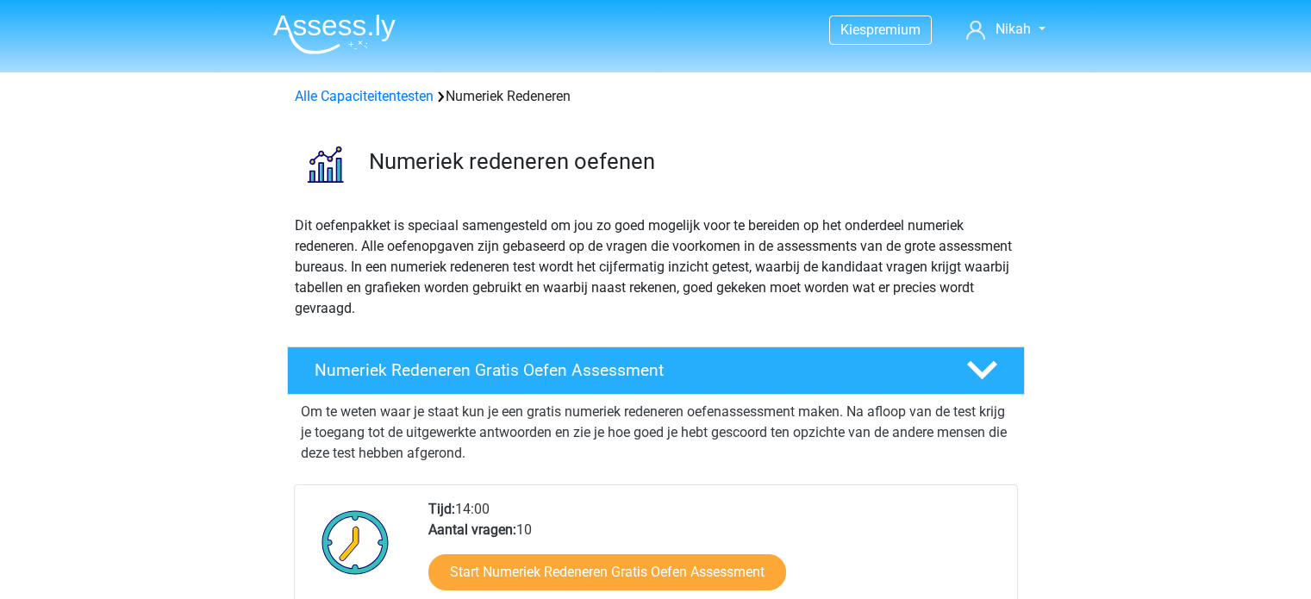
scroll to position [1324, 0]
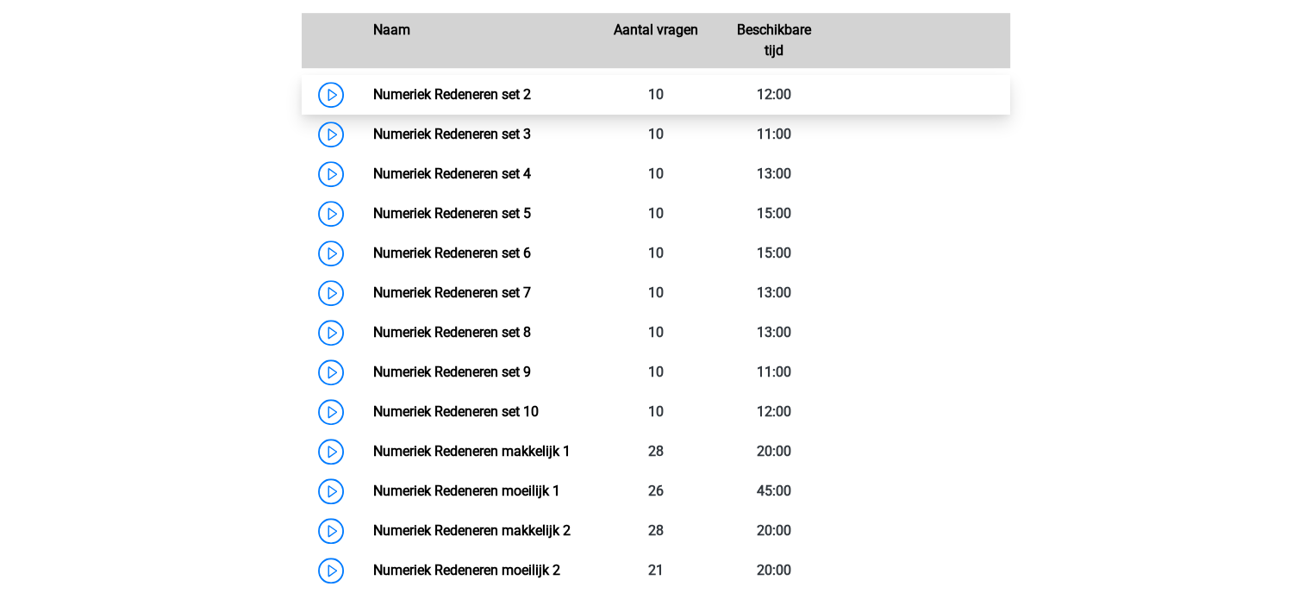
click at [531, 86] on link "Numeriek Redeneren set 2" at bounding box center [452, 94] width 158 height 16
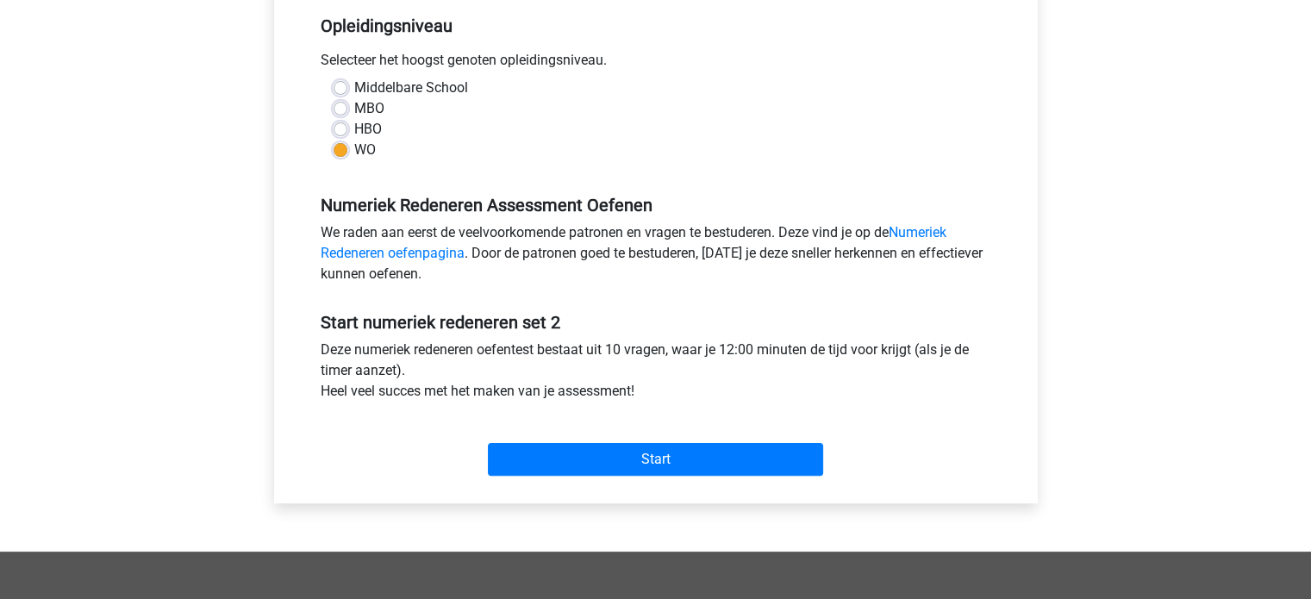
scroll to position [355, 0]
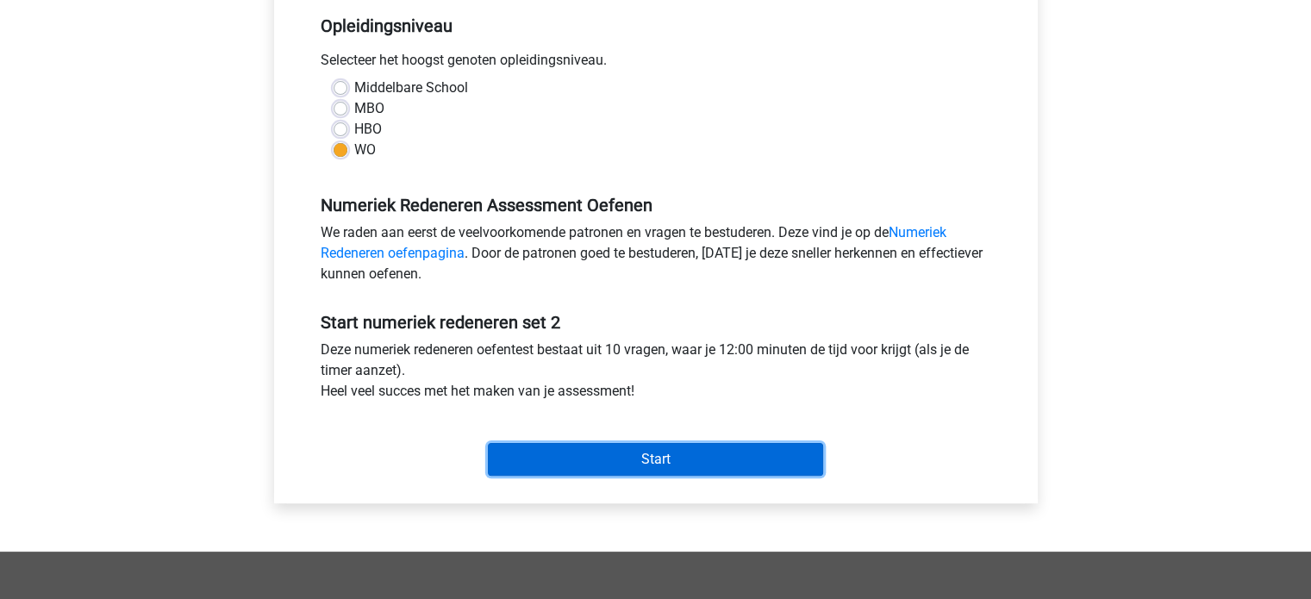
click at [635, 461] on input "Start" at bounding box center [655, 459] width 335 height 33
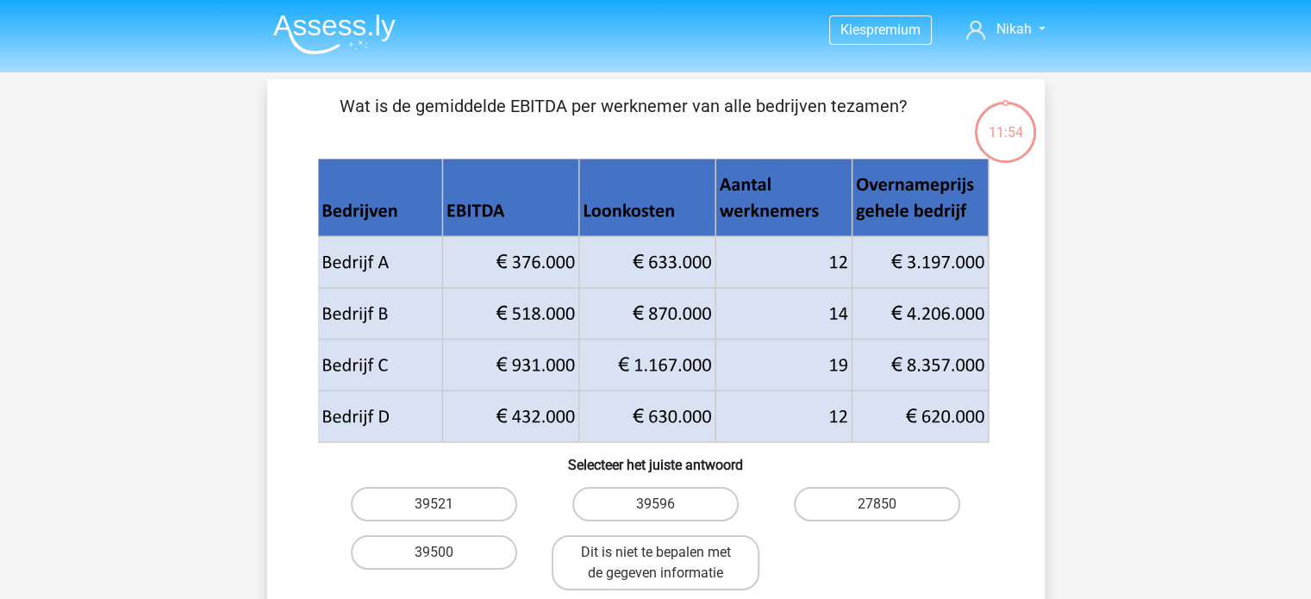
drag, startPoint x: 517, startPoint y: 106, endPoint x: 581, endPoint y: 105, distance: 63.8
click at [581, 105] on p "Wat is de gemiddelde EBITDA per werknemer van alle bedrijven tezamen?" at bounding box center [624, 119] width 658 height 52
drag, startPoint x: 515, startPoint y: 103, endPoint x: 568, endPoint y: 106, distance: 52.7
click at [568, 106] on p "Wat is de gemiddelde EBITDA per werknemer van alle bedrijven tezamen?" at bounding box center [624, 119] width 658 height 52
copy p "EBITDA"
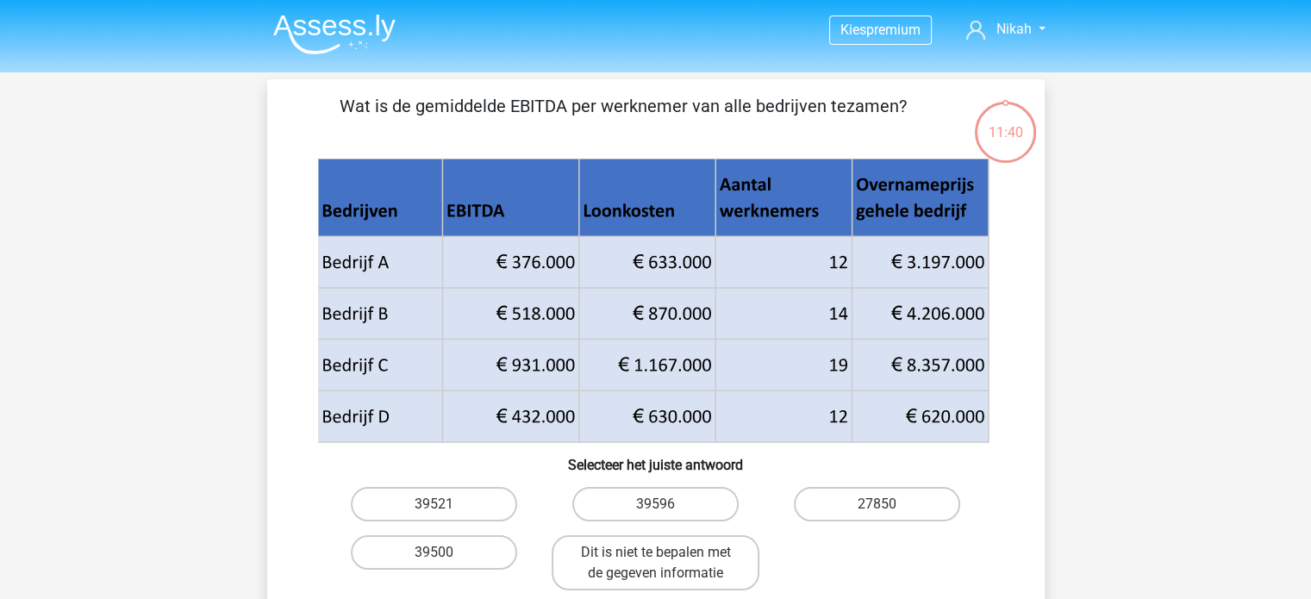
click at [178, 302] on div "Kies premium Nikah nikahverdaasdonk@outlook.com" at bounding box center [655, 582] width 1311 height 1164
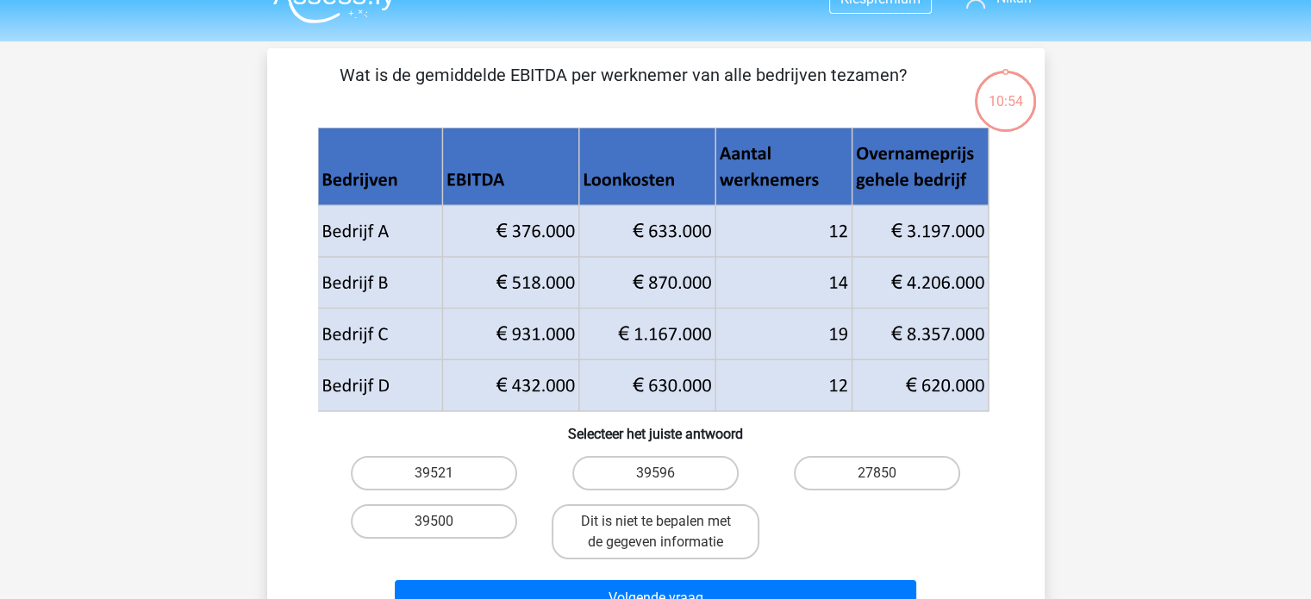
scroll to position [31, 0]
click at [545, 529] on div "Dit is niet te bepalen met de gegeven informatie" at bounding box center [655, 531] width 221 height 69
drag, startPoint x: 569, startPoint y: 528, endPoint x: 576, endPoint y: 575, distance: 47.0
click at [576, 575] on div "Wat is de gemiddelde EBITDA per werknemer van alle bedrijven tezamen? Selecteer…" at bounding box center [656, 342] width 764 height 561
click at [623, 538] on label "Dit is niet te bepalen met de gegeven informatie" at bounding box center [656, 531] width 208 height 55
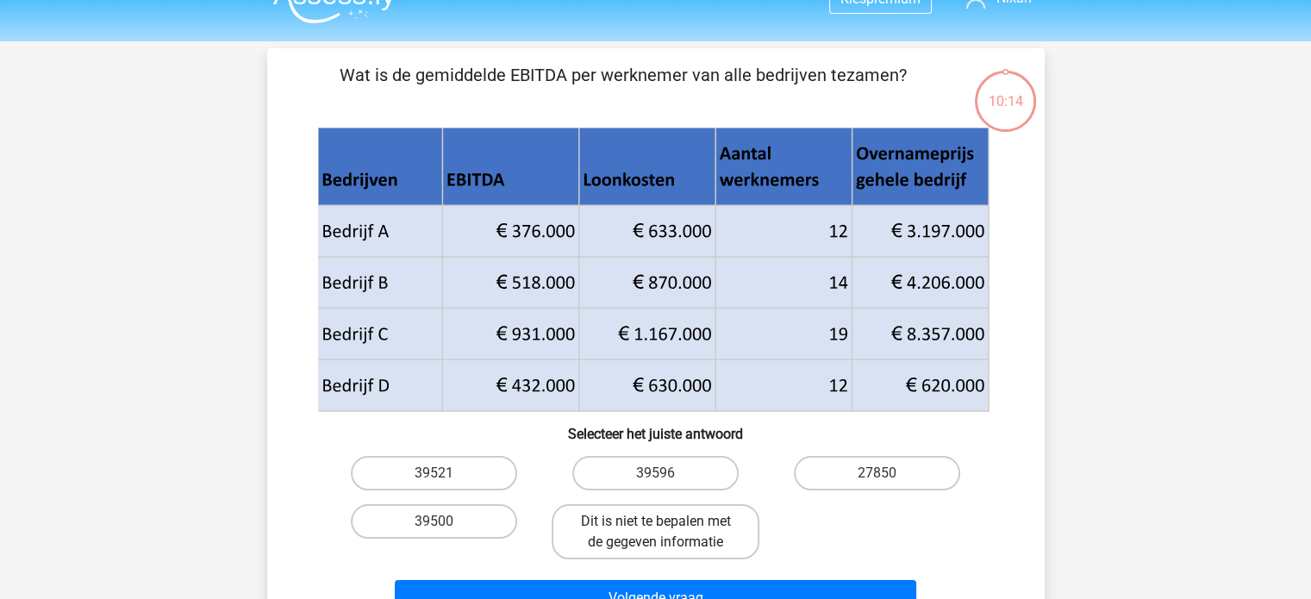
click at [655, 533] on input "Dit is niet te bepalen met de gegeven informatie" at bounding box center [660, 526] width 11 height 11
radio input "true"
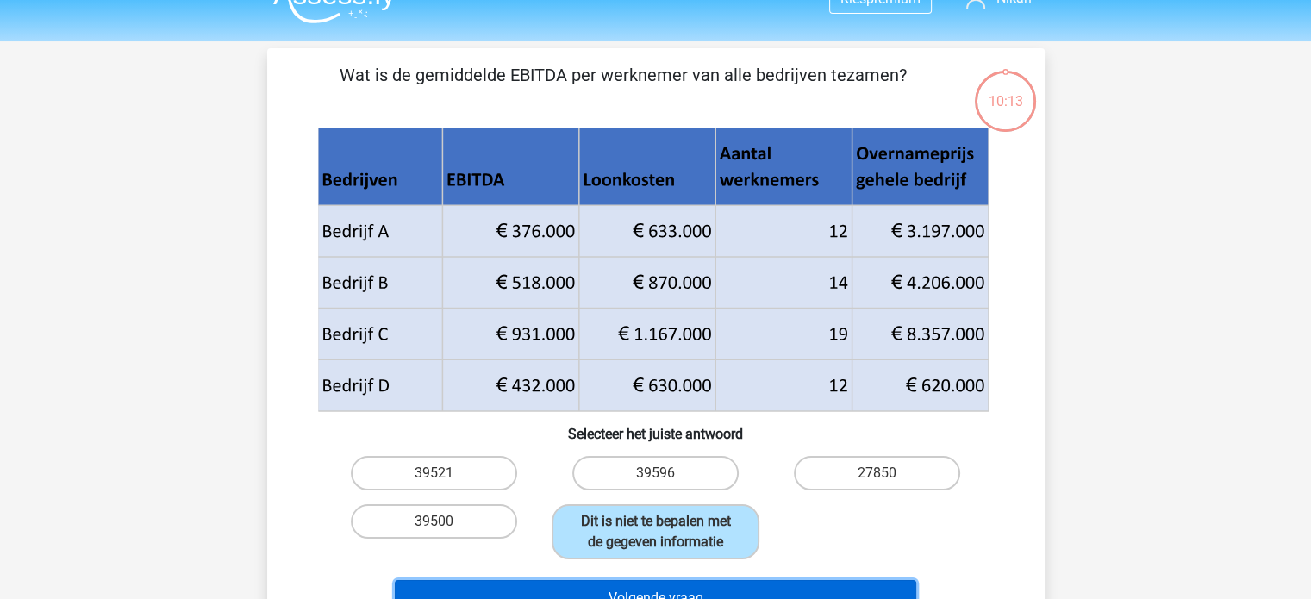
click at [627, 584] on button "Volgende vraag" at bounding box center [655, 598] width 521 height 36
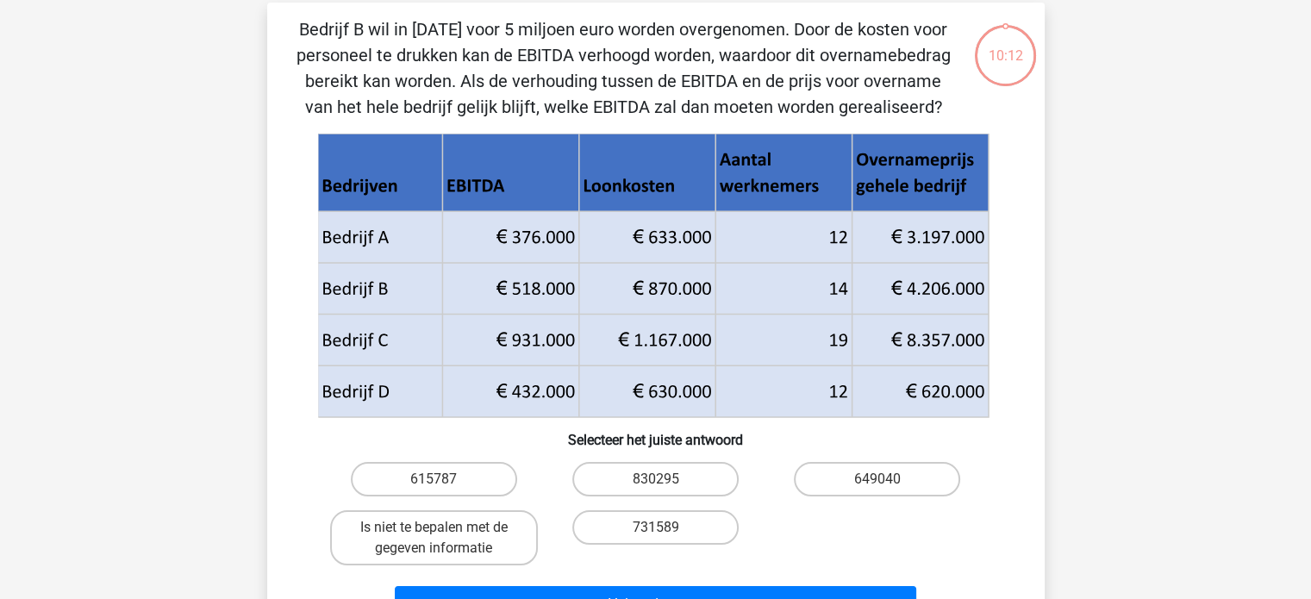
scroll to position [79, 0]
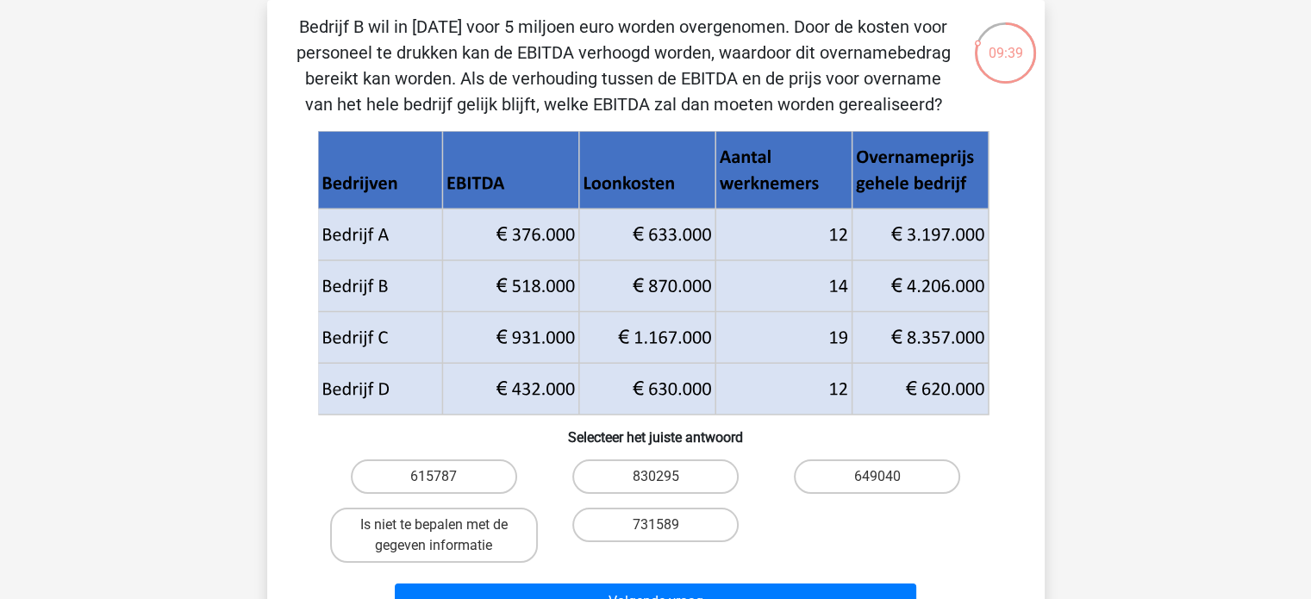
click at [654, 502] on div "731589" at bounding box center [655, 535] width 221 height 69
click at [655, 517] on label "731589" at bounding box center [655, 525] width 166 height 34
click at [655, 525] on input "731589" at bounding box center [660, 530] width 11 height 11
radio input "true"
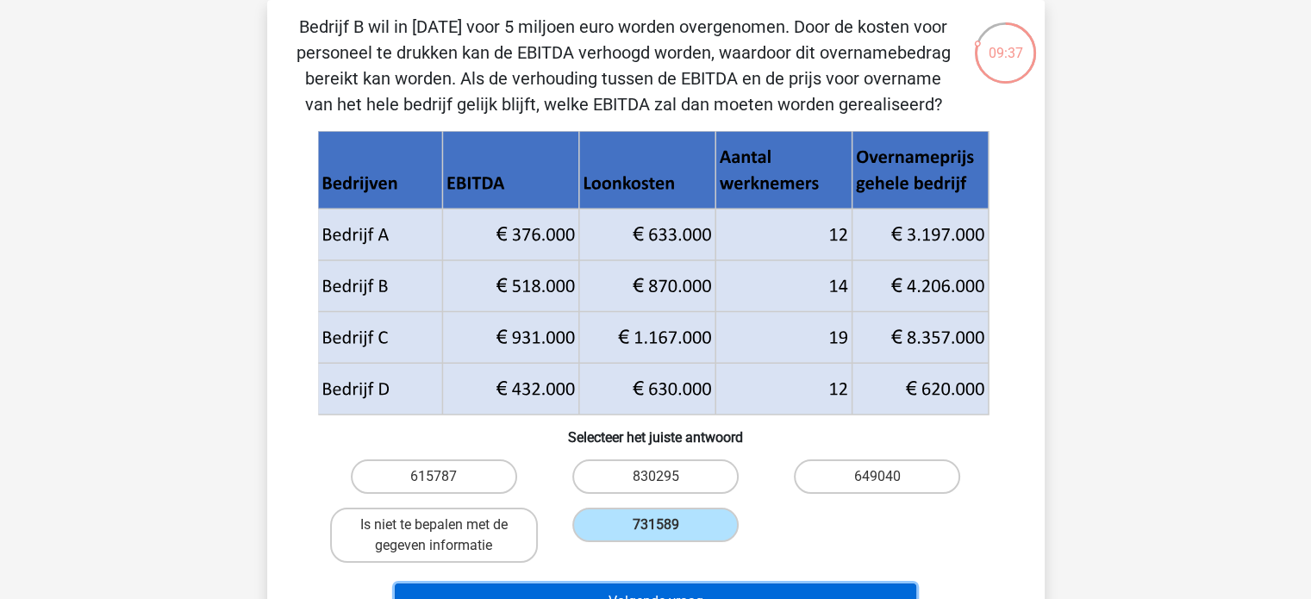
click at [669, 592] on button "Volgende vraag" at bounding box center [655, 601] width 521 height 36
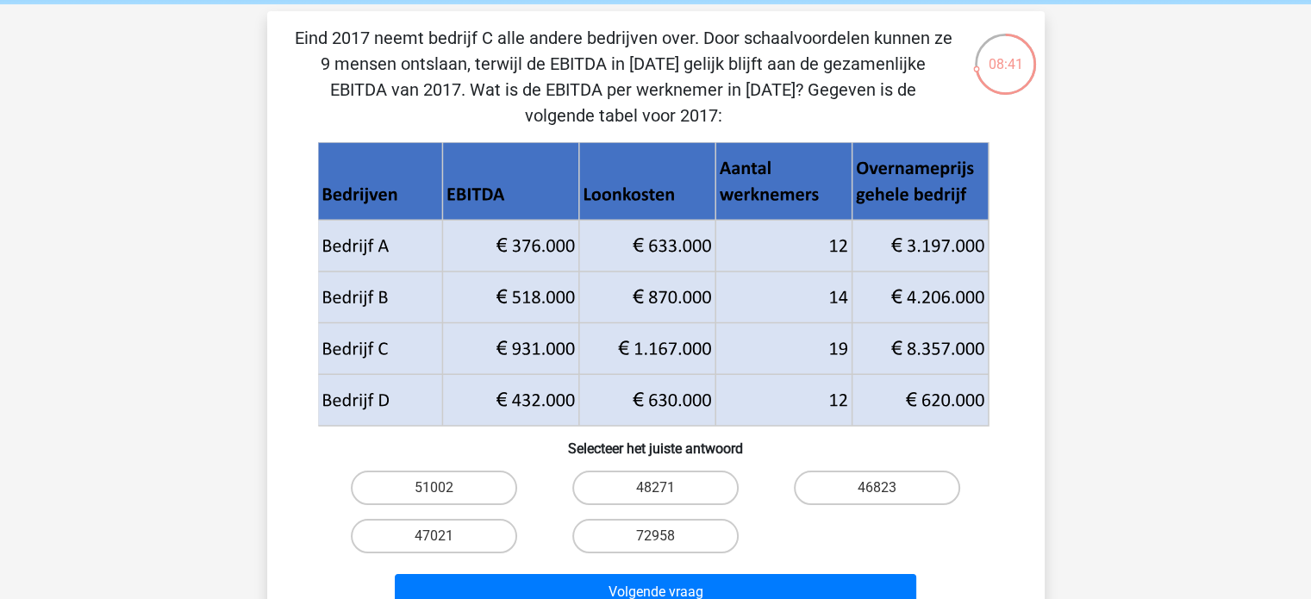
scroll to position [69, 0]
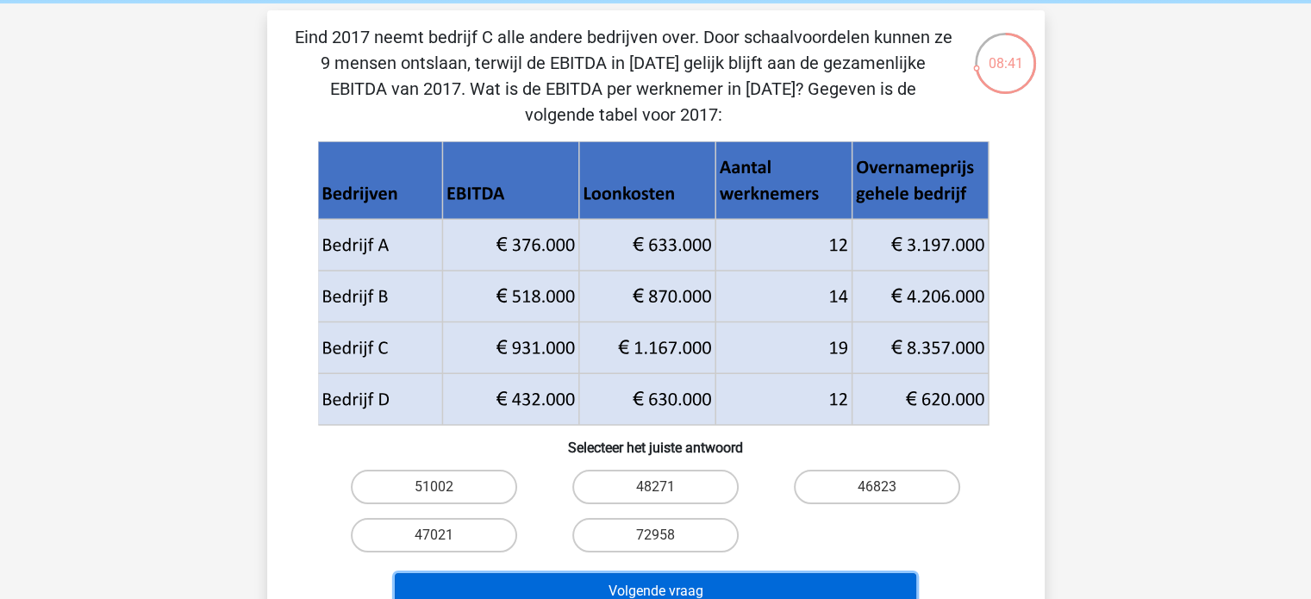
click at [706, 591] on button "Volgende vraag" at bounding box center [655, 591] width 521 height 36
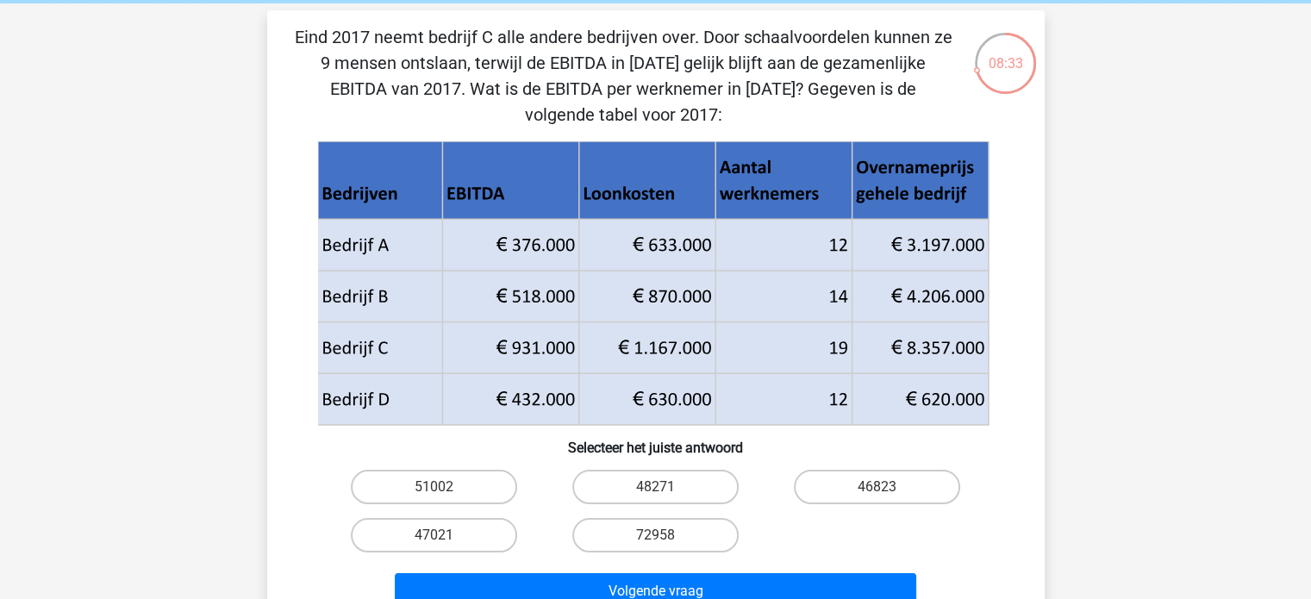
click at [302, 465] on div "51002 48271 46823 47021 72958" at bounding box center [656, 511] width 722 height 97
click at [439, 532] on label "47021" at bounding box center [434, 535] width 166 height 34
click at [439, 535] on input "47021" at bounding box center [438, 540] width 11 height 11
radio input "true"
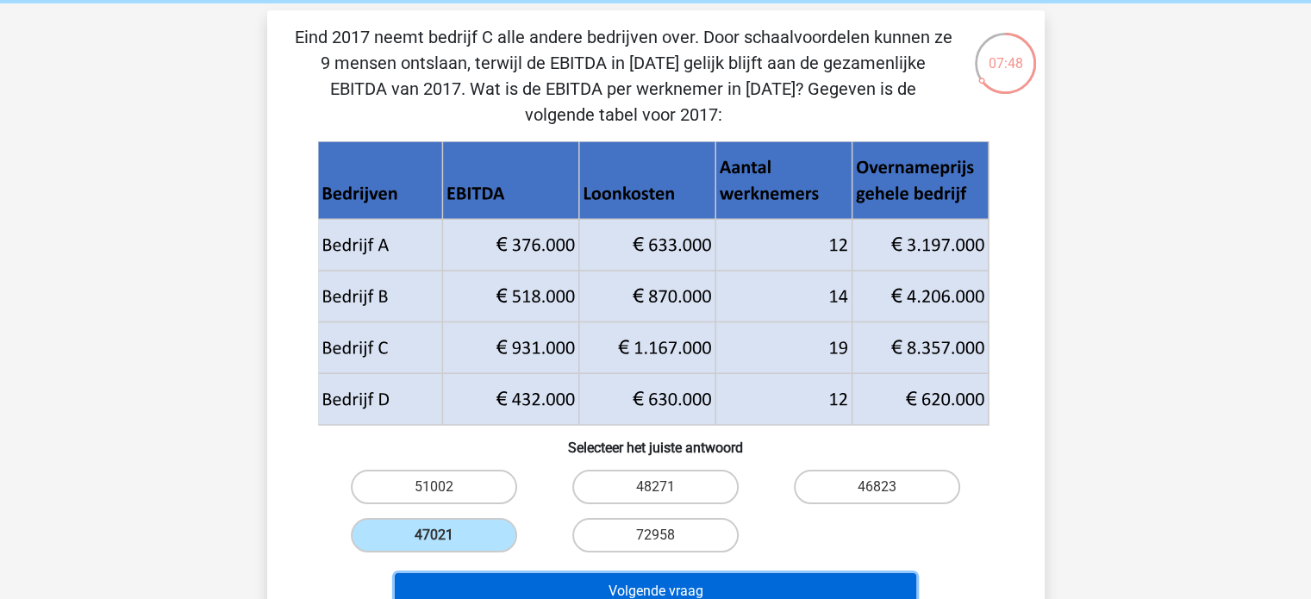
click at [505, 589] on button "Volgende vraag" at bounding box center [655, 591] width 521 height 36
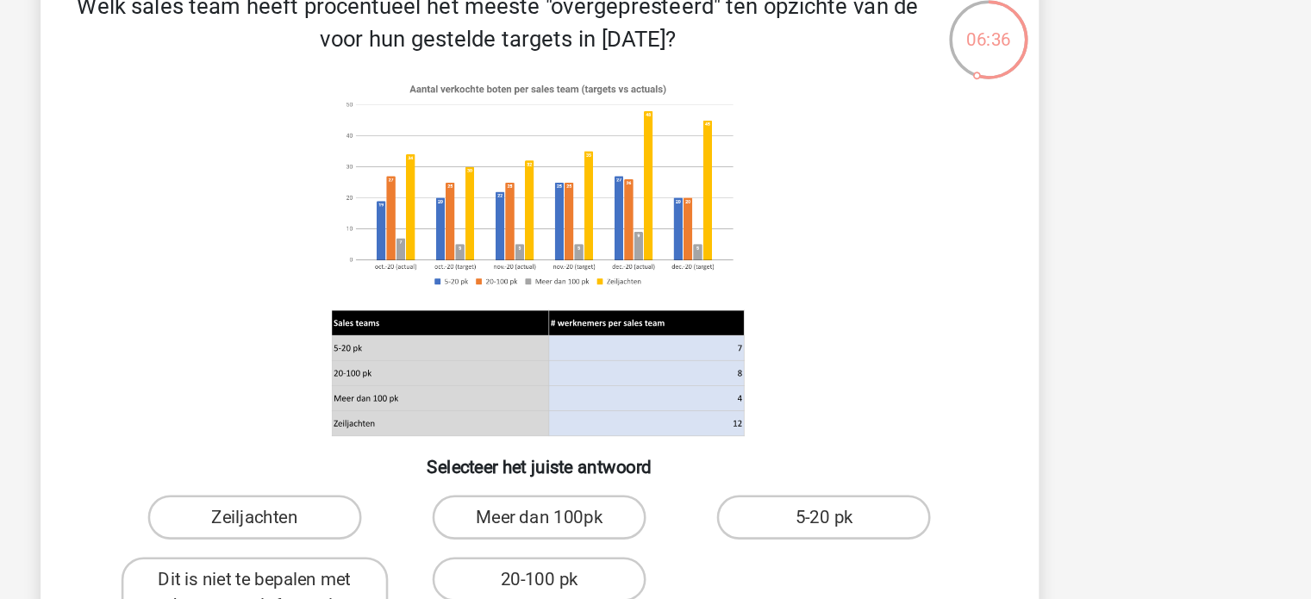
scroll to position [79, 0]
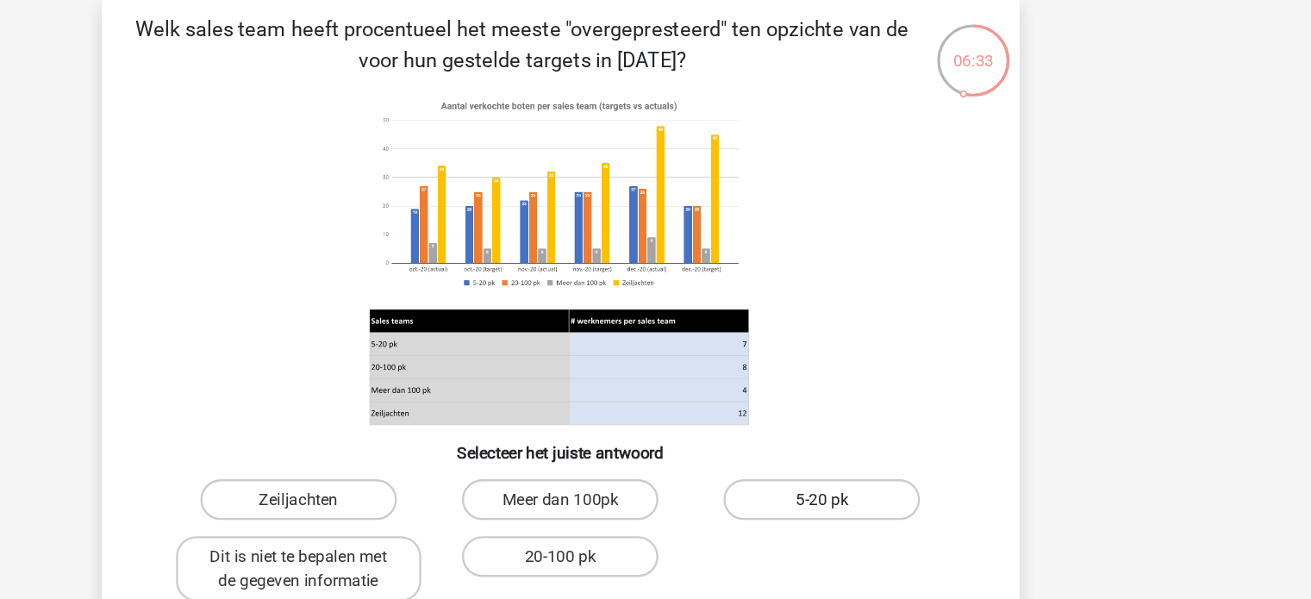
click at [852, 427] on label "5-20 pk" at bounding box center [877, 425] width 166 height 34
click at [877, 427] on input "5-20 pk" at bounding box center [882, 430] width 11 height 11
radio input "true"
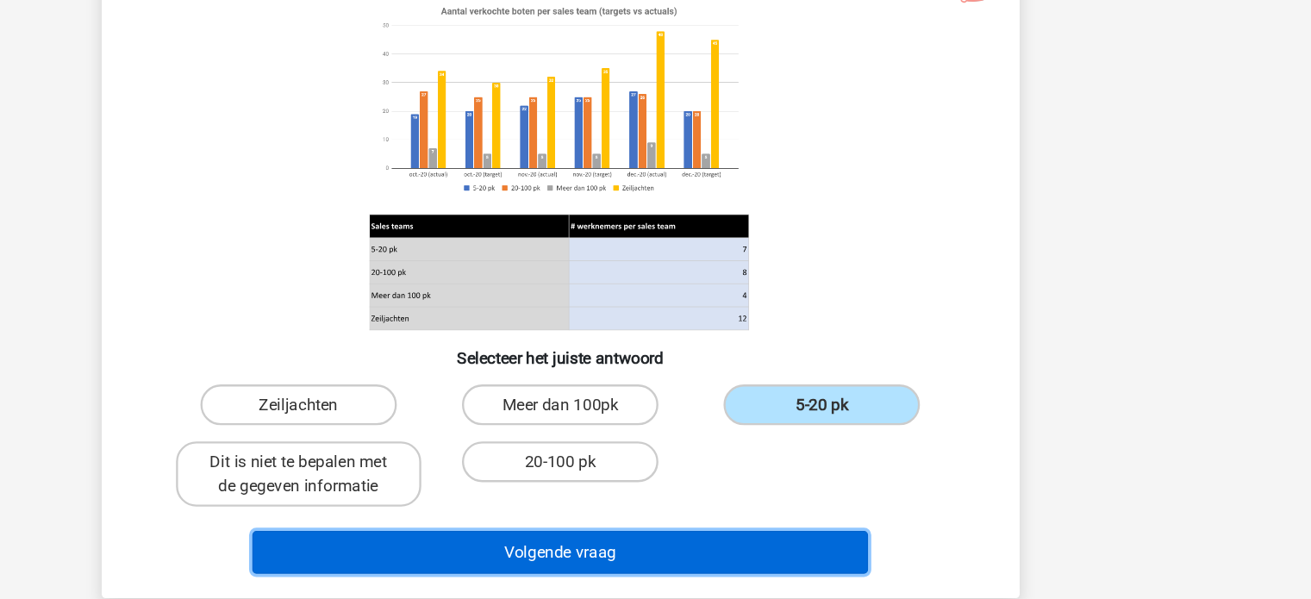
click at [708, 539] on button "Volgende vraag" at bounding box center [655, 550] width 521 height 36
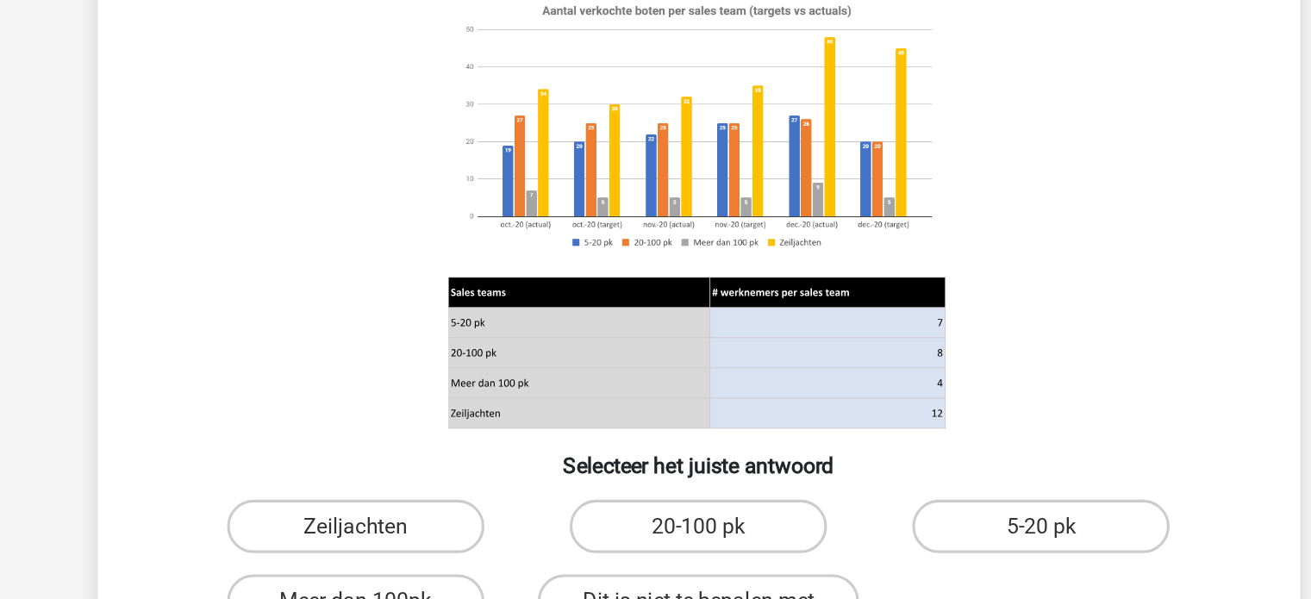
scroll to position [70, 0]
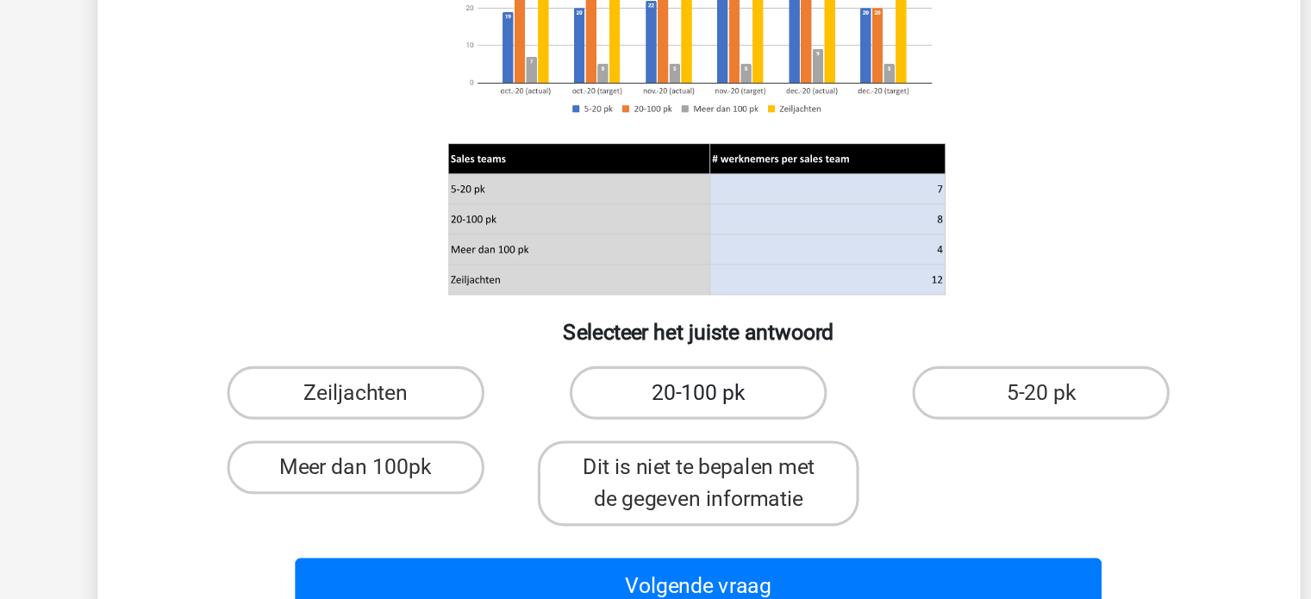
click at [640, 425] on label "20-100 pk" at bounding box center [655, 434] width 166 height 34
click at [655, 434] on input "20-100 pk" at bounding box center [660, 439] width 11 height 11
radio input "true"
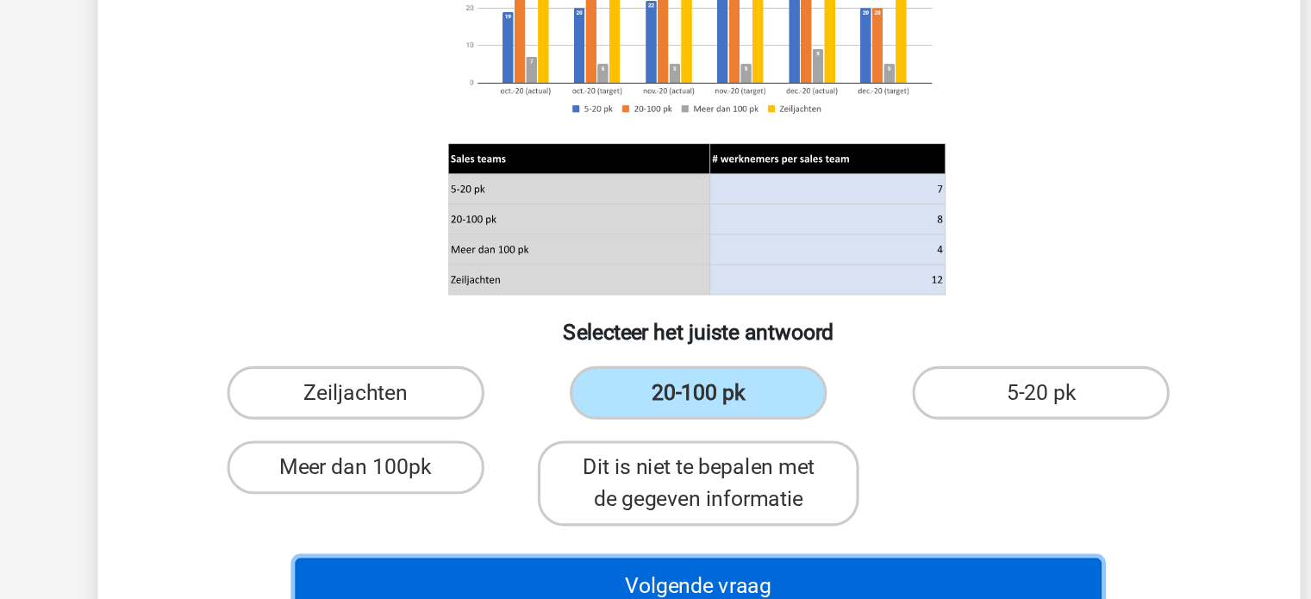
click at [606, 543] on button "Volgende vraag" at bounding box center [655, 559] width 521 height 36
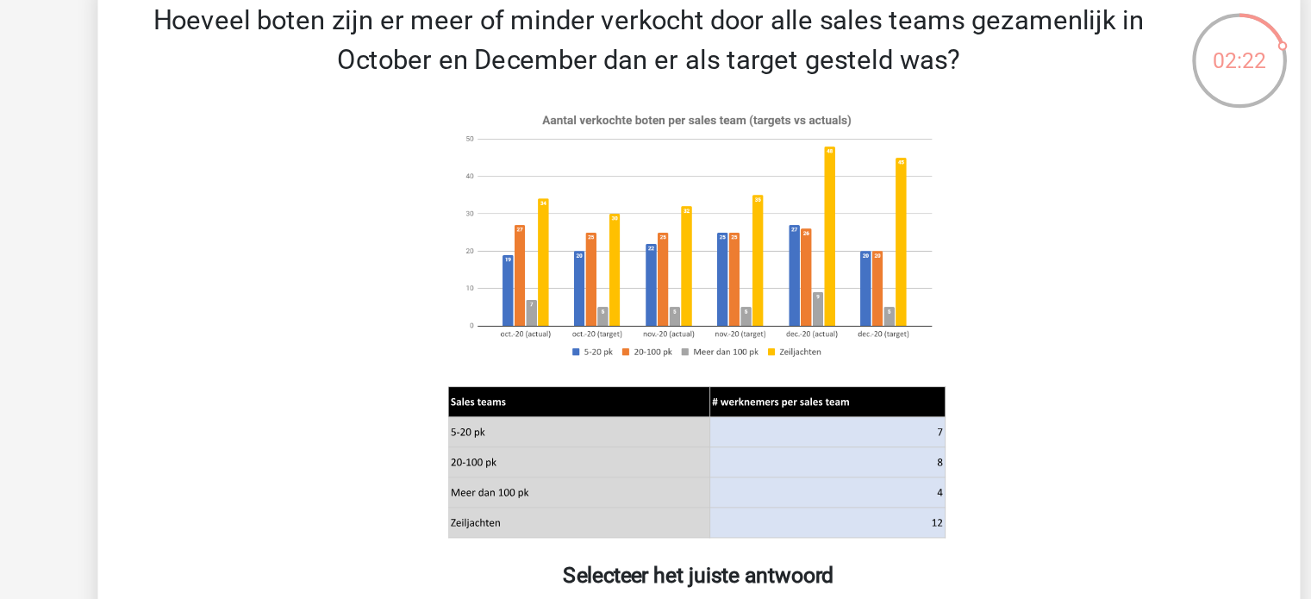
scroll to position [0, 0]
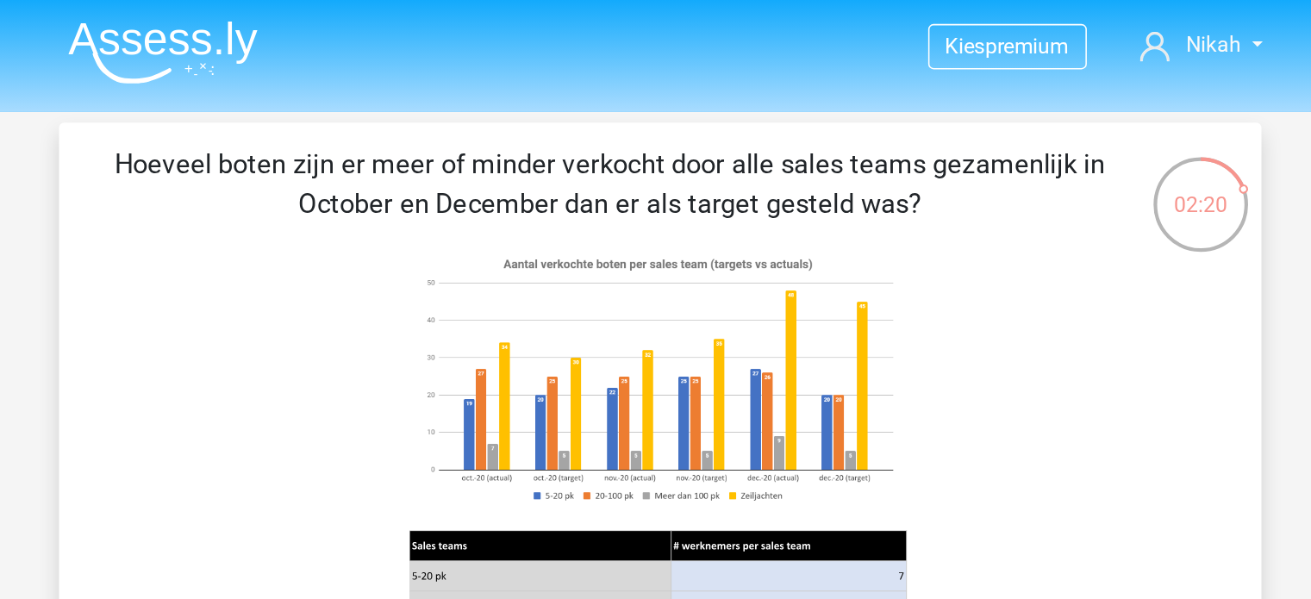
click at [391, 28] on img at bounding box center [334, 34] width 122 height 41
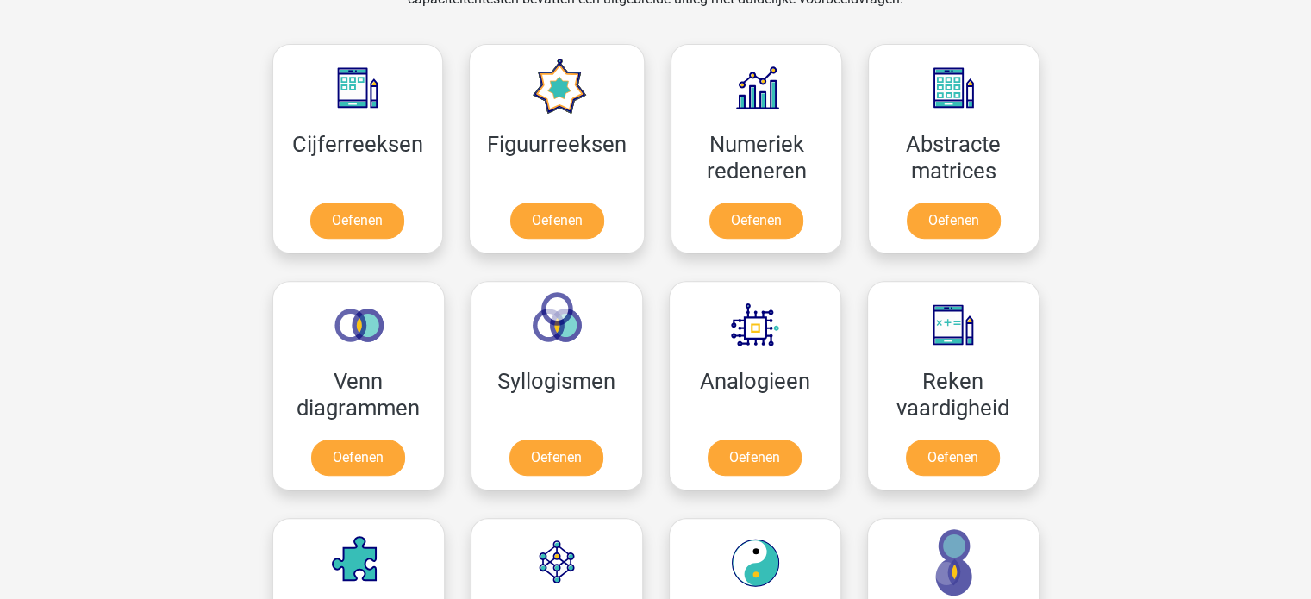
scroll to position [770, 0]
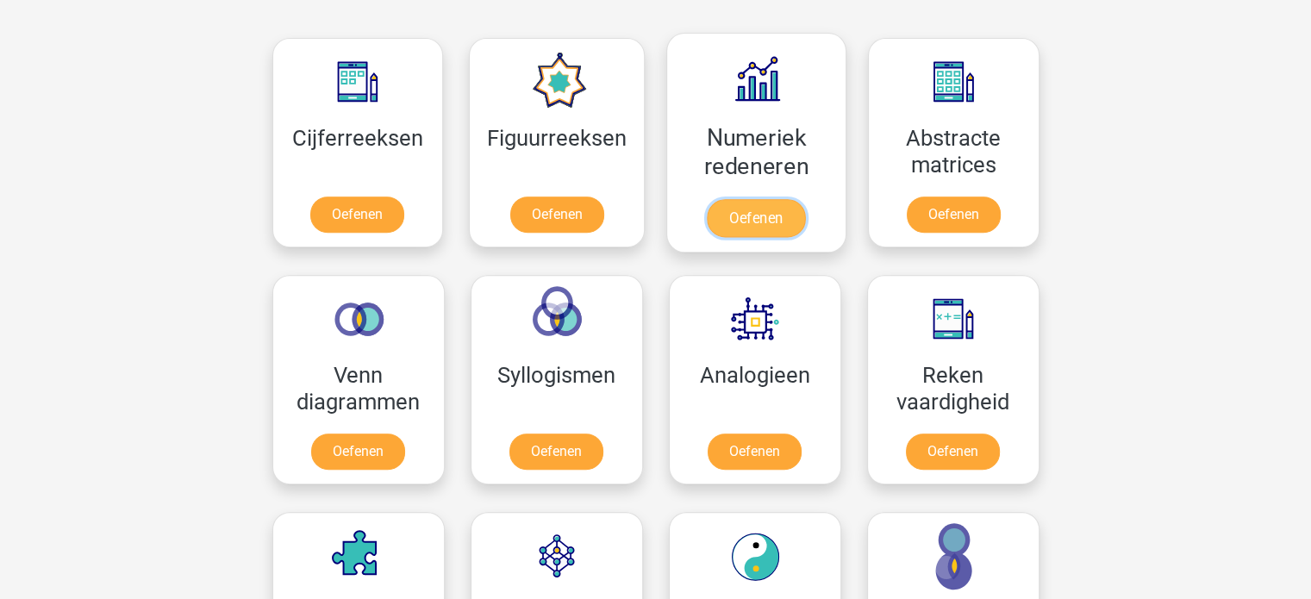
click at [759, 199] on link "Oefenen" at bounding box center [756, 218] width 98 height 38
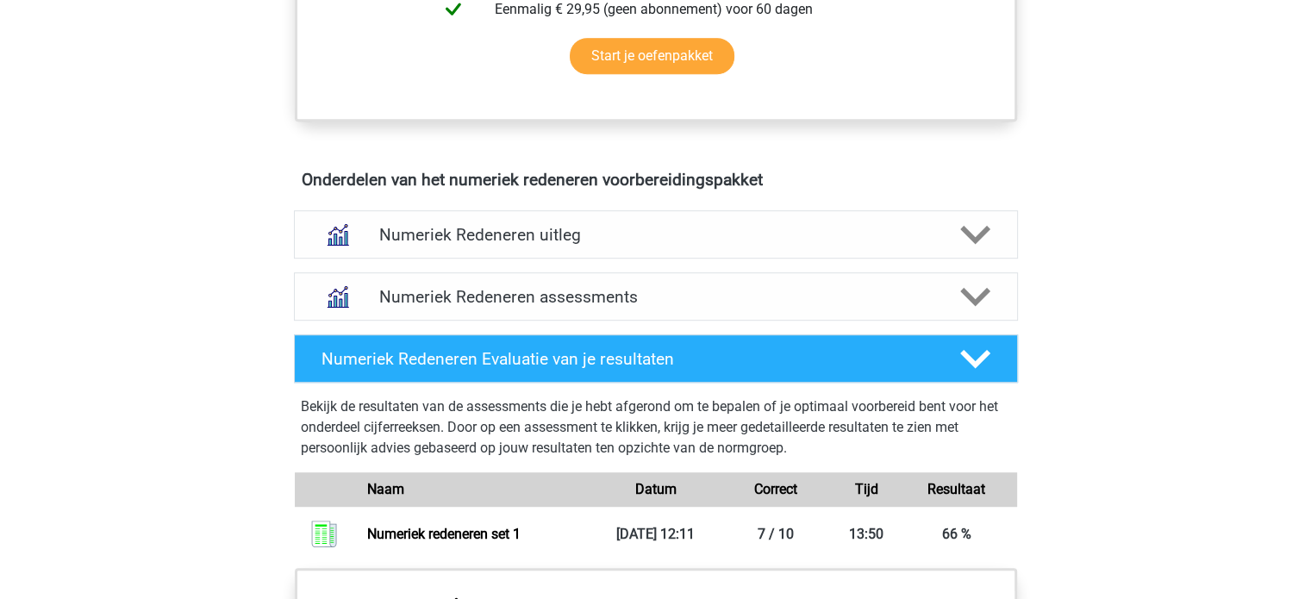
scroll to position [930, 0]
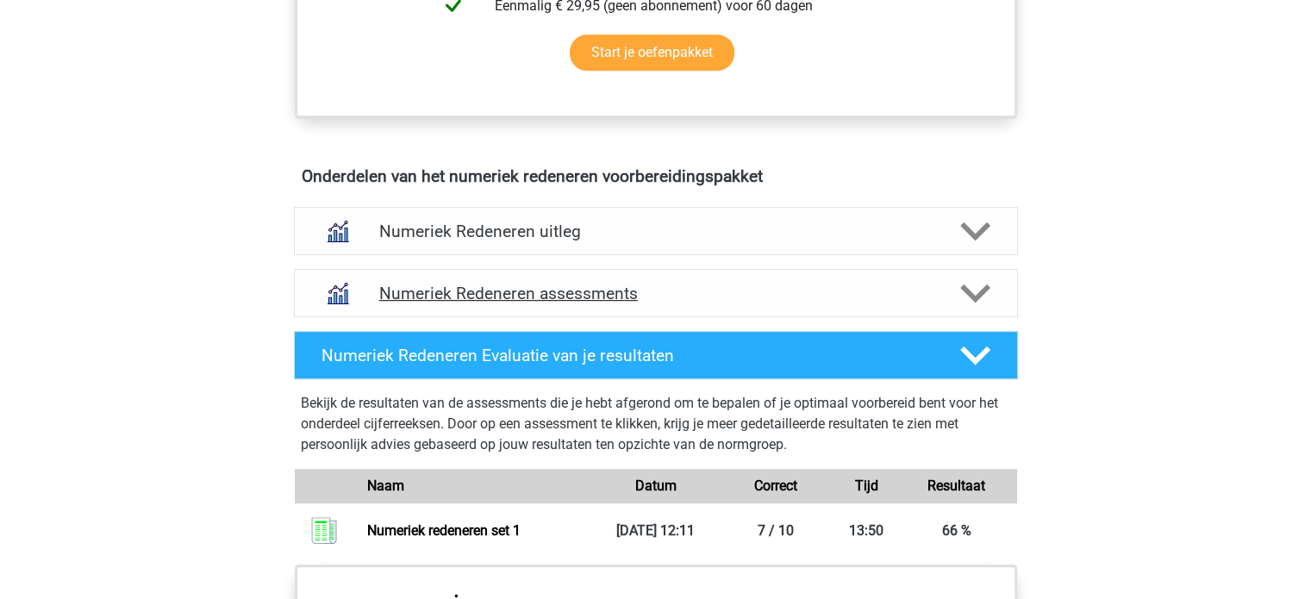
click at [725, 298] on h4 "Numeriek Redeneren assessments" at bounding box center [655, 294] width 553 height 20
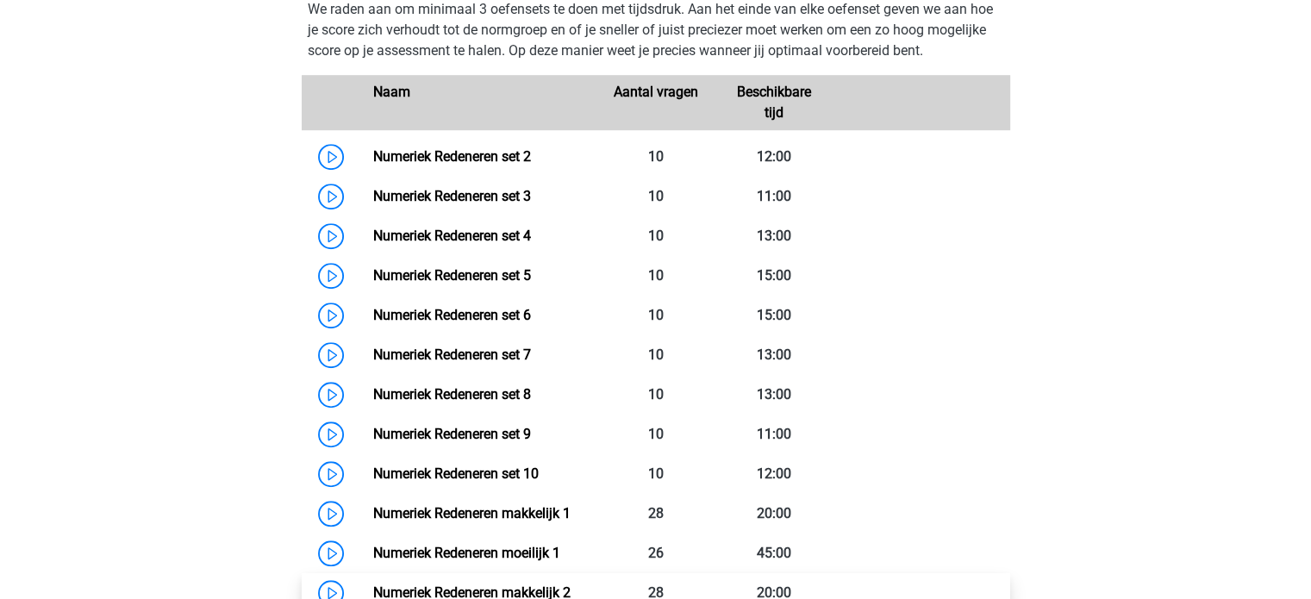
scroll to position [1260, 0]
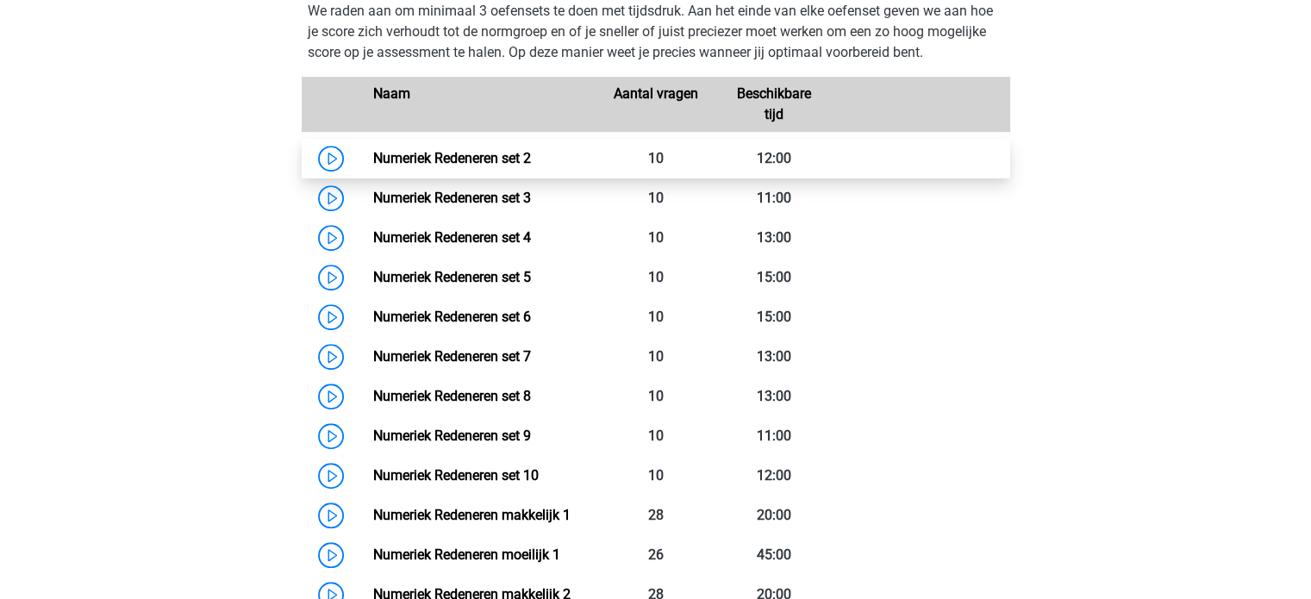
click at [373, 157] on link "Numeriek Redeneren set 2" at bounding box center [452, 158] width 158 height 16
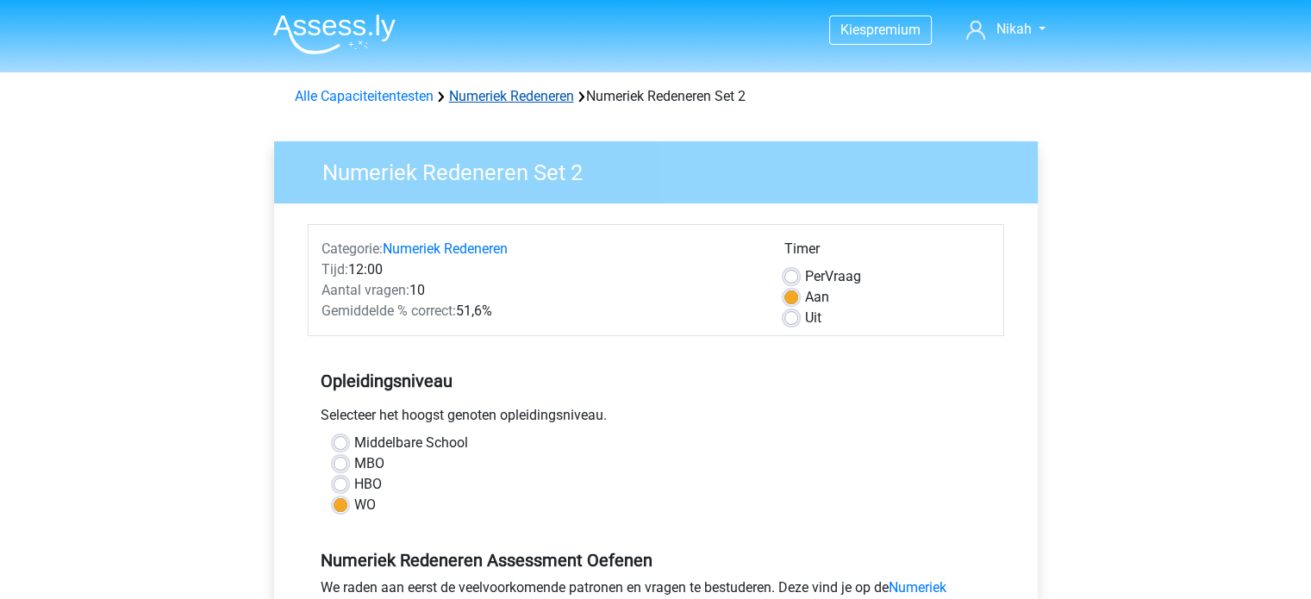
click at [490, 97] on link "Numeriek Redeneren" at bounding box center [511, 96] width 125 height 16
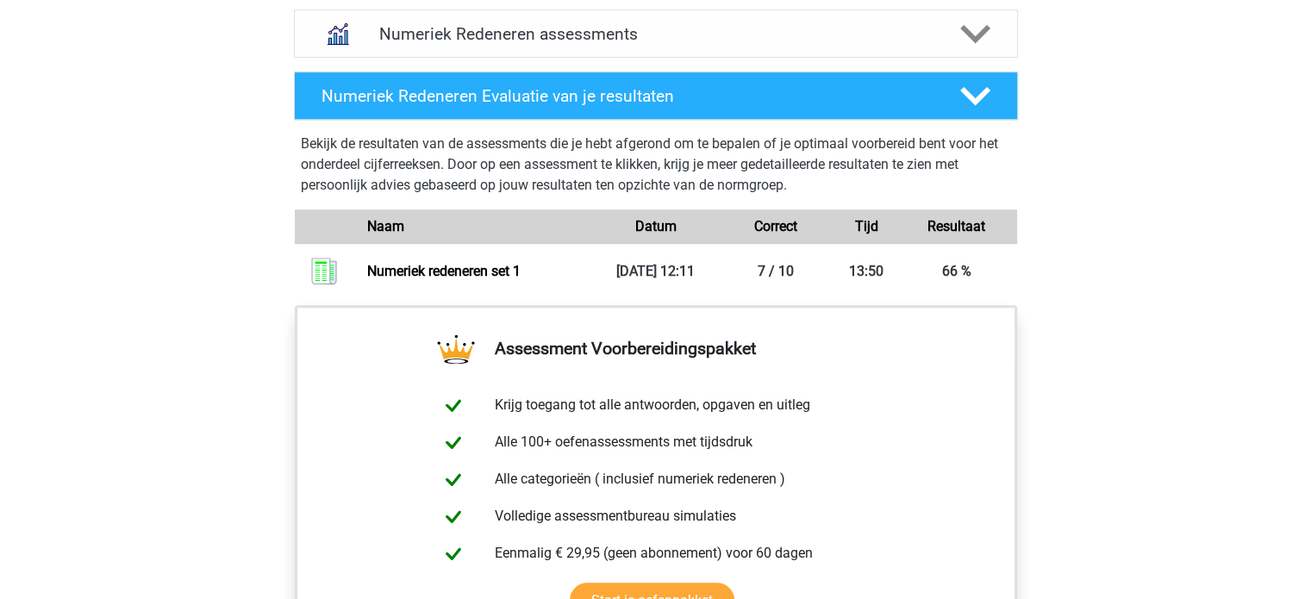
scroll to position [1186, 0]
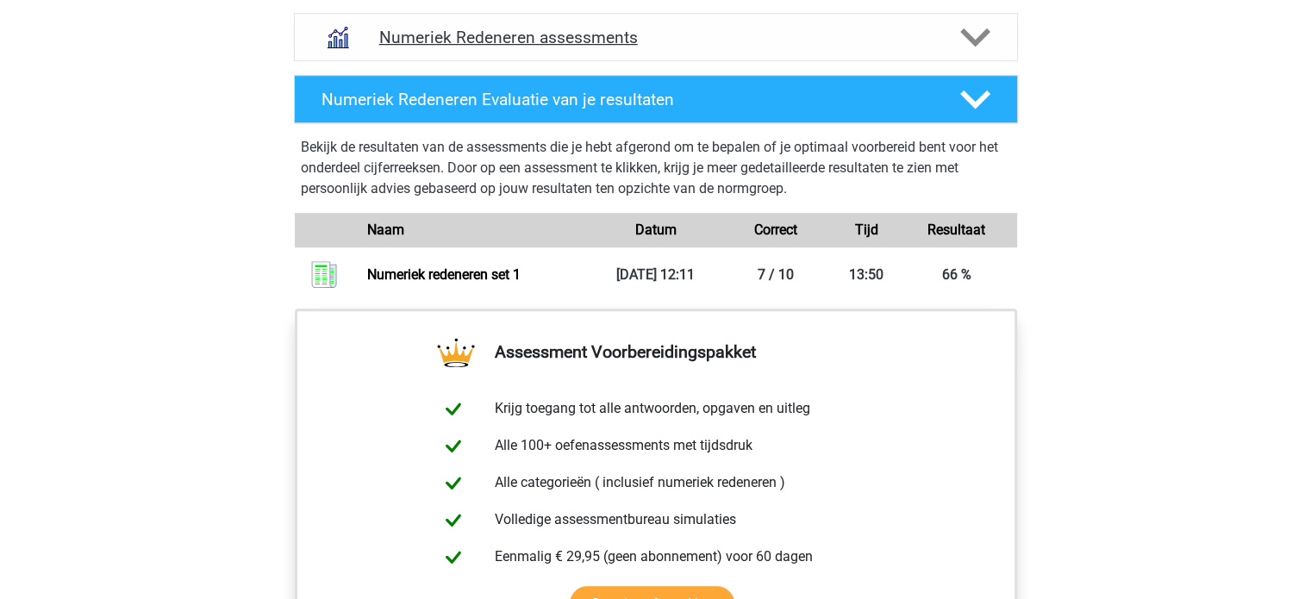
click at [545, 41] on h4 "Numeriek Redeneren assessments" at bounding box center [655, 38] width 553 height 20
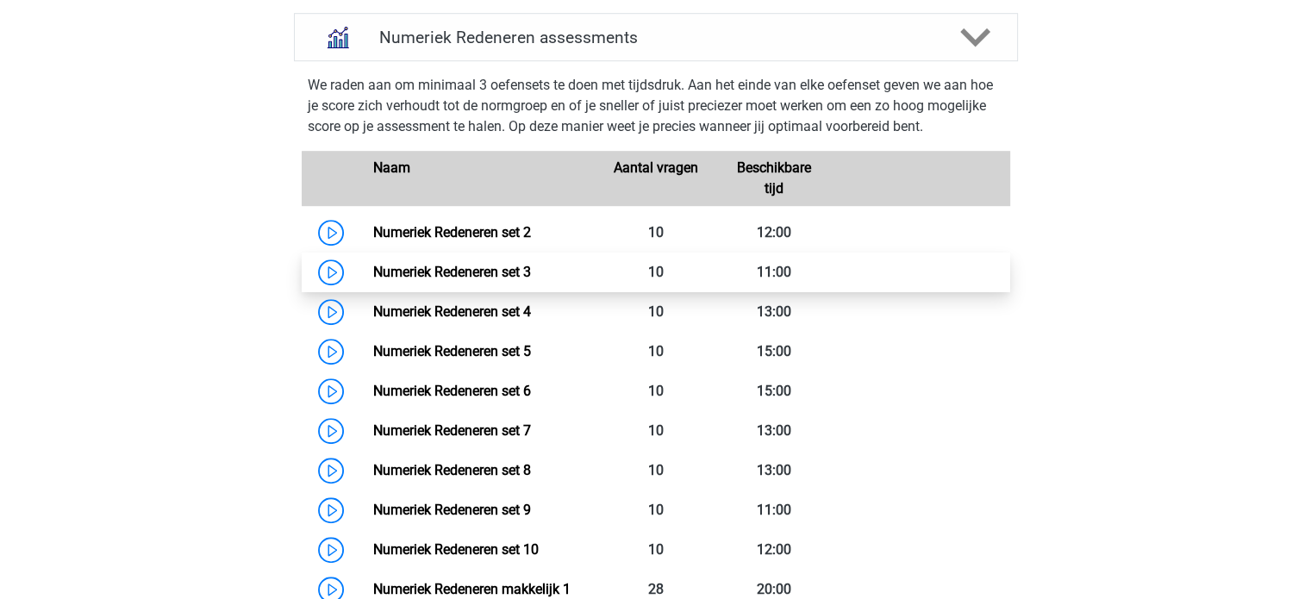
click at [434, 271] on link "Numeriek Redeneren set 3" at bounding box center [452, 272] width 158 height 16
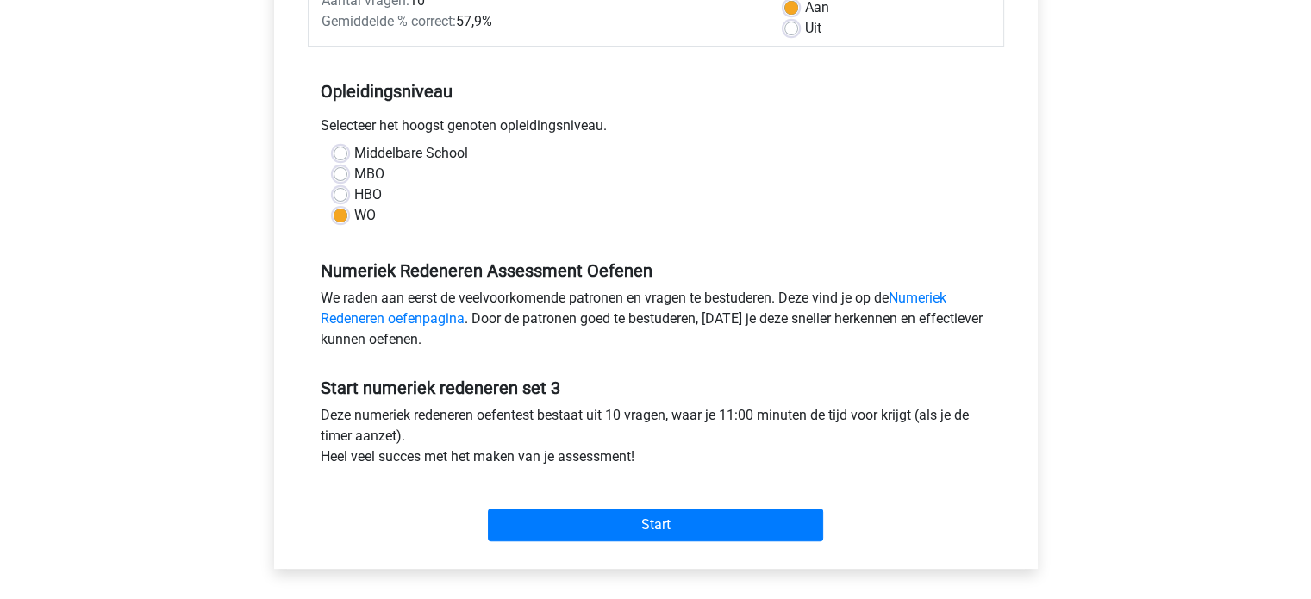
scroll to position [293, 0]
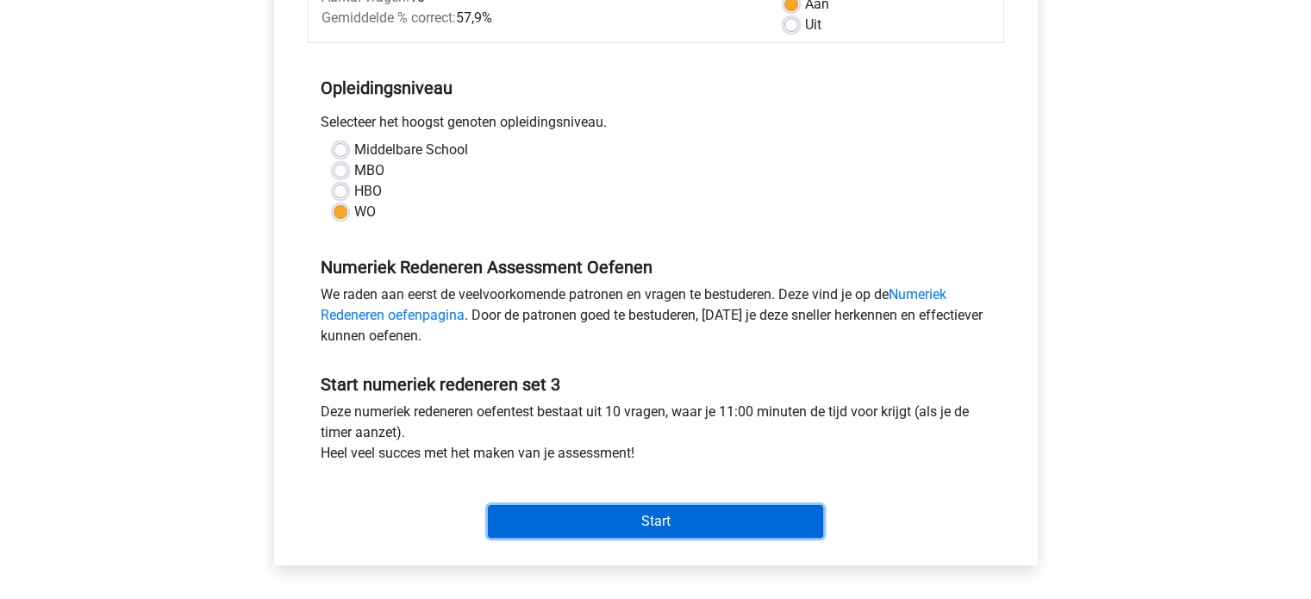
click at [518, 505] on input "Start" at bounding box center [655, 521] width 335 height 33
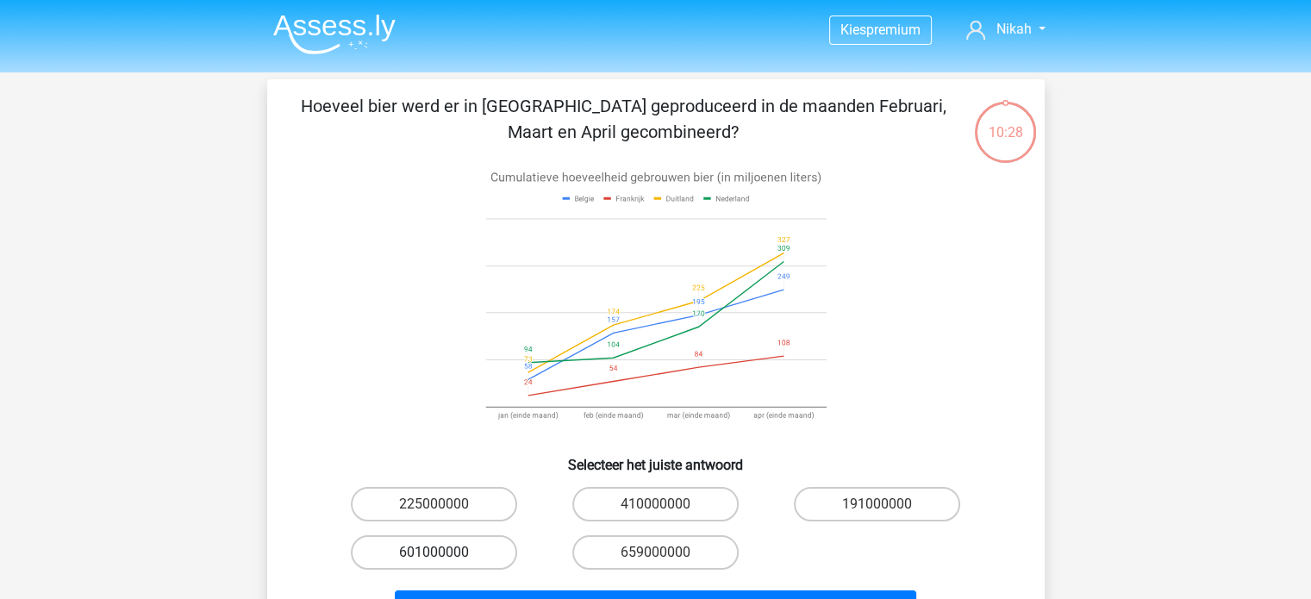
click at [449, 555] on label "601000000" at bounding box center [434, 552] width 166 height 34
click at [445, 555] on input "601000000" at bounding box center [438, 557] width 11 height 11
radio input "true"
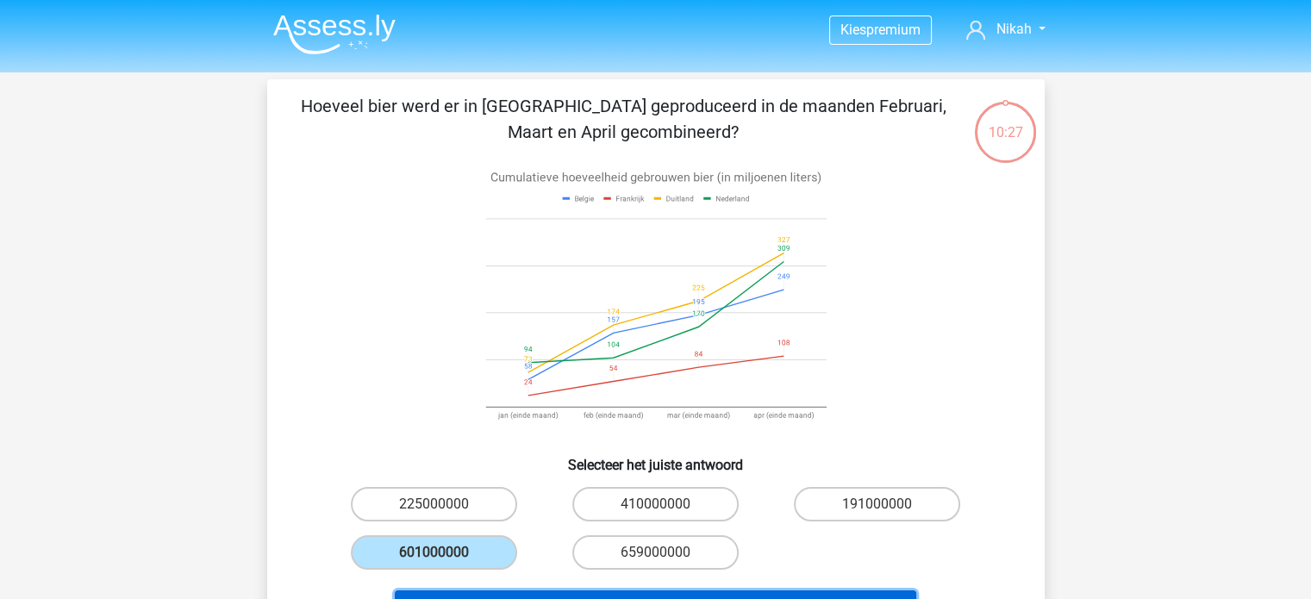
click at [503, 590] on button "Volgende vraag" at bounding box center [655, 608] width 521 height 36
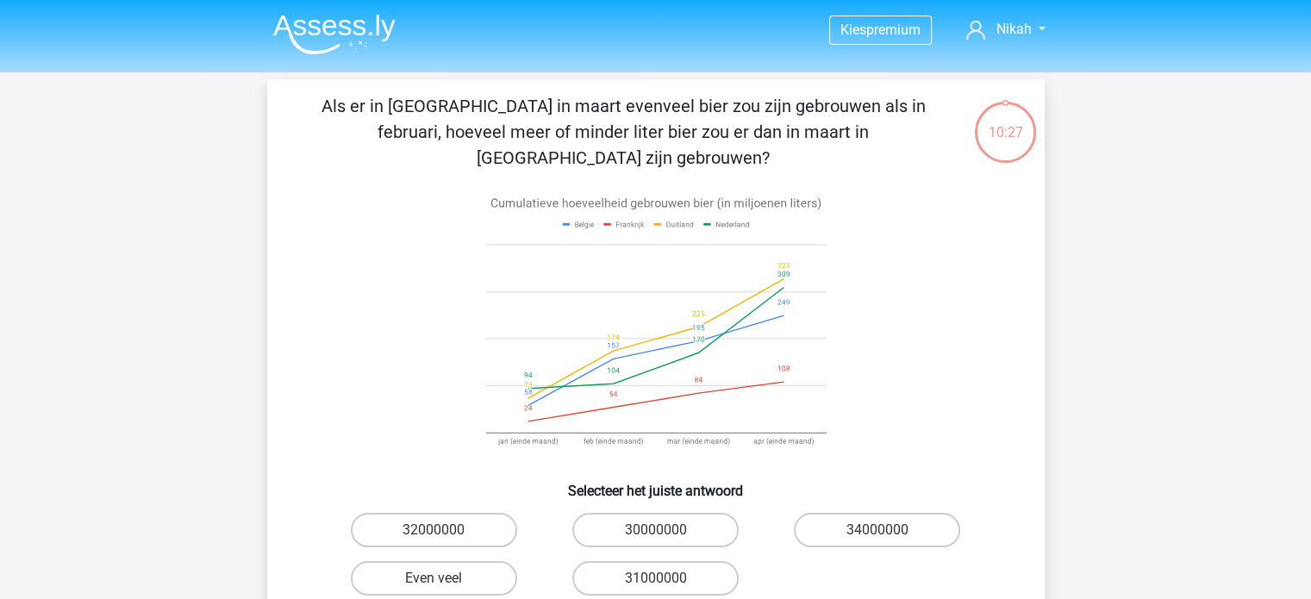
scroll to position [79, 0]
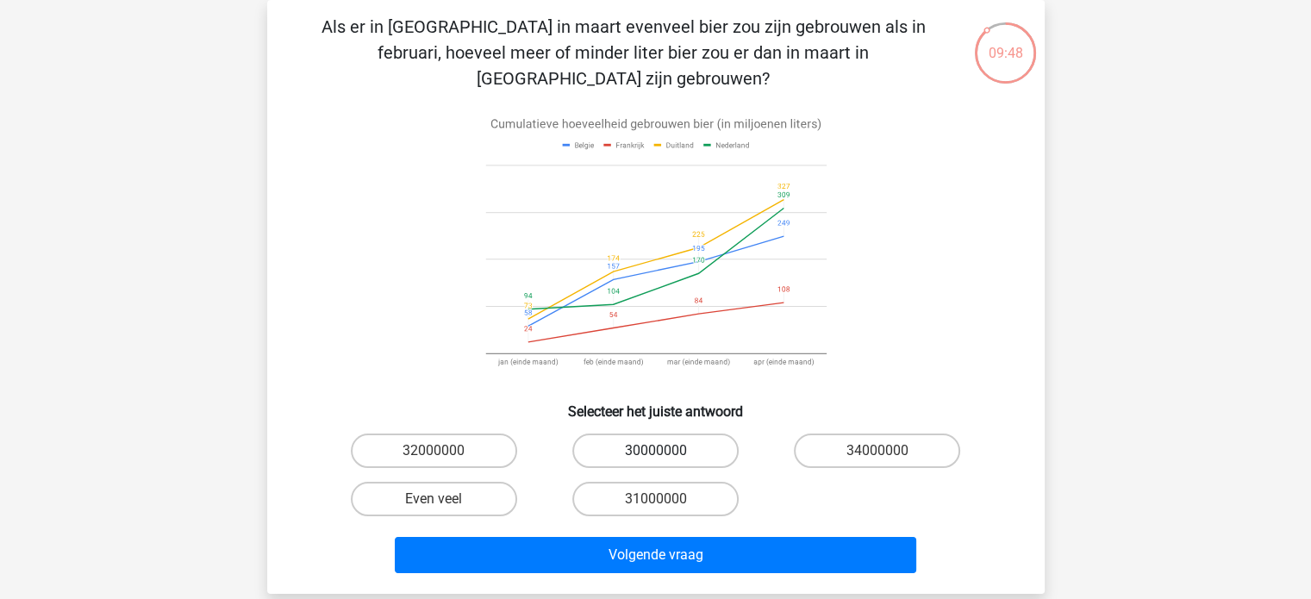
click at [612, 433] on label "30000000" at bounding box center [655, 450] width 166 height 34
click at [655, 451] on input "30000000" at bounding box center [660, 456] width 11 height 11
radio input "true"
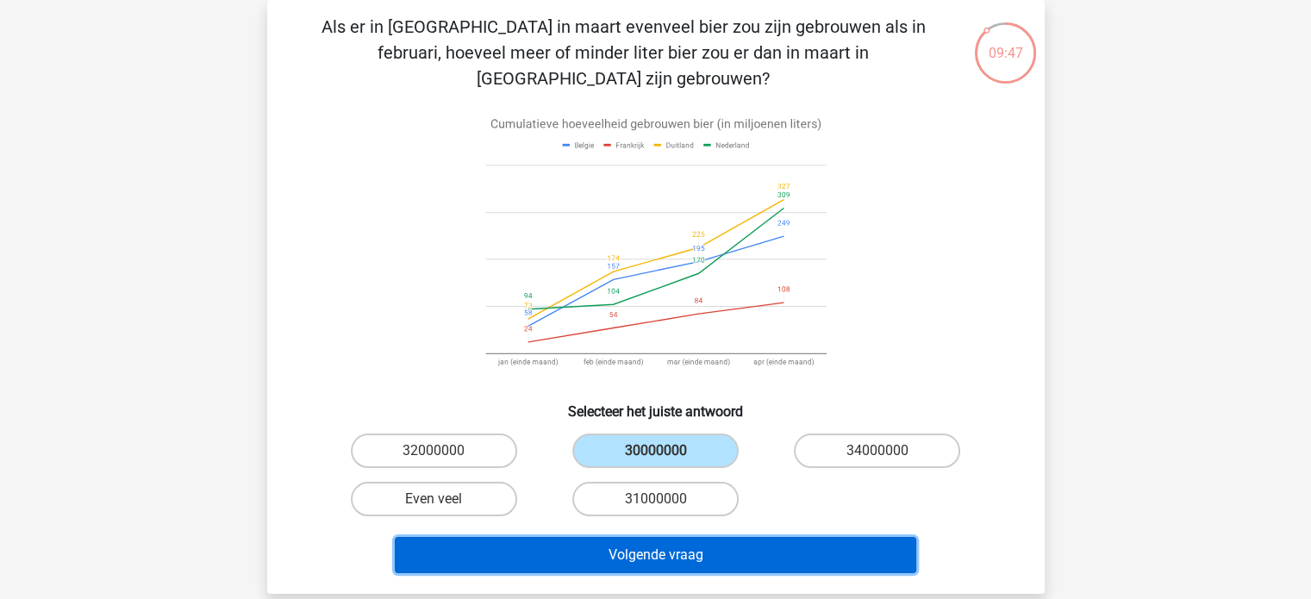
click at [626, 537] on button "Volgende vraag" at bounding box center [655, 555] width 521 height 36
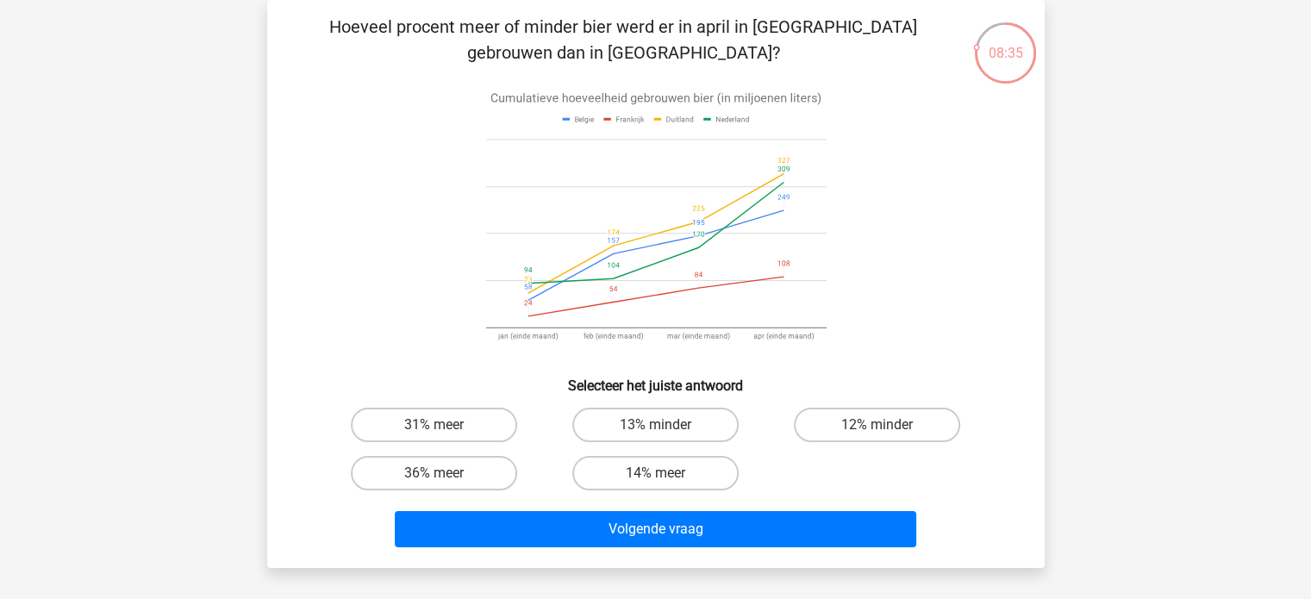
click at [271, 149] on div "Hoeveel procent meer of minder bier werd er in april in Nederland gebrouwen dan…" at bounding box center [655, 284] width 777 height 568
click at [445, 481] on label "36% meer" at bounding box center [434, 473] width 166 height 34
click at [445, 481] on input "36% meer" at bounding box center [438, 478] width 11 height 11
radio input "true"
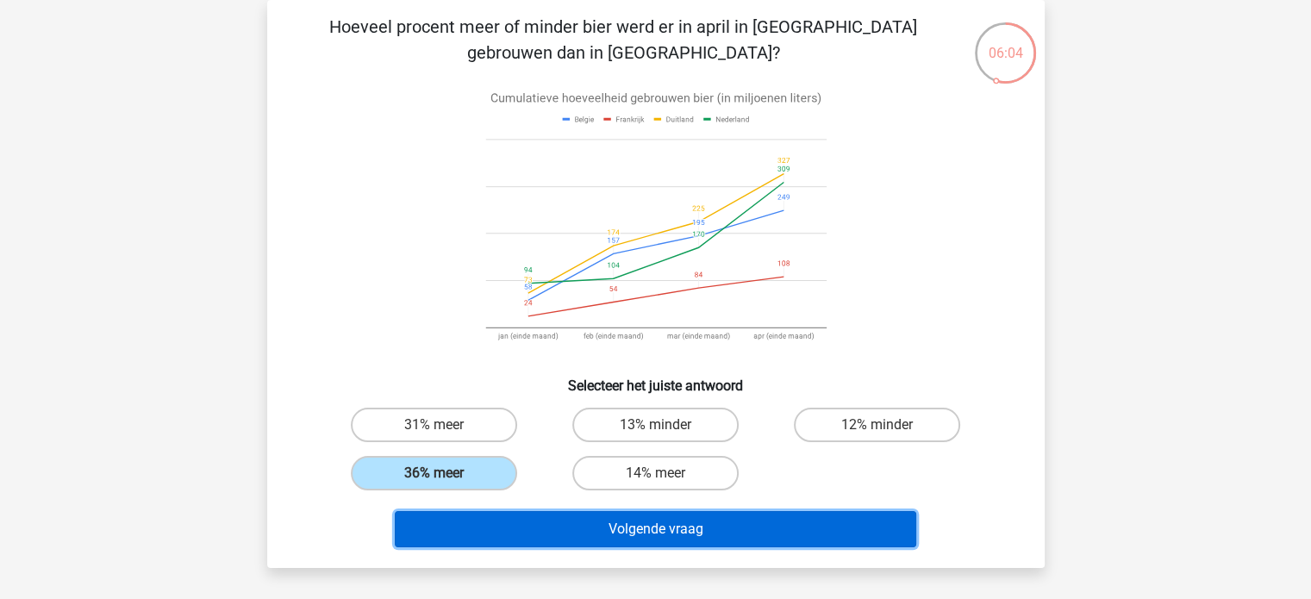
click at [506, 519] on button "Volgende vraag" at bounding box center [655, 529] width 521 height 36
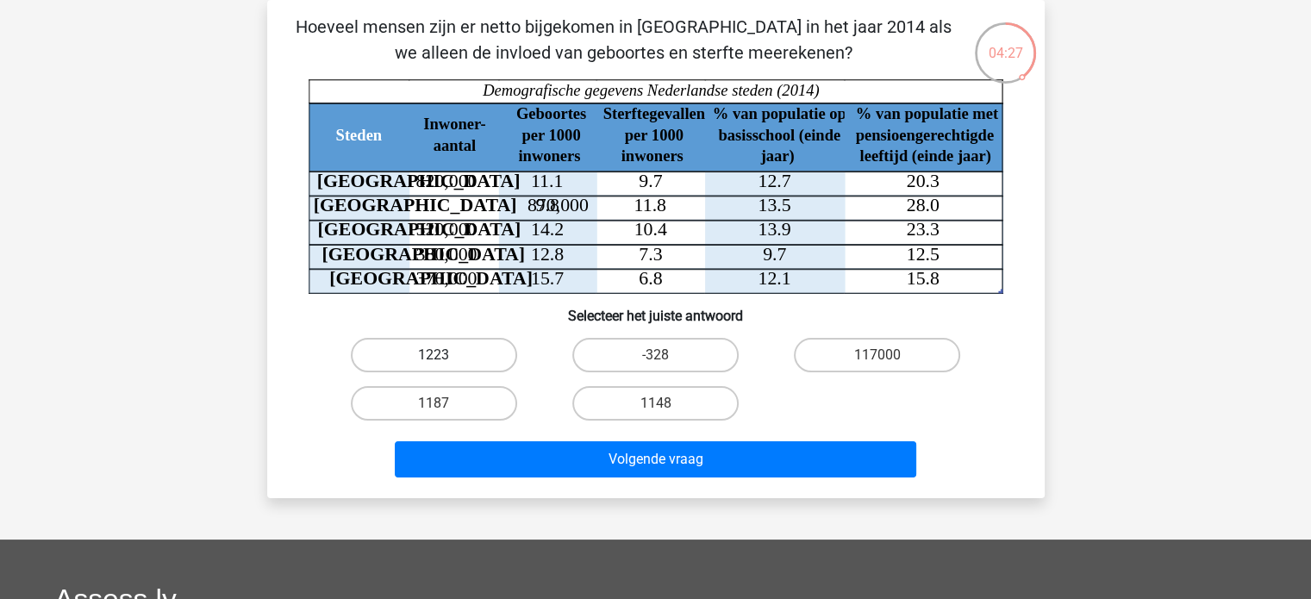
click at [509, 361] on label "1223" at bounding box center [434, 355] width 166 height 34
click at [445, 361] on input "1223" at bounding box center [438, 360] width 11 height 11
radio input "true"
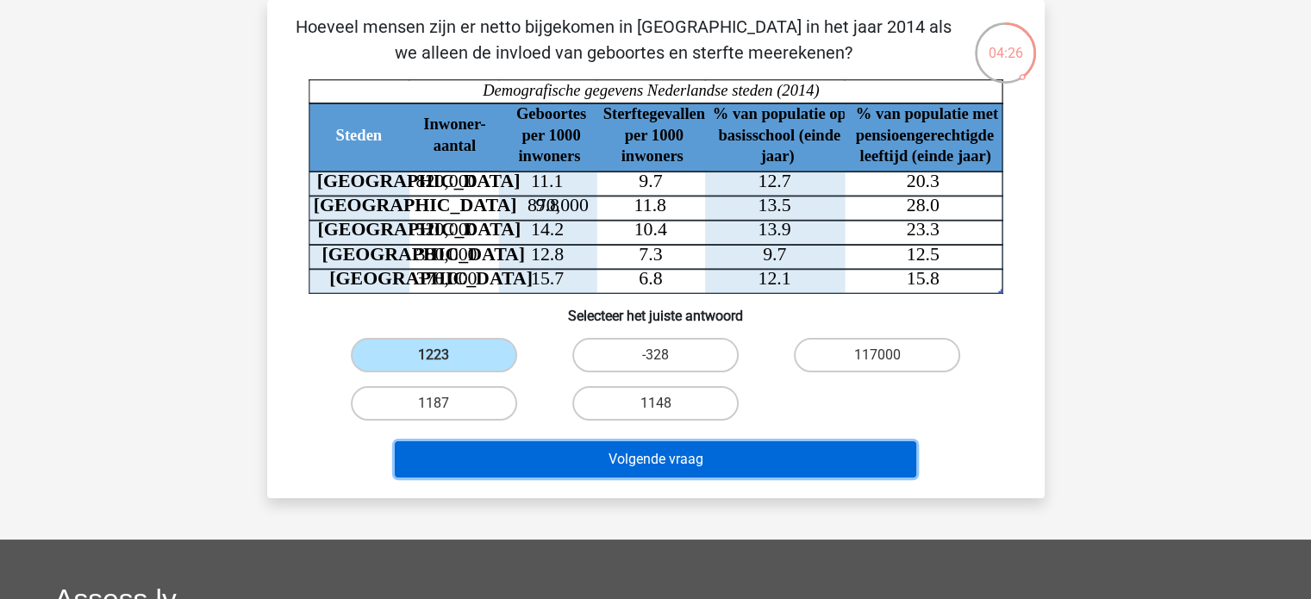
click at [502, 458] on button "Volgende vraag" at bounding box center [655, 459] width 521 height 36
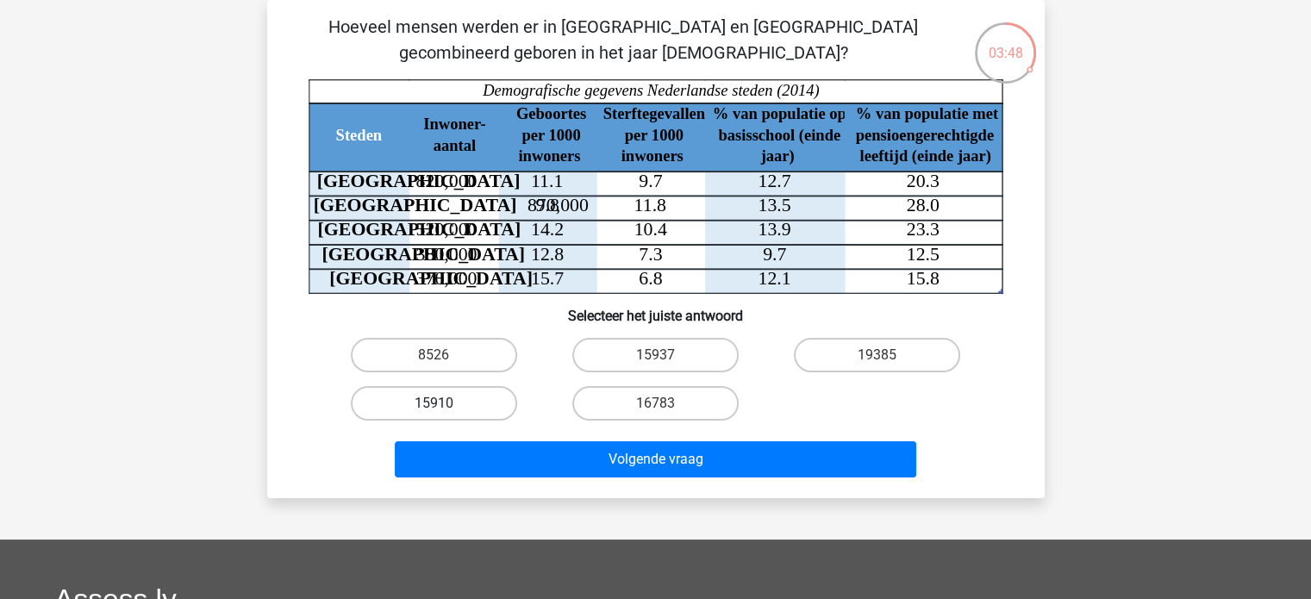
click at [448, 417] on label "15910" at bounding box center [434, 403] width 166 height 34
click at [445, 415] on input "15910" at bounding box center [438, 408] width 11 height 11
radio input "true"
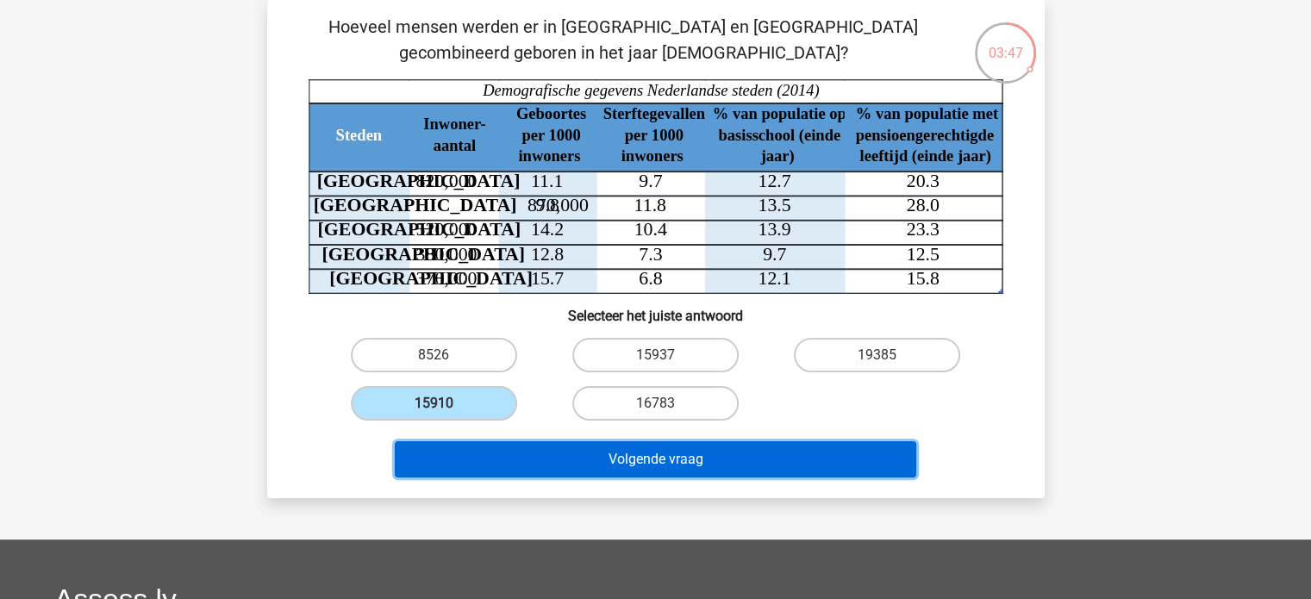
click at [469, 452] on button "Volgende vraag" at bounding box center [655, 459] width 521 height 36
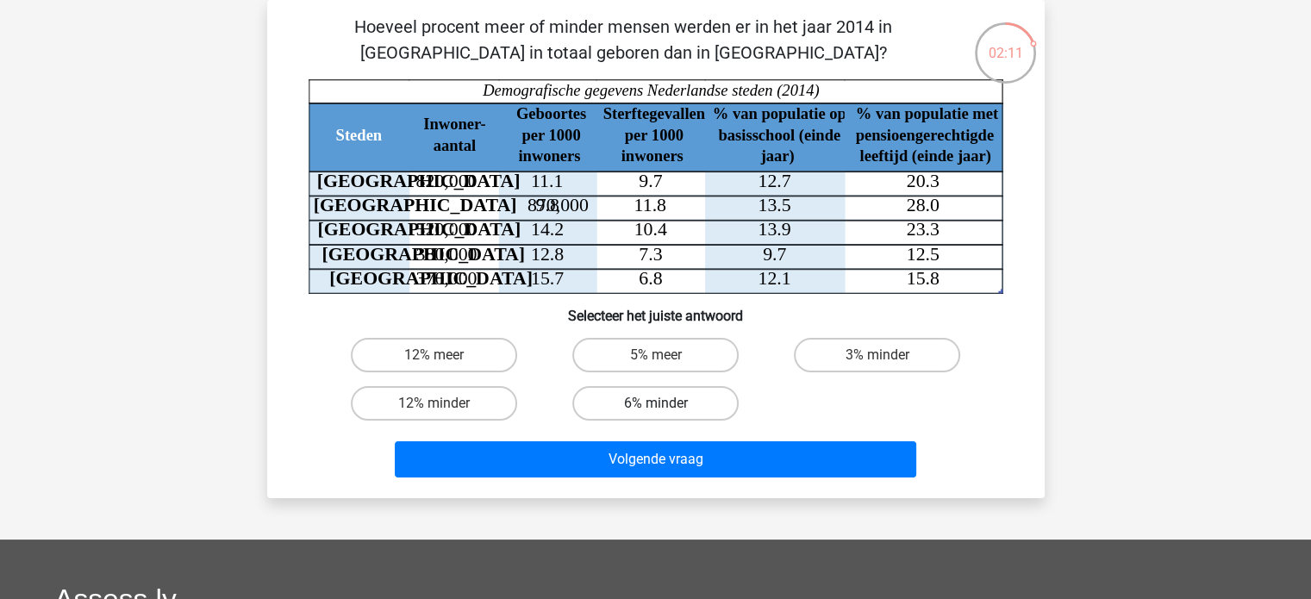
click at [689, 407] on label "6% minder" at bounding box center [655, 403] width 166 height 34
click at [666, 407] on input "6% minder" at bounding box center [660, 408] width 11 height 11
radio input "true"
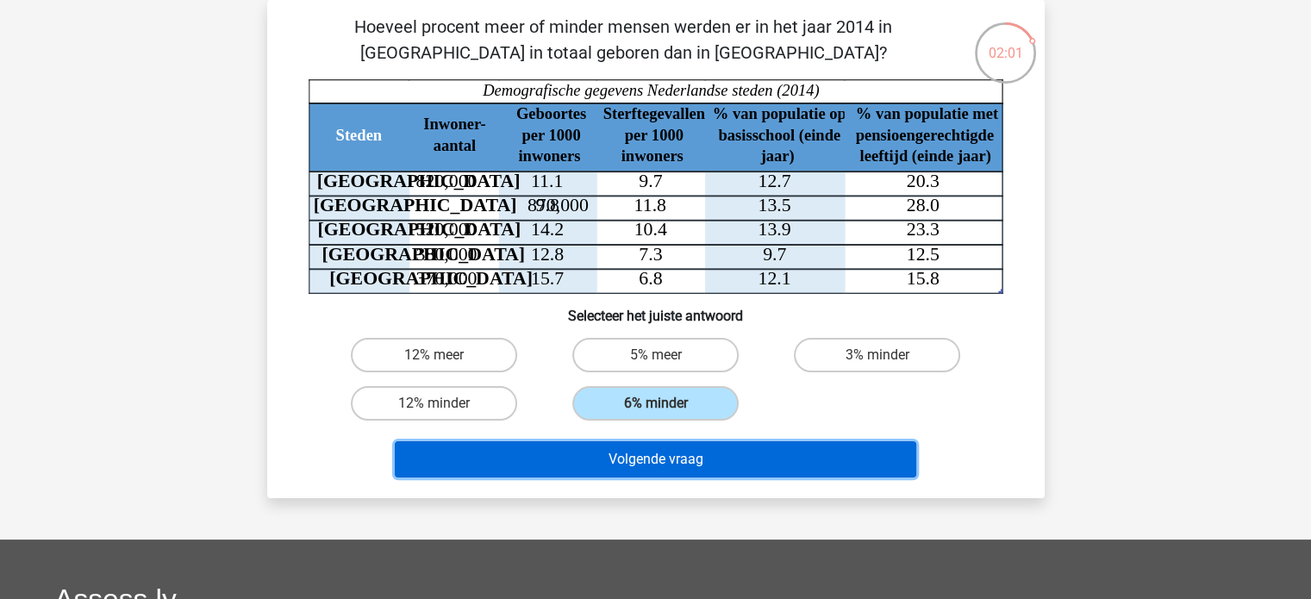
click at [695, 454] on button "Volgende vraag" at bounding box center [655, 459] width 521 height 36
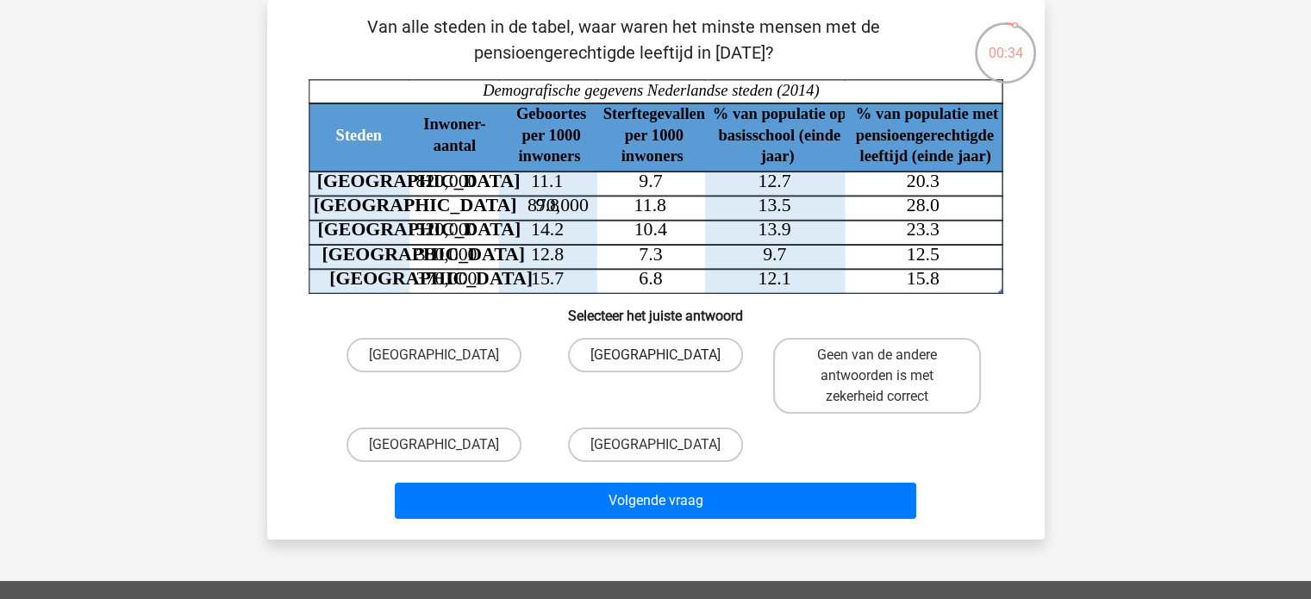
click at [621, 365] on label "Amsterdam" at bounding box center [655, 355] width 175 height 34
click at [655, 365] on input "Amsterdam" at bounding box center [660, 360] width 11 height 11
radio input "true"
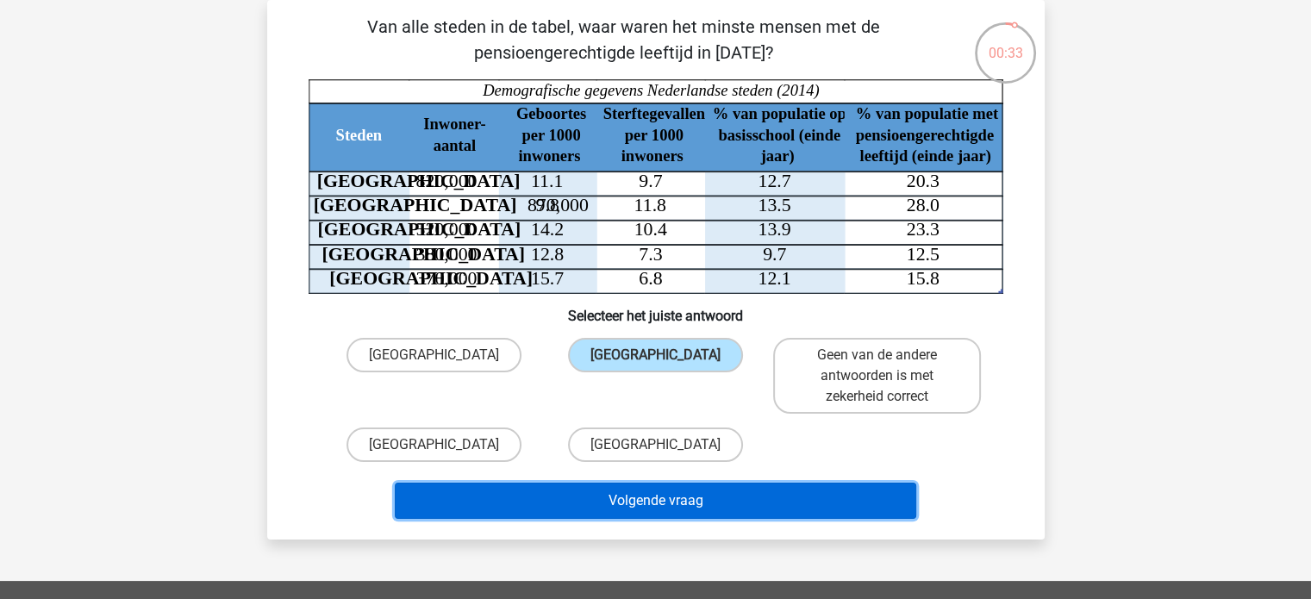
click at [624, 505] on button "Volgende vraag" at bounding box center [655, 501] width 521 height 36
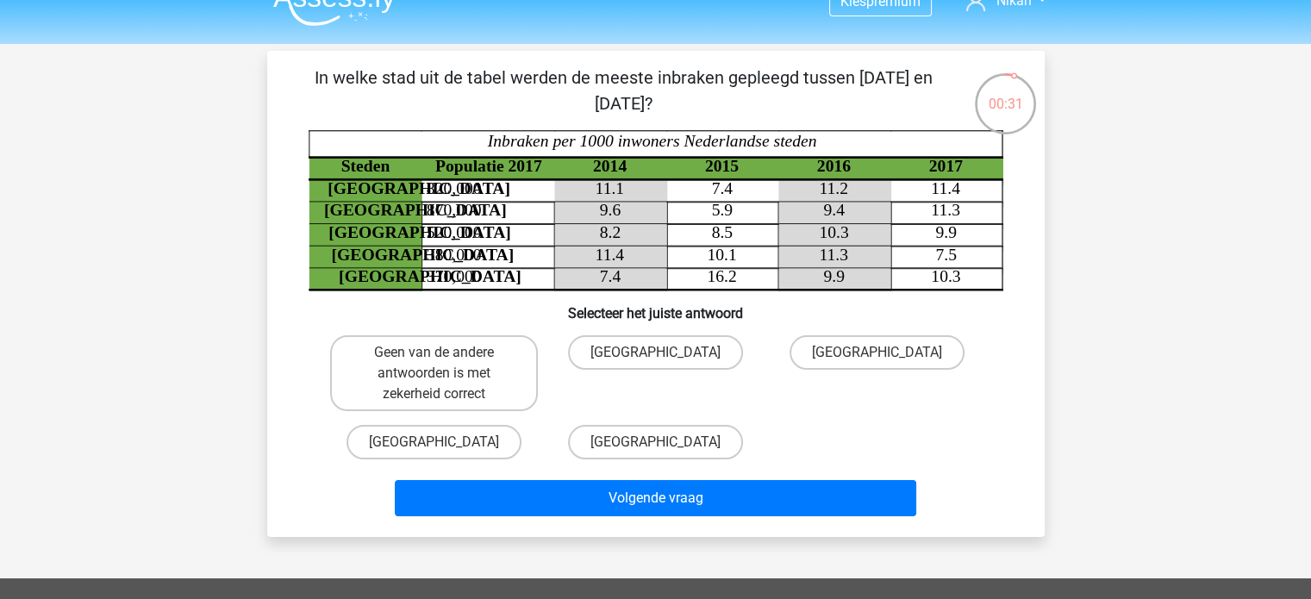
scroll to position [0, 0]
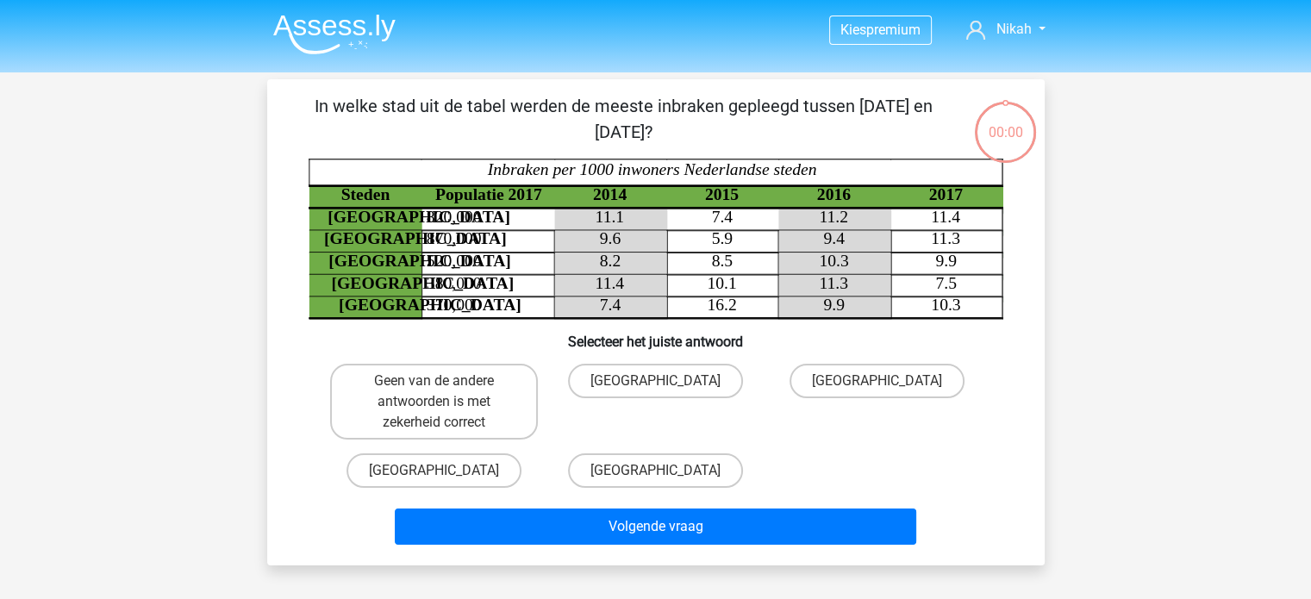
click at [843, 371] on label "[GEOGRAPHIC_DATA]" at bounding box center [876, 381] width 175 height 34
click at [877, 381] on input "[GEOGRAPHIC_DATA]" at bounding box center [882, 386] width 11 height 11
radio input "true"
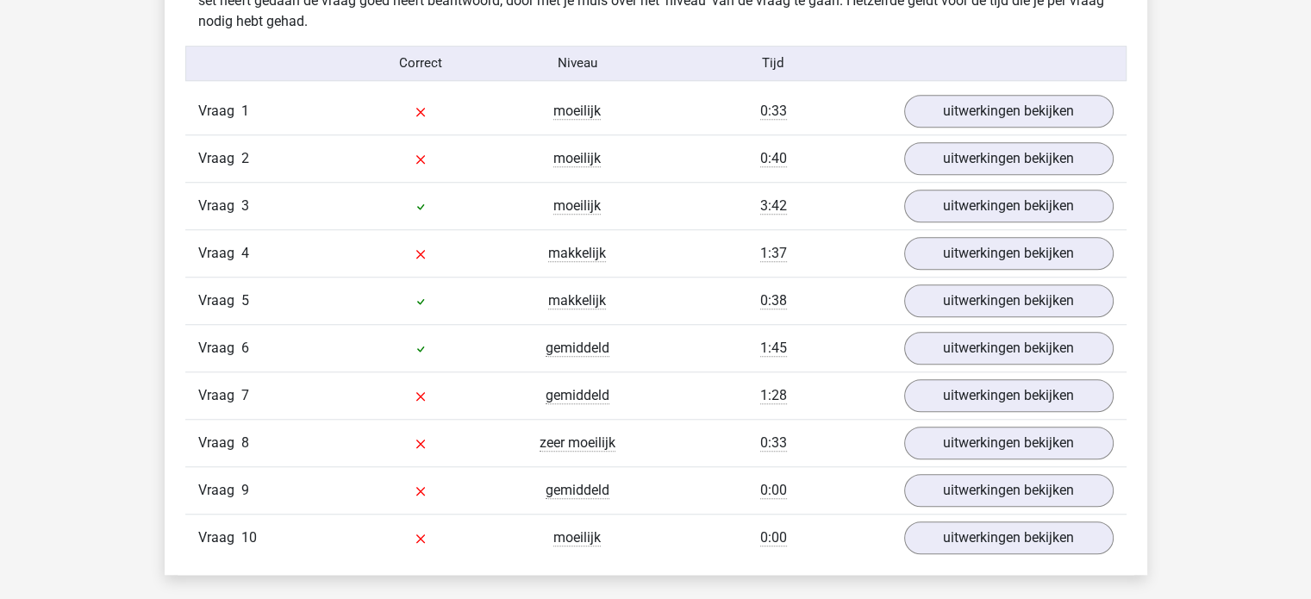
scroll to position [1372, 0]
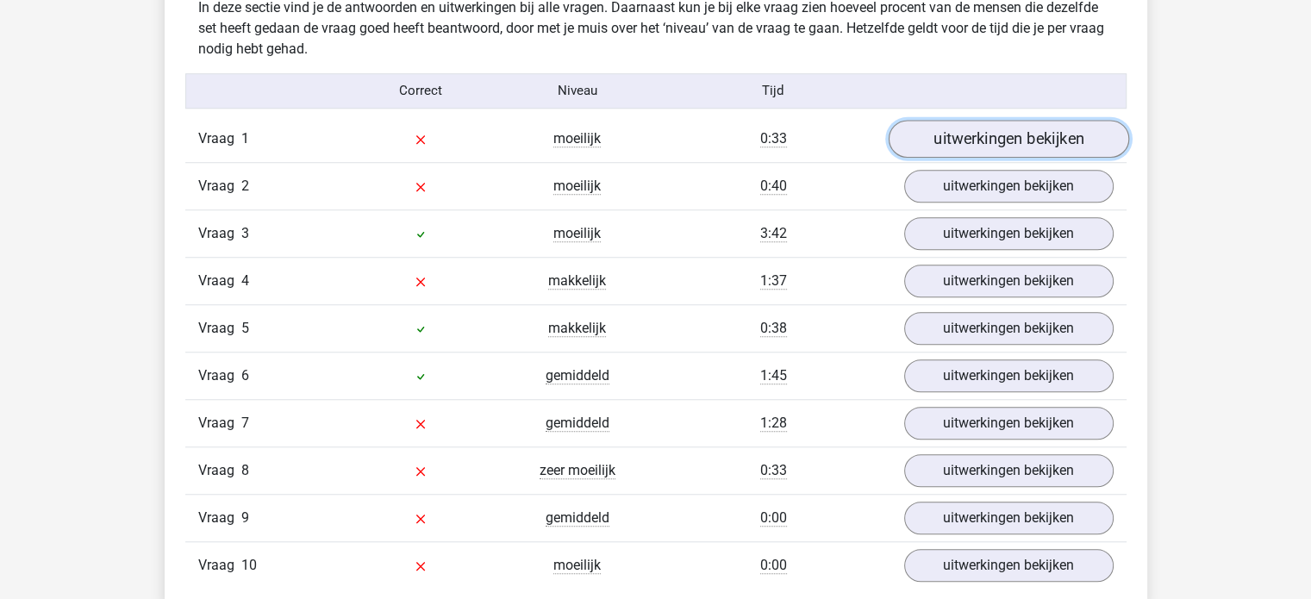
click at [963, 124] on link "uitwerkingen bekijken" at bounding box center [1008, 139] width 240 height 38
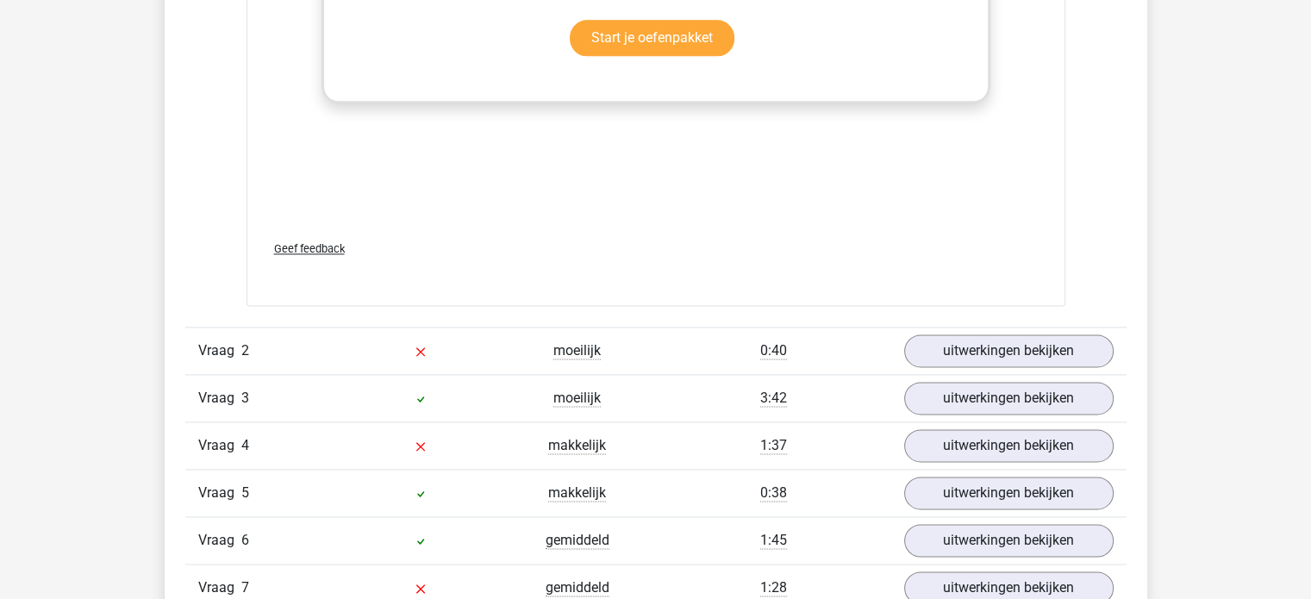
scroll to position [2380, 0]
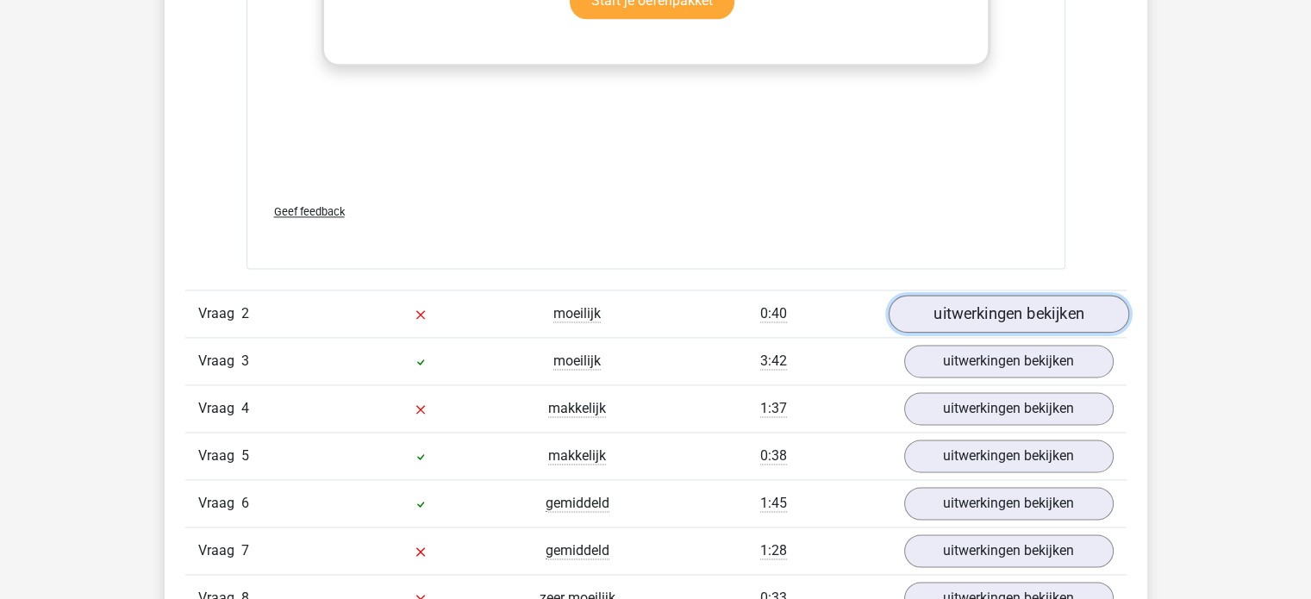
click at [982, 315] on link "uitwerkingen bekijken" at bounding box center [1008, 314] width 240 height 38
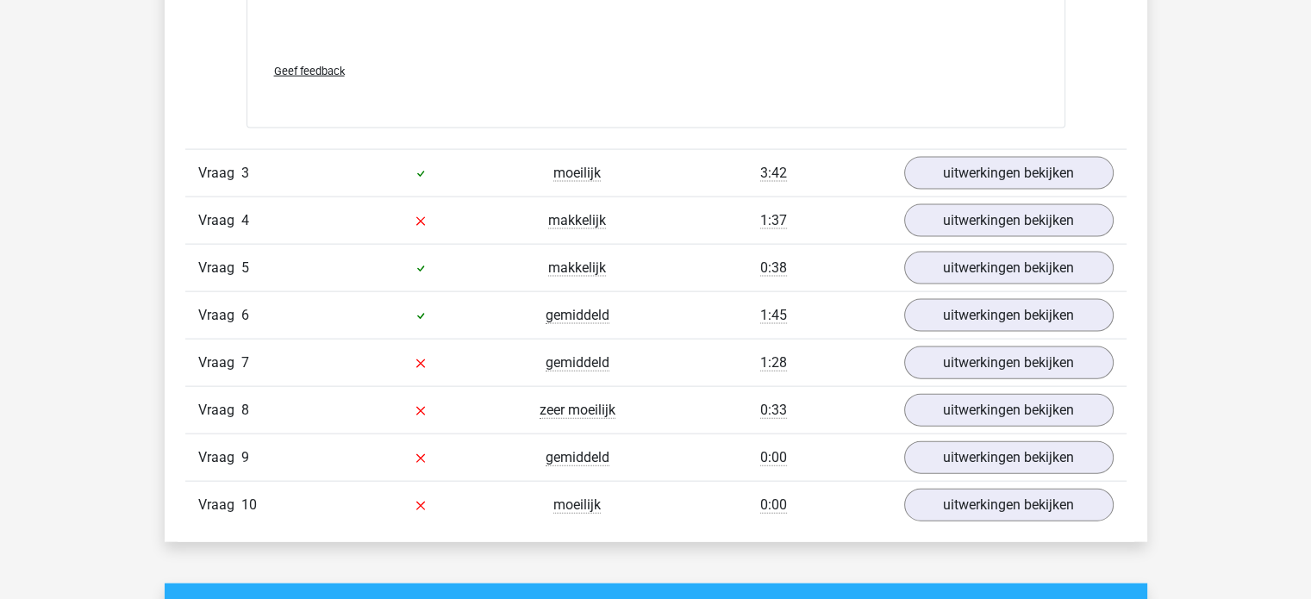
scroll to position [3736, 0]
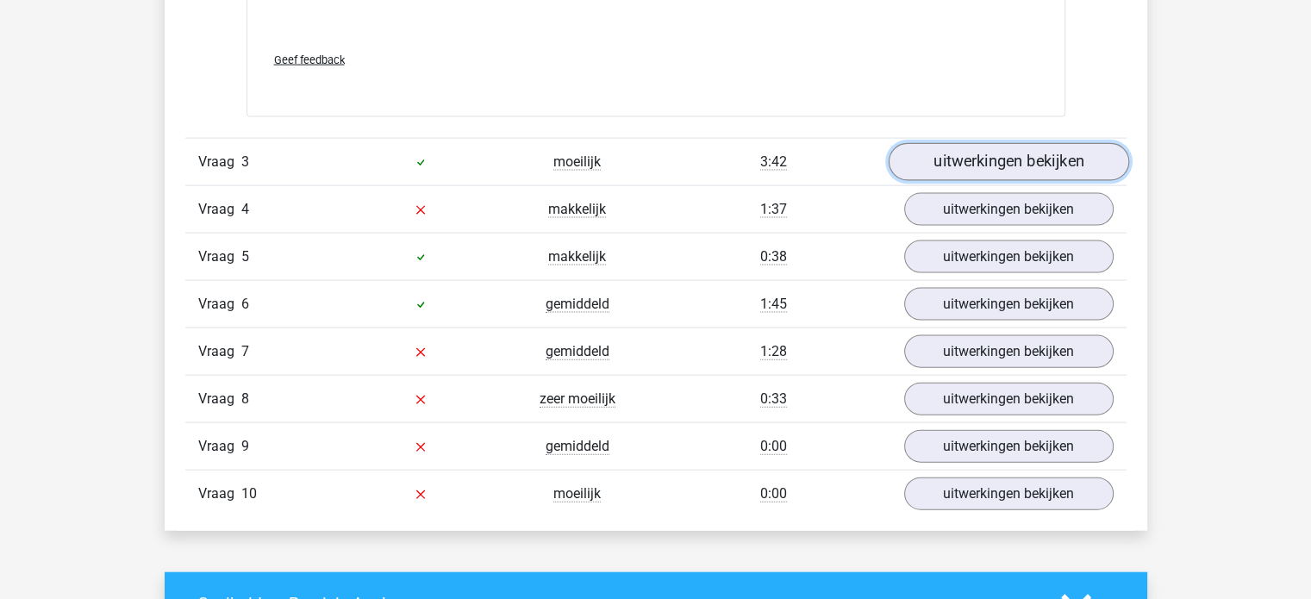
click at [1030, 153] on link "uitwerkingen bekijken" at bounding box center [1008, 162] width 240 height 38
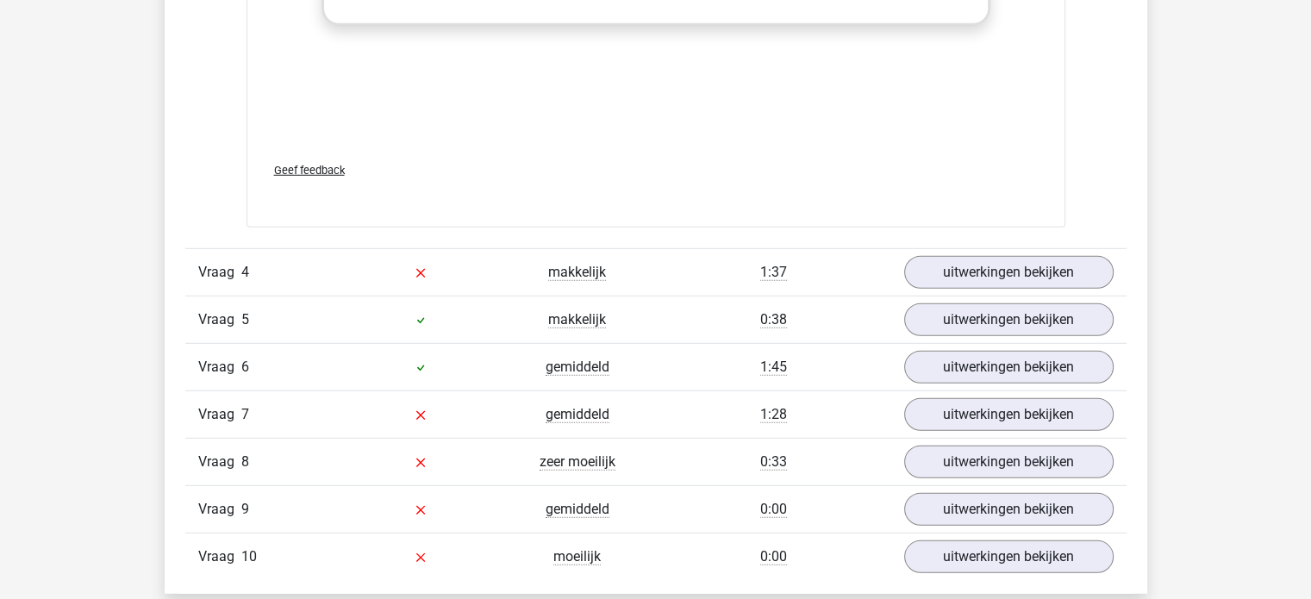
scroll to position [4824, 0]
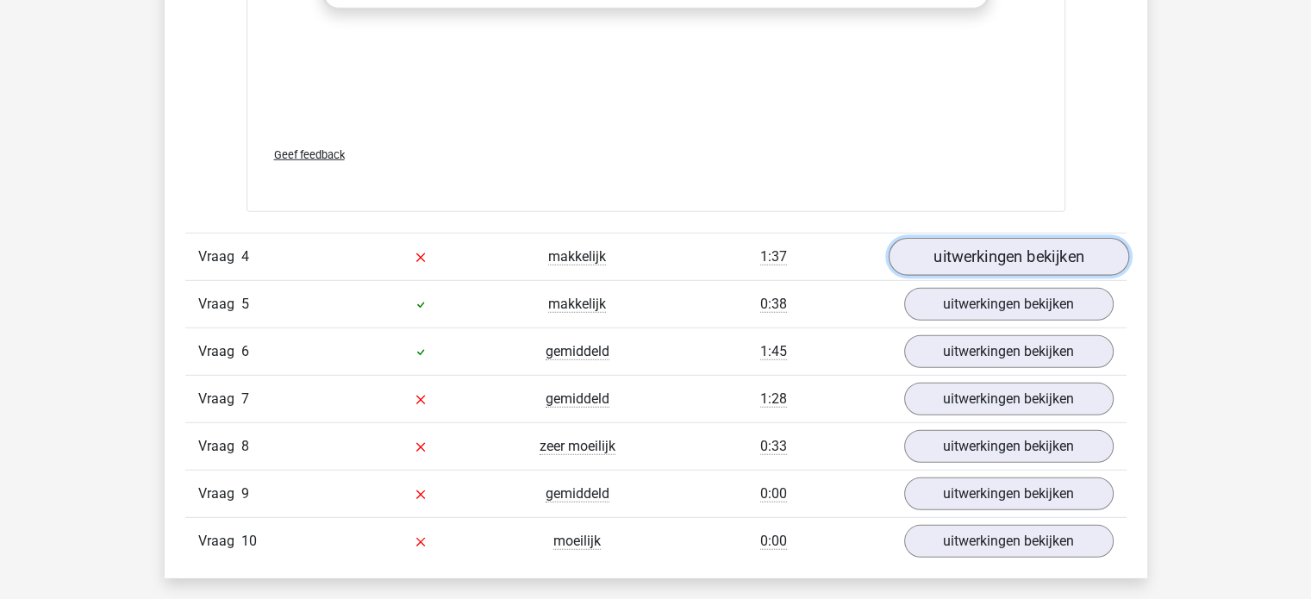
click at [1048, 248] on link "uitwerkingen bekijken" at bounding box center [1008, 258] width 240 height 38
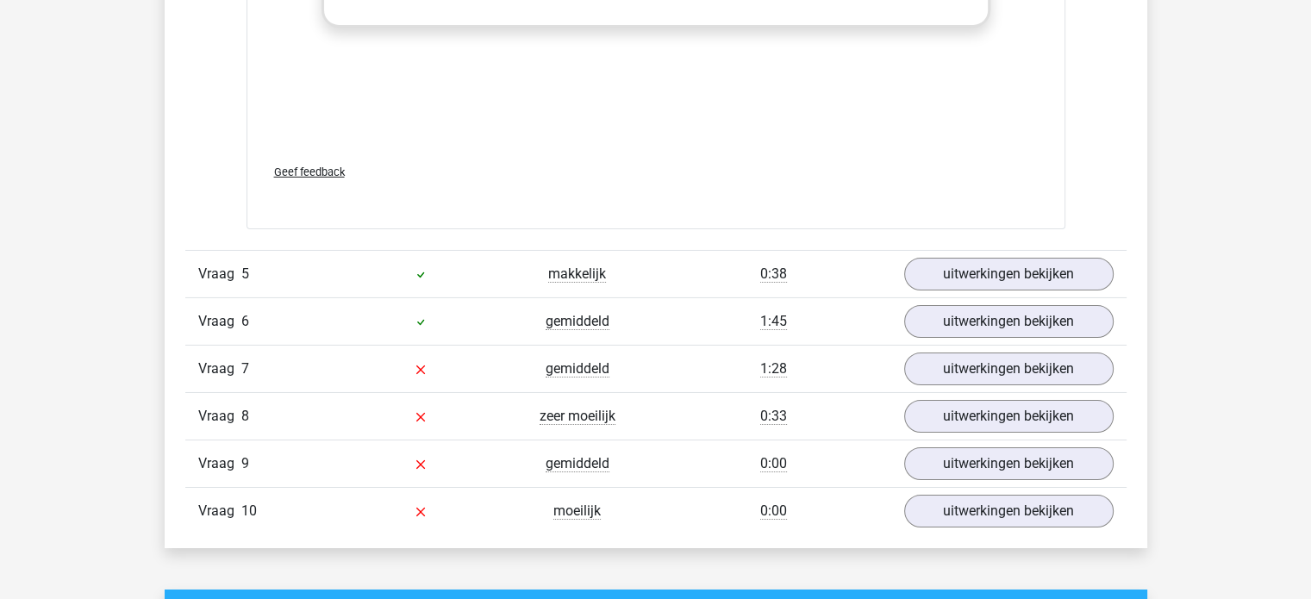
scroll to position [5974, 0]
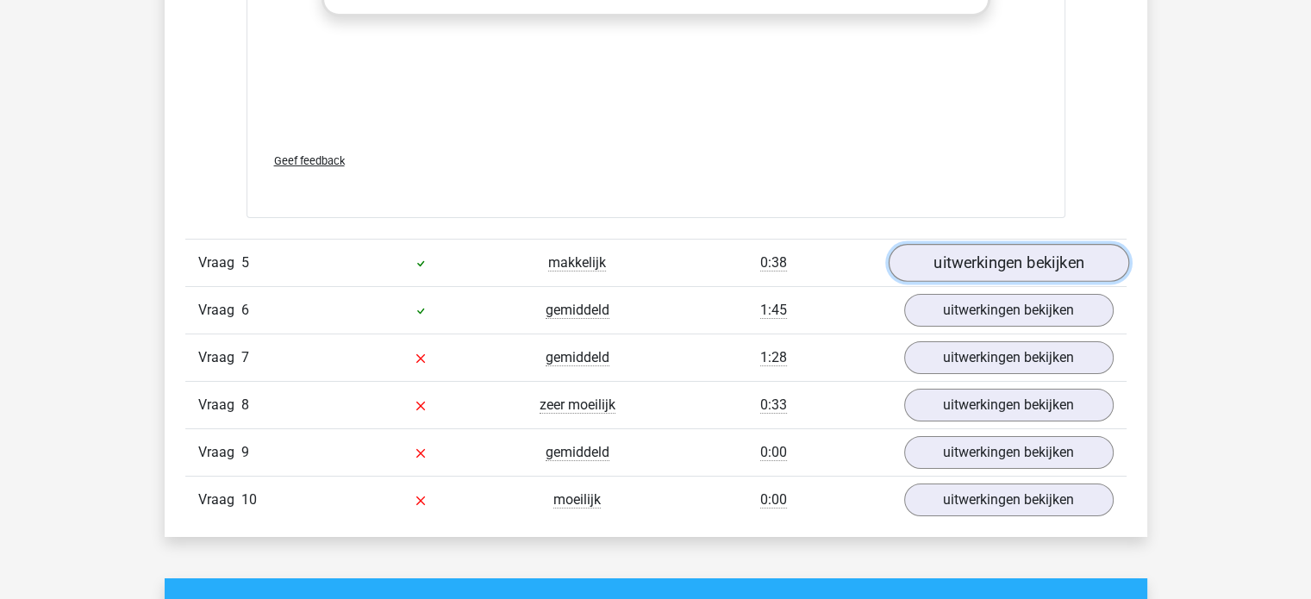
click at [960, 251] on link "uitwerkingen bekijken" at bounding box center [1008, 264] width 240 height 38
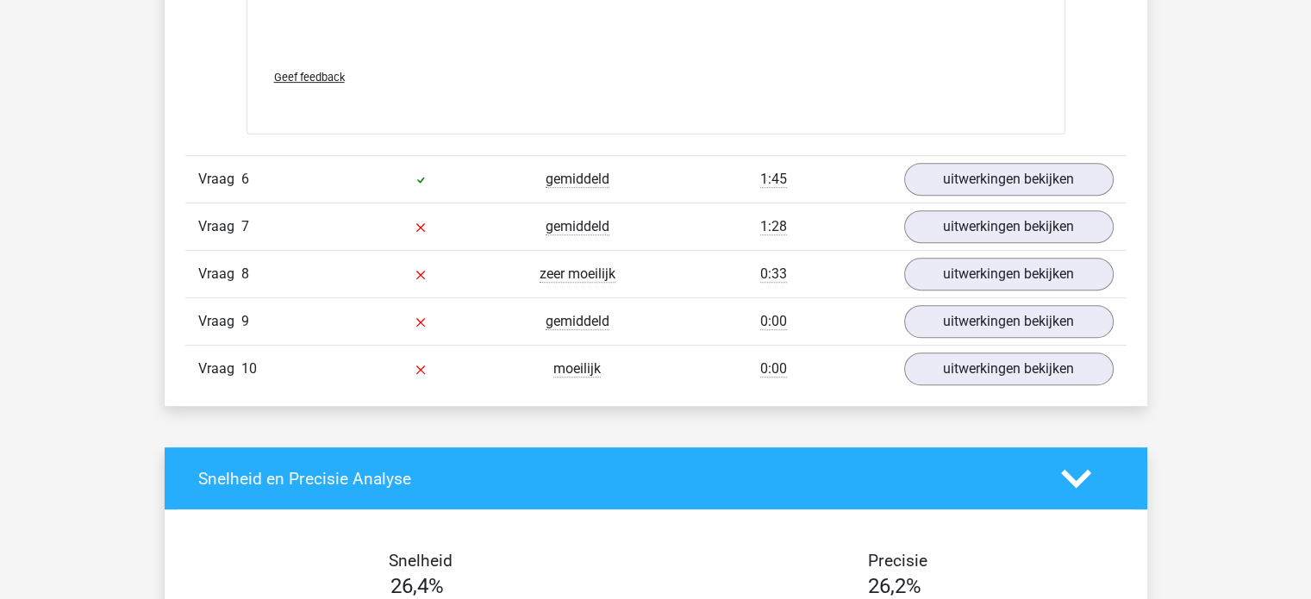
scroll to position [7218, 0]
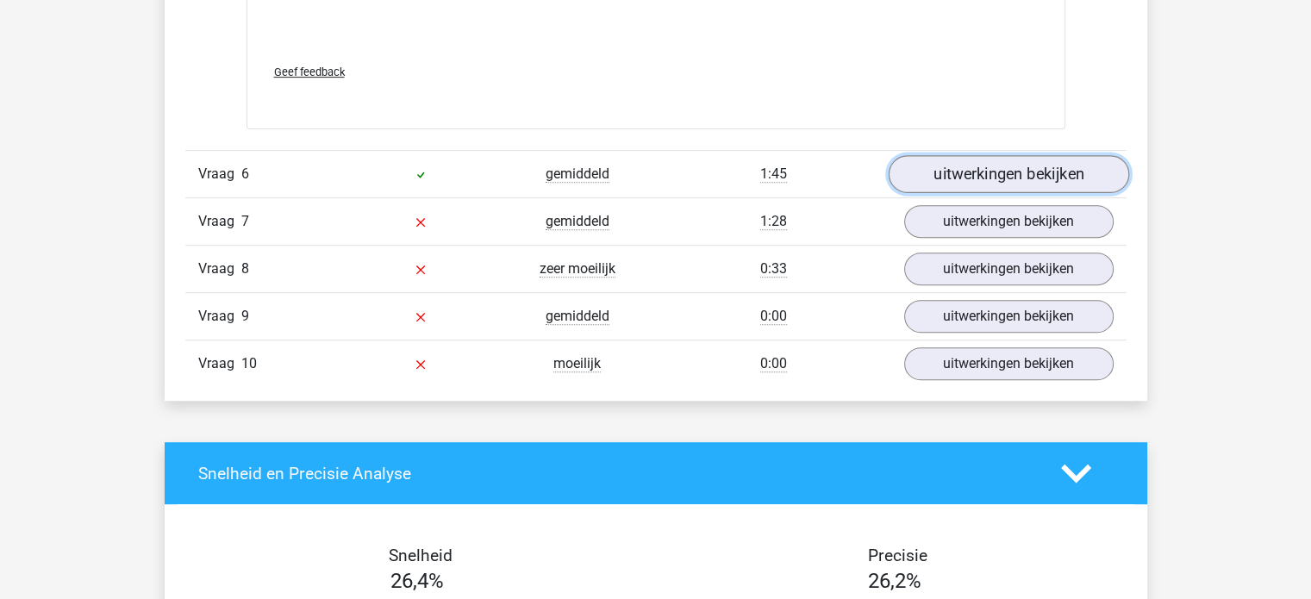
click at [1007, 155] on link "uitwerkingen bekijken" at bounding box center [1008, 174] width 240 height 38
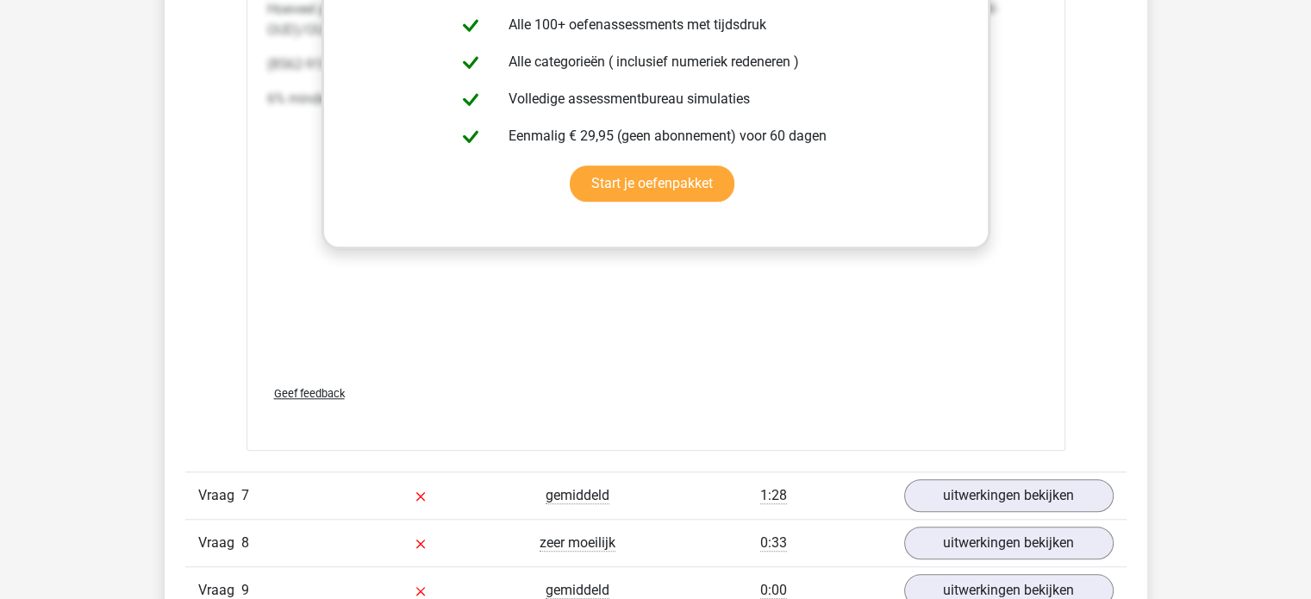
scroll to position [8063, 0]
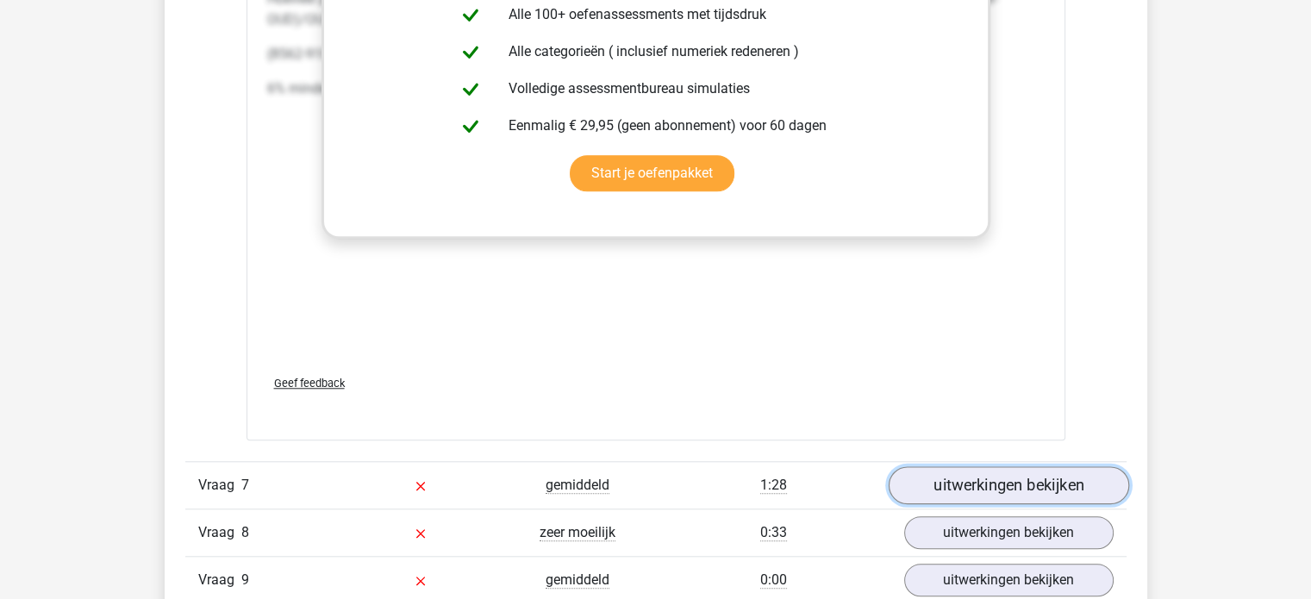
click at [958, 466] on link "uitwerkingen bekijken" at bounding box center [1008, 485] width 240 height 38
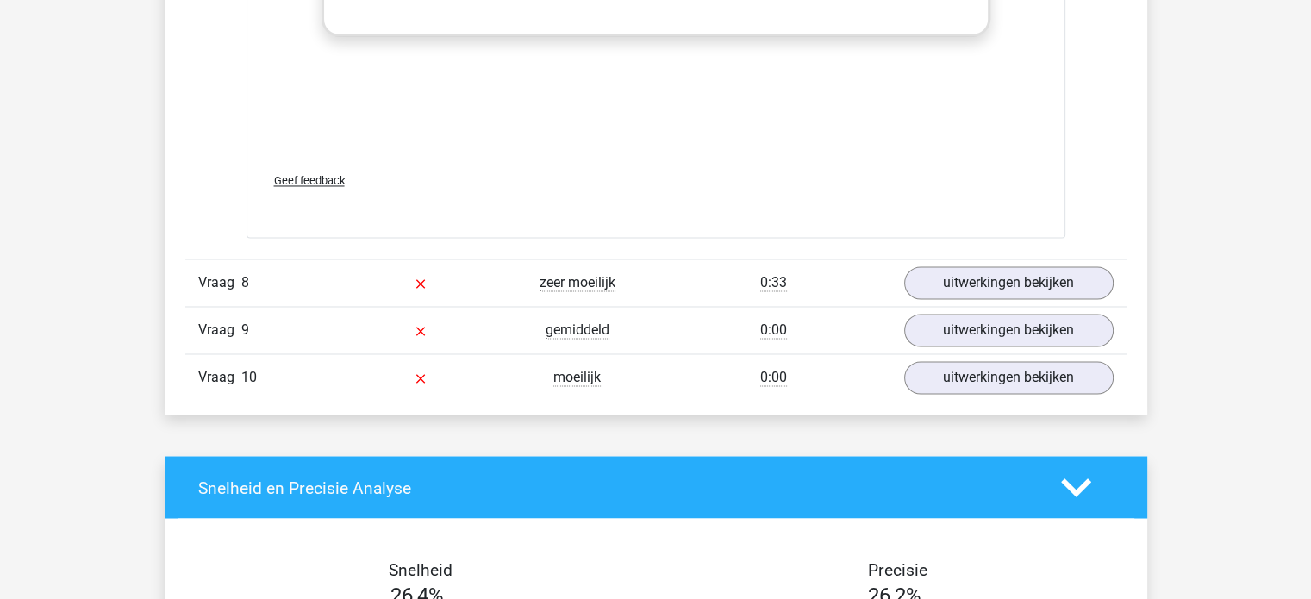
scroll to position [9401, 0]
click at [970, 264] on link "uitwerkingen bekijken" at bounding box center [1008, 283] width 240 height 38
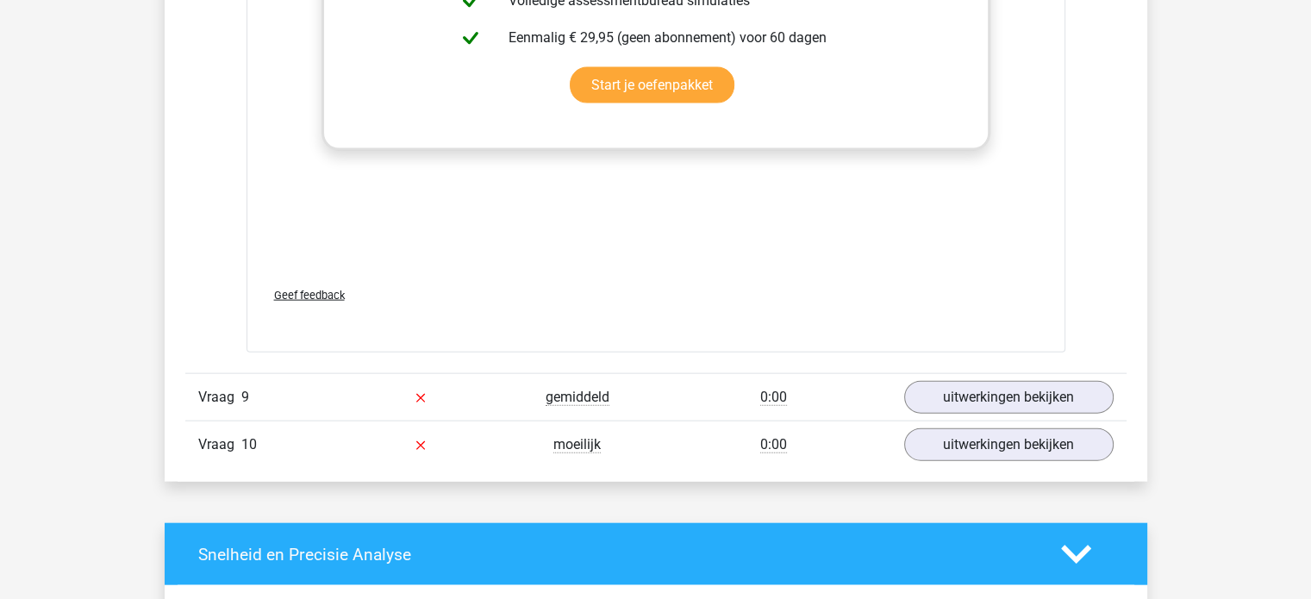
scroll to position [10362, 0]
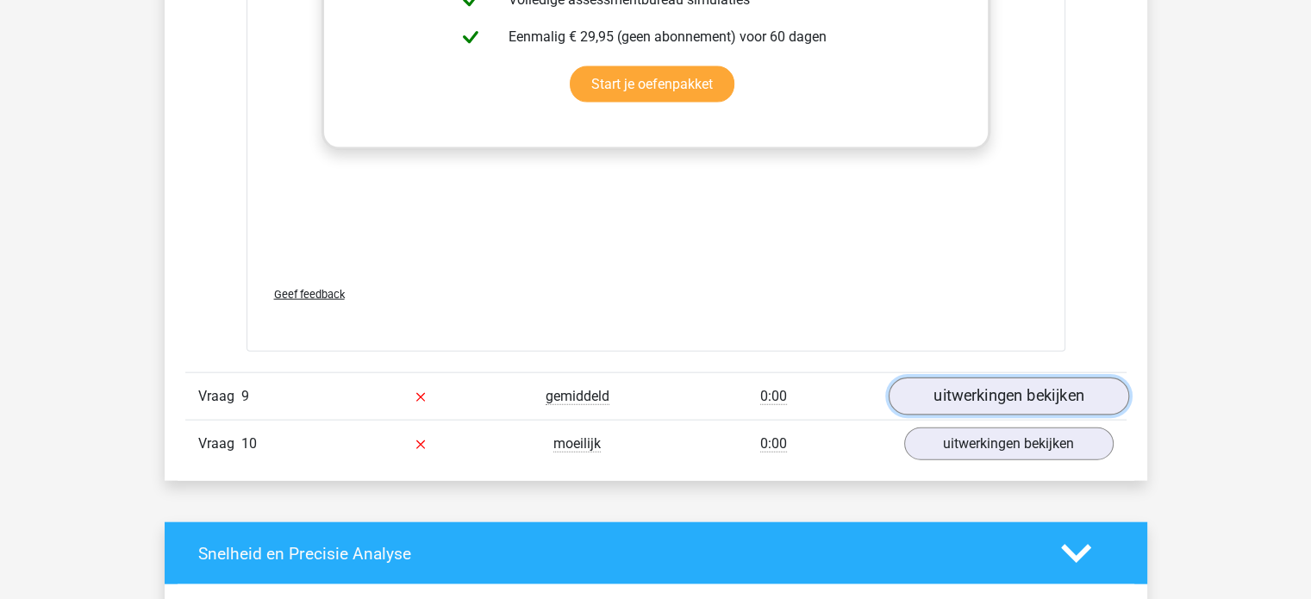
click at [988, 377] on link "uitwerkingen bekijken" at bounding box center [1008, 396] width 240 height 38
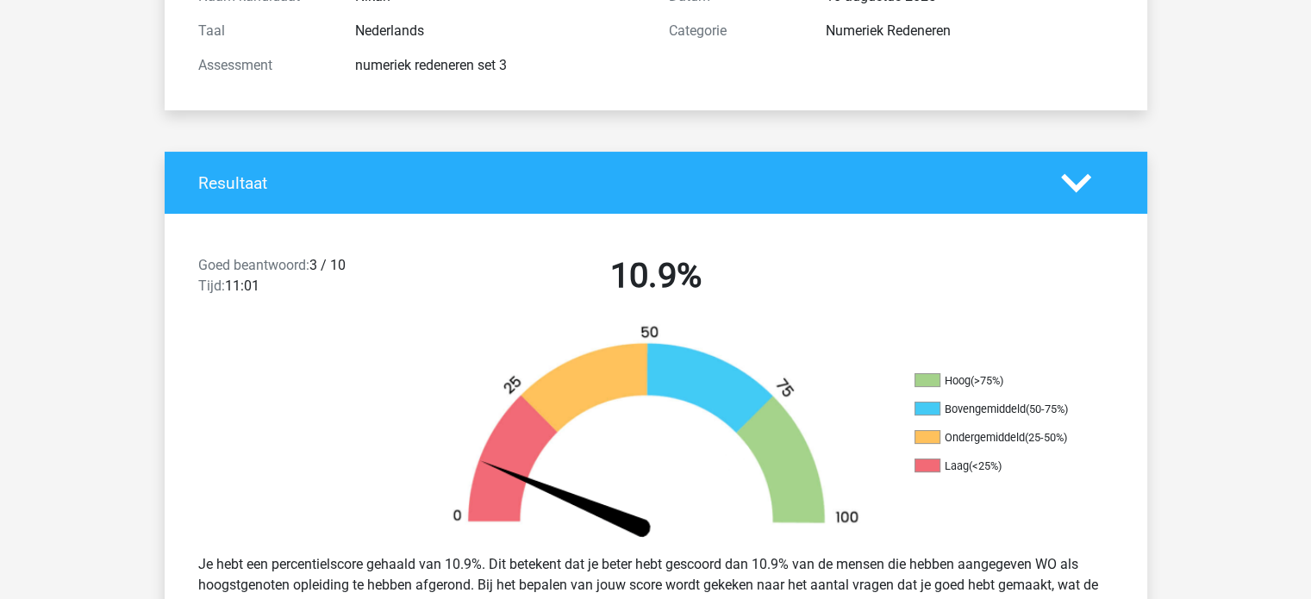
scroll to position [0, 0]
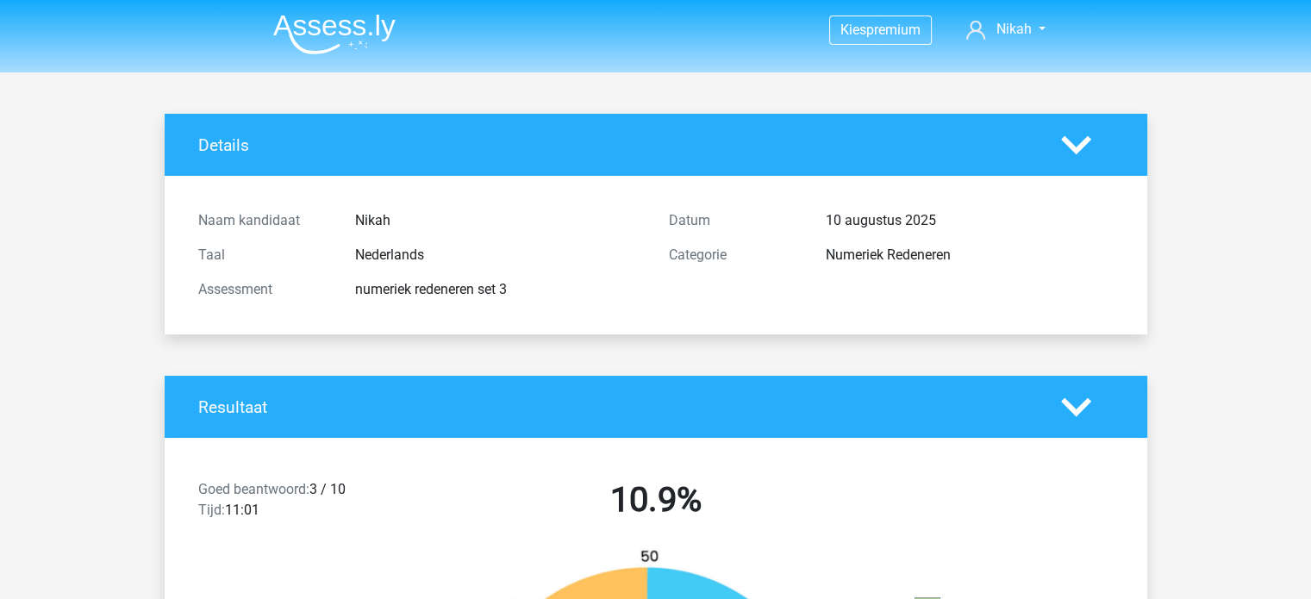
click at [286, 20] on img at bounding box center [334, 34] width 122 height 41
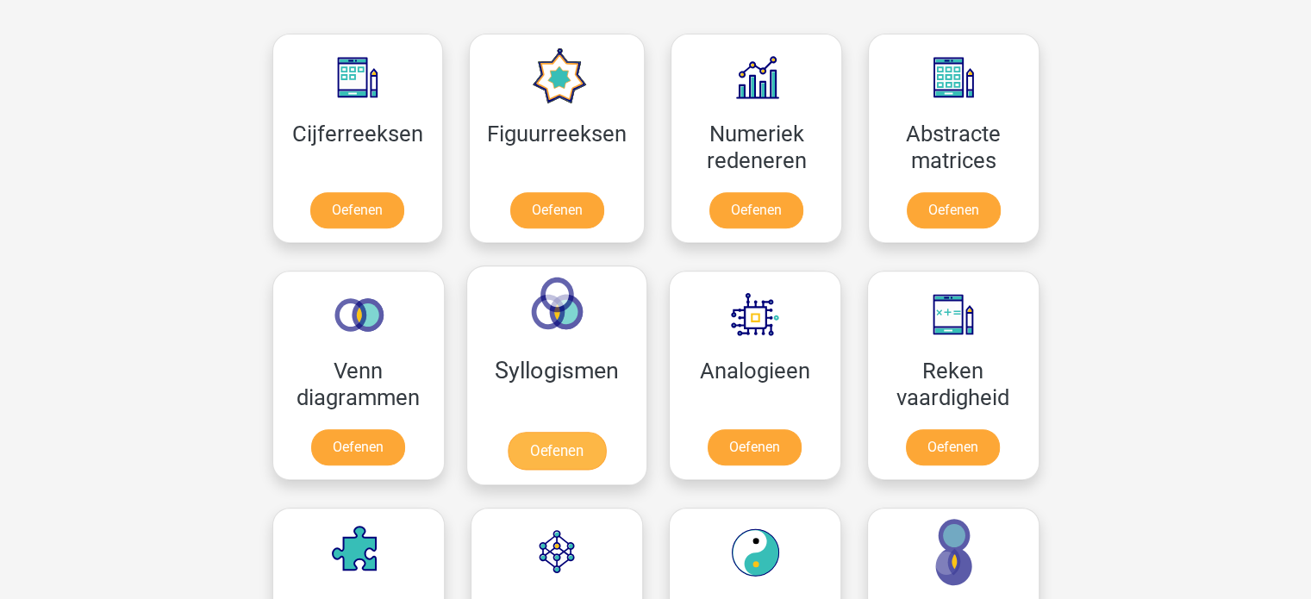
scroll to position [774, 0]
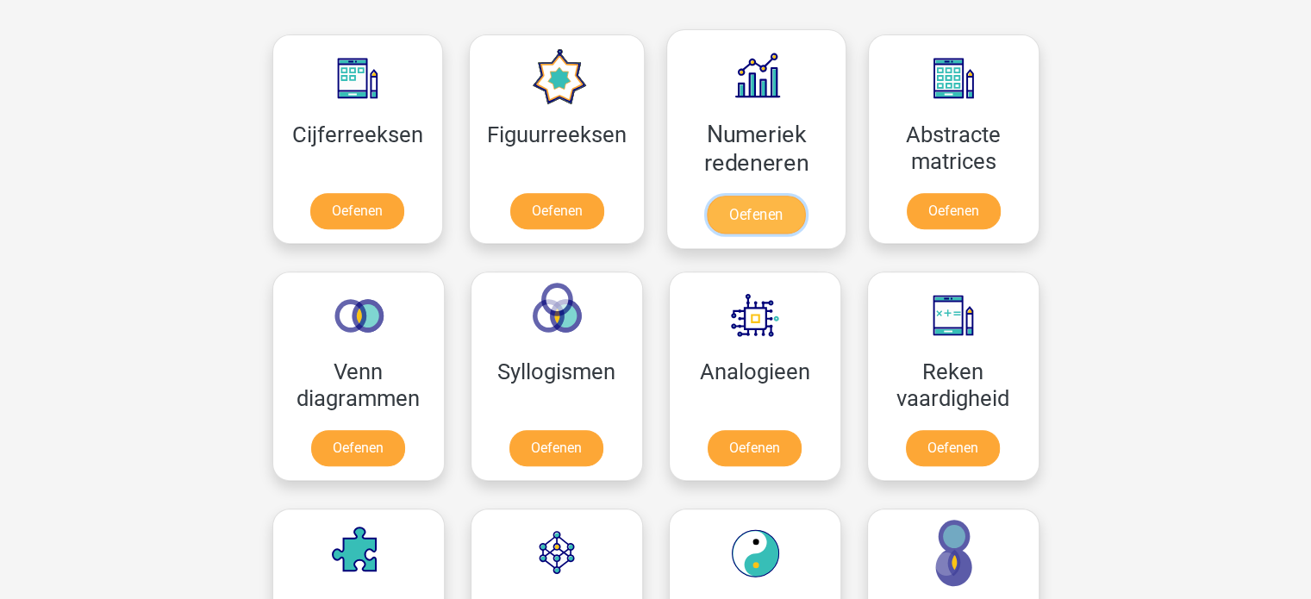
click at [733, 203] on link "Oefenen" at bounding box center [756, 215] width 98 height 38
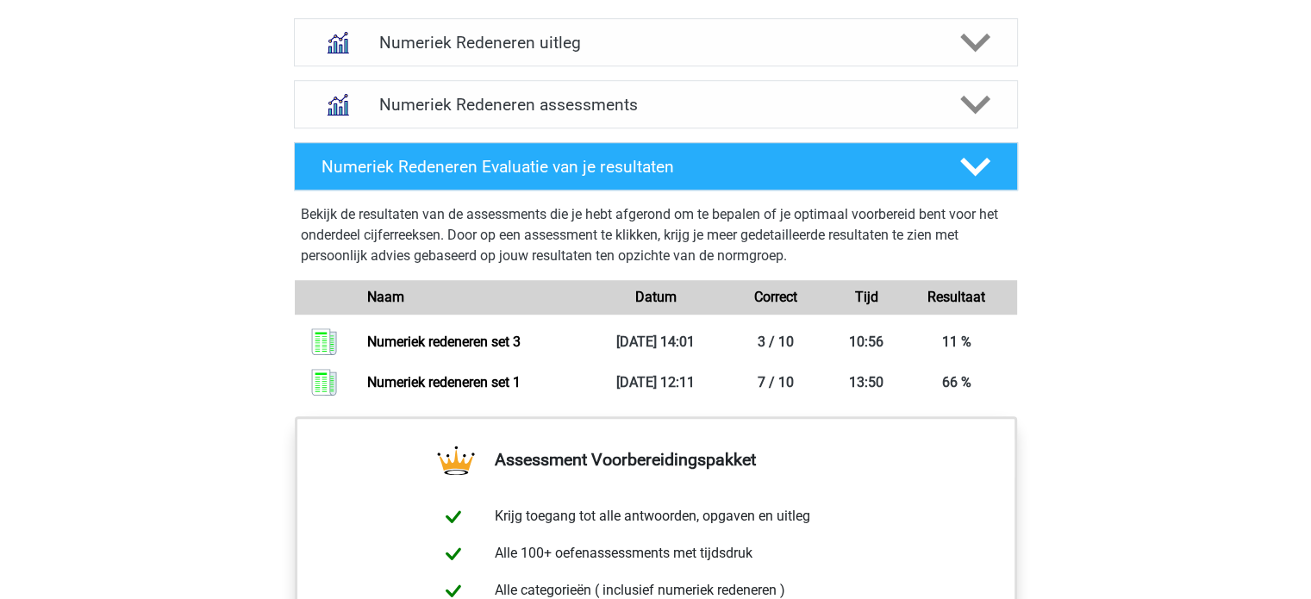
scroll to position [1115, 0]
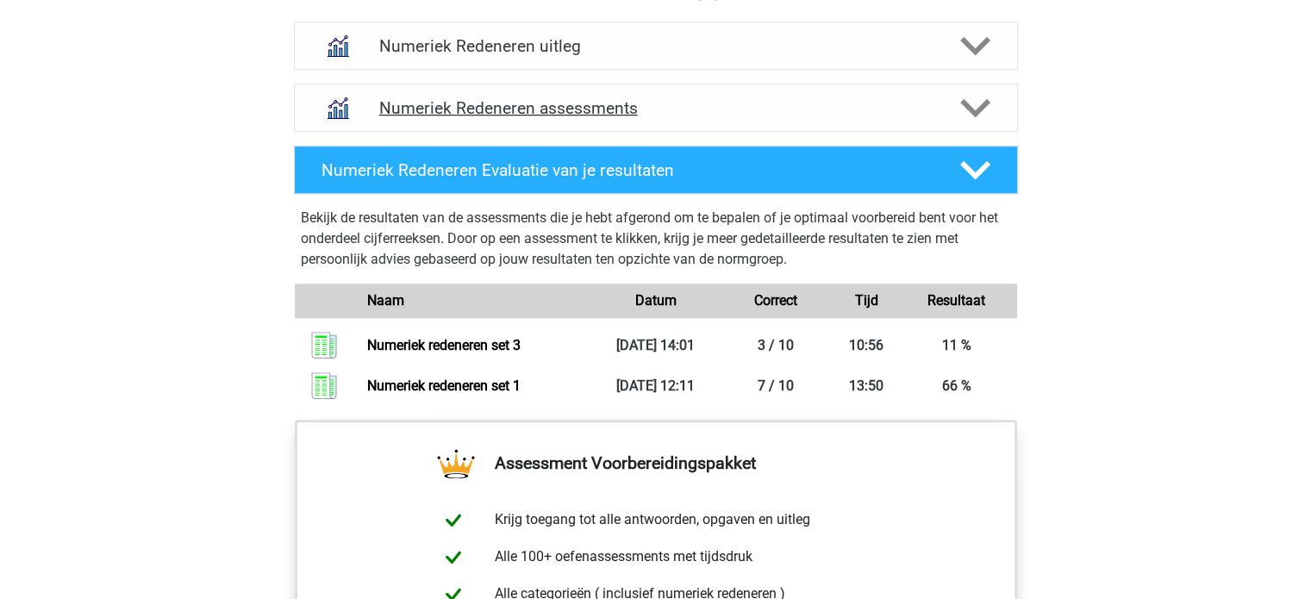
click at [979, 106] on polygon at bounding box center [975, 107] width 30 height 19
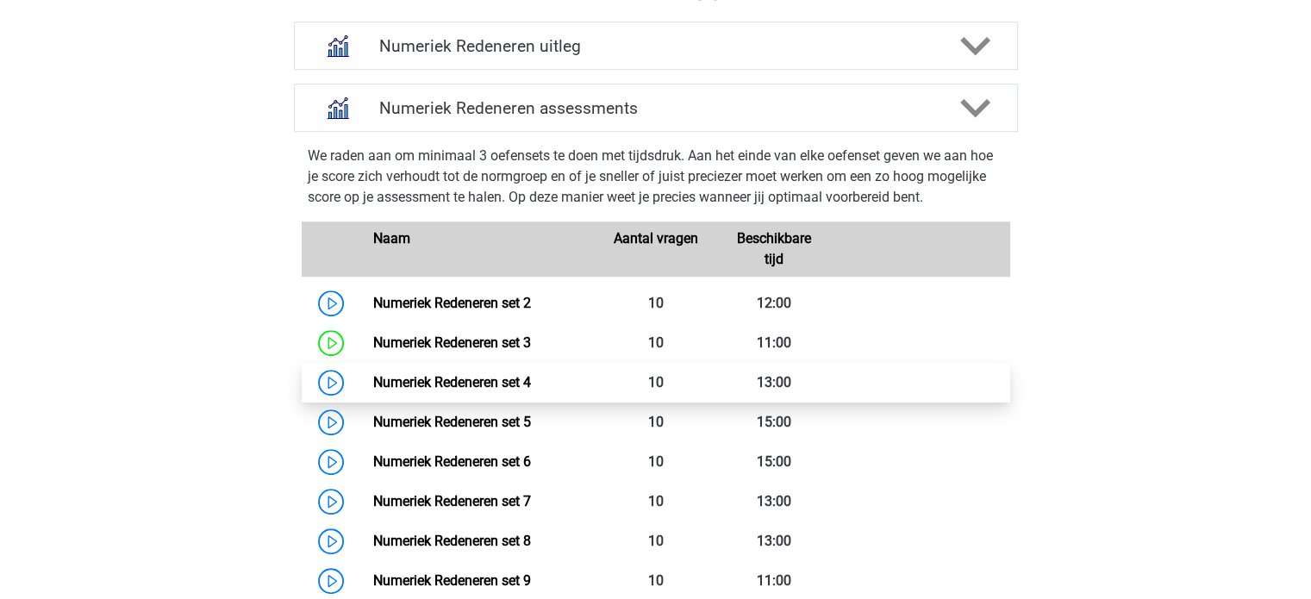
click at [512, 379] on link "Numeriek Redeneren set 4" at bounding box center [452, 382] width 158 height 16
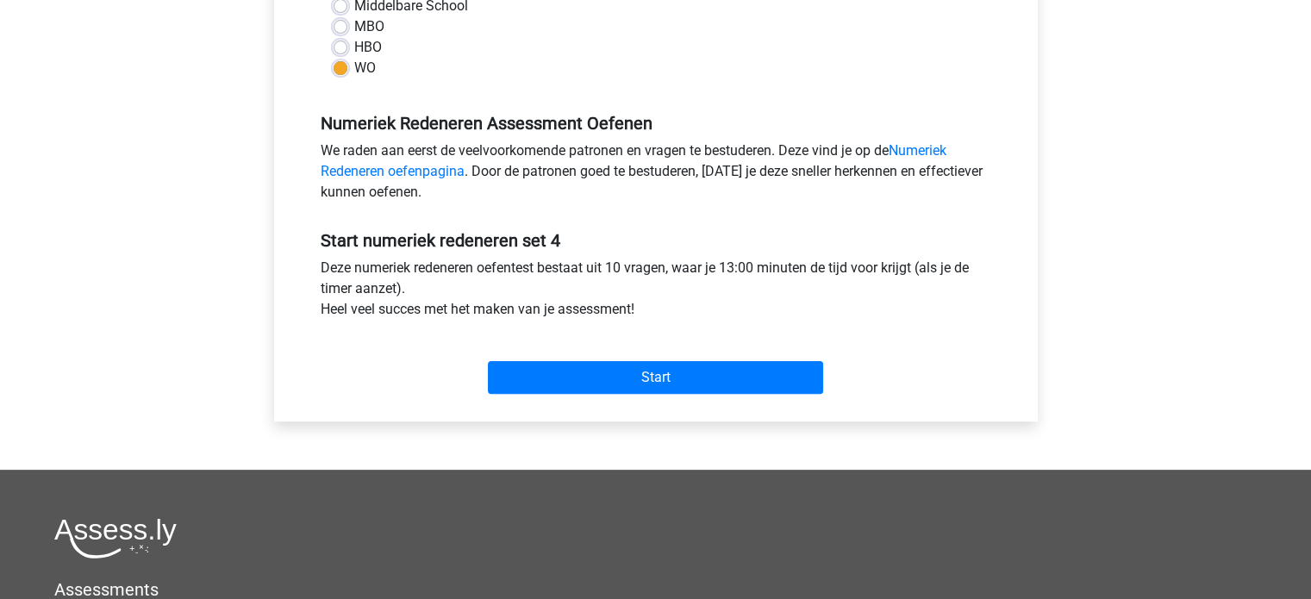
scroll to position [438, 0]
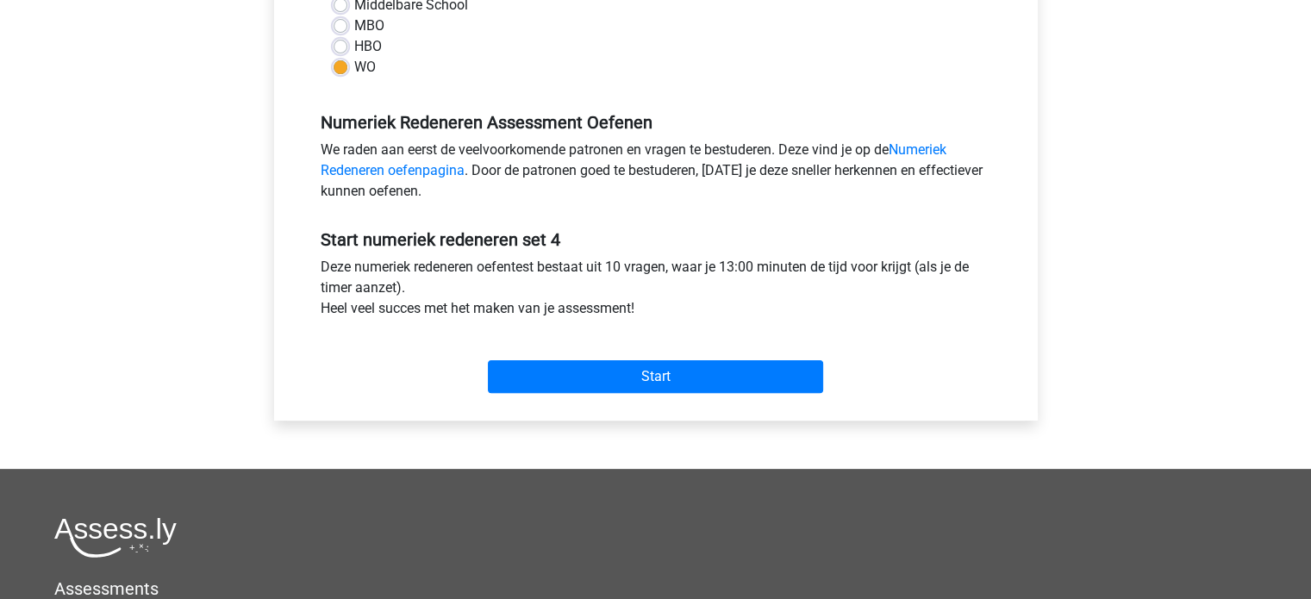
click at [593, 358] on div "Start" at bounding box center [656, 363] width 696 height 60
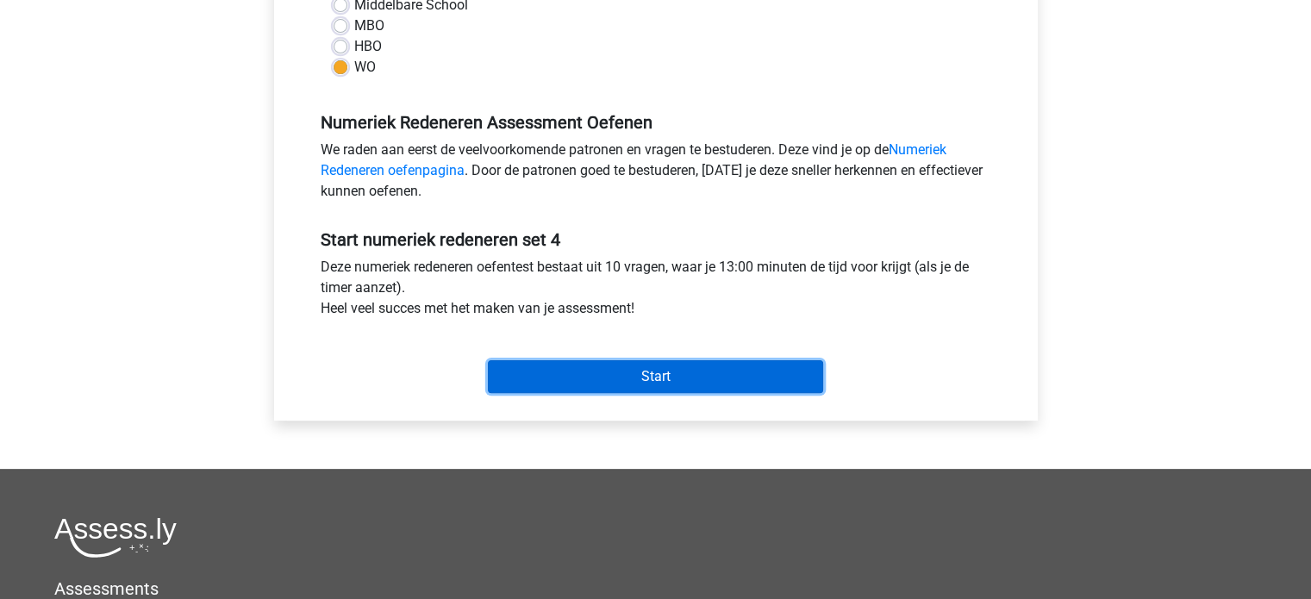
click at [605, 376] on input "Start" at bounding box center [655, 376] width 335 height 33
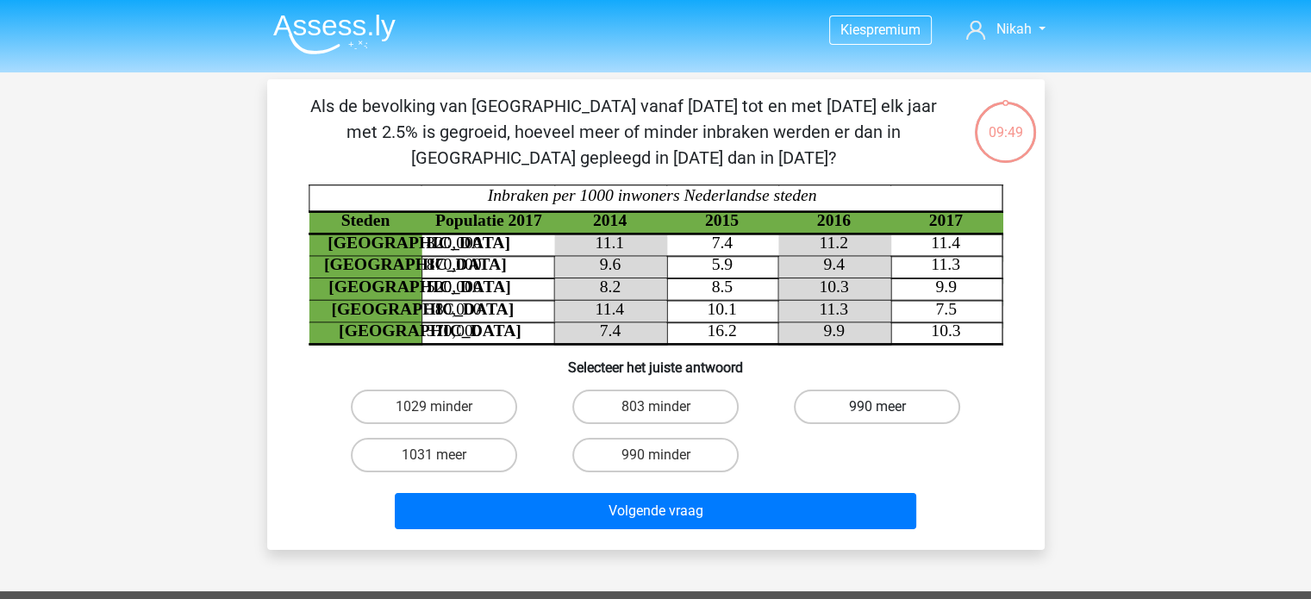
click at [849, 409] on label "990 meer" at bounding box center [877, 407] width 166 height 34
click at [877, 409] on input "990 meer" at bounding box center [882, 412] width 11 height 11
radio input "true"
click at [707, 403] on label "803 minder" at bounding box center [655, 407] width 166 height 34
click at [666, 407] on input "803 minder" at bounding box center [660, 412] width 11 height 11
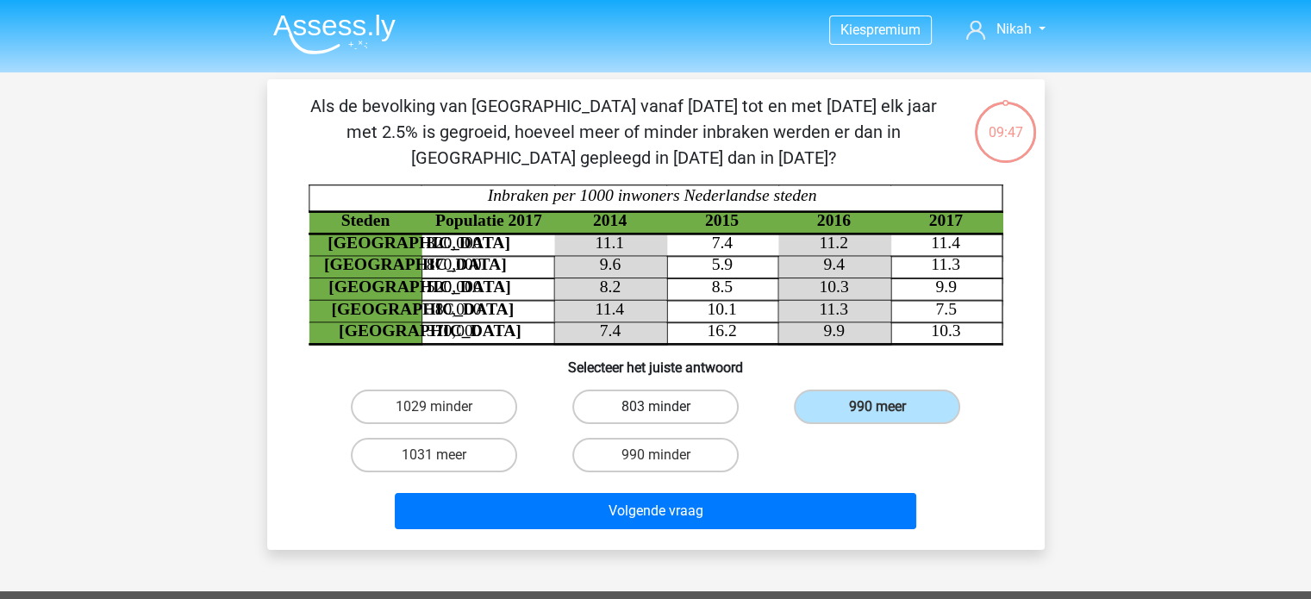
radio input "true"
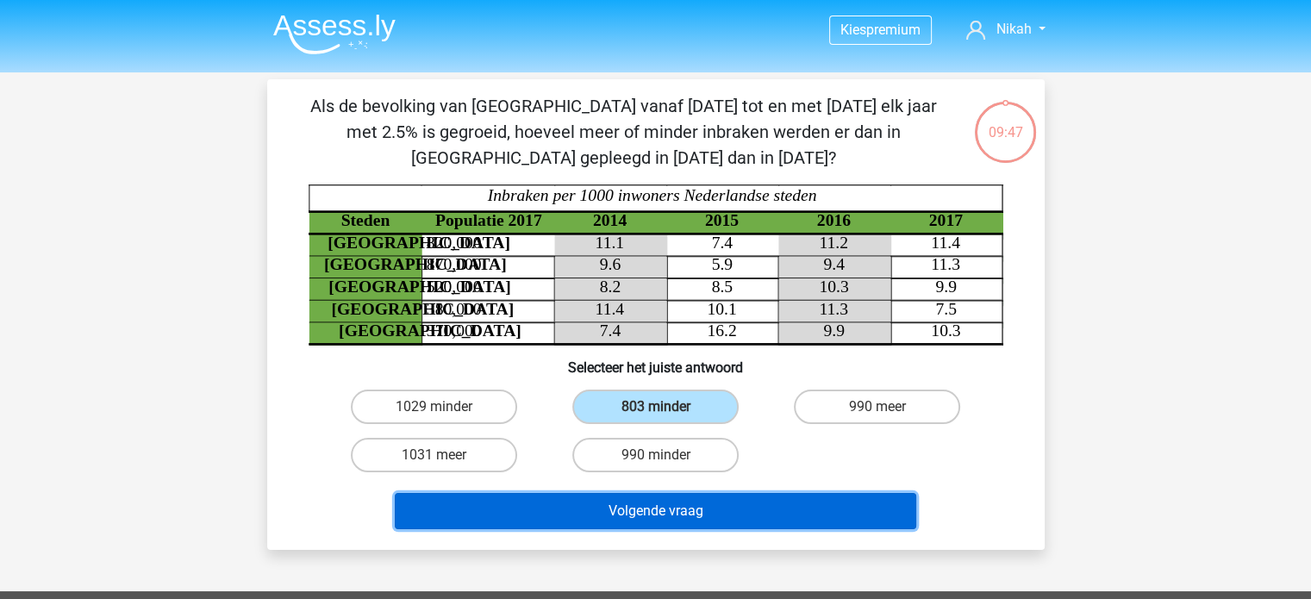
click at [683, 524] on button "Volgende vraag" at bounding box center [655, 511] width 521 height 36
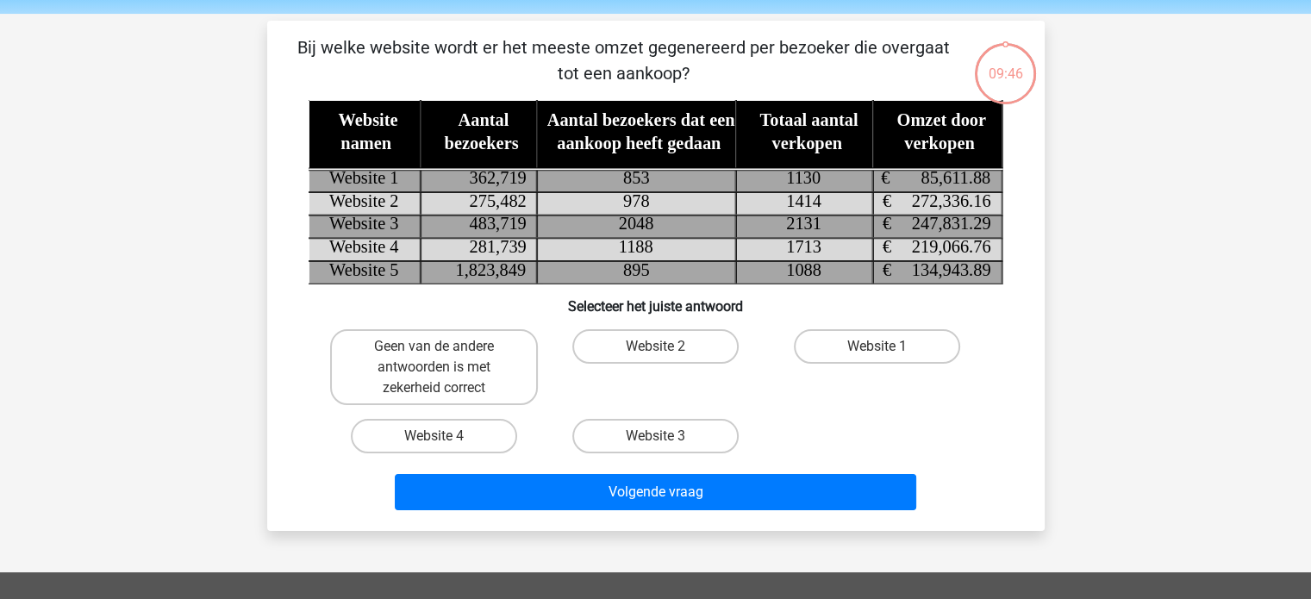
scroll to position [79, 0]
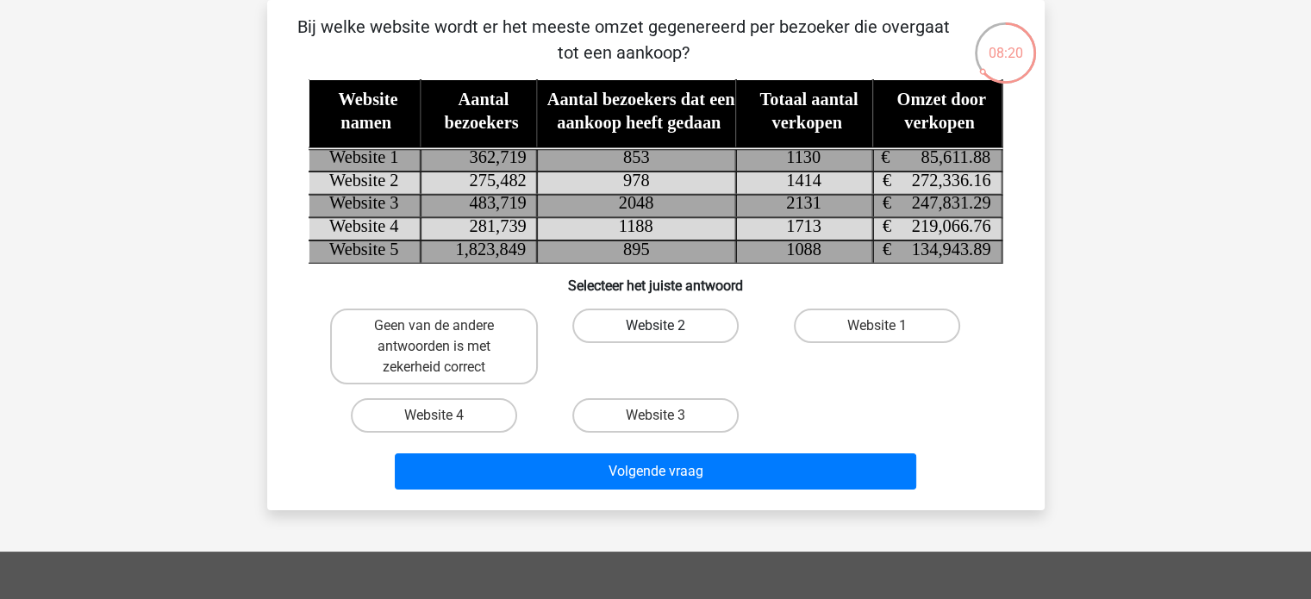
click at [679, 337] on label "Website 2" at bounding box center [655, 326] width 166 height 34
click at [666, 337] on input "Website 2" at bounding box center [660, 331] width 11 height 11
radio input "true"
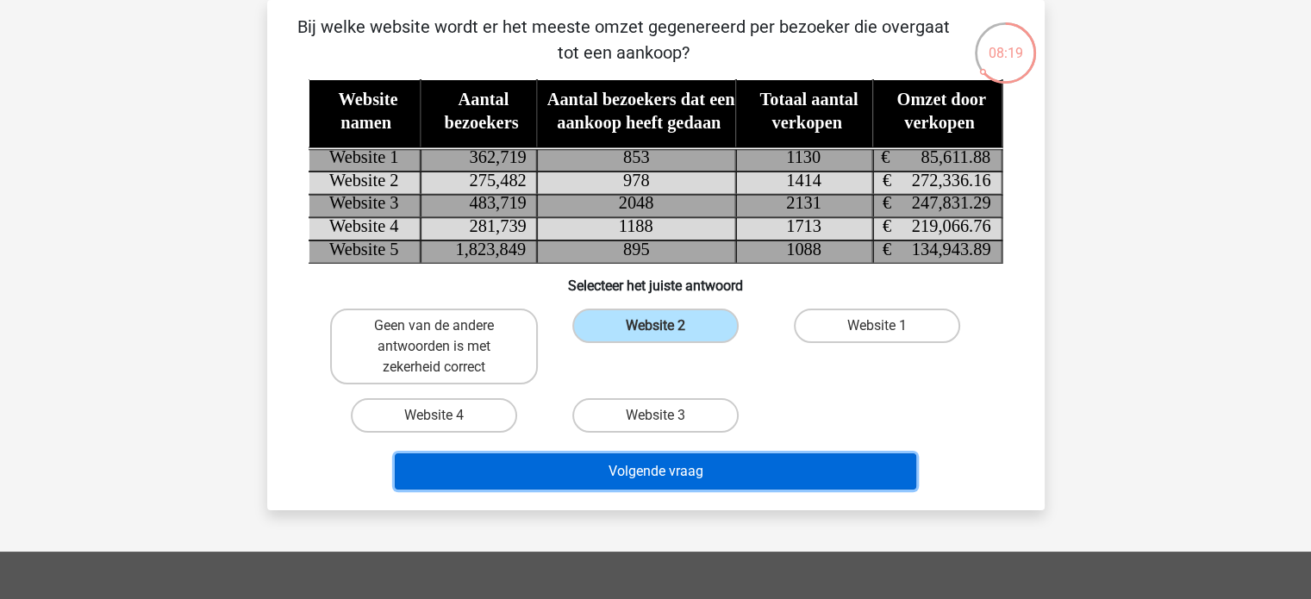
click at [662, 454] on button "Volgende vraag" at bounding box center [655, 471] width 521 height 36
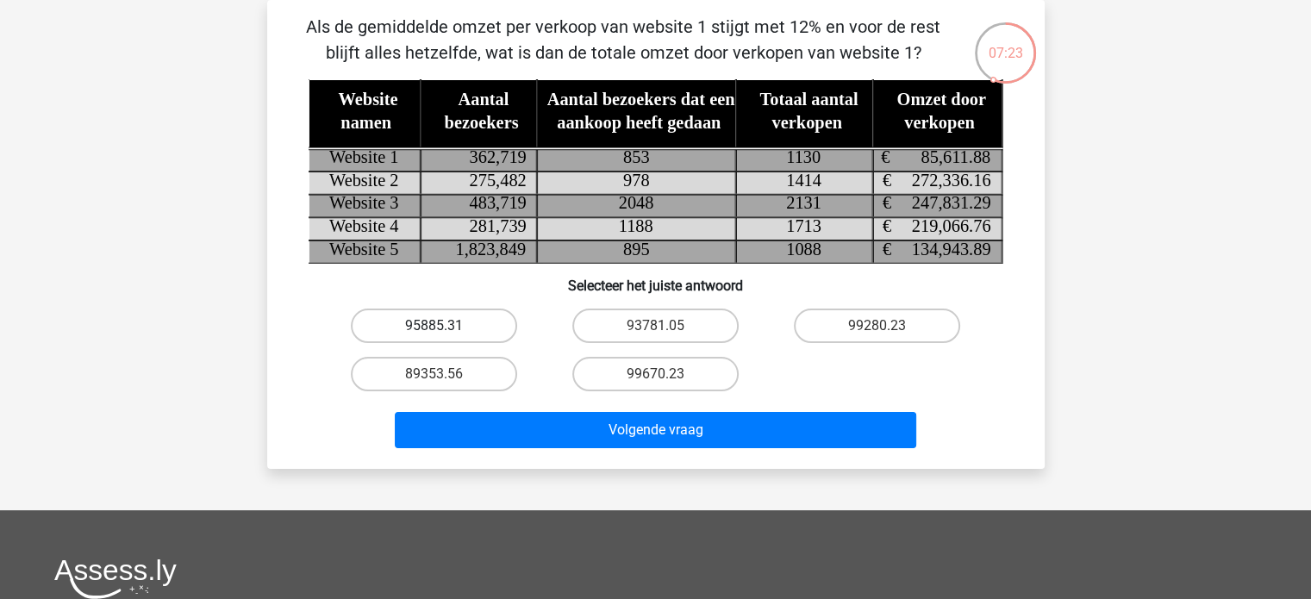
click at [438, 323] on label "95885.31" at bounding box center [434, 326] width 166 height 34
click at [438, 326] on input "95885.31" at bounding box center [438, 331] width 11 height 11
radio input "true"
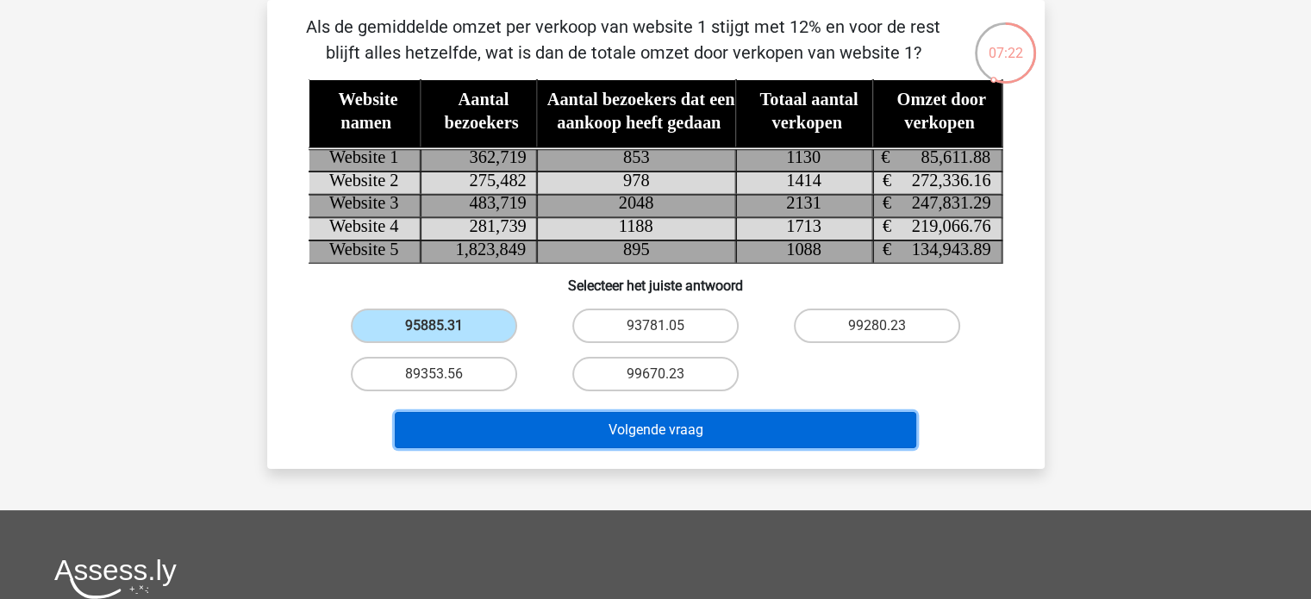
click at [522, 427] on button "Volgende vraag" at bounding box center [655, 430] width 521 height 36
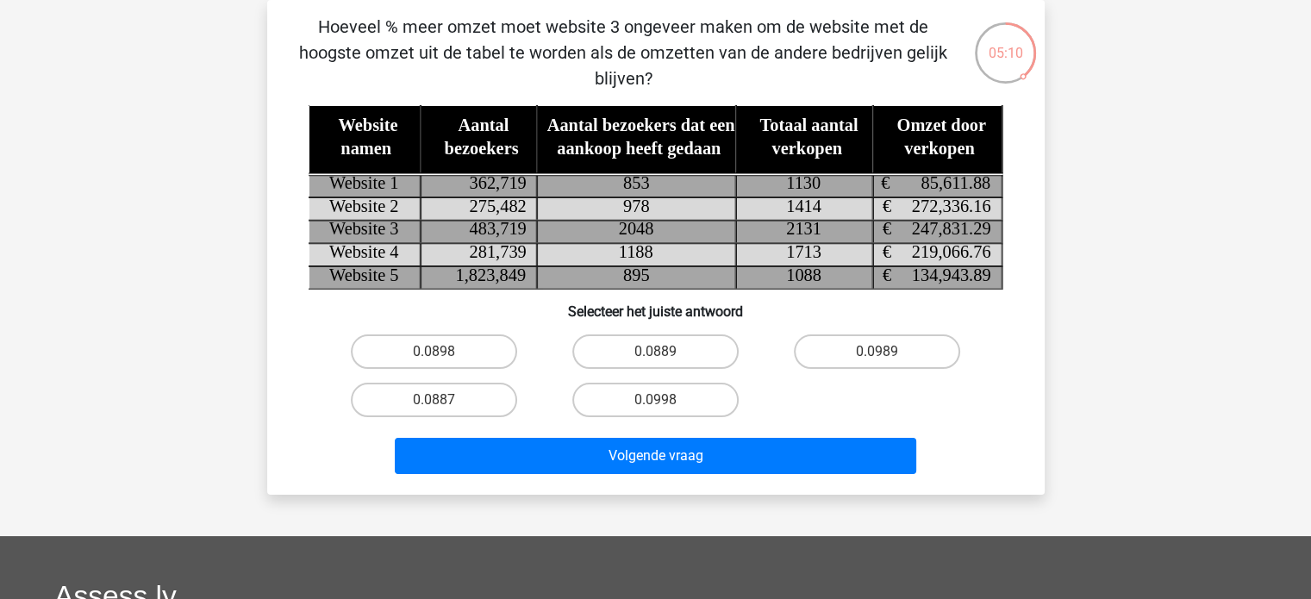
click at [658, 354] on input "0.0889" at bounding box center [660, 357] width 11 height 11
radio input "true"
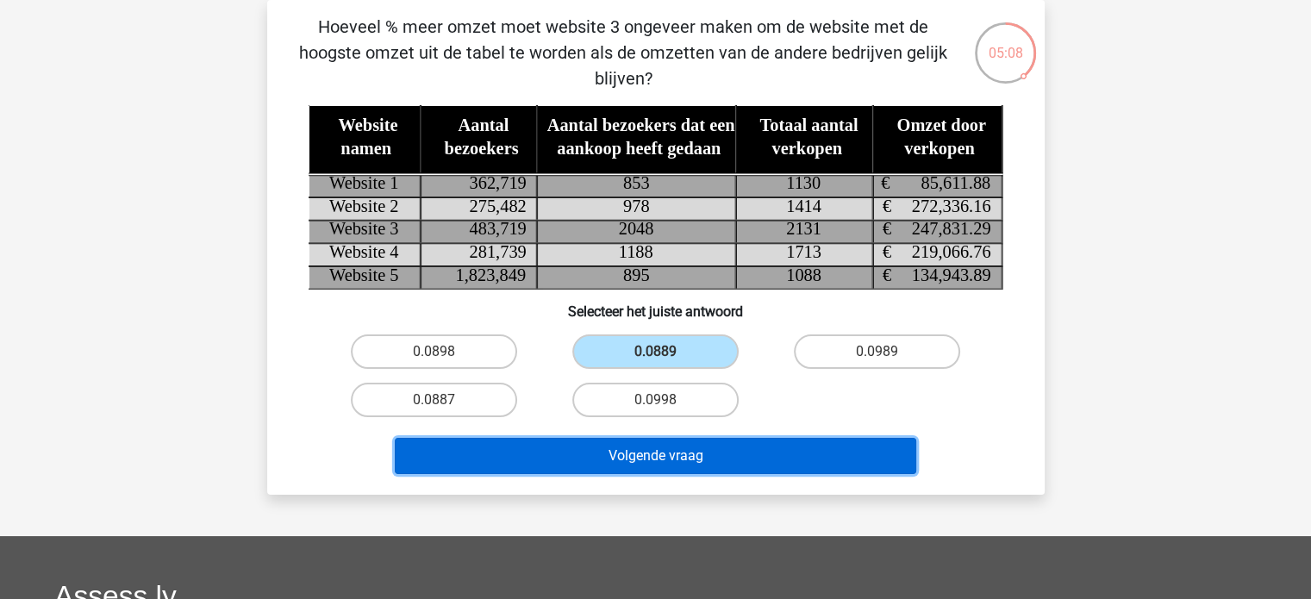
click at [658, 438] on button "Volgende vraag" at bounding box center [655, 456] width 521 height 36
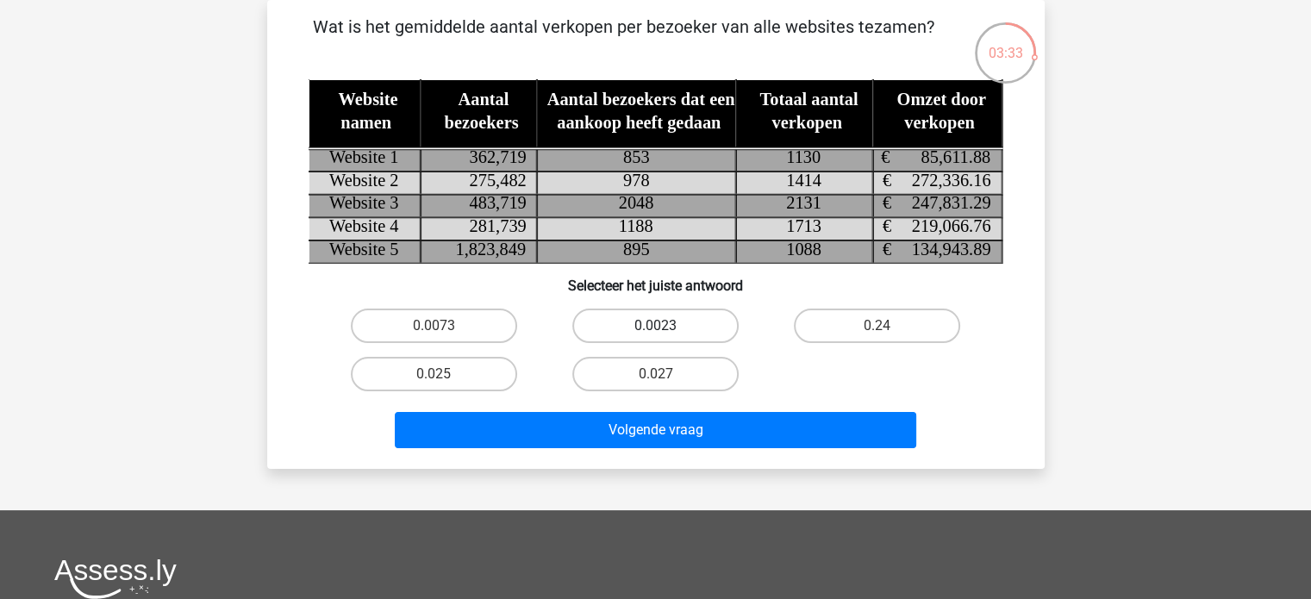
click at [634, 321] on label "0.0023" at bounding box center [655, 326] width 166 height 34
click at [655, 326] on input "0.0023" at bounding box center [660, 331] width 11 height 11
radio input "true"
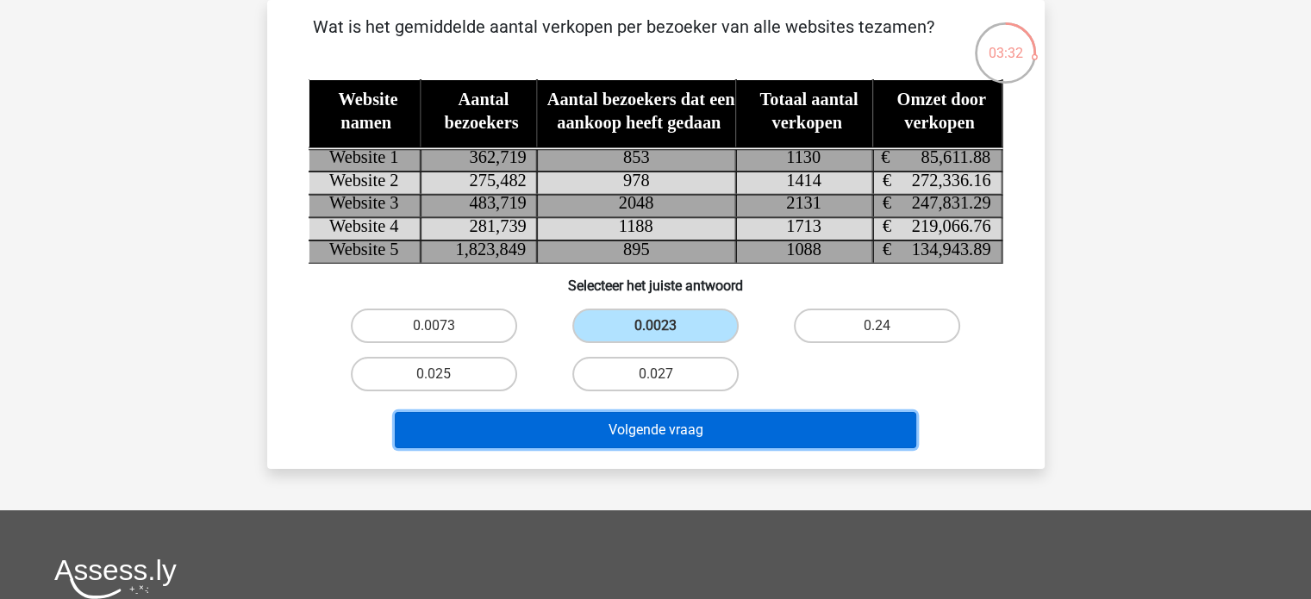
click at [631, 420] on button "Volgende vraag" at bounding box center [655, 430] width 521 height 36
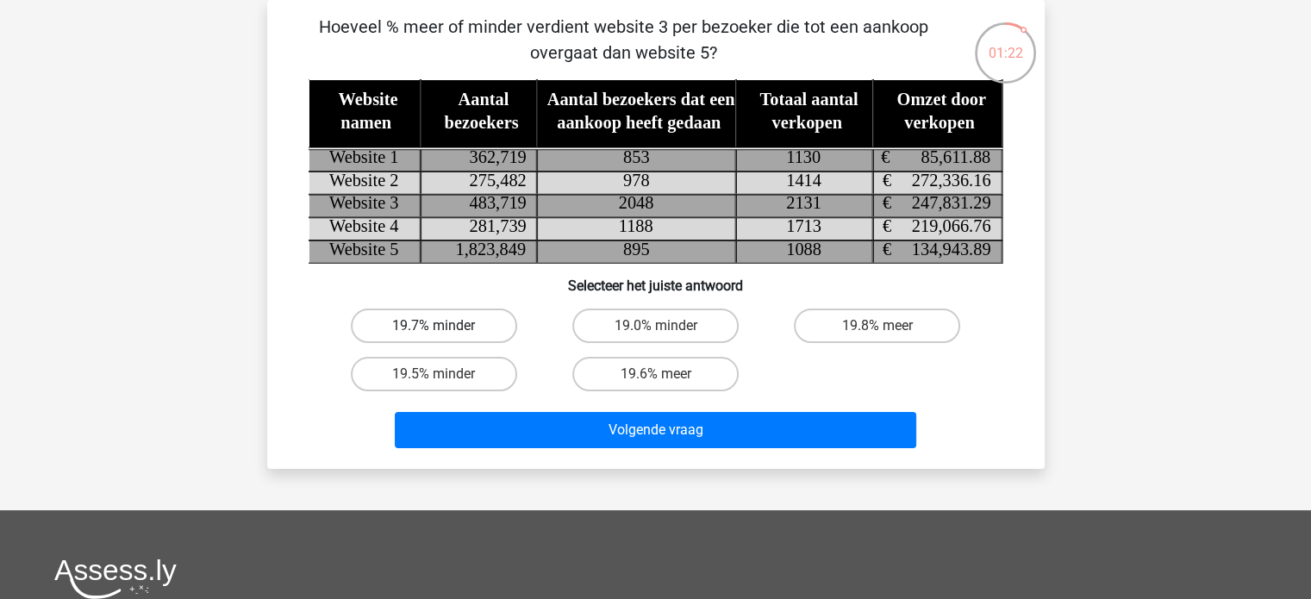
click at [480, 330] on label "19.7% minder" at bounding box center [434, 326] width 166 height 34
click at [445, 330] on input "19.7% minder" at bounding box center [438, 331] width 11 height 11
radio input "true"
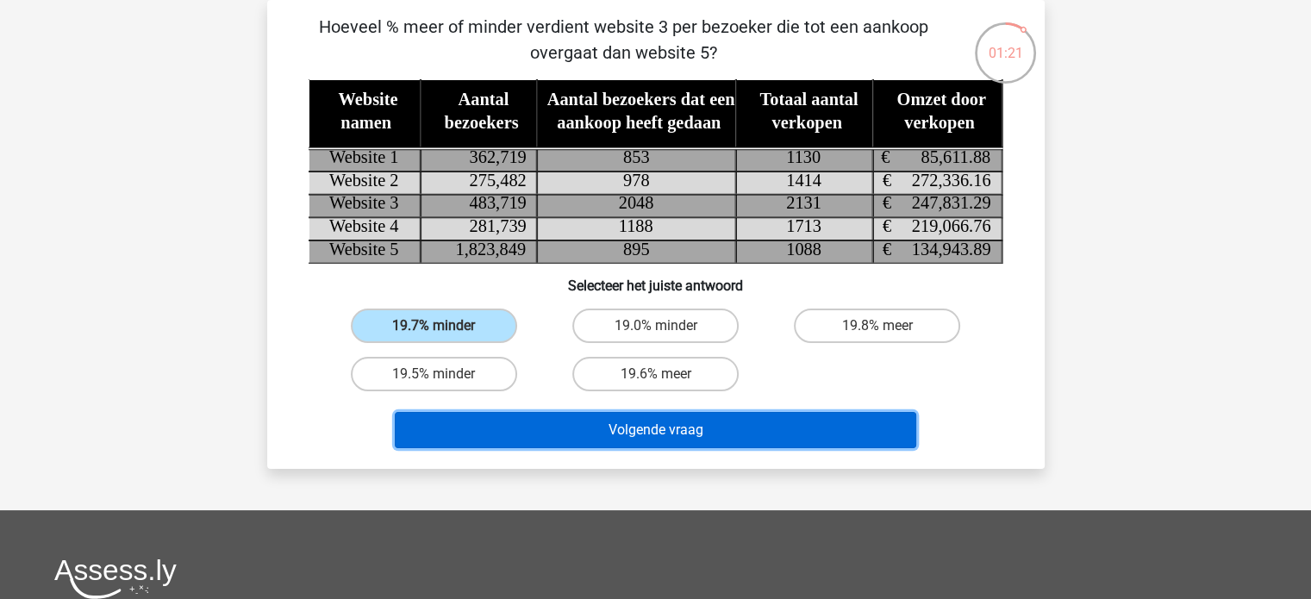
click at [510, 433] on button "Volgende vraag" at bounding box center [655, 430] width 521 height 36
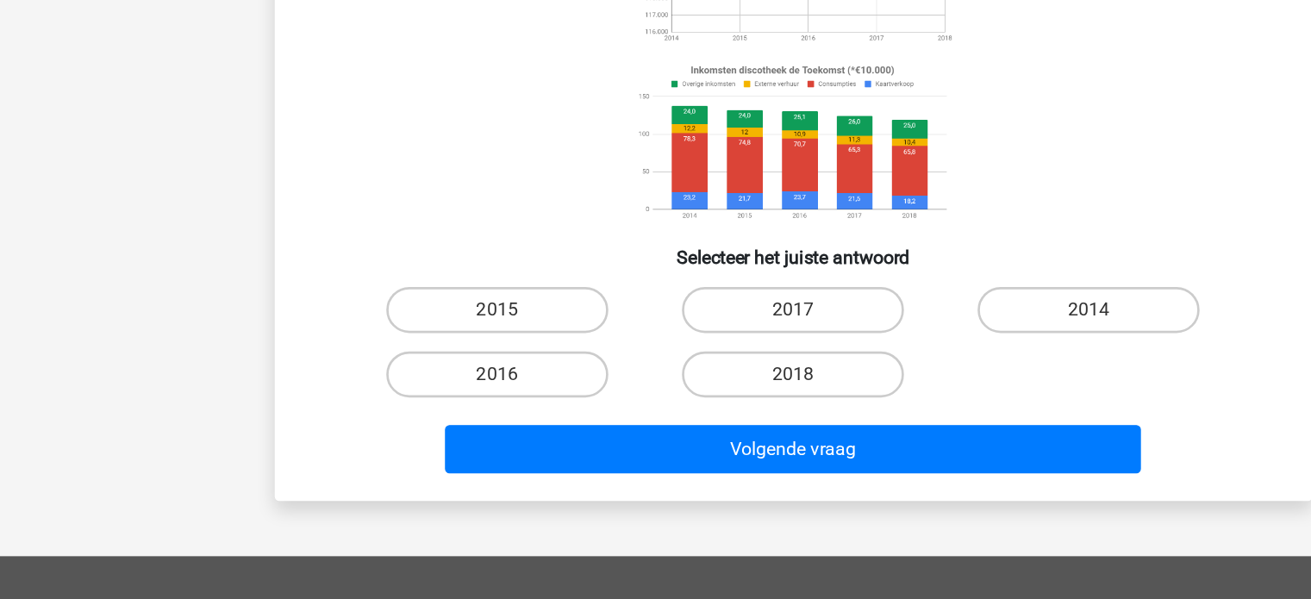
scroll to position [125, 0]
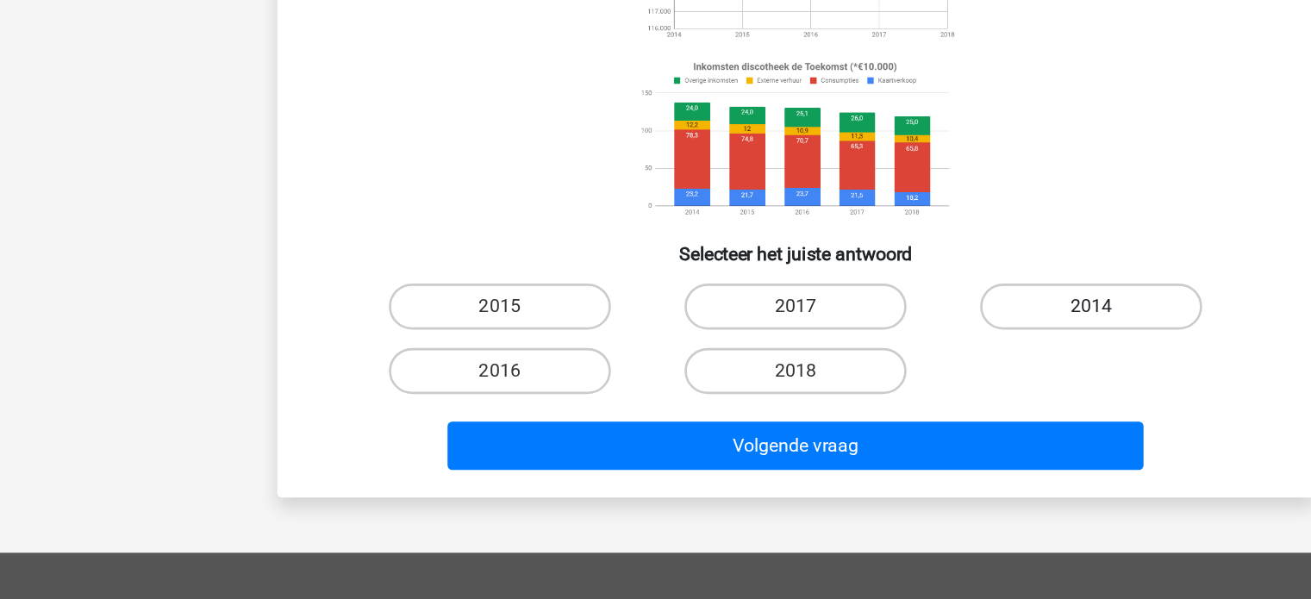
drag, startPoint x: 799, startPoint y: 392, endPoint x: 826, endPoint y: 382, distance: 29.5
click at [538, 382] on div "2014" at bounding box center [434, 379] width 208 height 34
click at [826, 382] on label "2014" at bounding box center [877, 379] width 166 height 34
click at [877, 382] on input "2014" at bounding box center [882, 384] width 11 height 11
radio input "true"
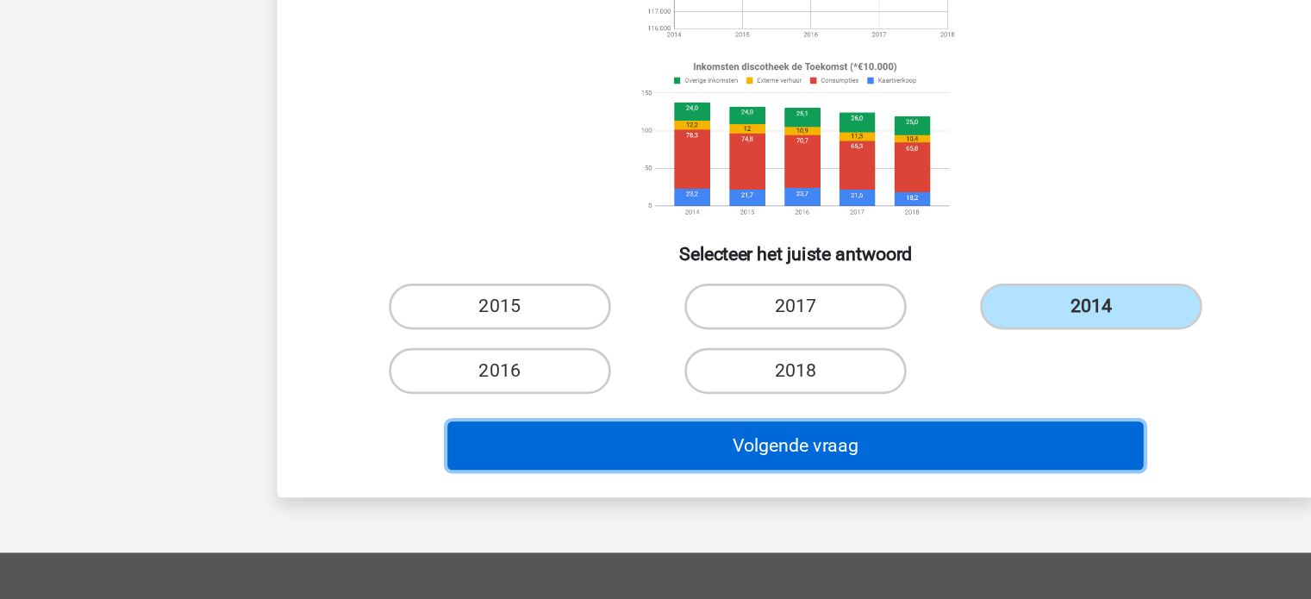
click at [746, 489] on button "Volgende vraag" at bounding box center [655, 483] width 521 height 36
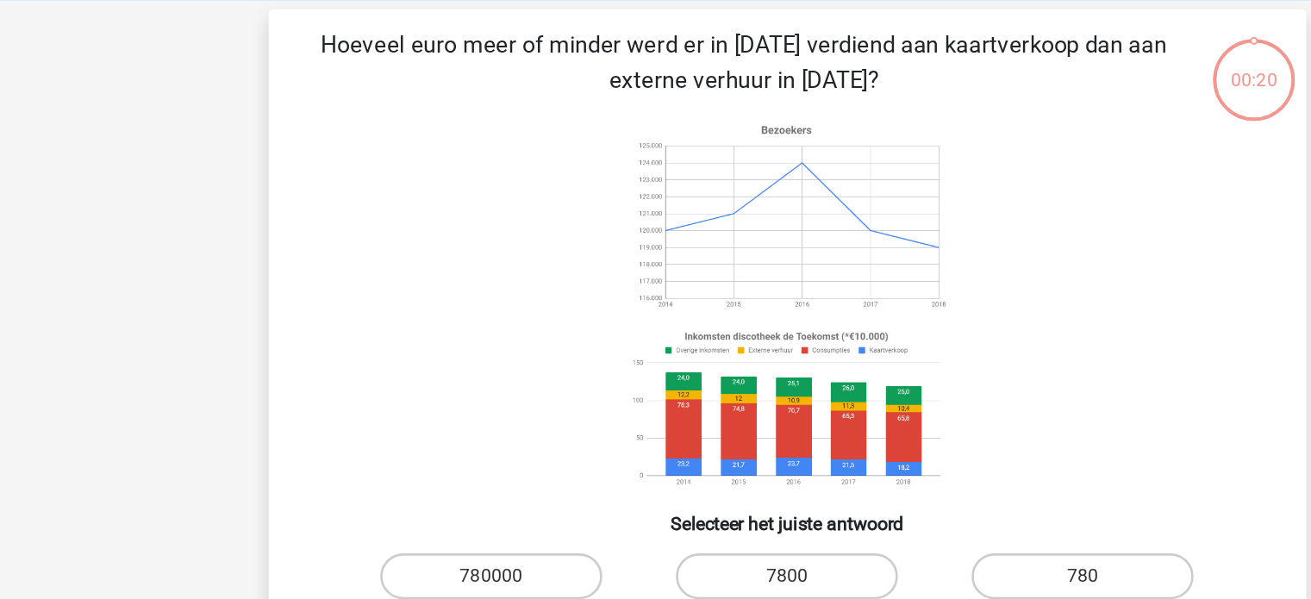
scroll to position [72, 0]
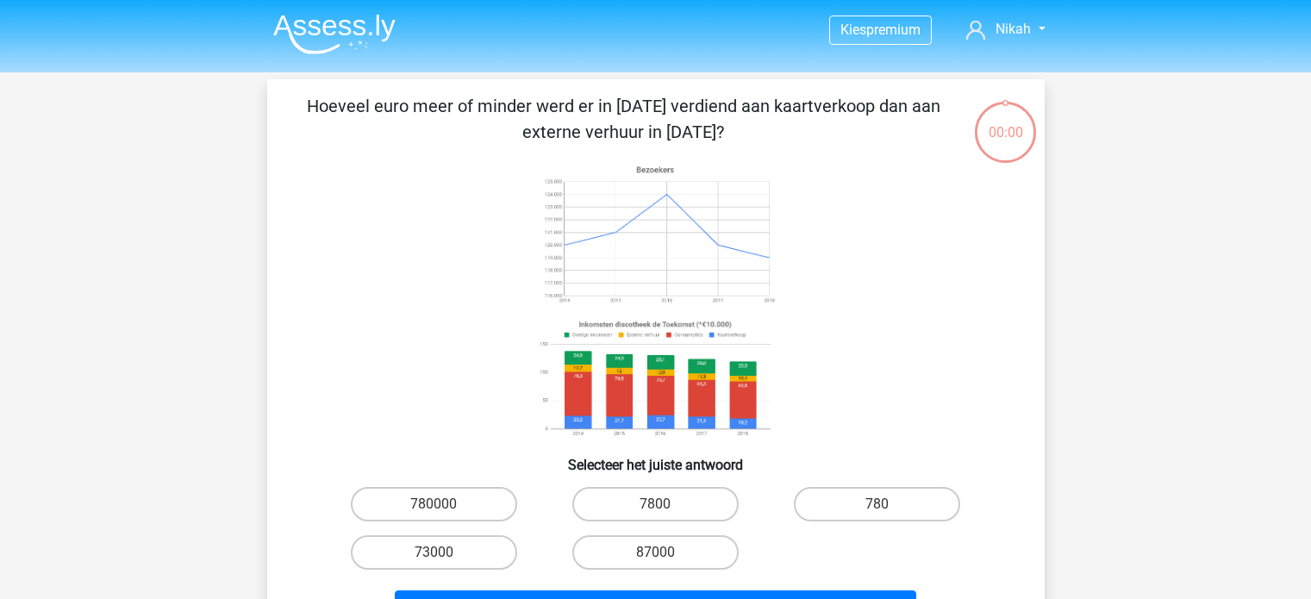
scroll to position [72, 0]
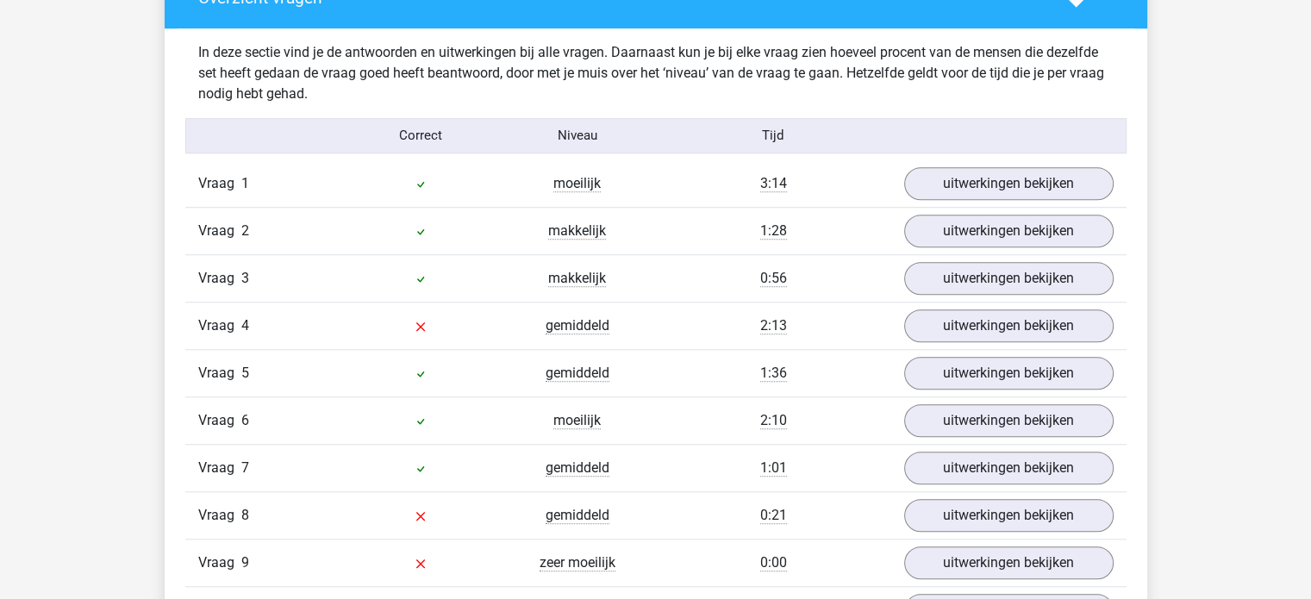
scroll to position [1468, 0]
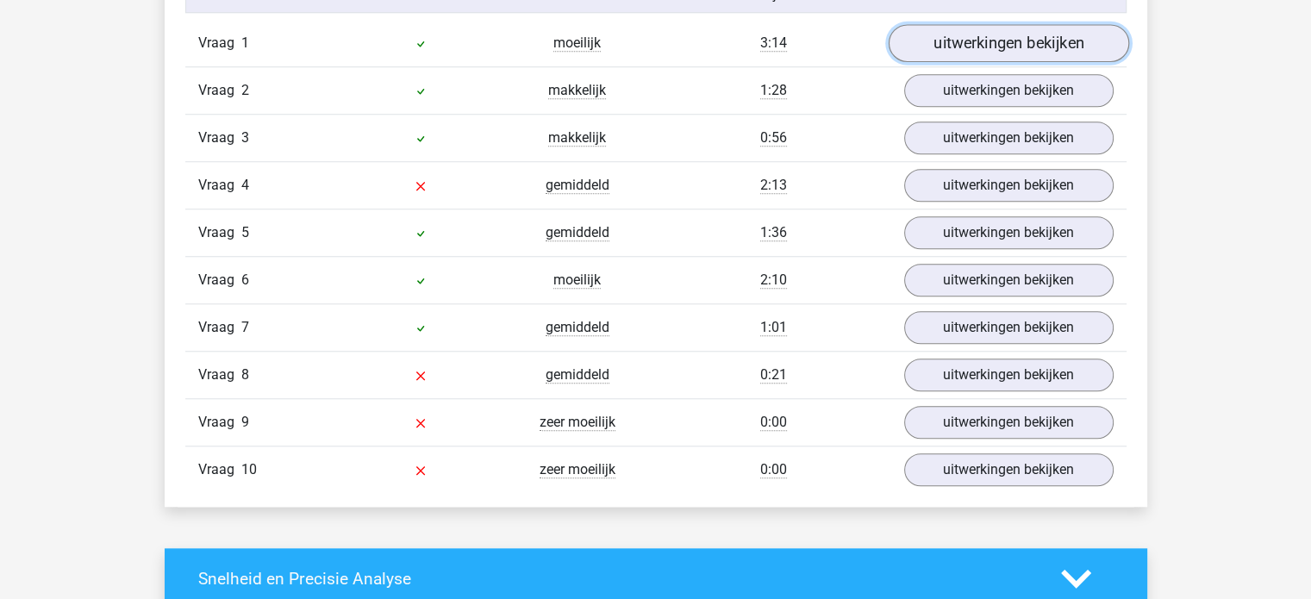
click at [984, 37] on link "uitwerkingen bekijken" at bounding box center [1008, 43] width 240 height 38
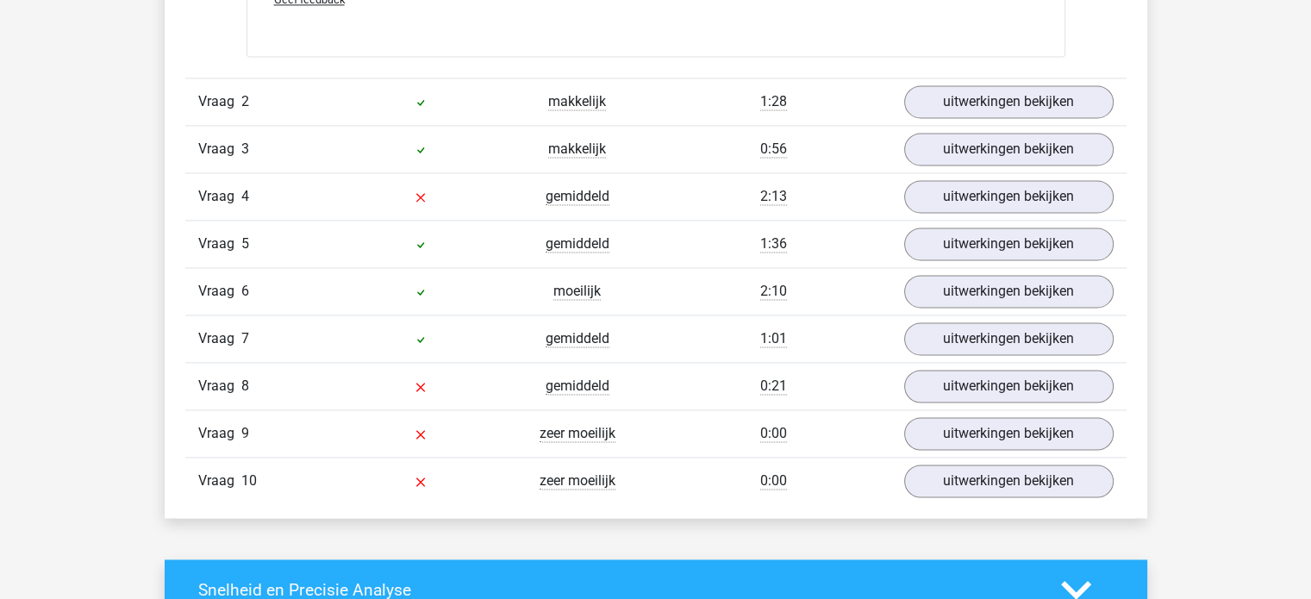
scroll to position [2506, 0]
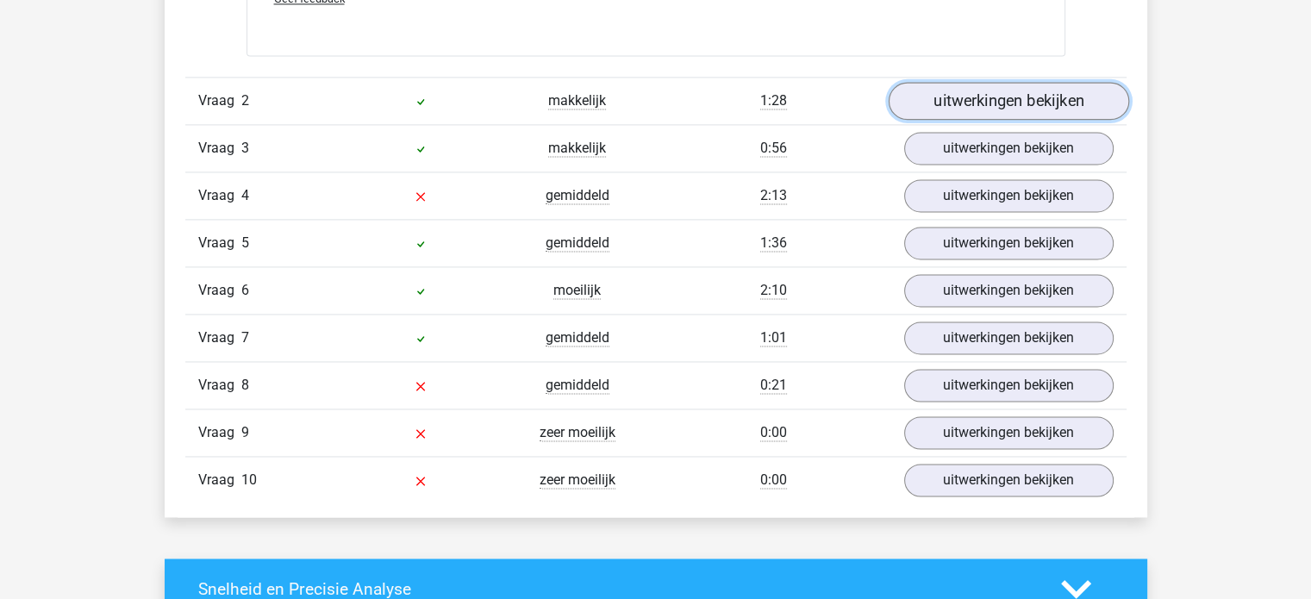
click at [1053, 103] on link "uitwerkingen bekijken" at bounding box center [1008, 101] width 240 height 38
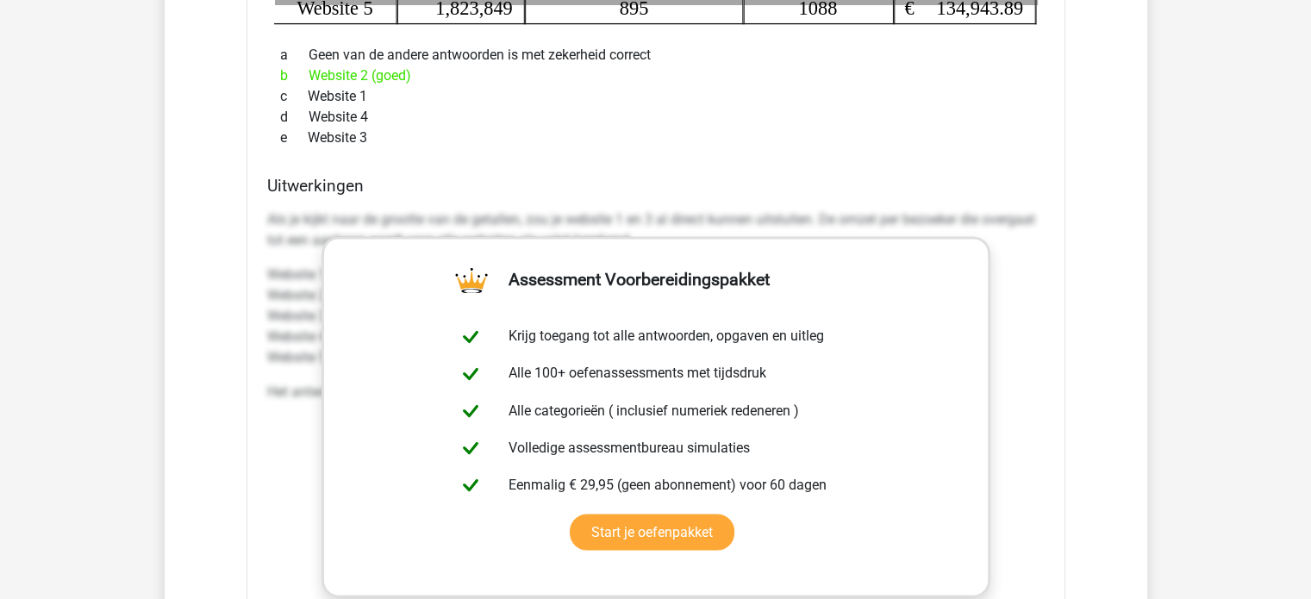
scroll to position [3216, 0]
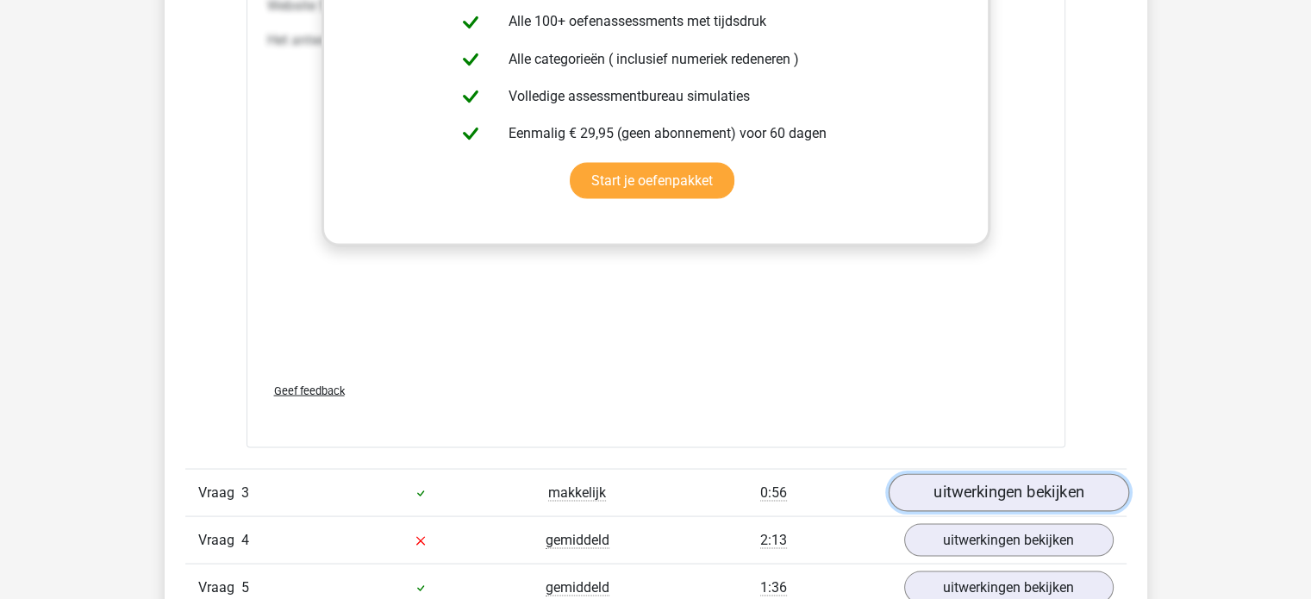
click at [978, 489] on link "uitwerkingen bekijken" at bounding box center [1008, 493] width 240 height 38
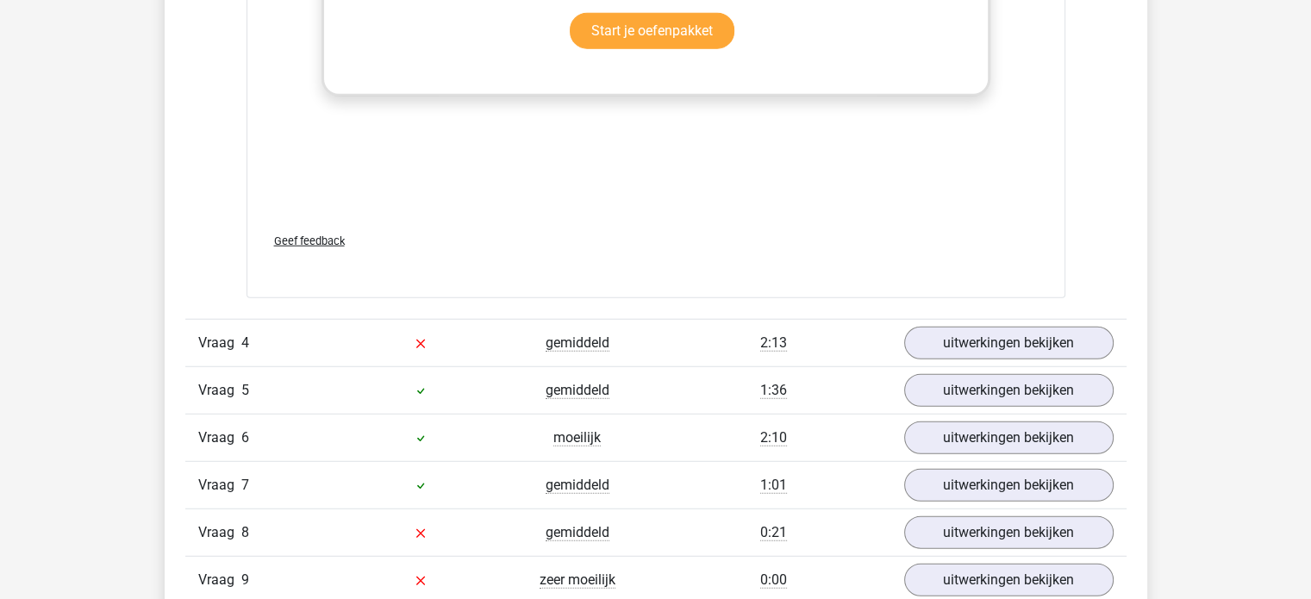
scroll to position [4514, 0]
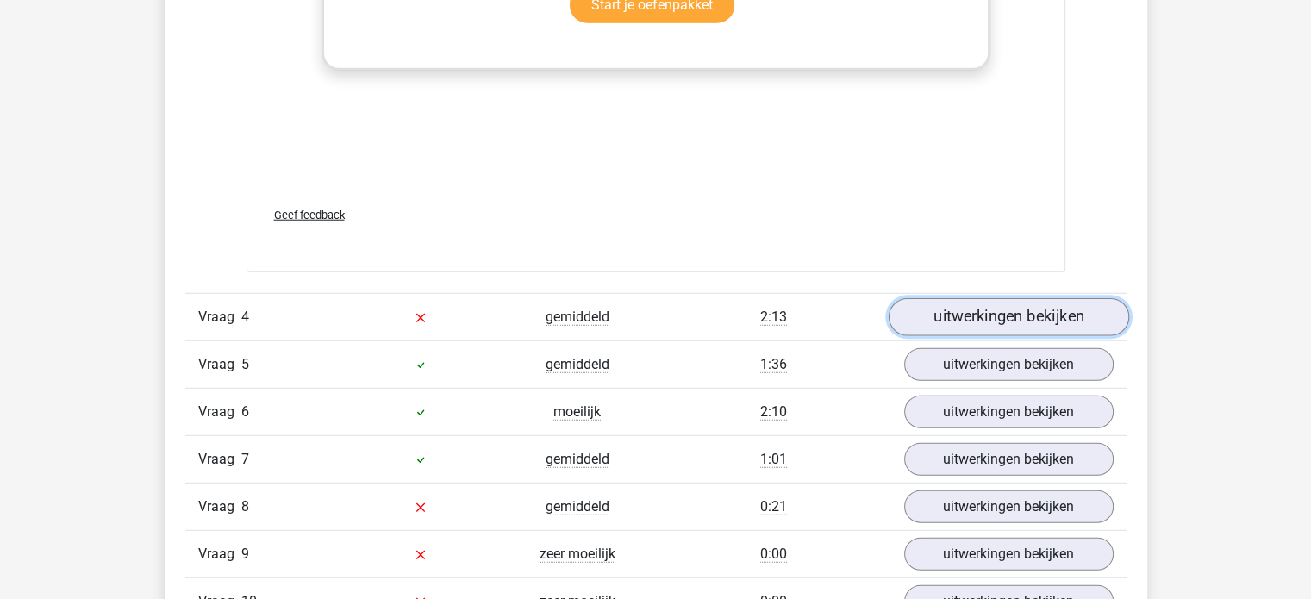
click at [959, 319] on link "uitwerkingen bekijken" at bounding box center [1008, 317] width 240 height 38
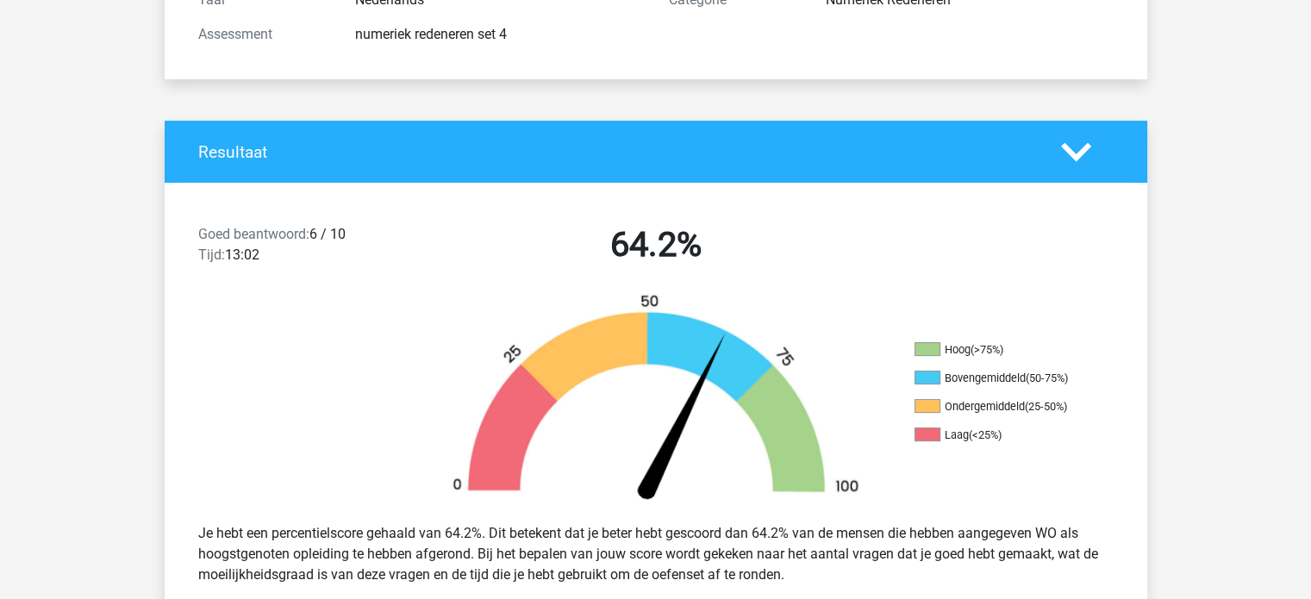
scroll to position [0, 0]
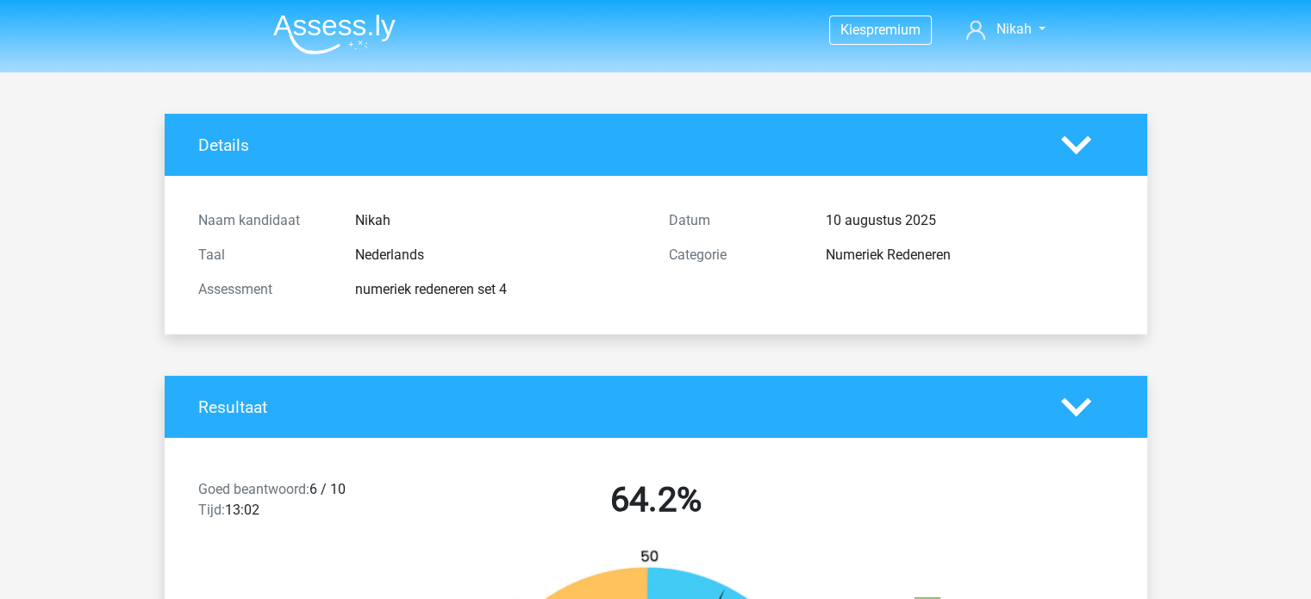
click at [359, 37] on img at bounding box center [334, 34] width 122 height 41
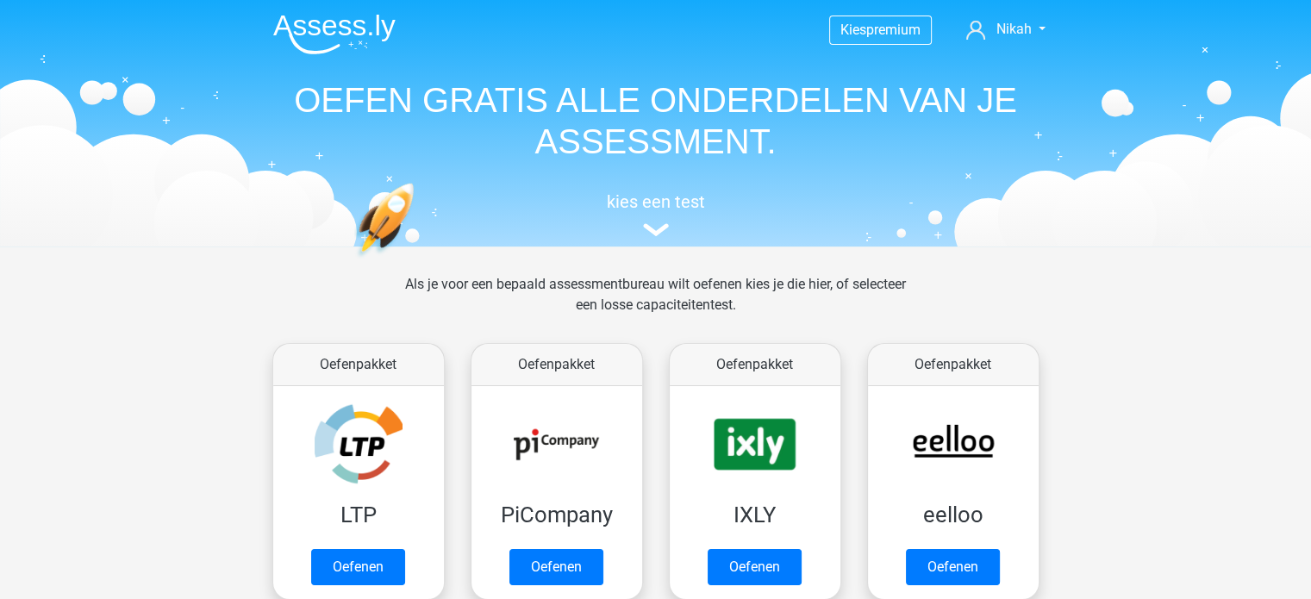
click at [331, 34] on img at bounding box center [334, 34] width 122 height 41
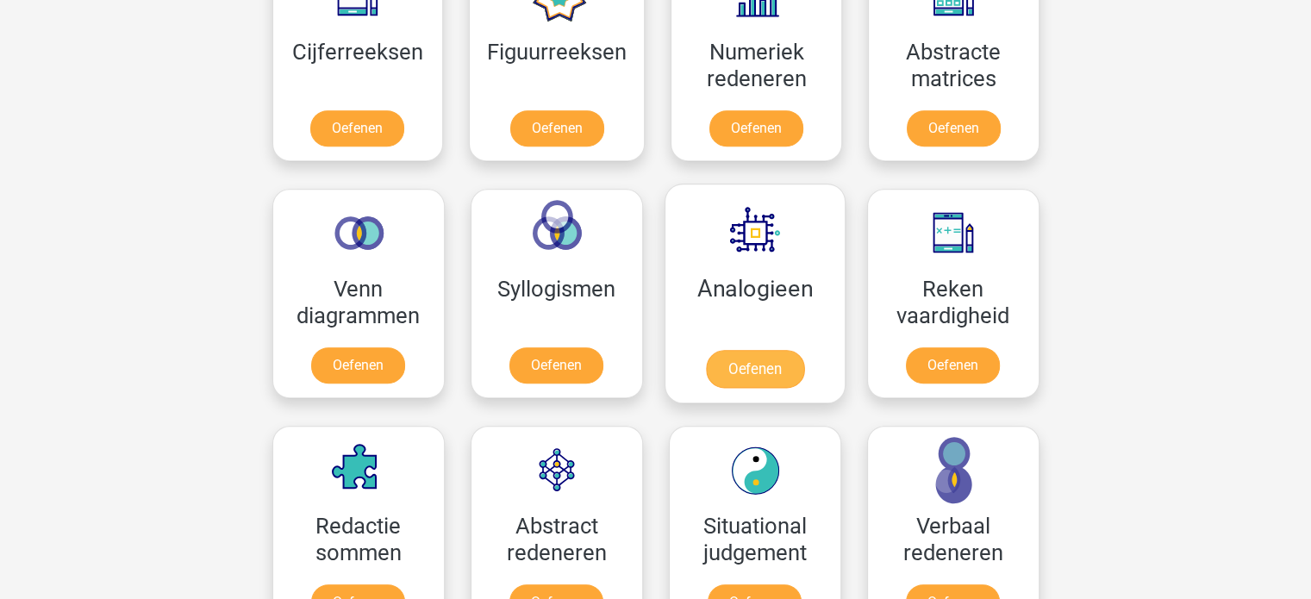
scroll to position [858, 0]
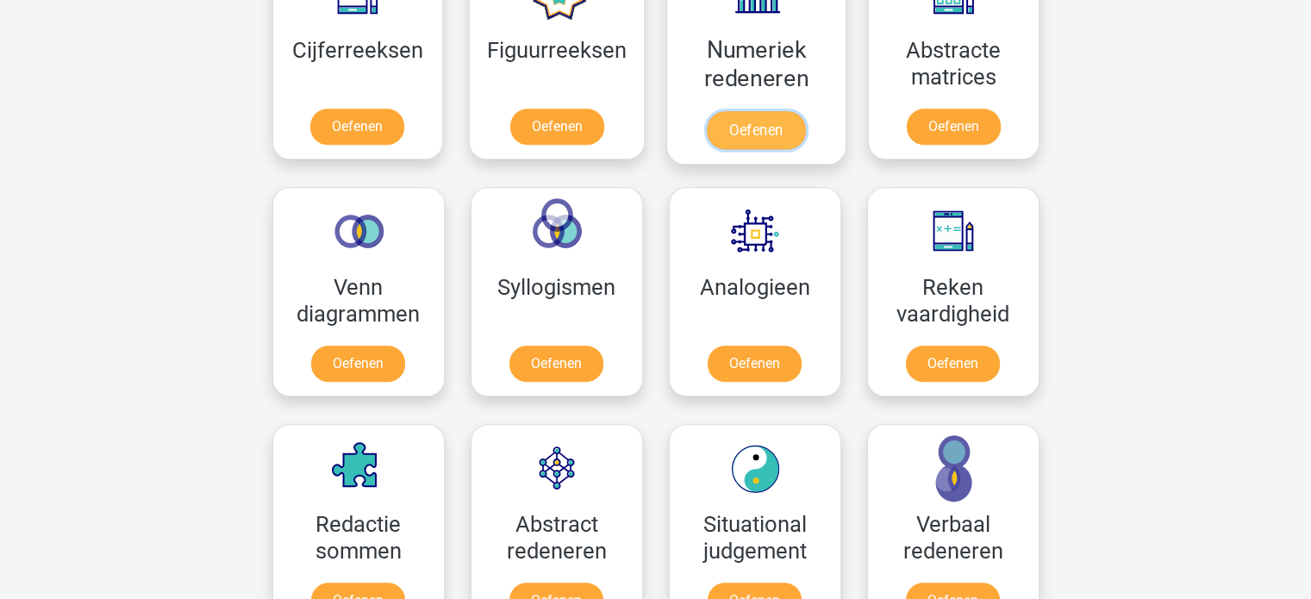
click at [778, 129] on link "Oefenen" at bounding box center [756, 130] width 98 height 38
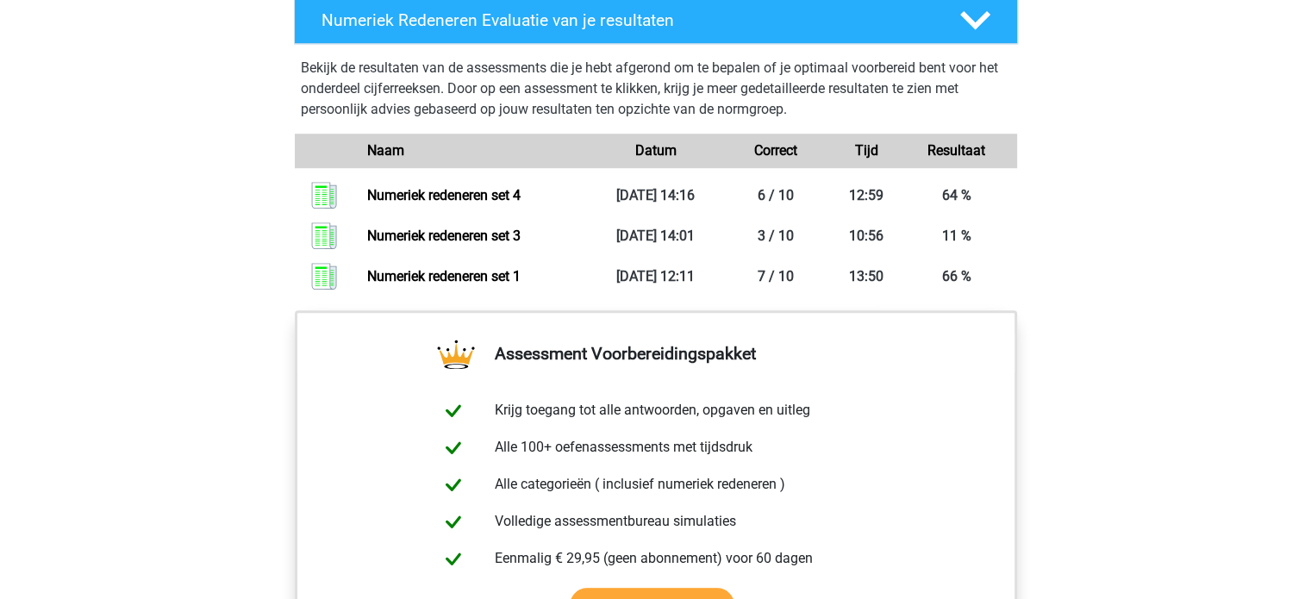
scroll to position [1220, 0]
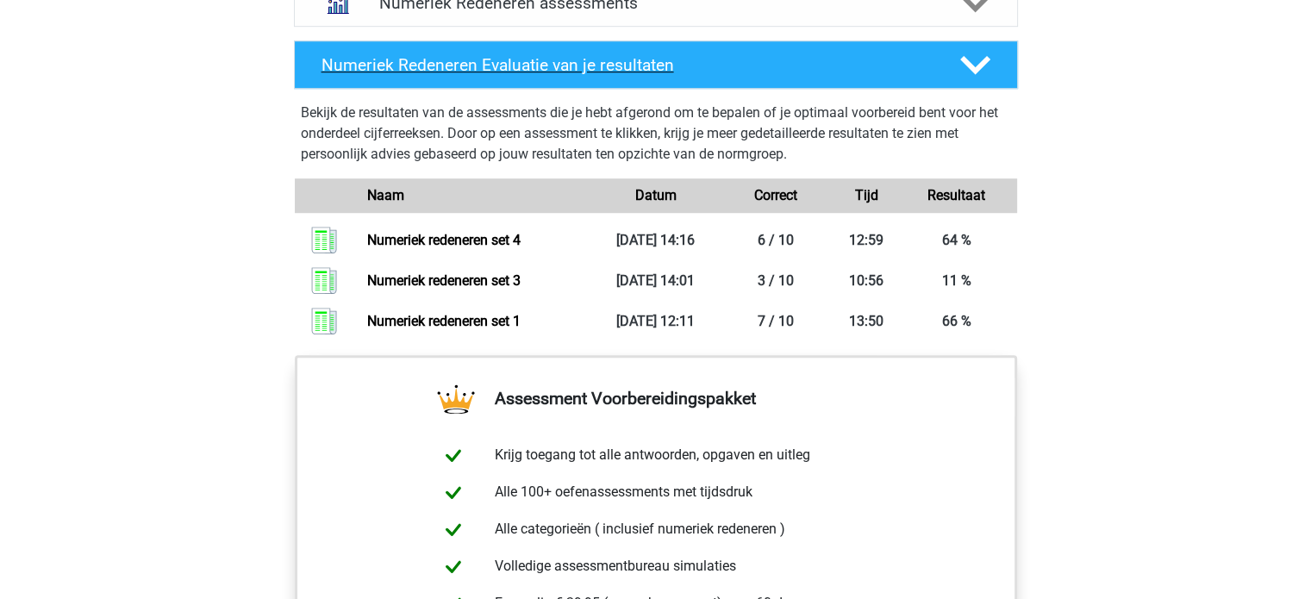
click at [955, 51] on div at bounding box center [974, 65] width 58 height 30
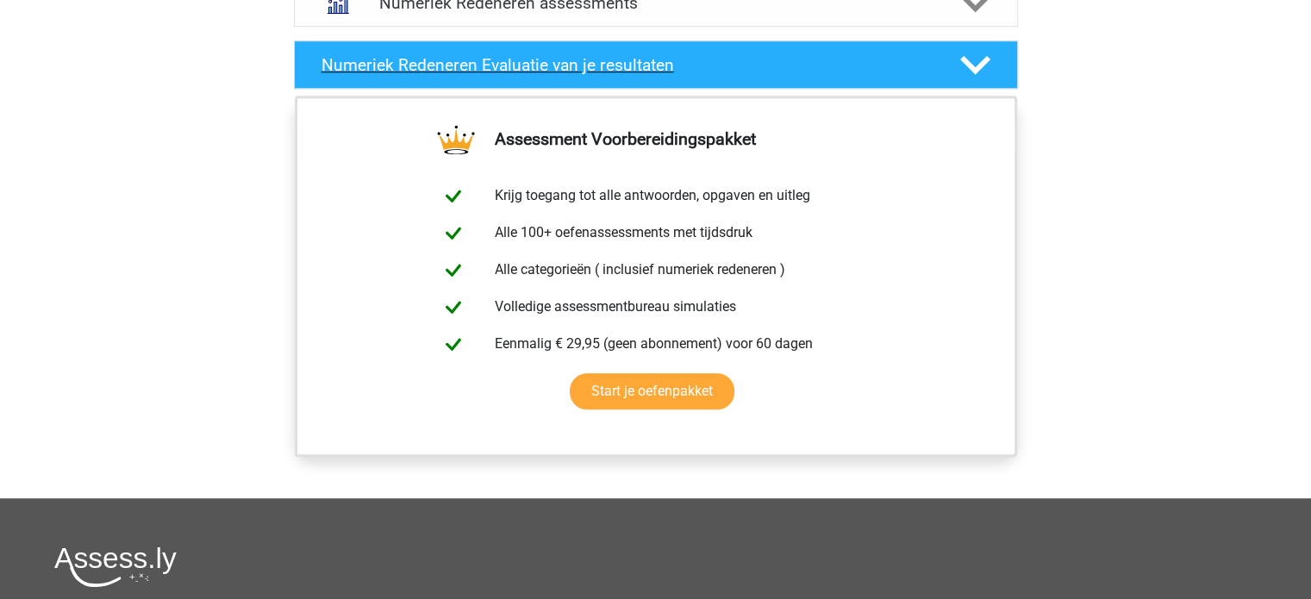
click at [955, 51] on div at bounding box center [974, 65] width 58 height 30
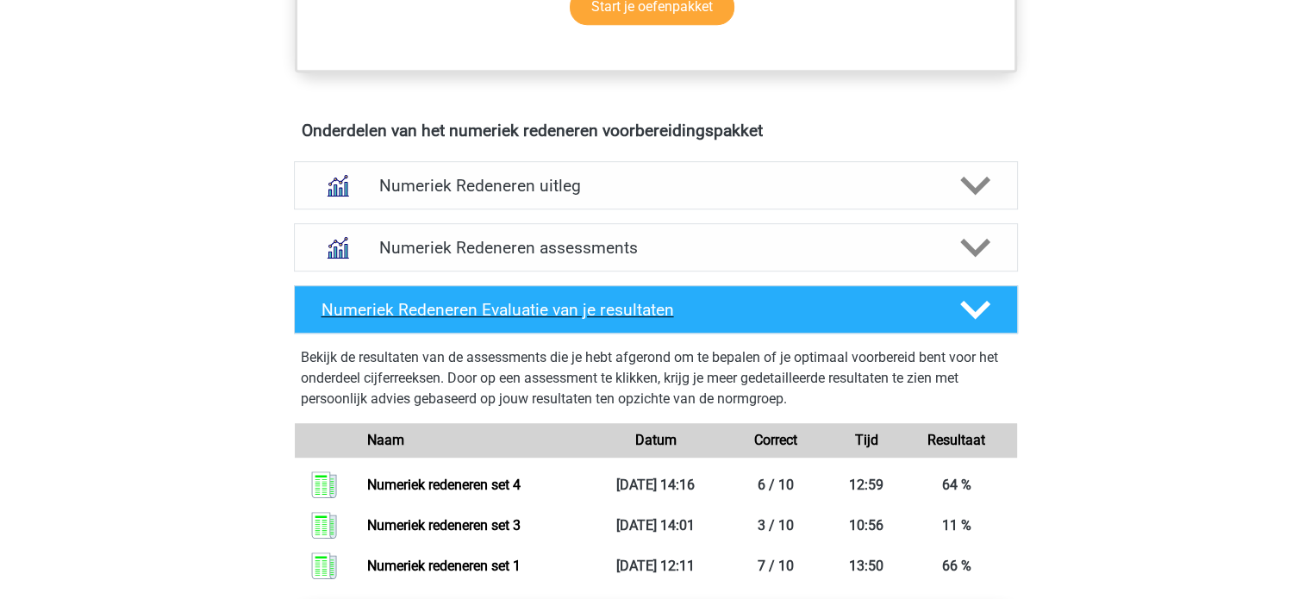
scroll to position [965, 0]
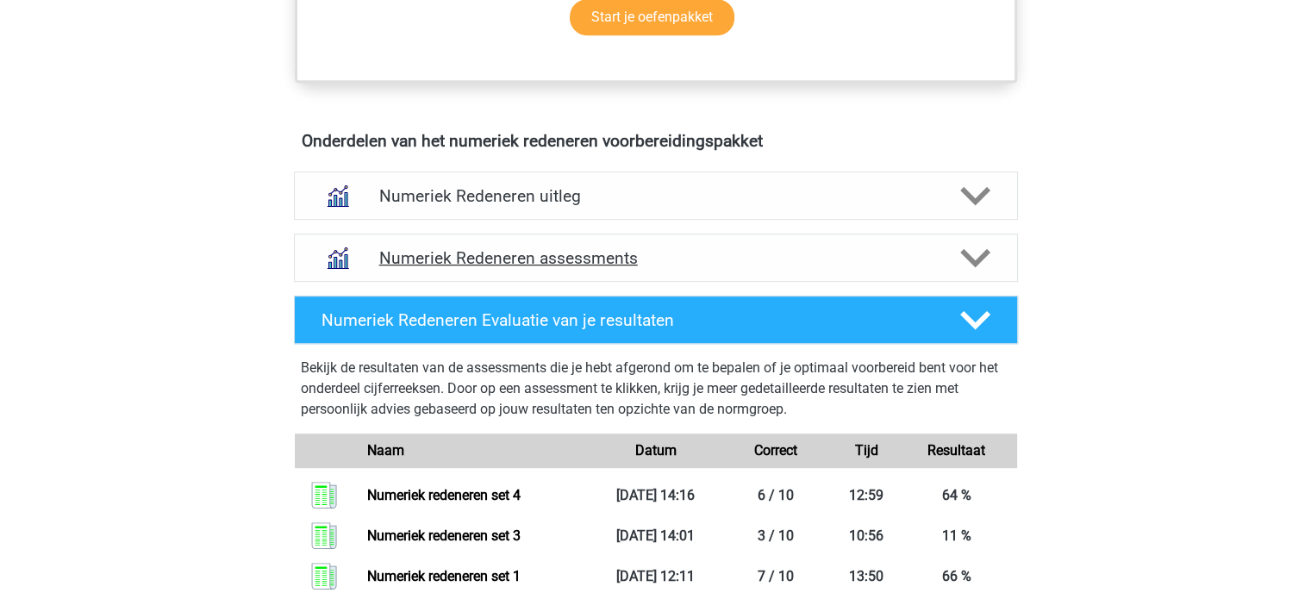
click at [922, 258] on h4 "Numeriek Redeneren assessments" at bounding box center [655, 258] width 553 height 20
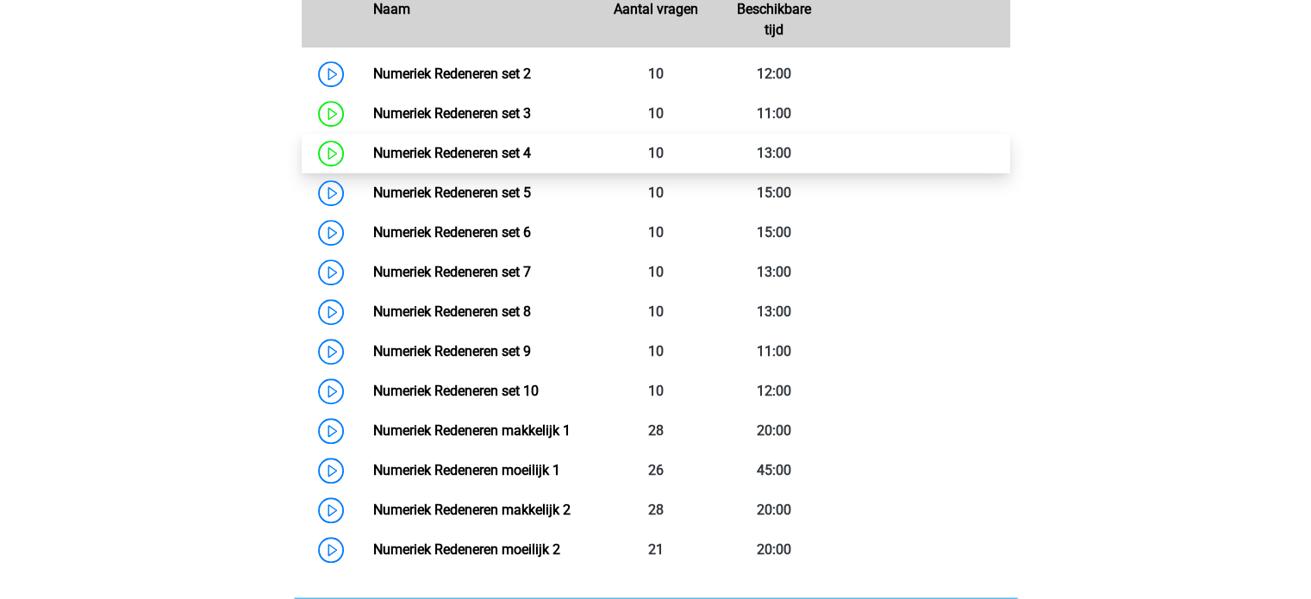
scroll to position [1348, 0]
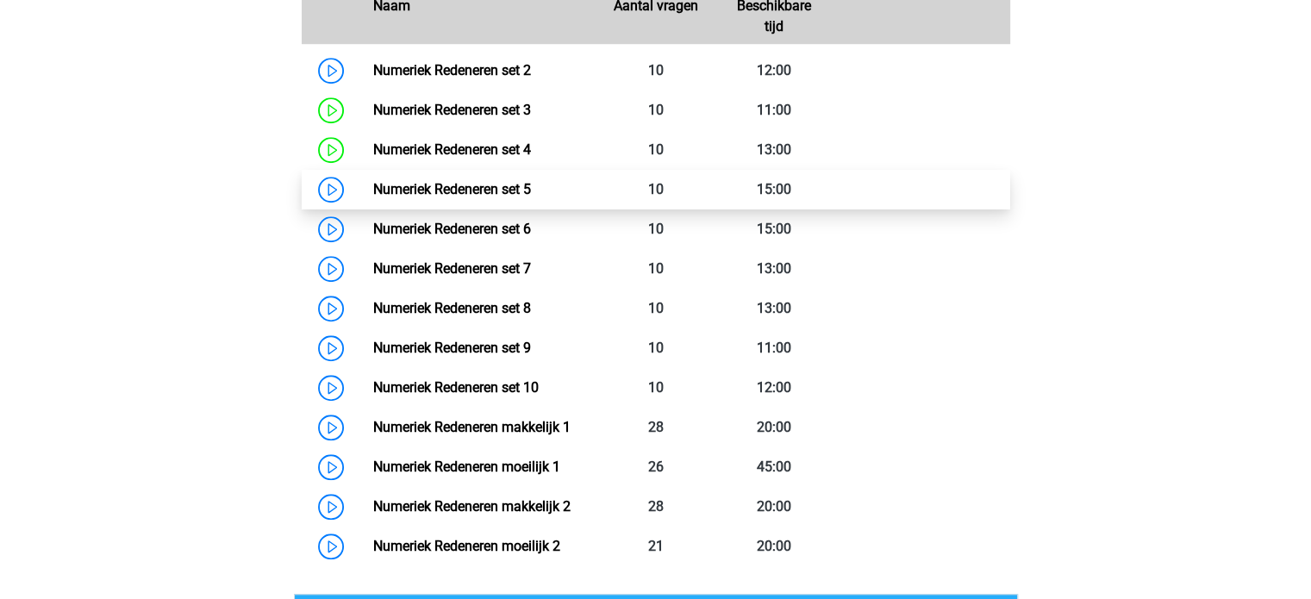
click at [531, 181] on link "Numeriek Redeneren set 5" at bounding box center [452, 189] width 158 height 16
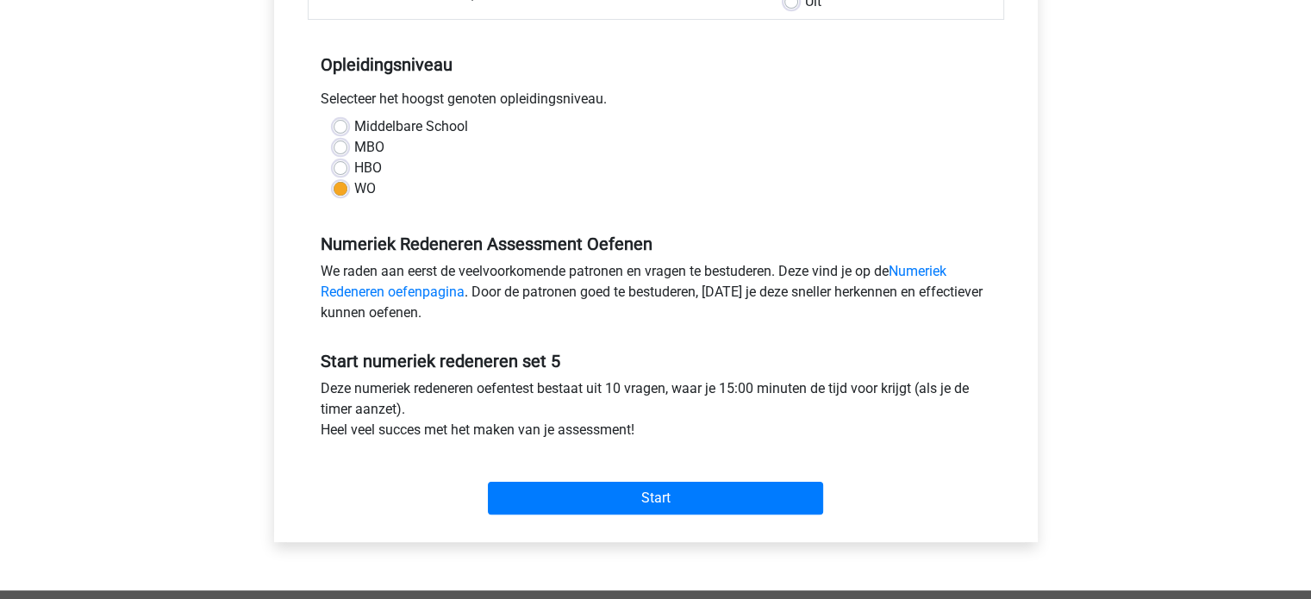
scroll to position [320, 0]
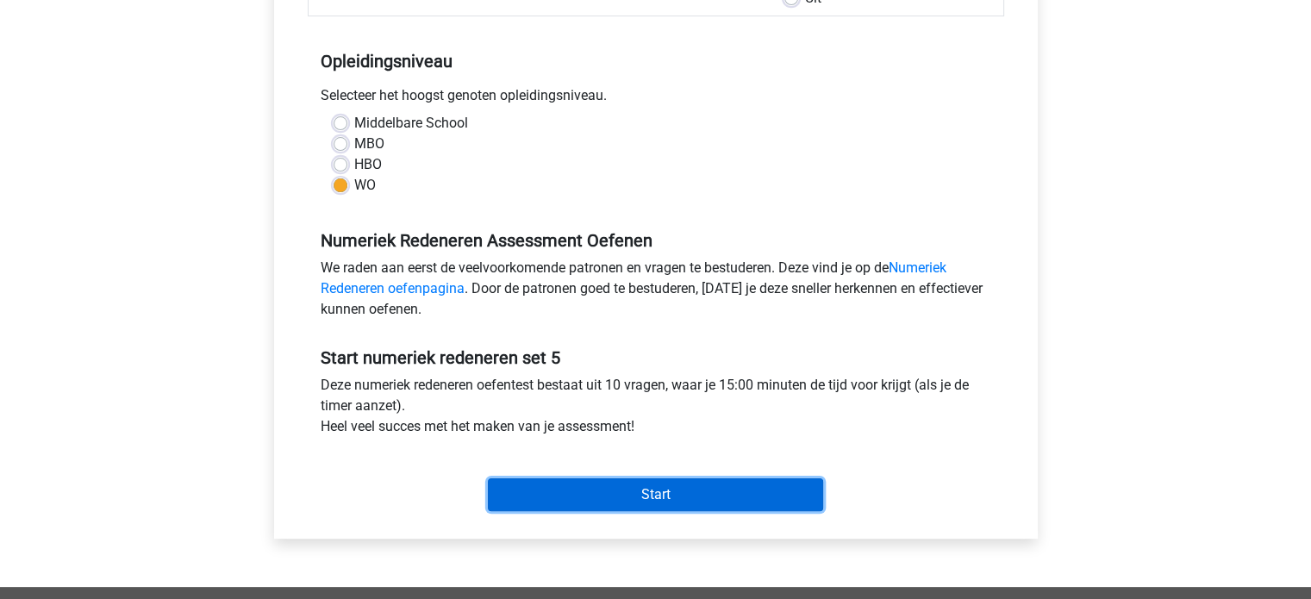
click at [646, 478] on input "Start" at bounding box center [655, 494] width 335 height 33
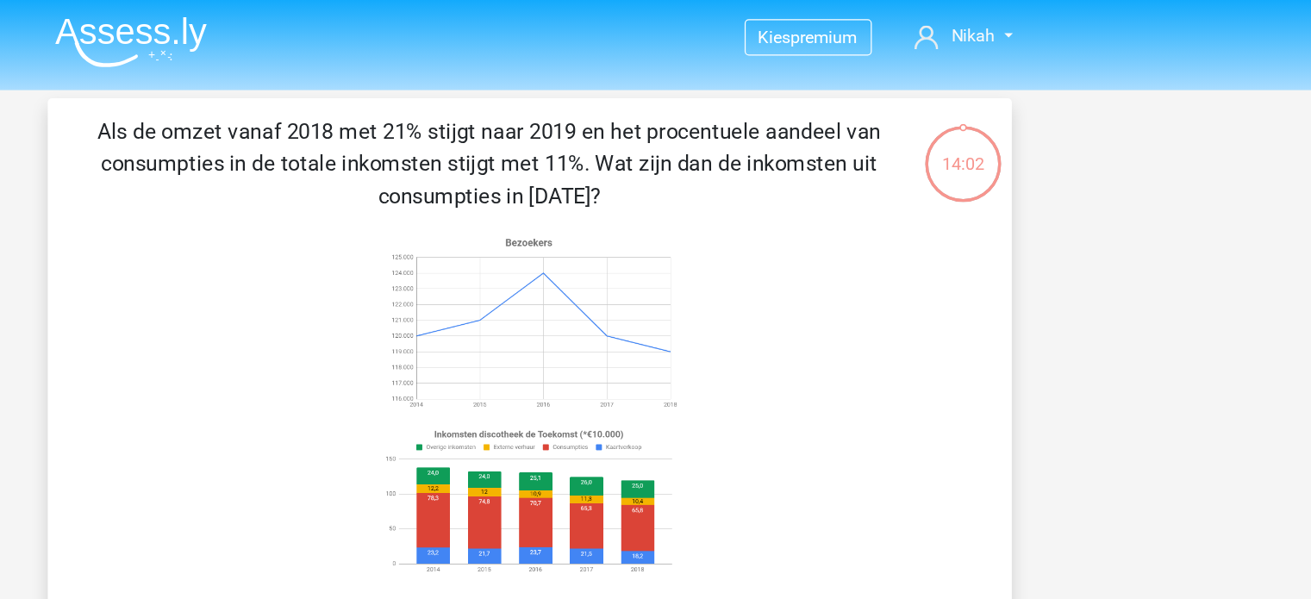
click at [340, 25] on img at bounding box center [334, 34] width 122 height 41
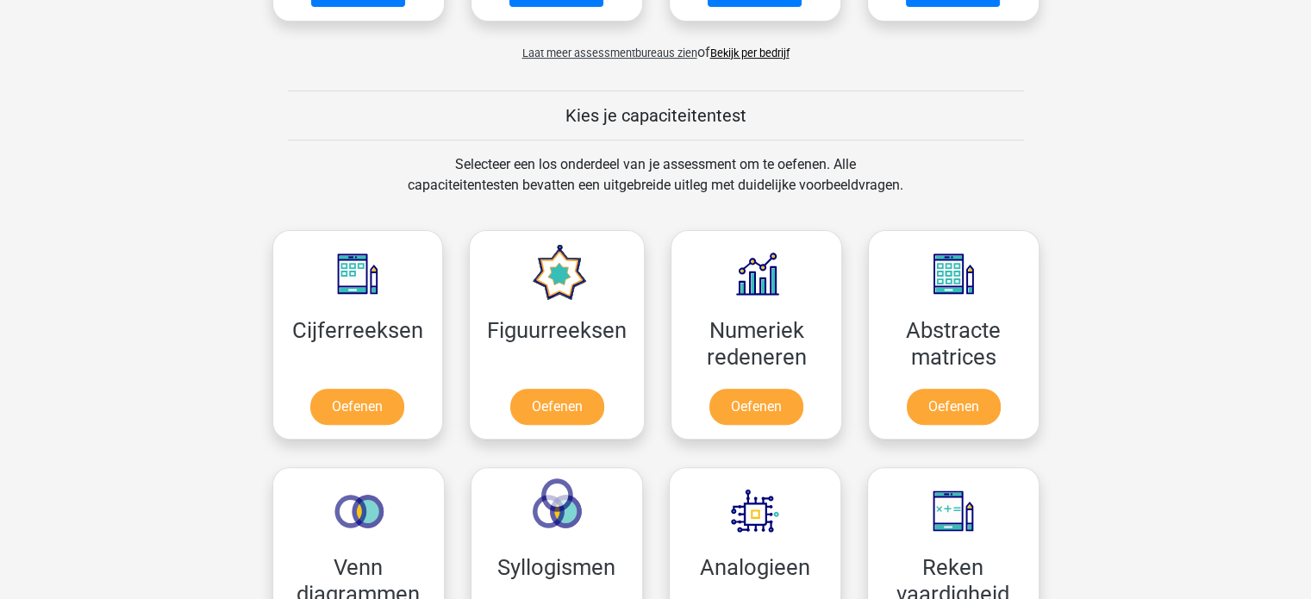
scroll to position [586, 0]
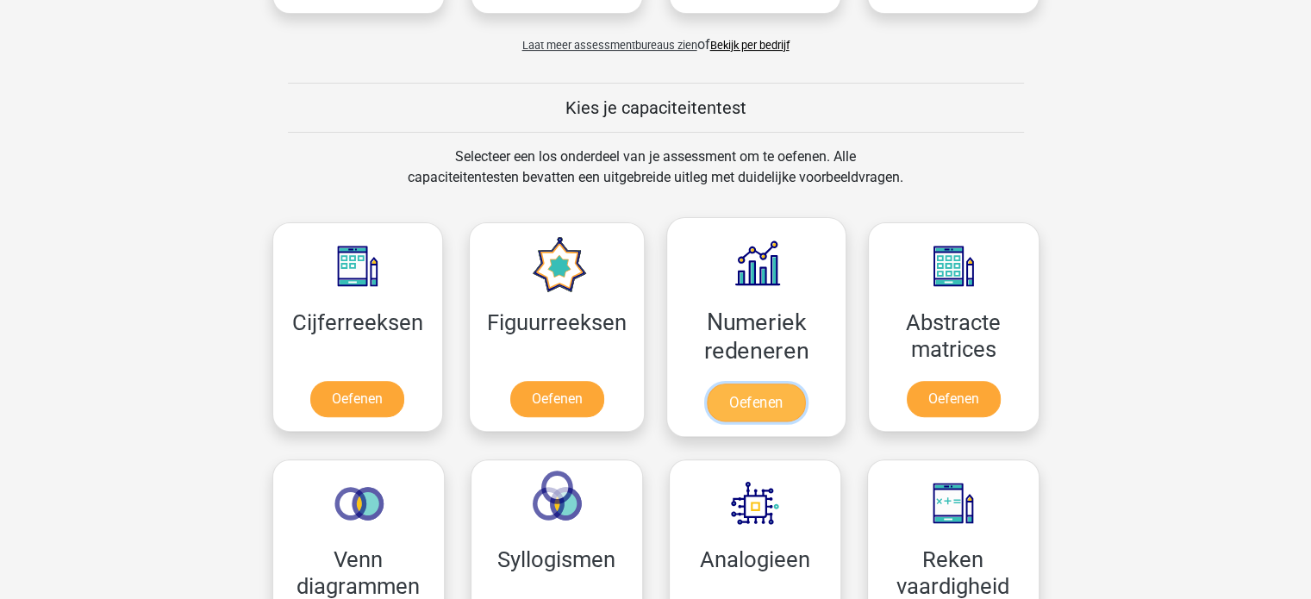
click at [789, 391] on link "Oefenen" at bounding box center [756, 403] width 98 height 38
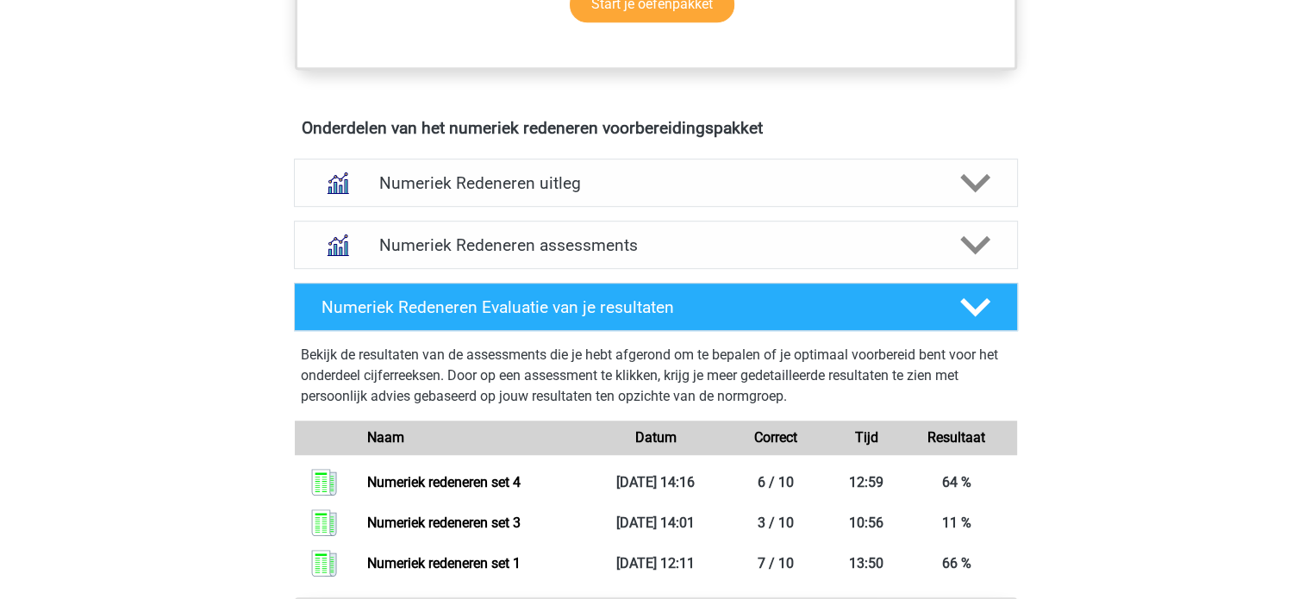
scroll to position [1012, 0]
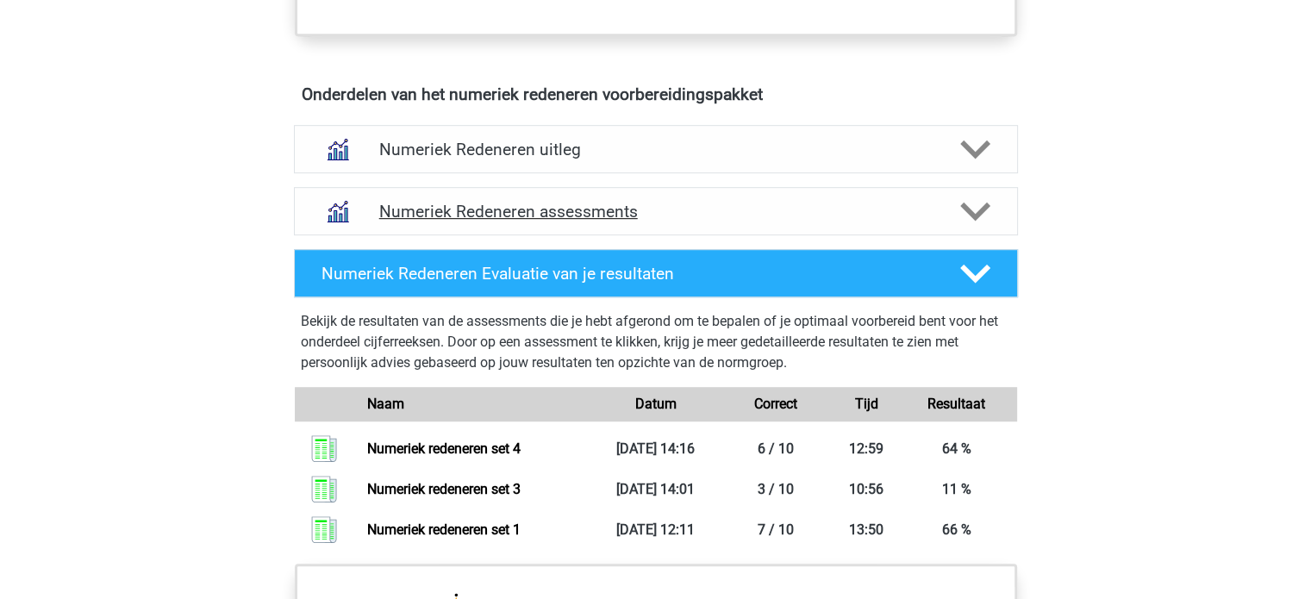
click at [607, 217] on h4 "Numeriek Redeneren assessments" at bounding box center [655, 212] width 553 height 20
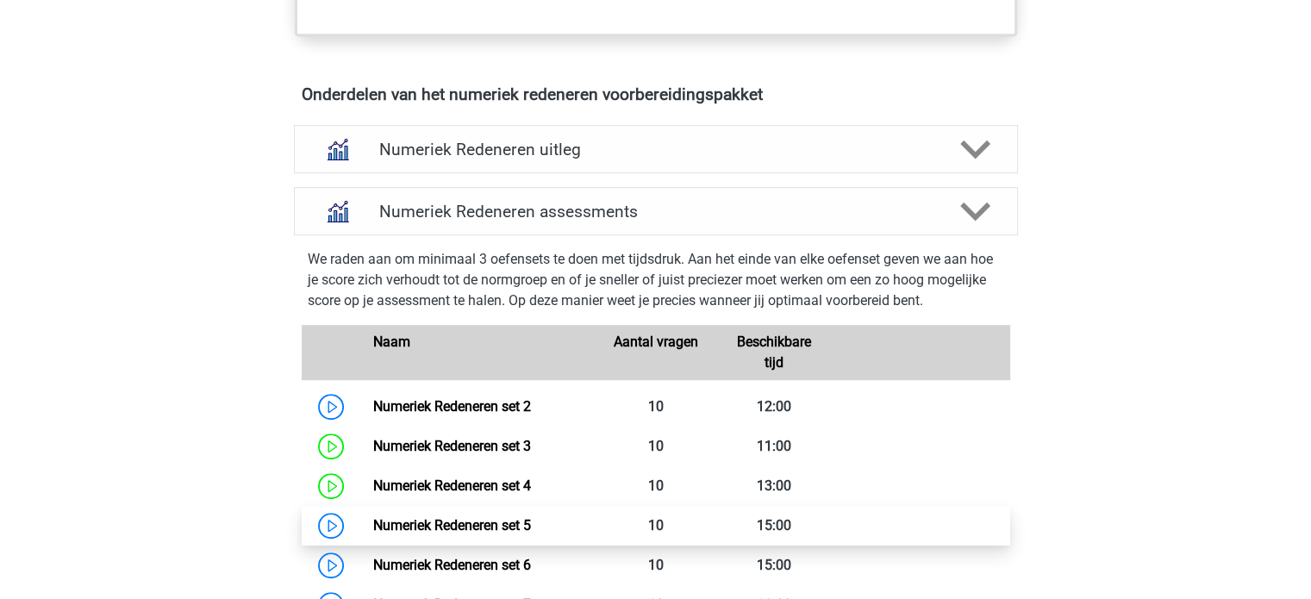
click at [490, 517] on link "Numeriek Redeneren set 5" at bounding box center [452, 525] width 158 height 16
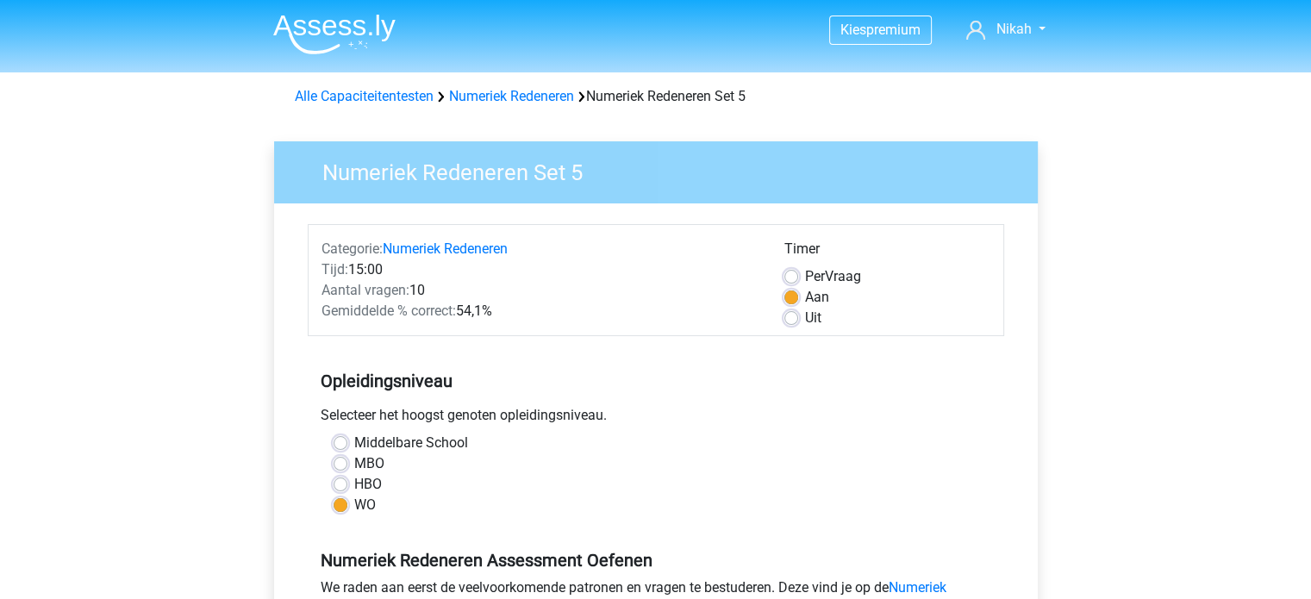
scroll to position [324, 0]
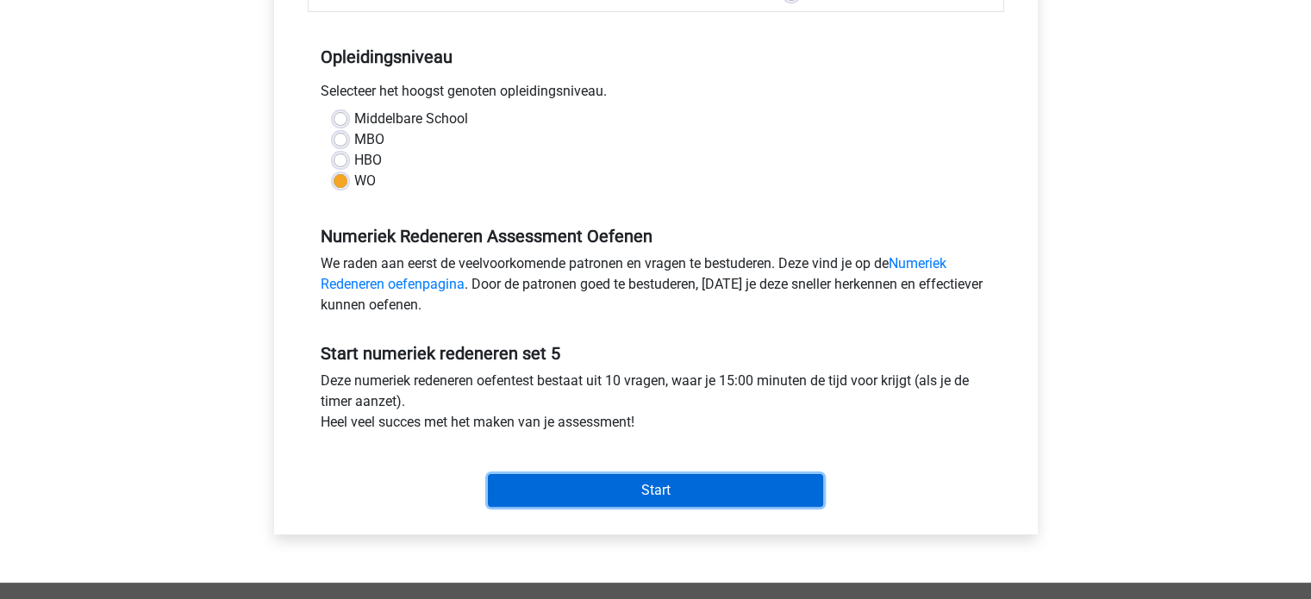
click at [571, 502] on input "Start" at bounding box center [655, 490] width 335 height 33
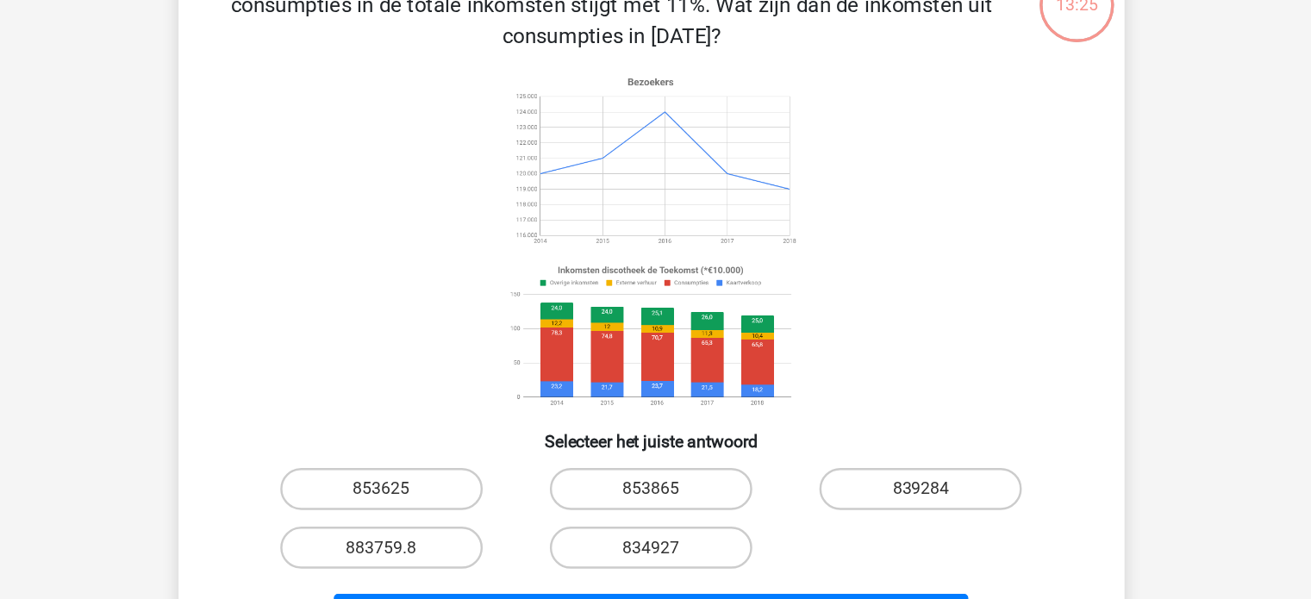
scroll to position [22, 0]
click at [450, 508] on label "853625" at bounding box center [434, 508] width 166 height 34
click at [445, 508] on input "853625" at bounding box center [438, 513] width 11 height 11
radio input "true"
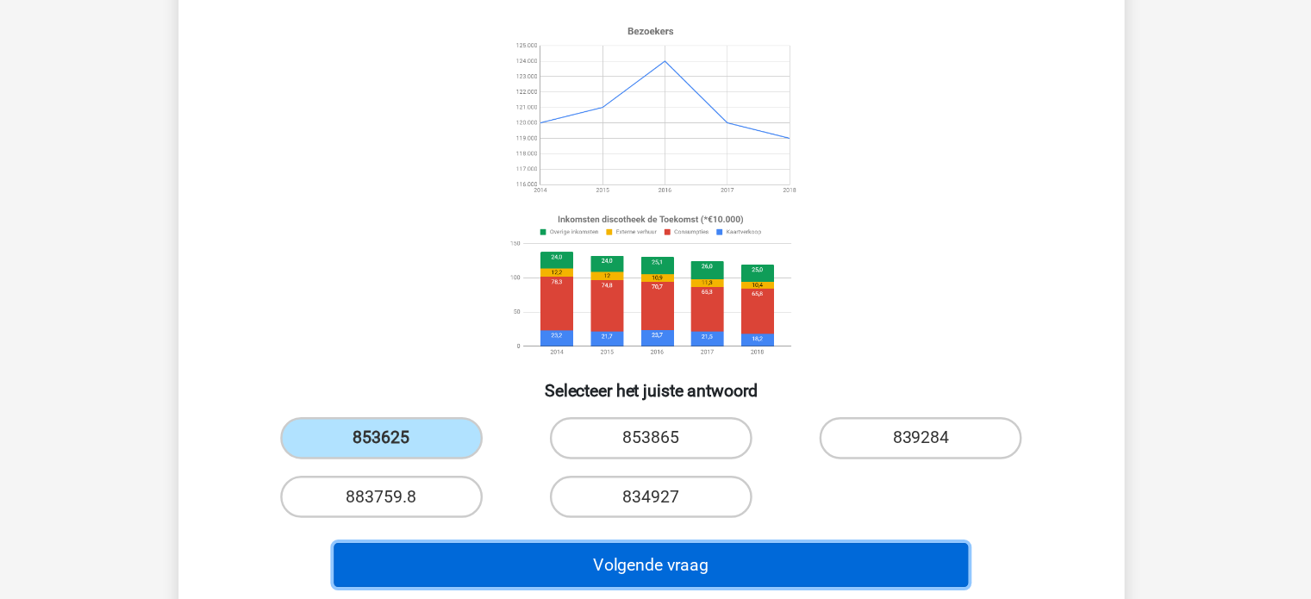
click at [502, 559] on button "Volgende vraag" at bounding box center [655, 570] width 521 height 36
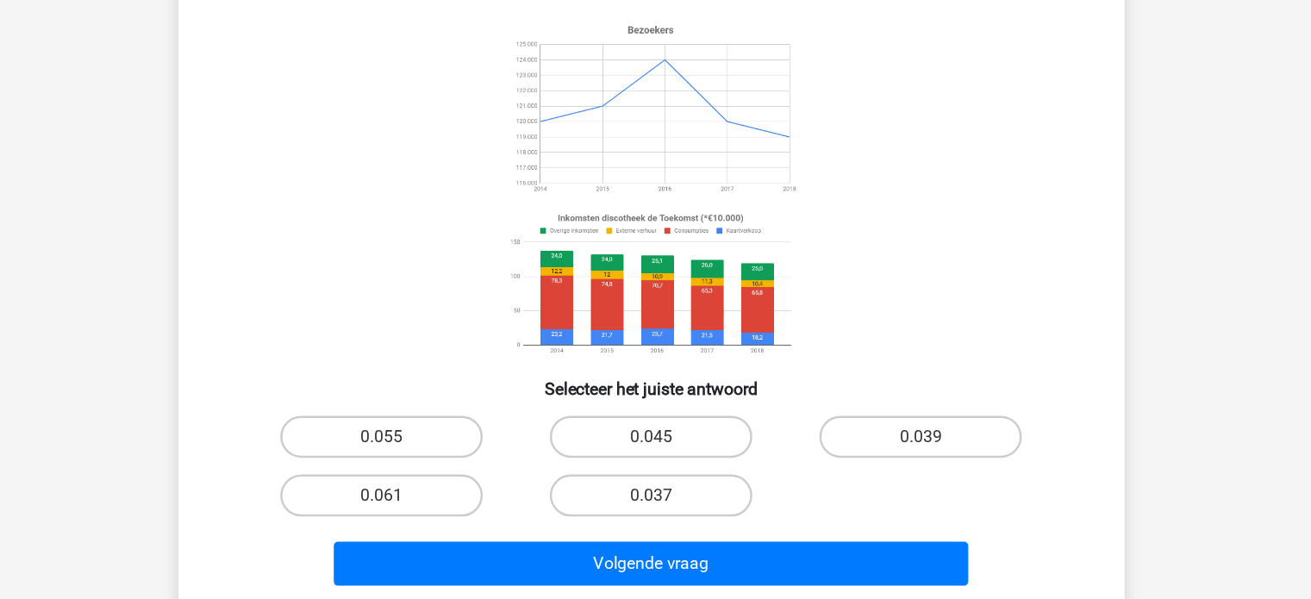
scroll to position [143, 0]
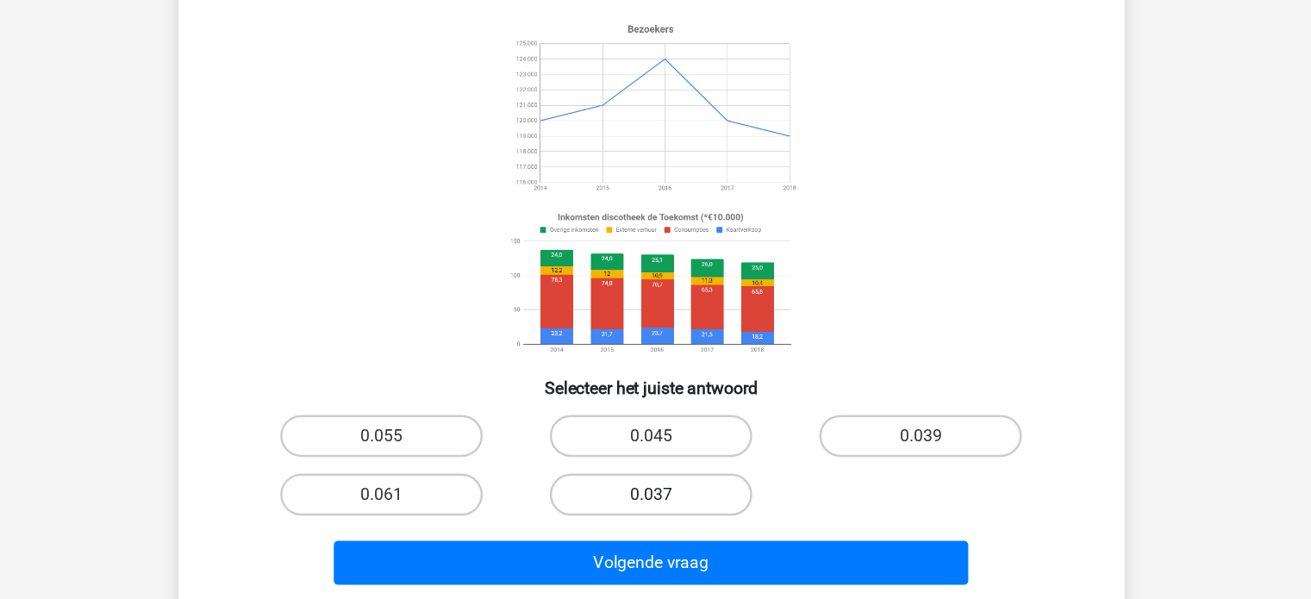
click at [612, 504] on label "0.037" at bounding box center [655, 513] width 166 height 34
click at [655, 513] on input "0.037" at bounding box center [660, 518] width 11 height 11
radio input "true"
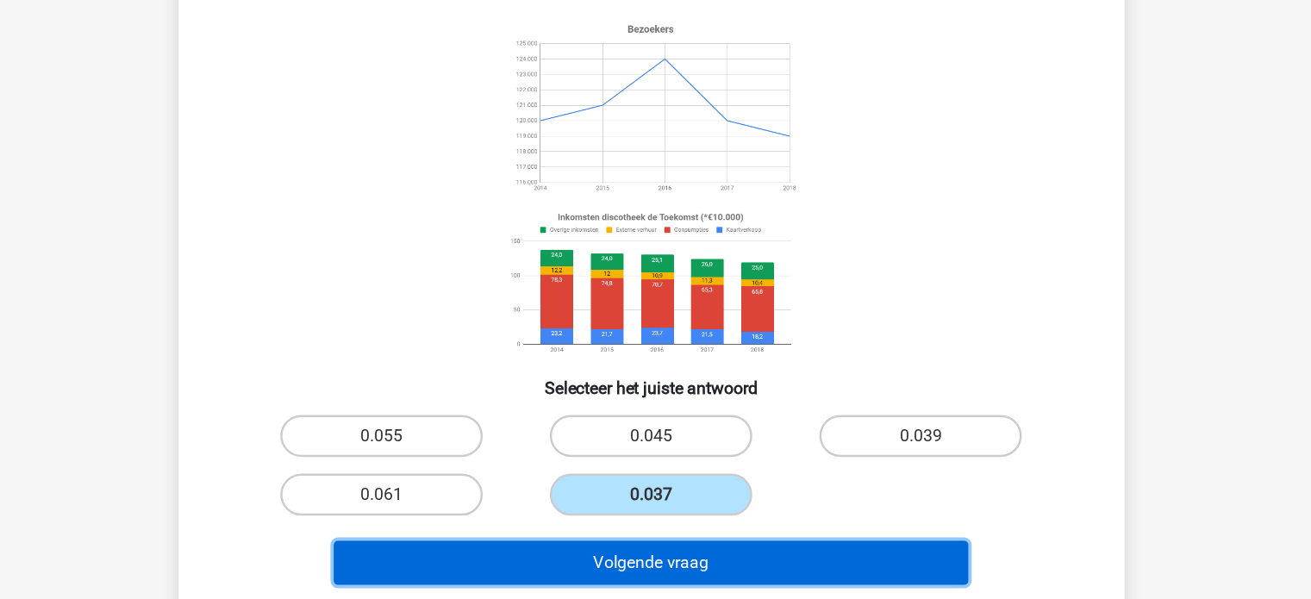
click at [633, 553] on button "Volgende vraag" at bounding box center [655, 569] width 521 height 36
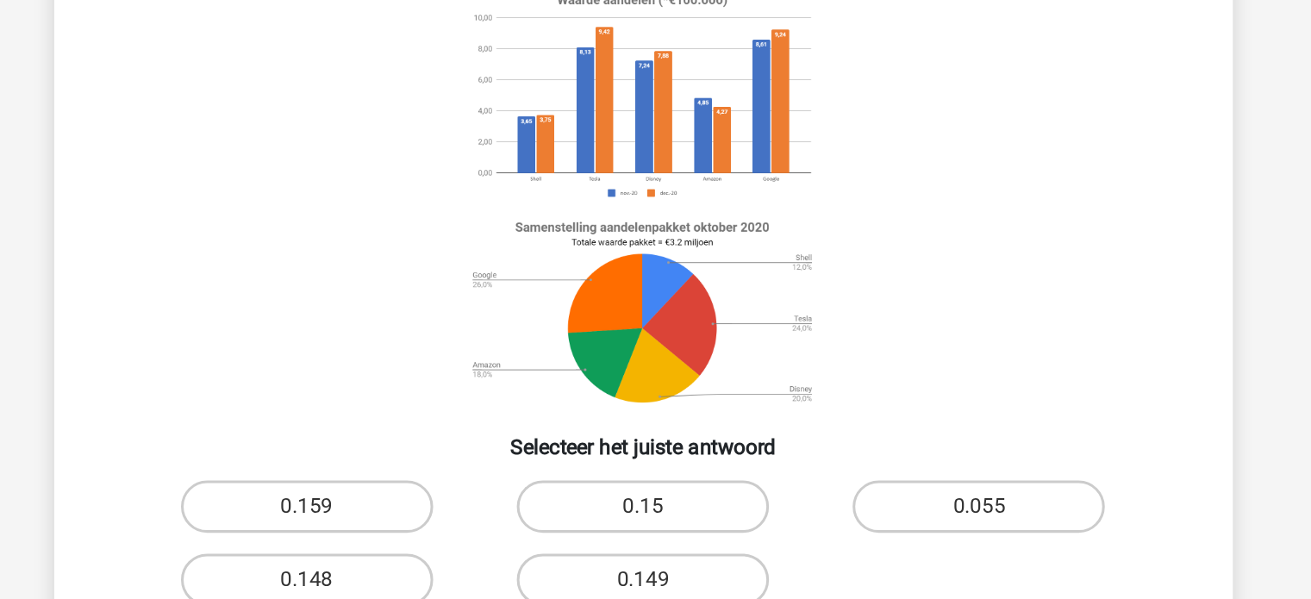
scroll to position [29, 0]
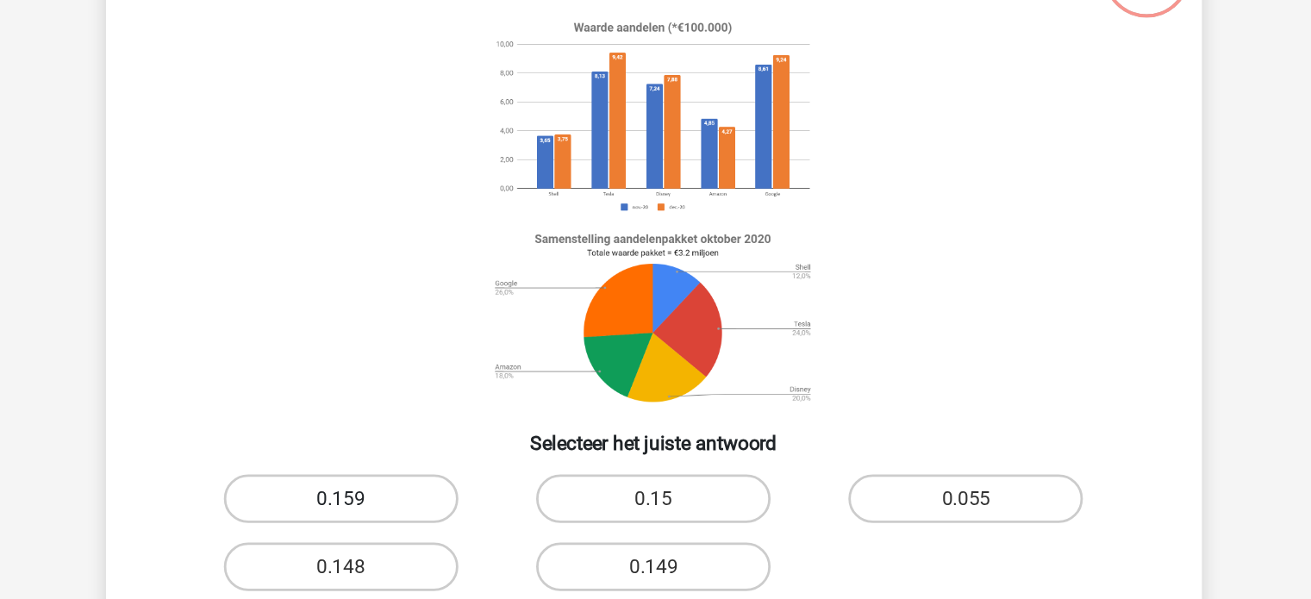
click at [470, 461] on label "0.159" at bounding box center [434, 475] width 166 height 34
click at [445, 475] on input "0.159" at bounding box center [438, 480] width 11 height 11
radio input "true"
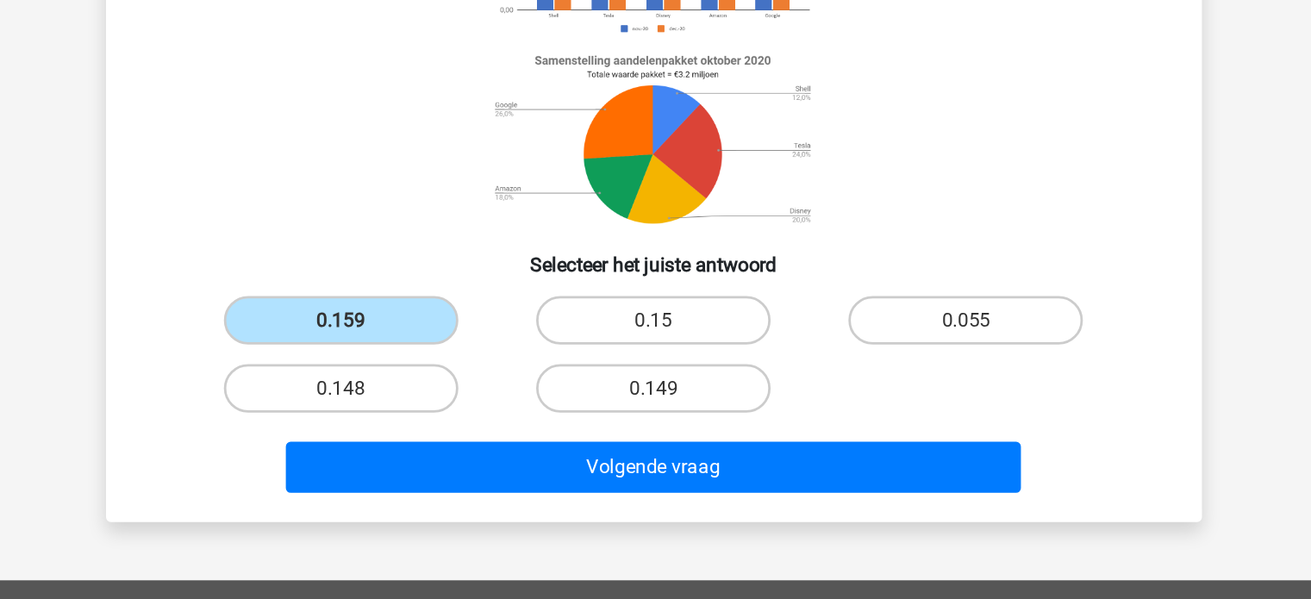
scroll to position [105, 0]
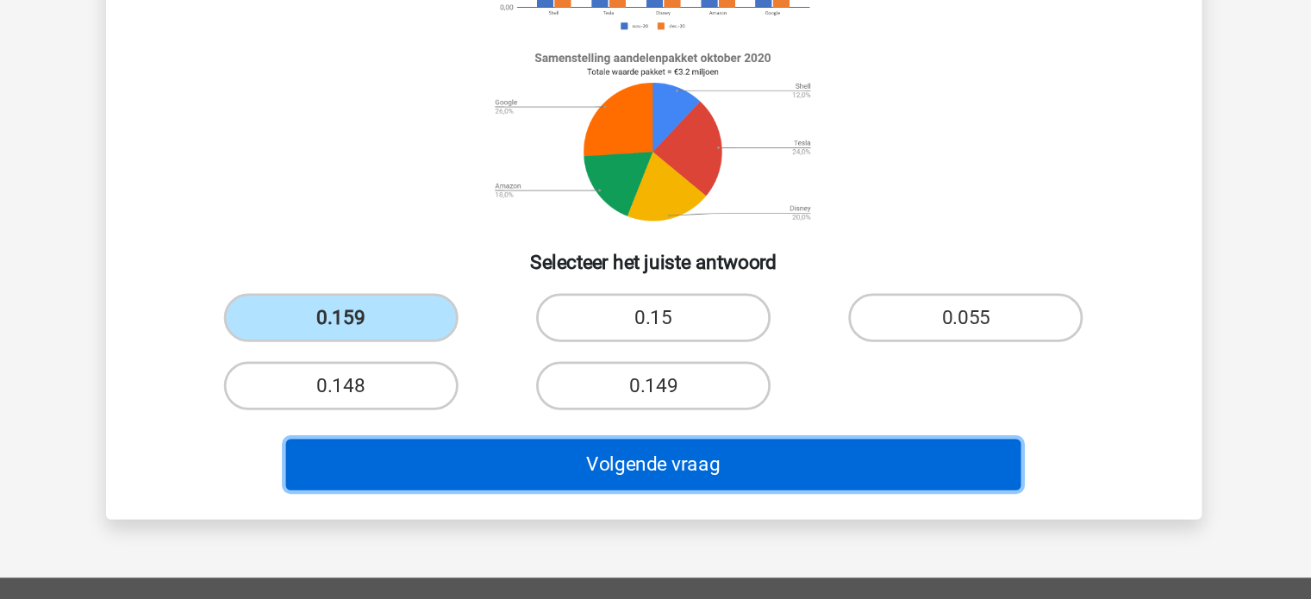
click at [521, 499] on button "Volgende vraag" at bounding box center [655, 503] width 521 height 36
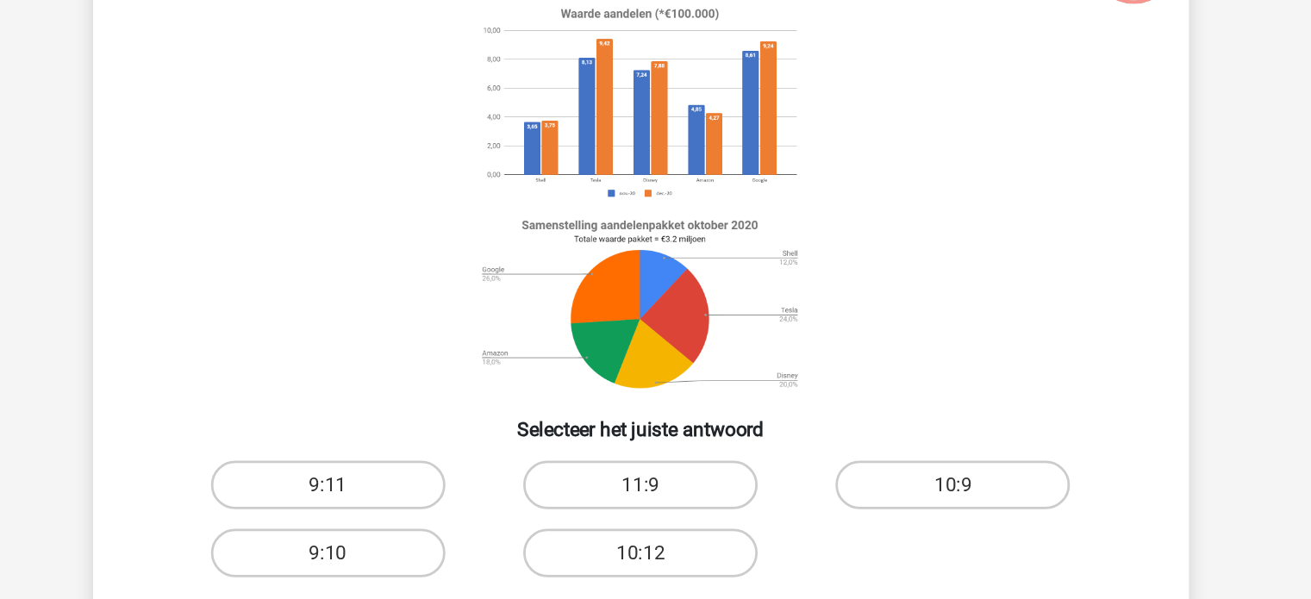
scroll to position [79, 0]
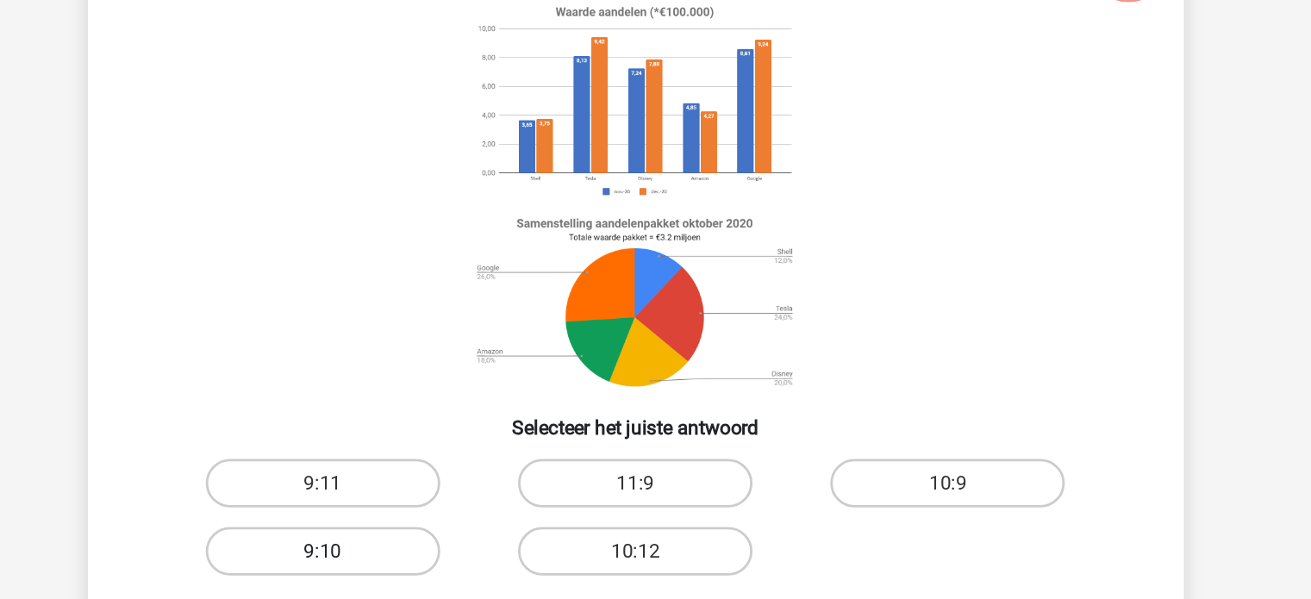
click at [412, 477] on label "9:10" at bounding box center [434, 473] width 166 height 34
click at [433, 477] on input "9:10" at bounding box center [438, 478] width 11 height 11
radio input "true"
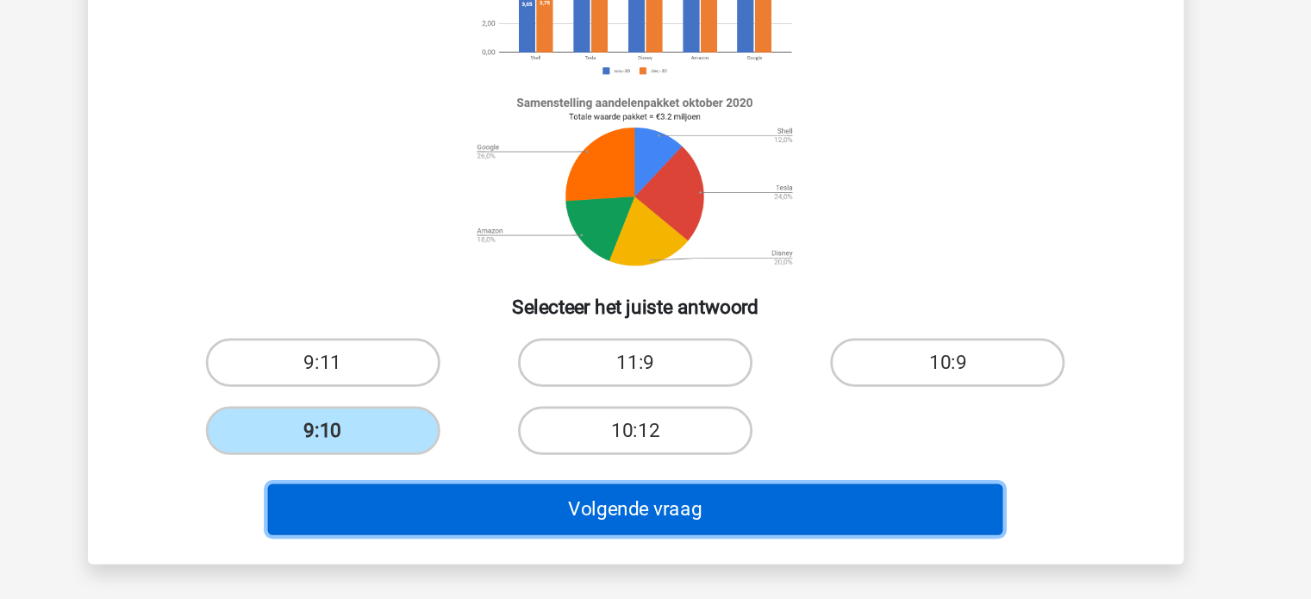
click at [571, 524] on button "Volgende vraag" at bounding box center [655, 529] width 521 height 36
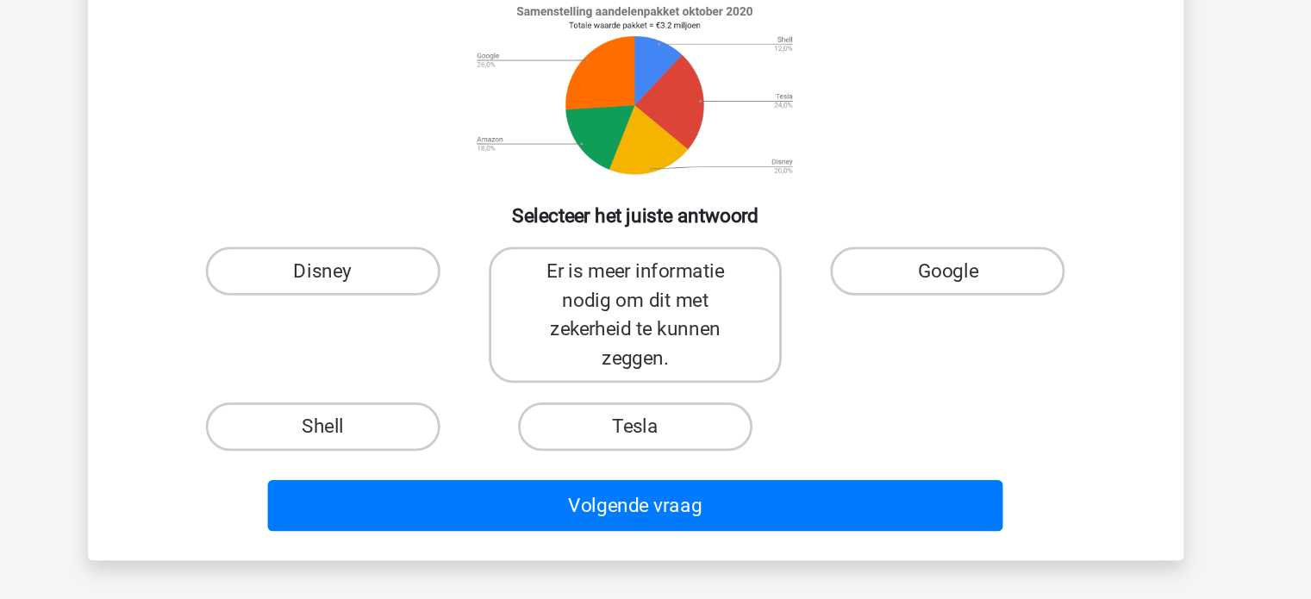
scroll to position [141, 0]
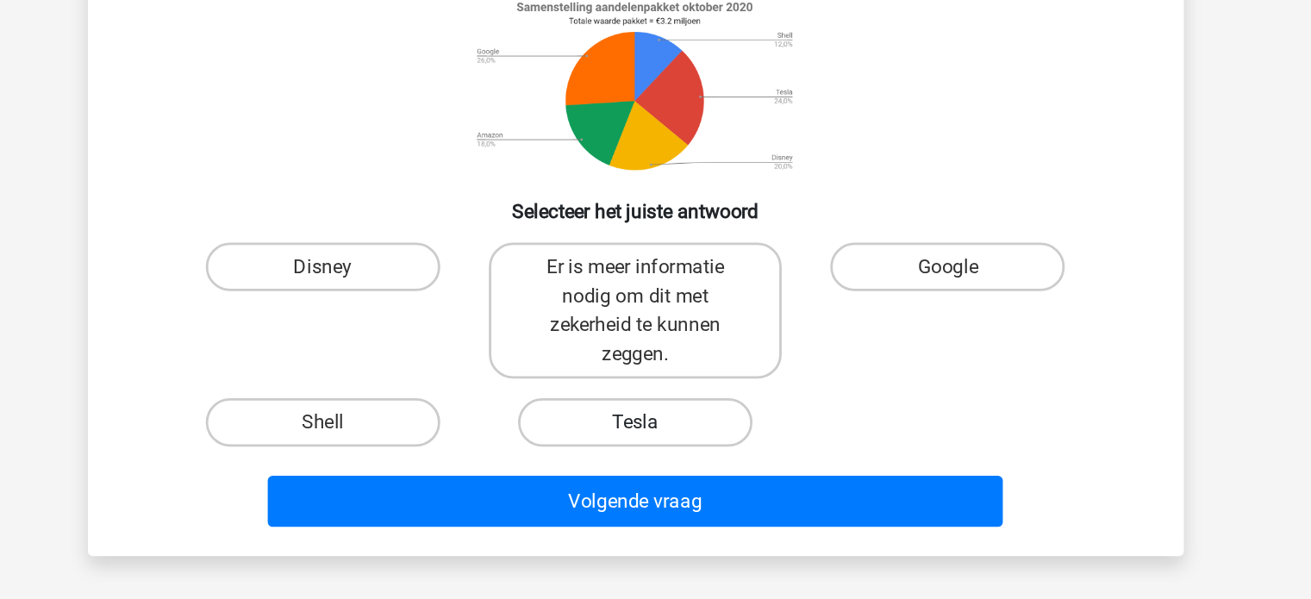
click at [608, 472] on label "Tesla" at bounding box center [655, 473] width 166 height 34
click at [655, 473] on input "Tesla" at bounding box center [660, 478] width 11 height 11
radio input "true"
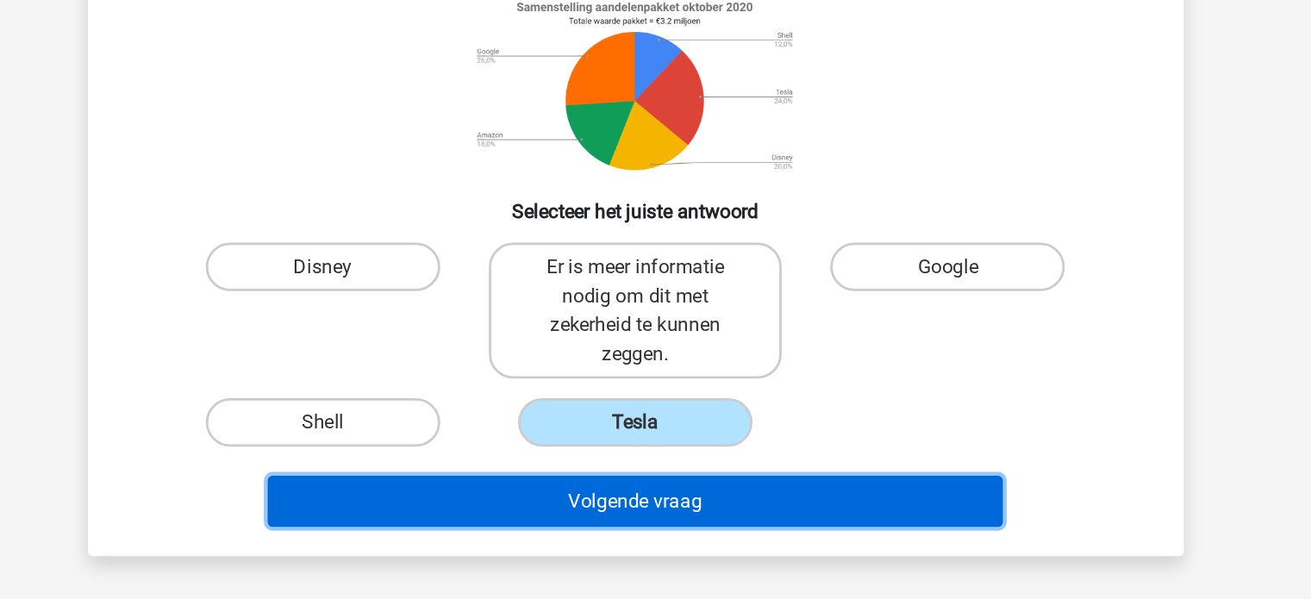
click at [608, 527] on button "Volgende vraag" at bounding box center [655, 529] width 521 height 36
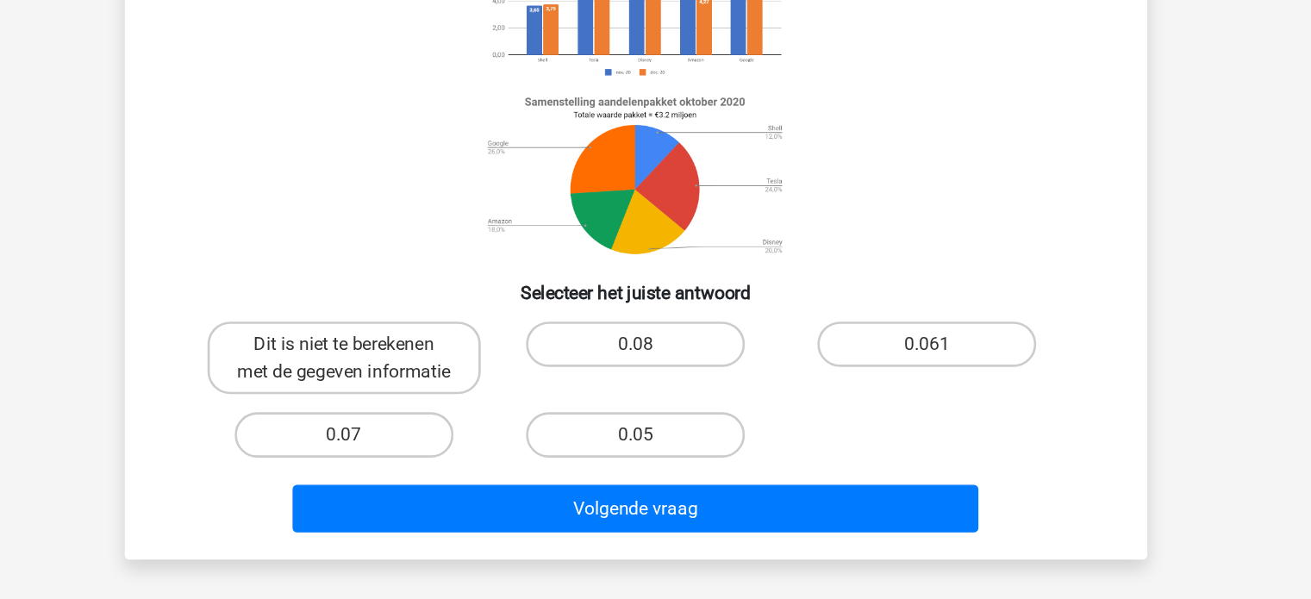
scroll to position [120, 0]
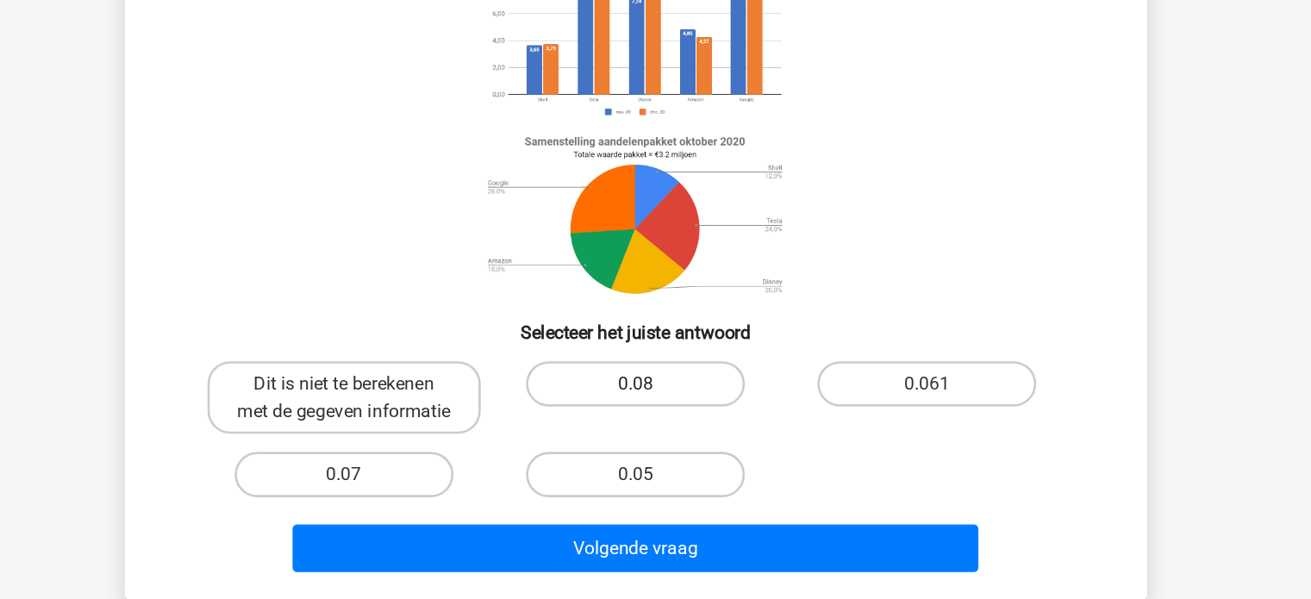
click at [590, 381] on label "0.08" at bounding box center [655, 383] width 166 height 34
click at [655, 384] on input "0.08" at bounding box center [660, 389] width 11 height 11
radio input "true"
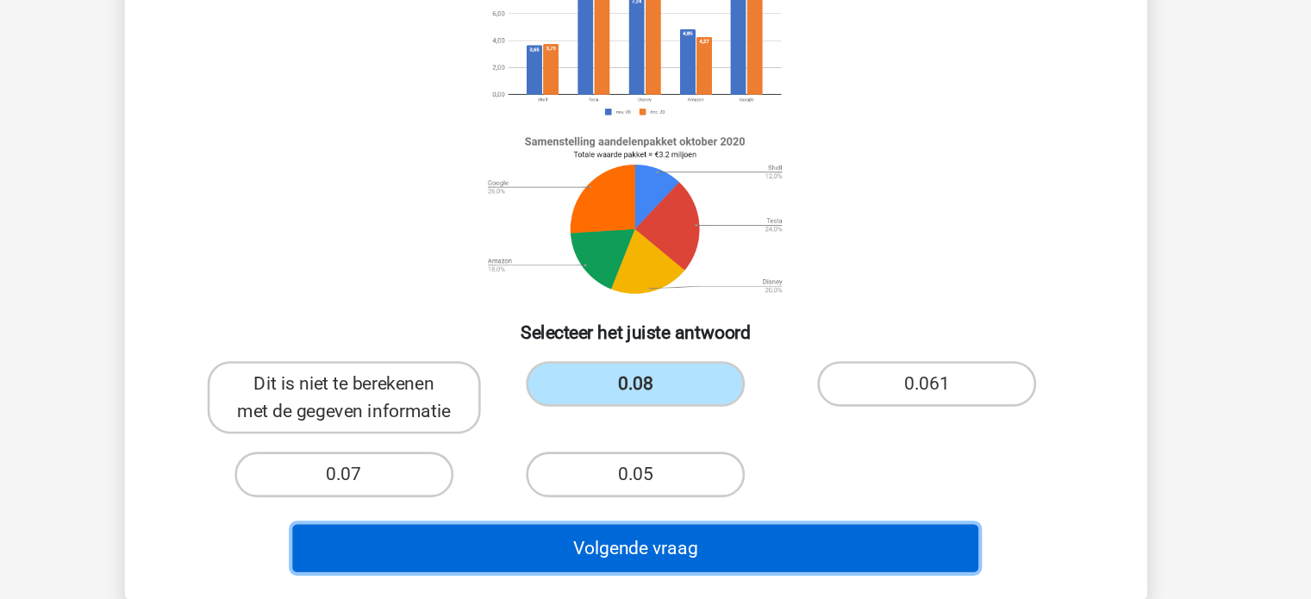
click at [555, 525] on button "Volgende vraag" at bounding box center [655, 508] width 521 height 36
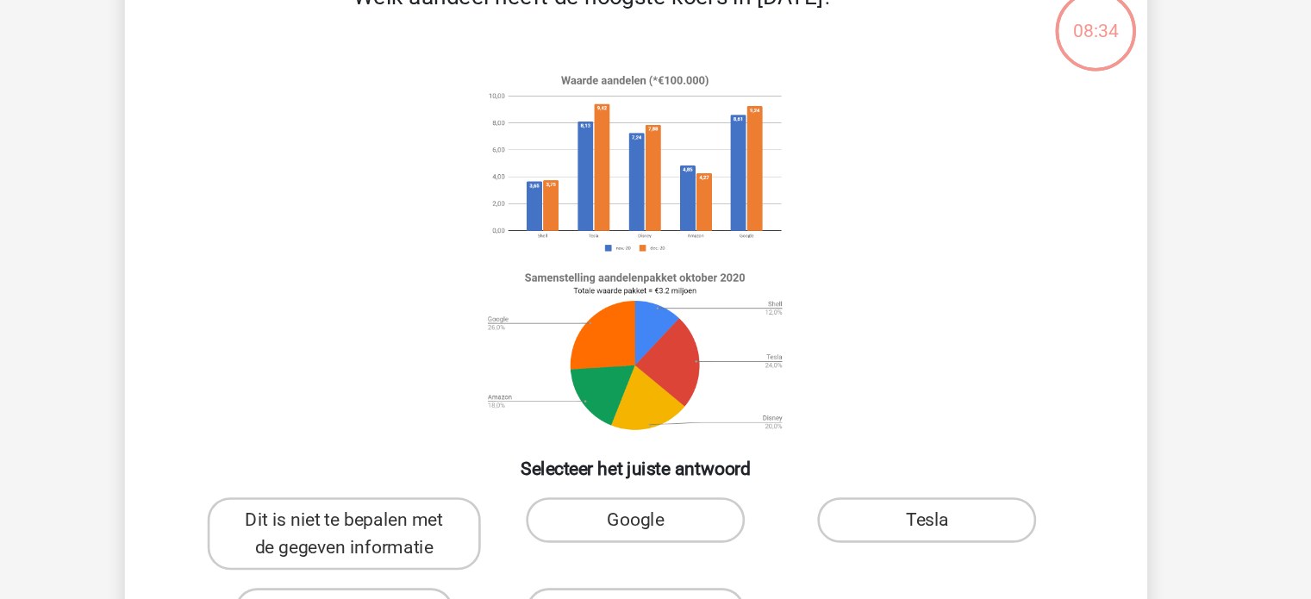
scroll to position [79, 0]
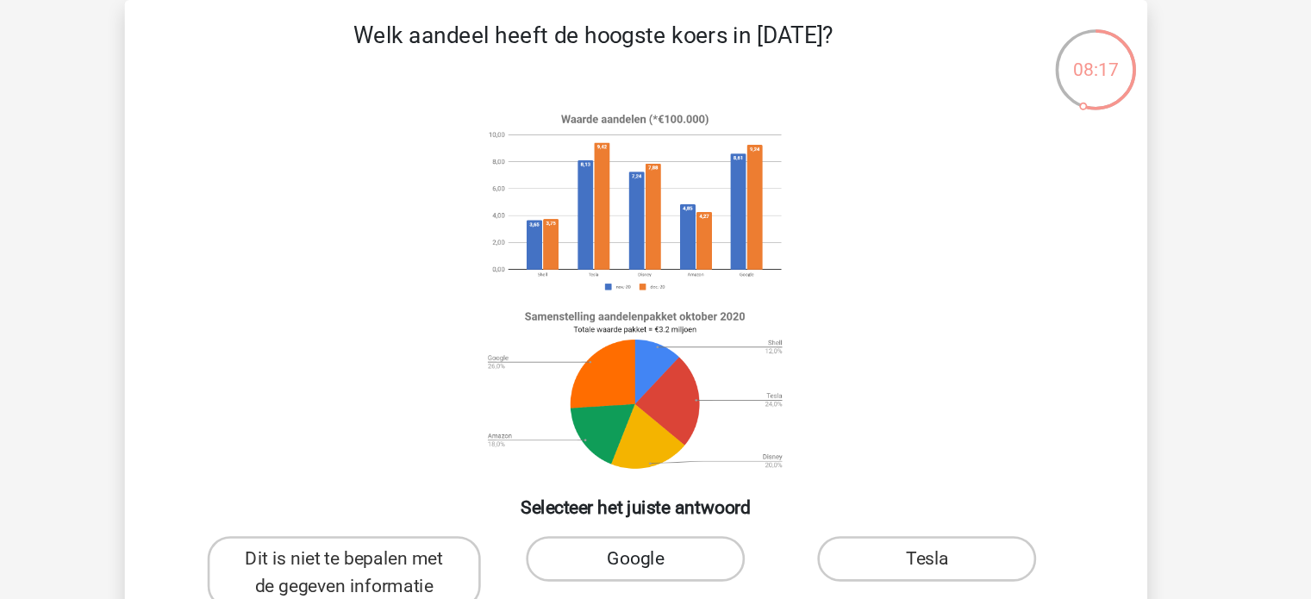
click at [675, 429] on label "Google" at bounding box center [655, 425] width 166 height 34
click at [666, 429] on input "Google" at bounding box center [660, 430] width 11 height 11
radio input "true"
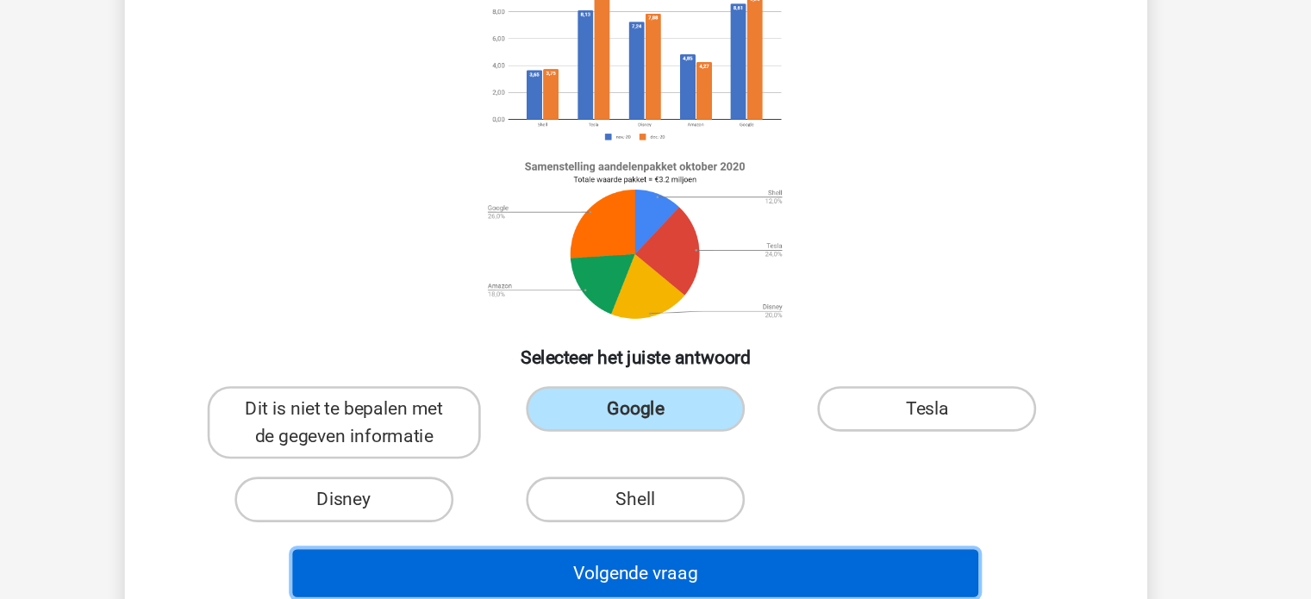
click at [717, 558] on button "Volgende vraag" at bounding box center [655, 550] width 521 height 36
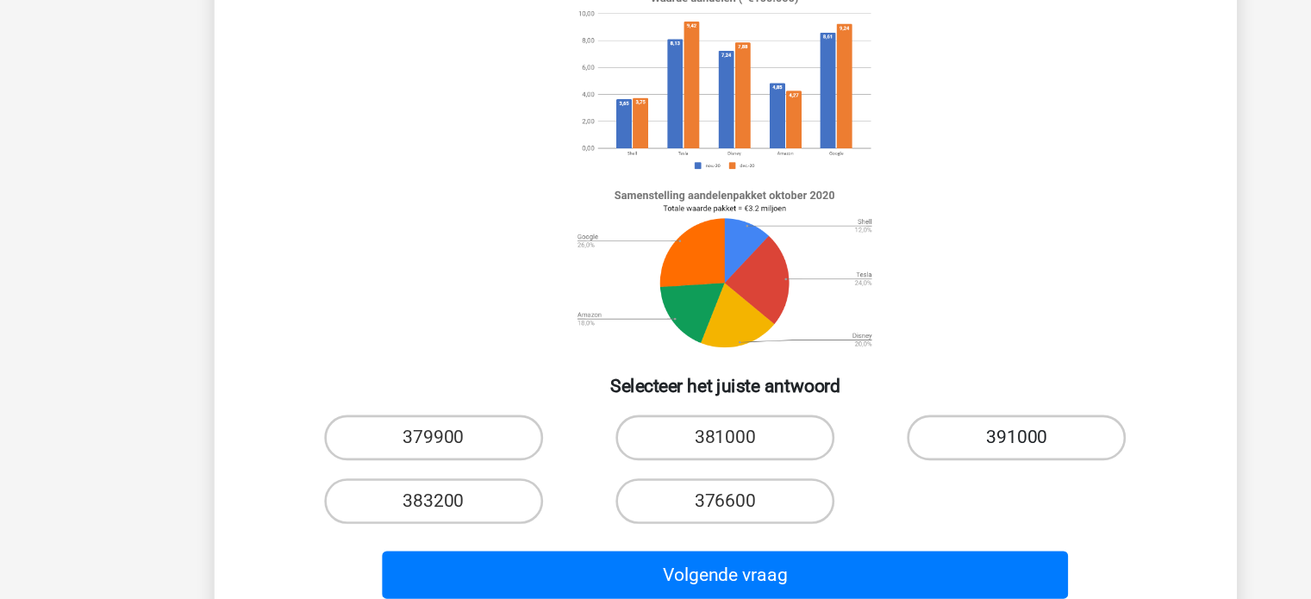
click at [831, 435] on label "391000" at bounding box center [877, 450] width 166 height 34
click at [877, 451] on input "391000" at bounding box center [882, 456] width 11 height 11
radio input "true"
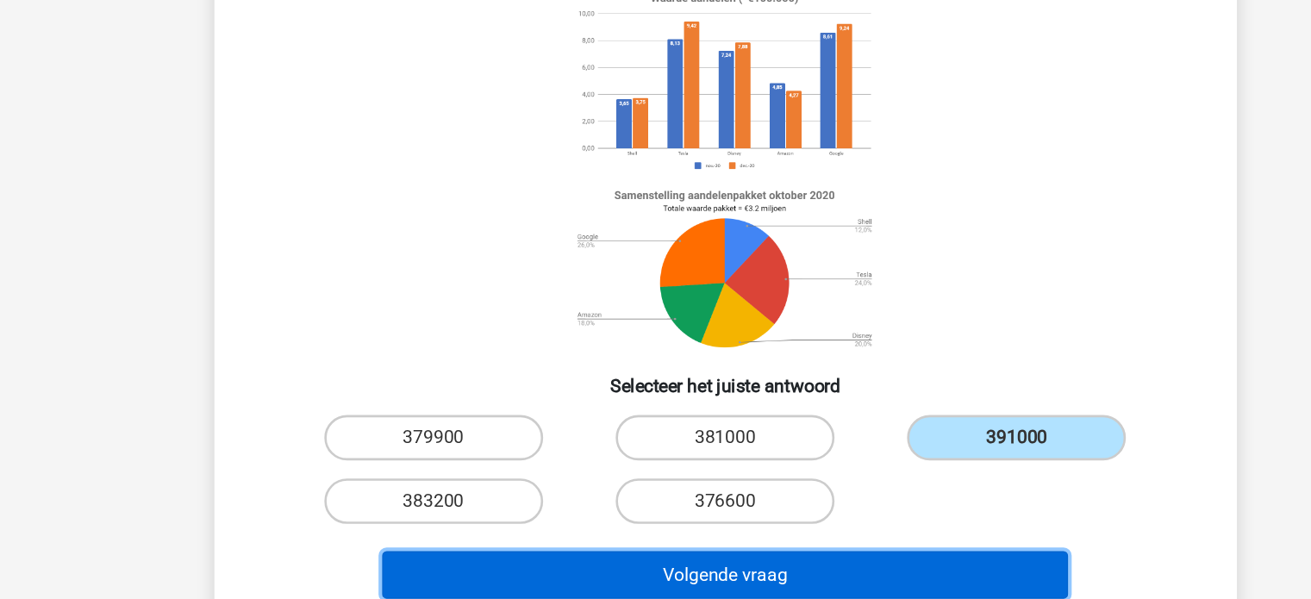
click at [689, 565] on button "Volgende vraag" at bounding box center [655, 555] width 521 height 36
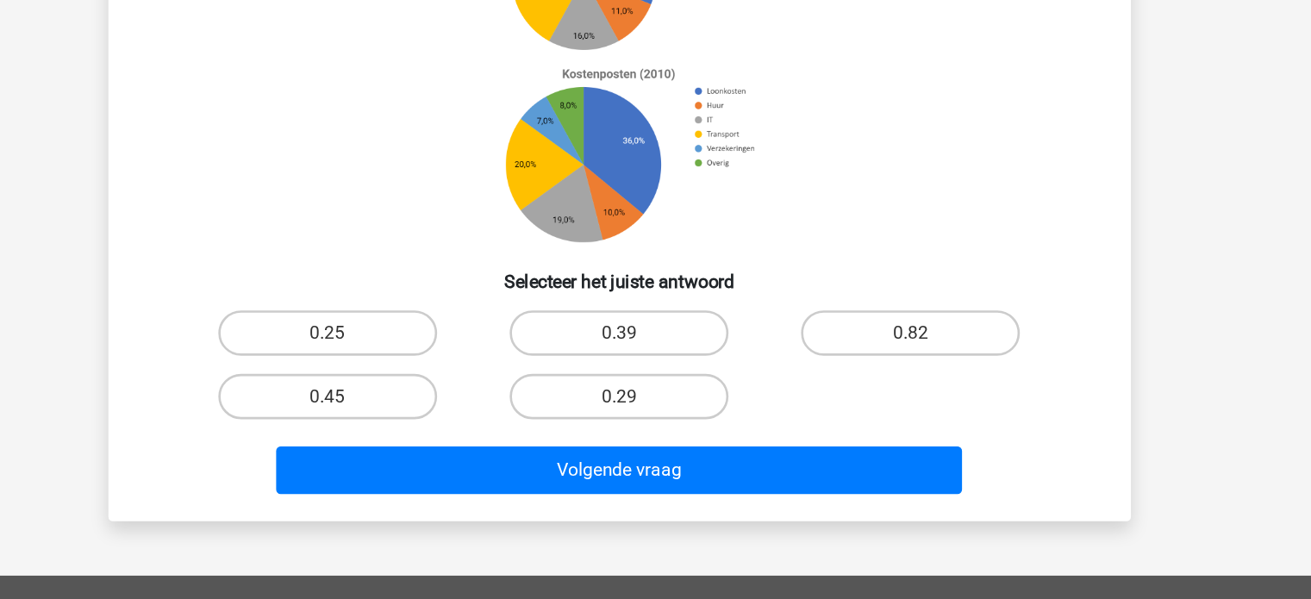
scroll to position [109, 0]
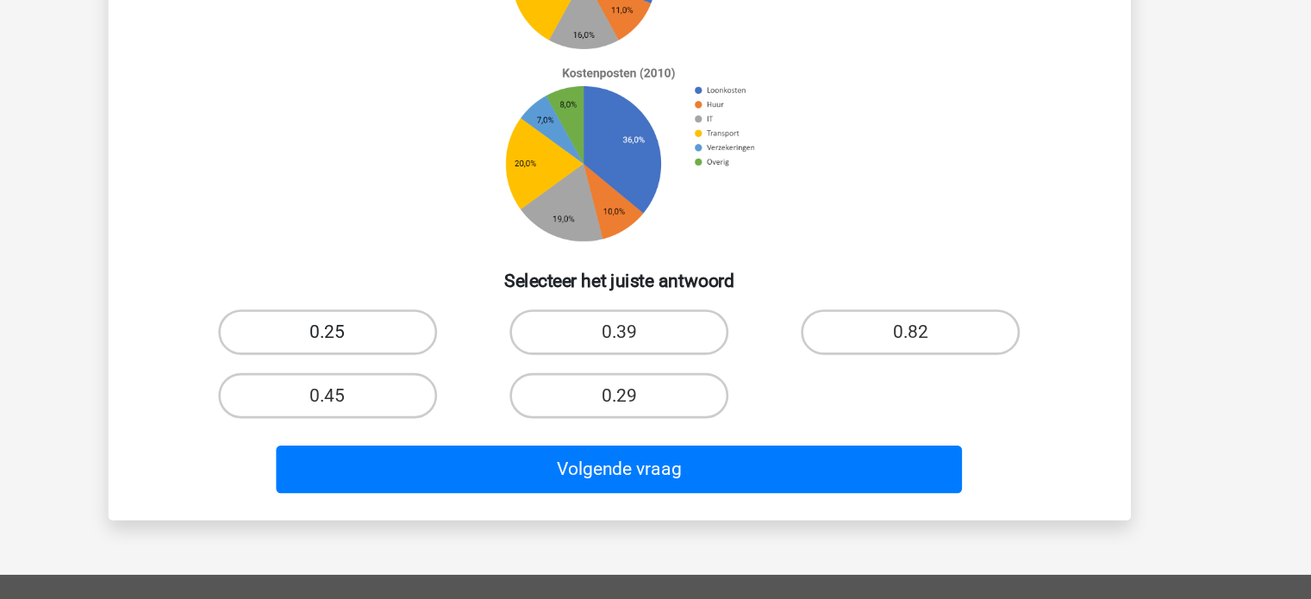
click at [458, 383] on label "0.25" at bounding box center [434, 395] width 166 height 34
click at [445, 396] on input "0.25" at bounding box center [438, 401] width 11 height 11
radio input "true"
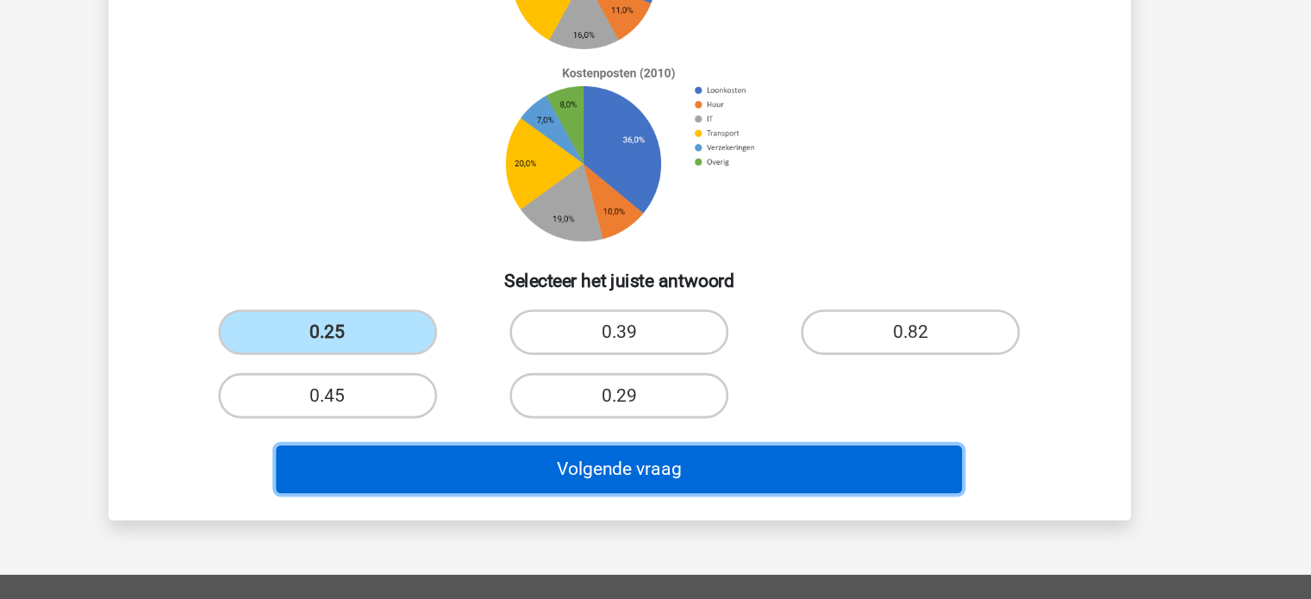
click at [484, 490] on button "Volgende vraag" at bounding box center [655, 500] width 521 height 36
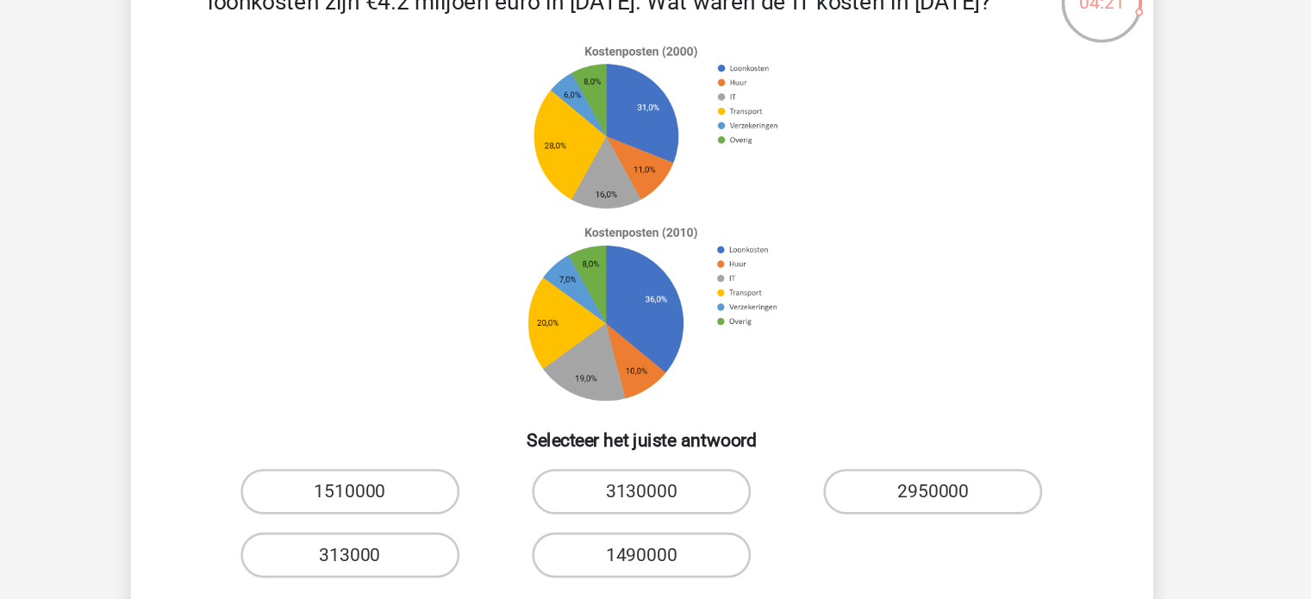
scroll to position [79, 0]
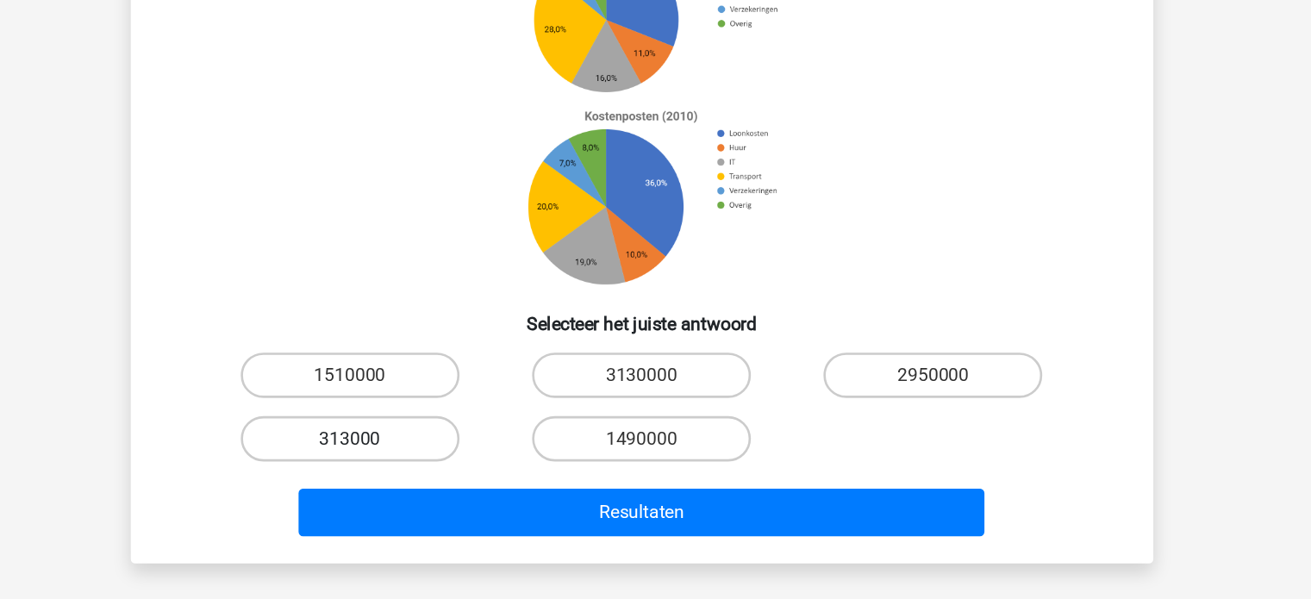
click at [453, 462] on label "313000" at bounding box center [434, 473] width 166 height 34
click at [445, 473] on input "313000" at bounding box center [438, 478] width 11 height 11
radio input "true"
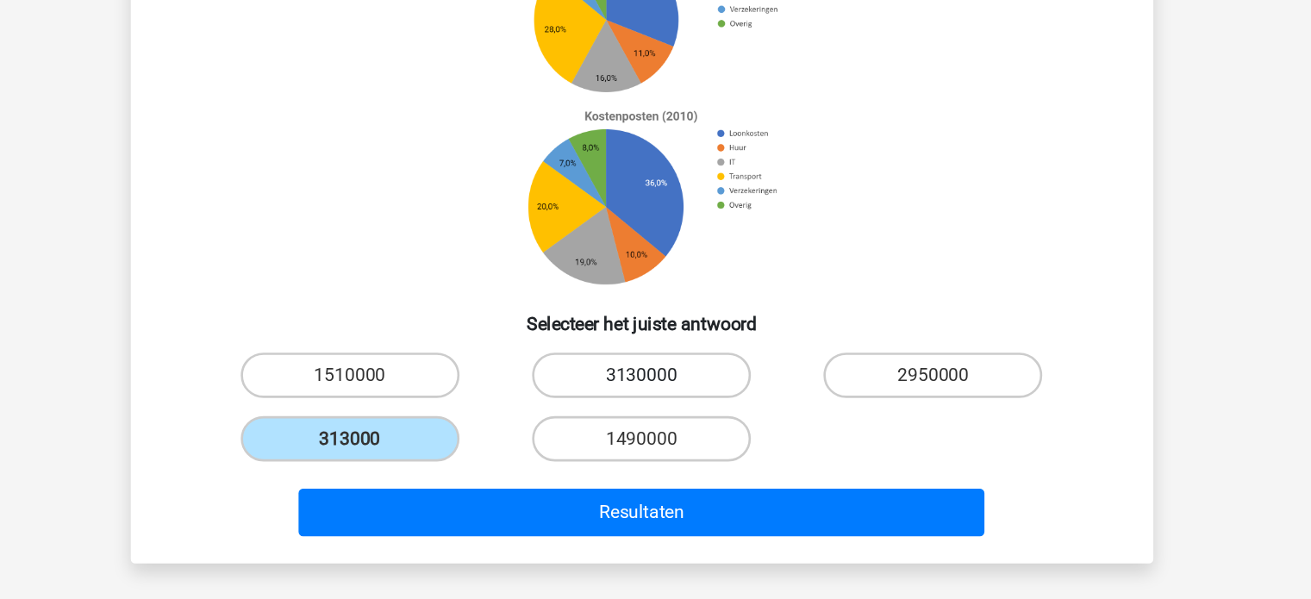
click at [653, 424] on label "3130000" at bounding box center [655, 425] width 166 height 34
click at [655, 425] on input "3130000" at bounding box center [660, 430] width 11 height 11
radio input "true"
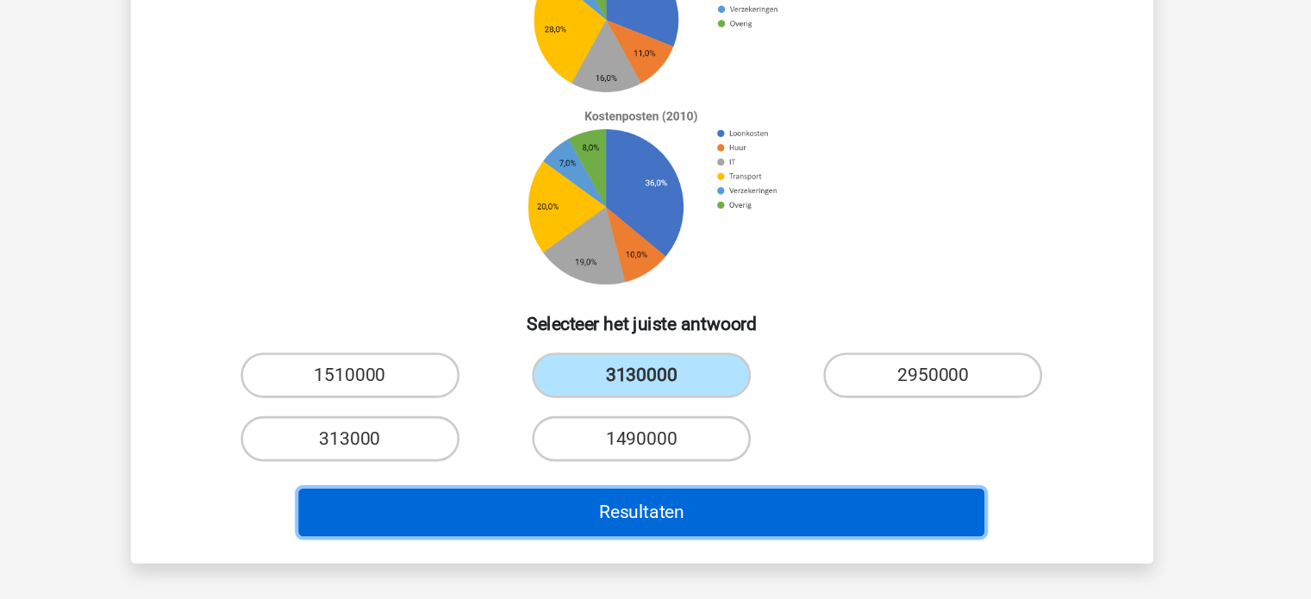
click at [607, 539] on button "Resultaten" at bounding box center [655, 529] width 521 height 36
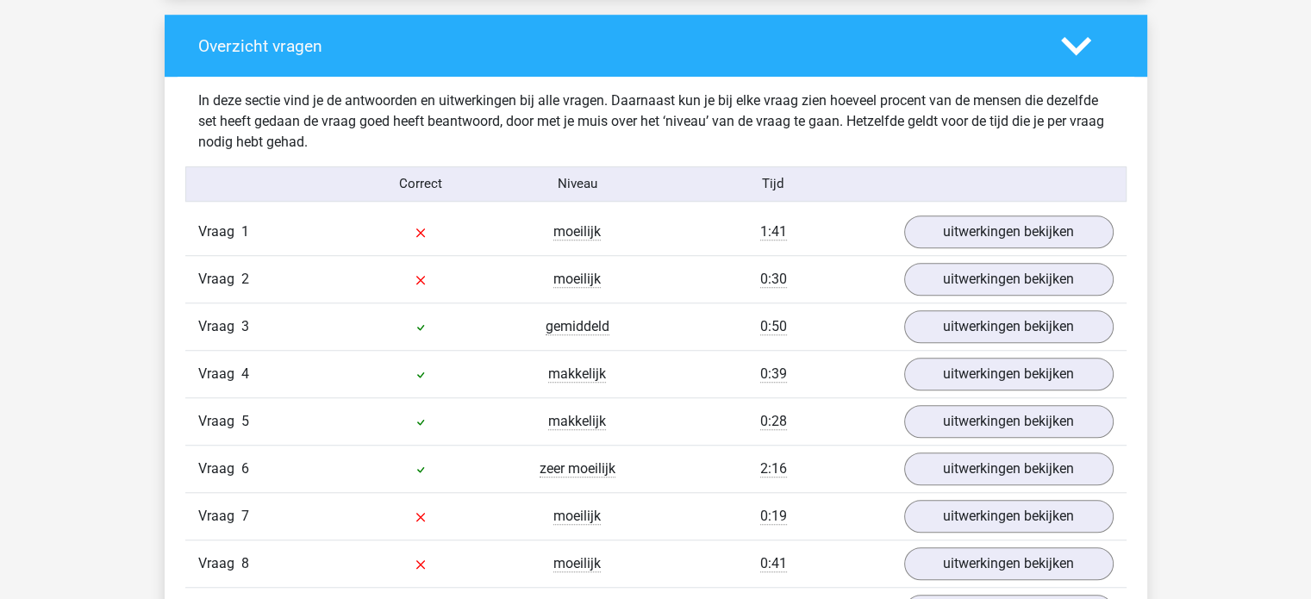
scroll to position [1282, 0]
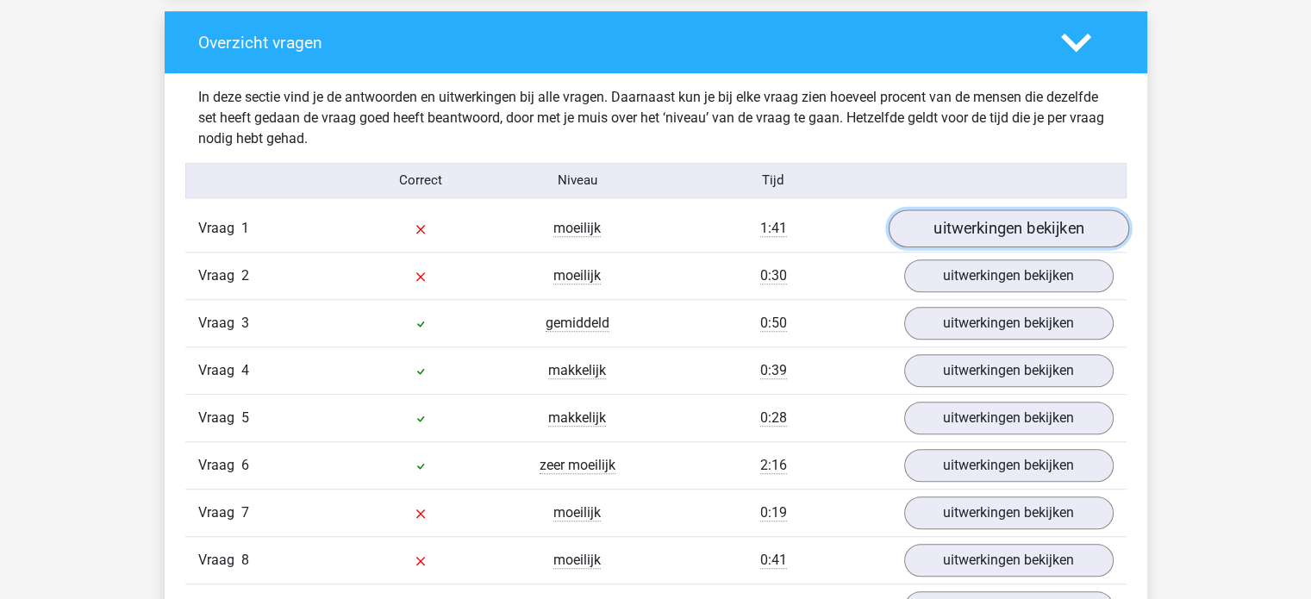
click at [995, 223] on link "uitwerkingen bekijken" at bounding box center [1008, 228] width 240 height 38
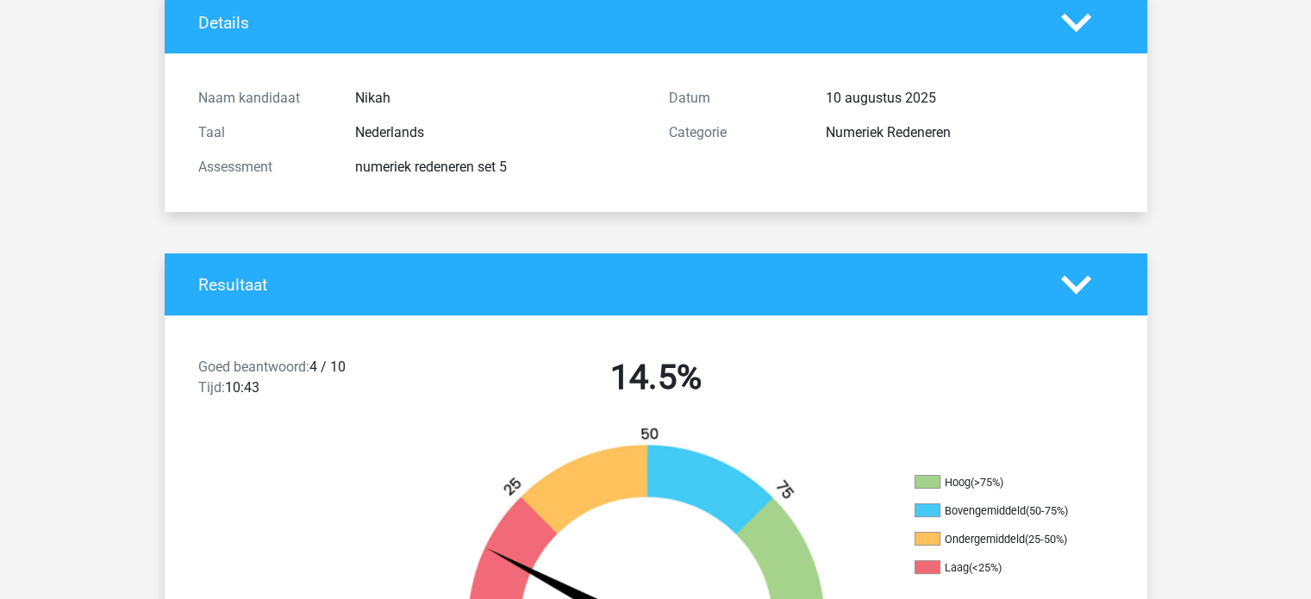
scroll to position [0, 0]
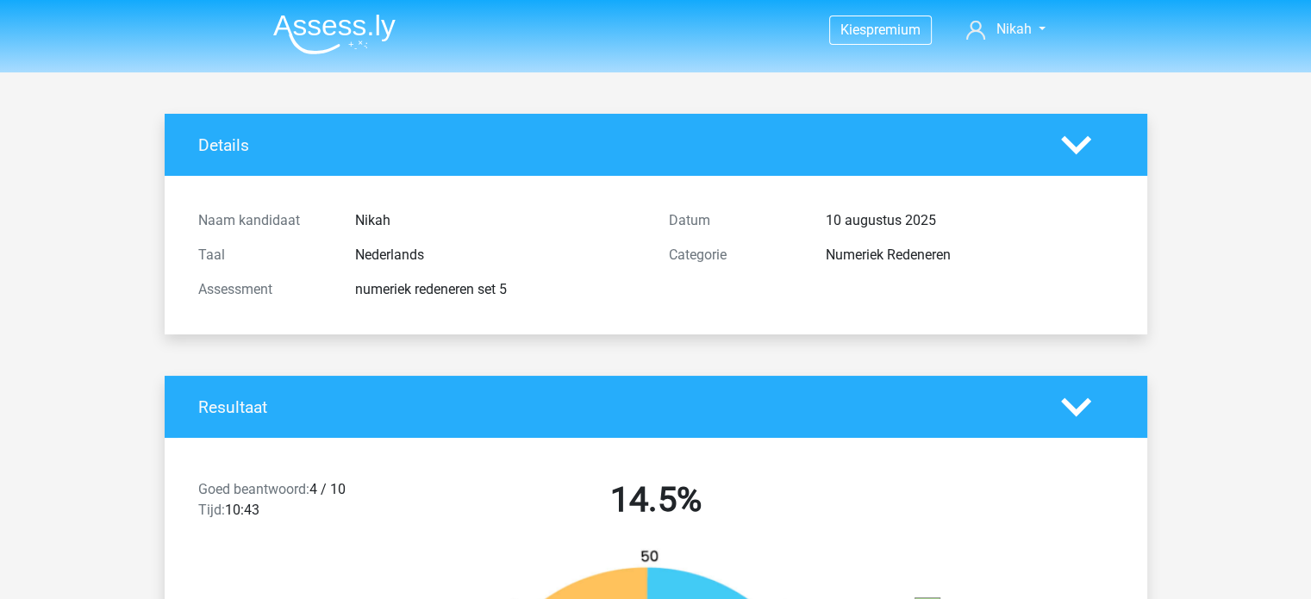
click at [361, 30] on img at bounding box center [334, 34] width 122 height 41
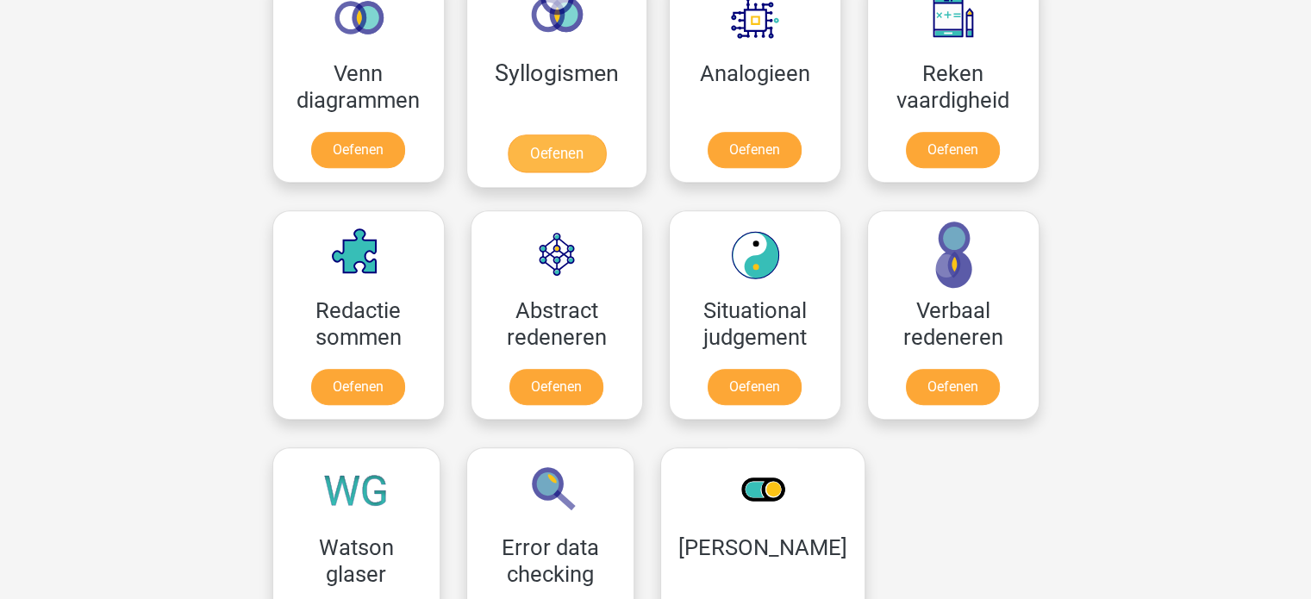
scroll to position [1079, 0]
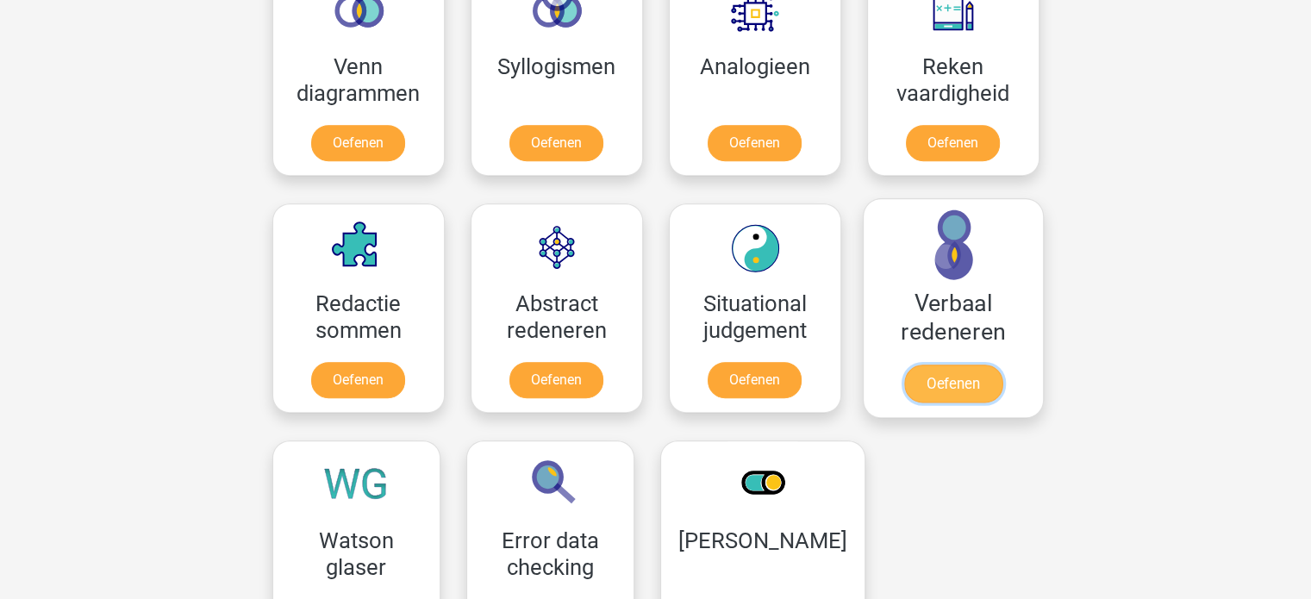
click at [978, 365] on link "Oefenen" at bounding box center [952, 384] width 98 height 38
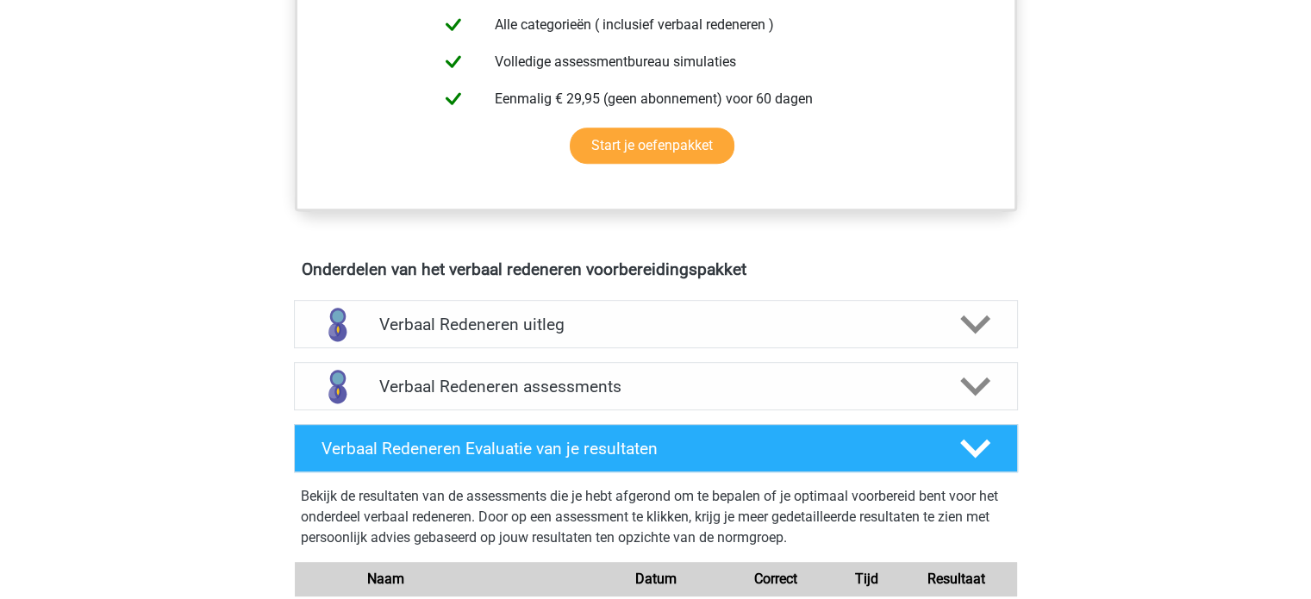
scroll to position [814, 0]
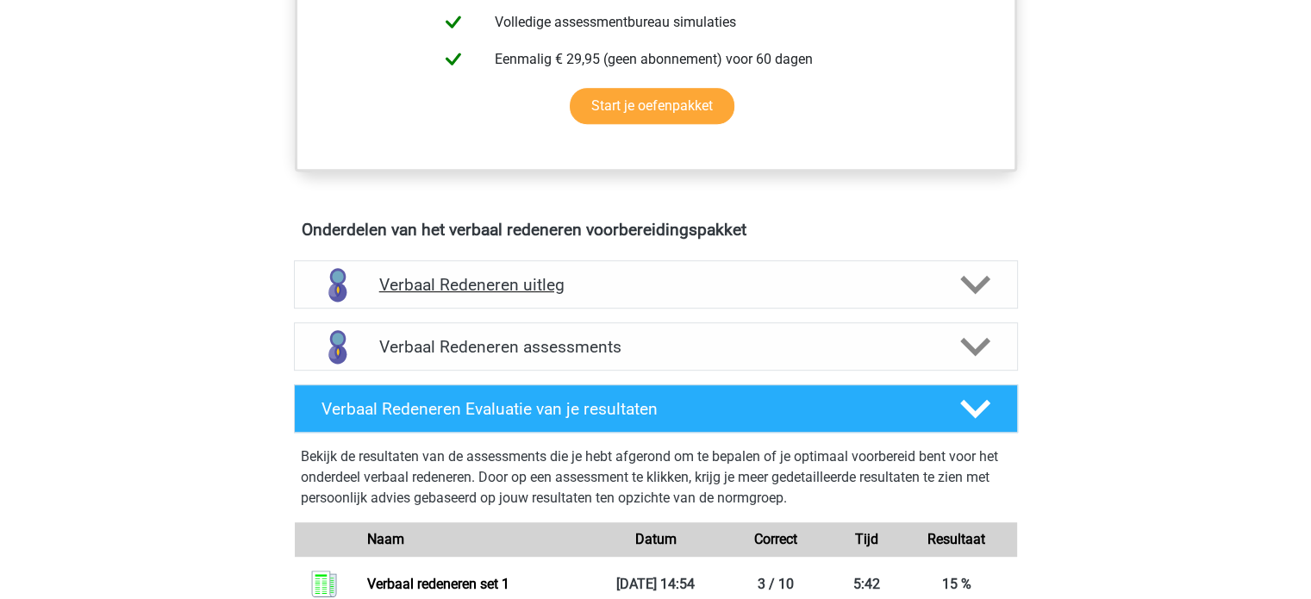
click at [875, 293] on div "Verbaal Redeneren uitleg" at bounding box center [656, 284] width 724 height 48
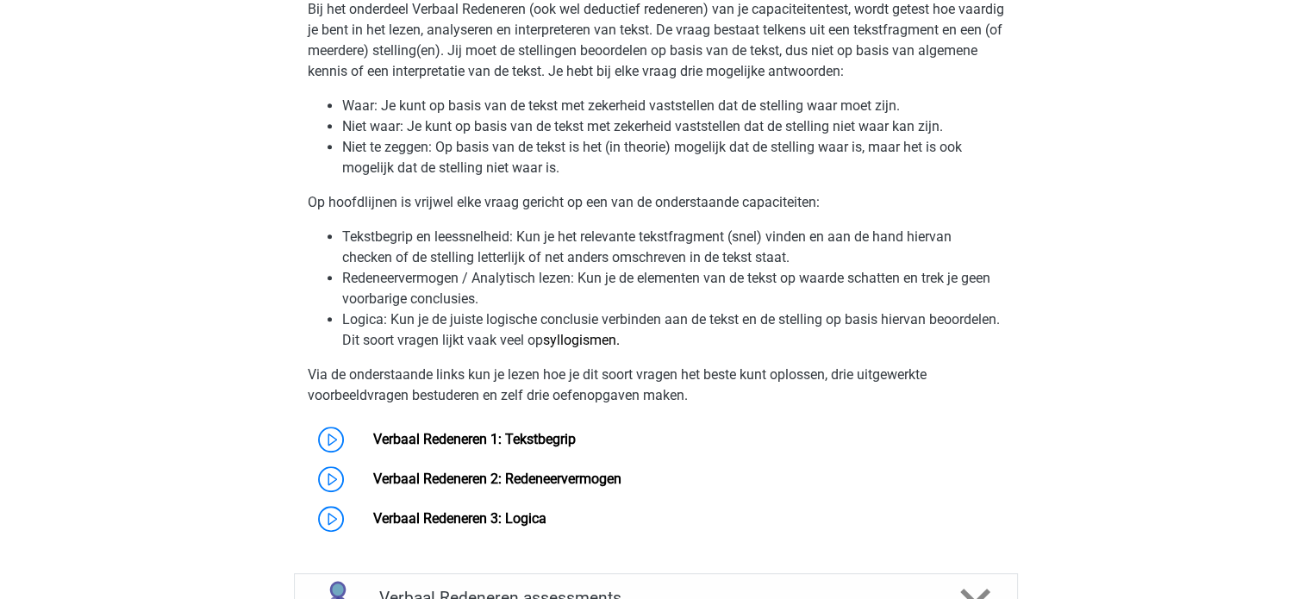
scroll to position [1136, 0]
click at [510, 435] on link "Verbaal Redeneren 1: Tekstbegrip" at bounding box center [474, 440] width 203 height 16
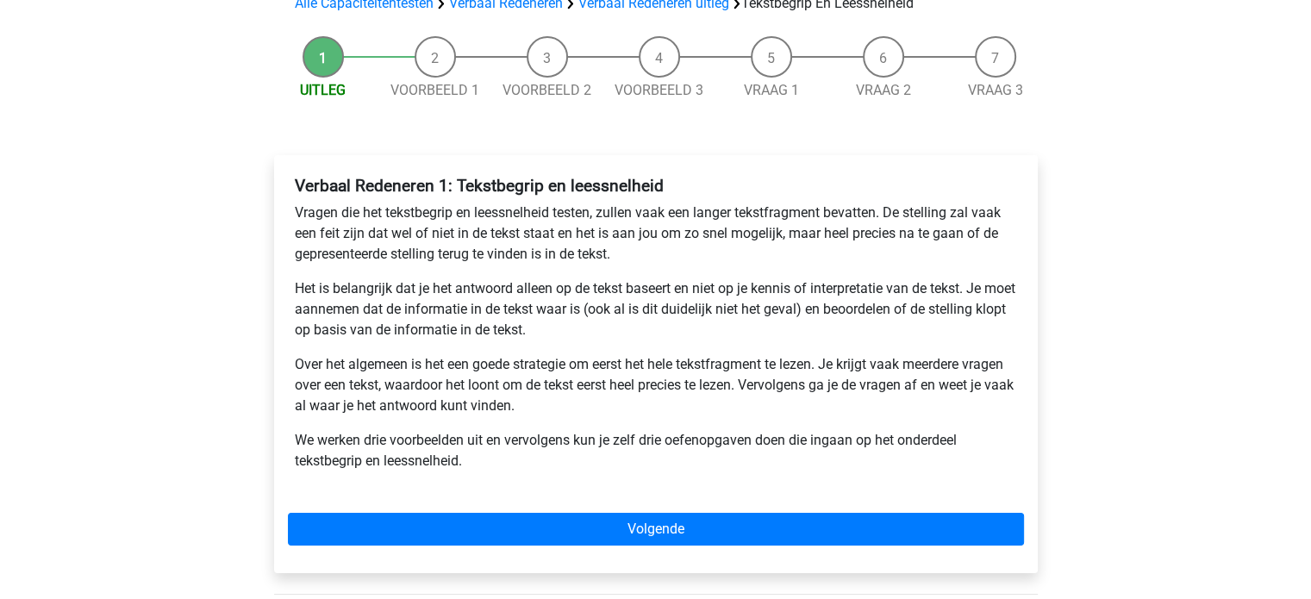
scroll to position [141, 0]
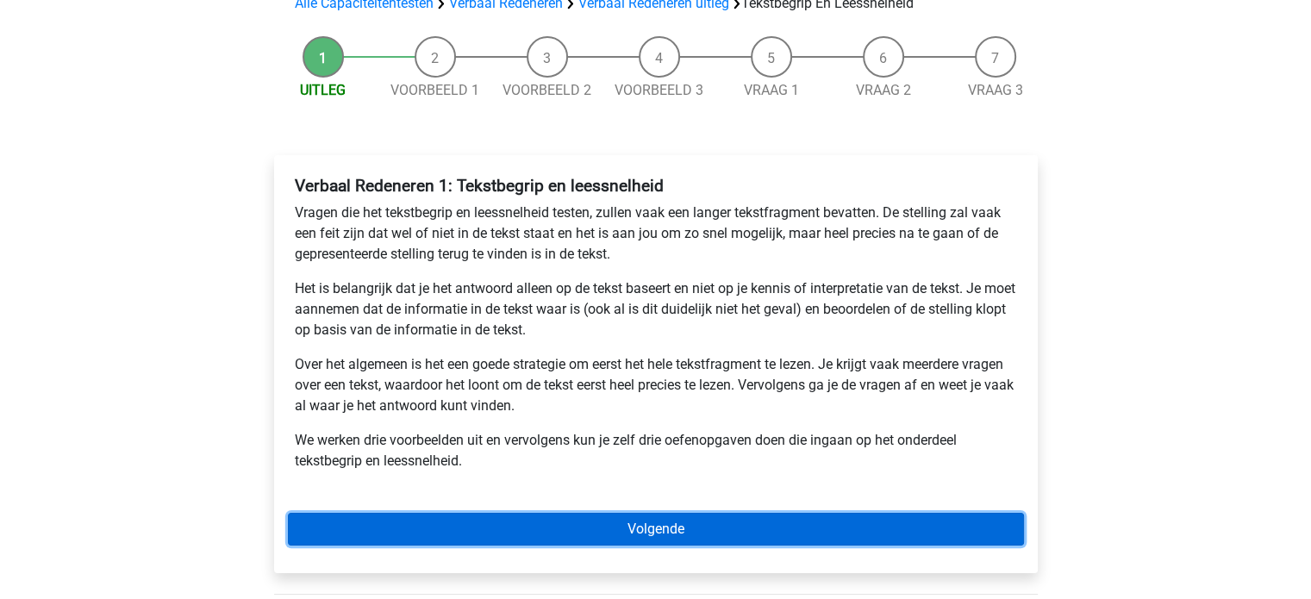
click at [654, 527] on link "Volgende" at bounding box center [656, 529] width 736 height 33
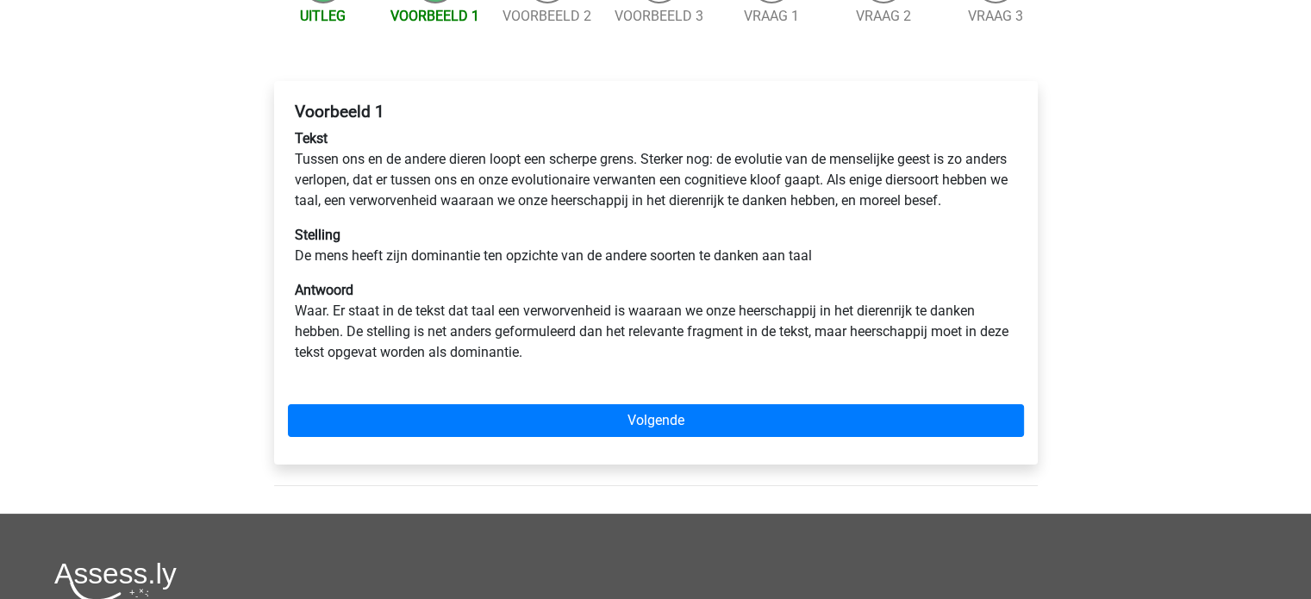
scroll to position [216, 0]
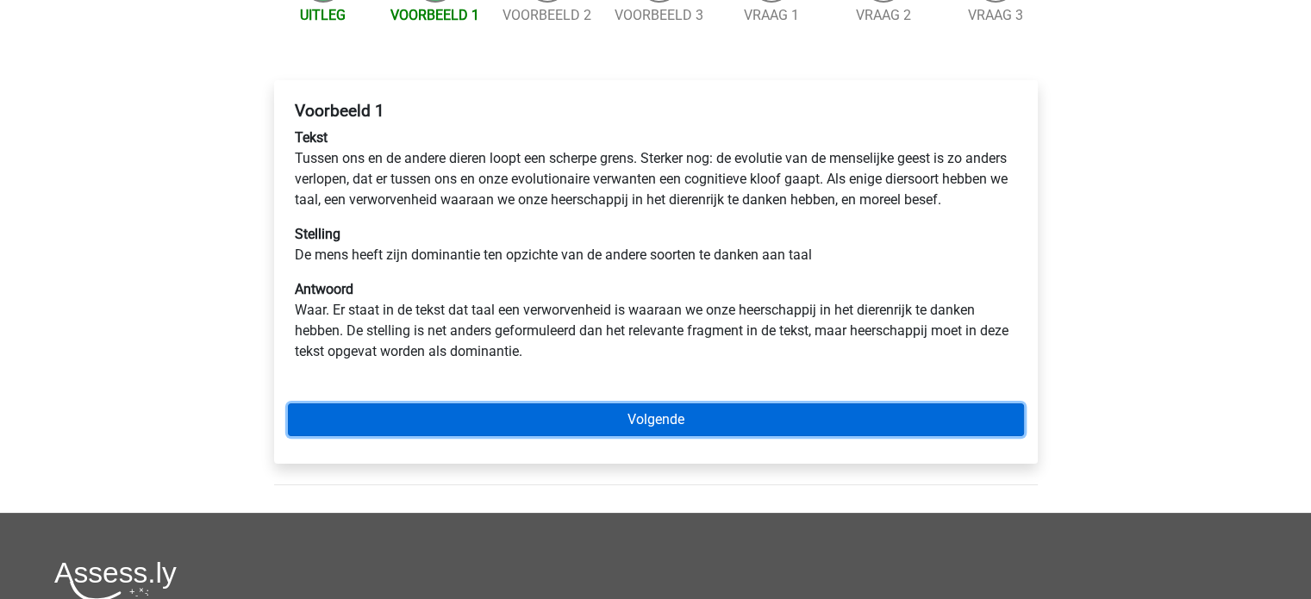
click at [672, 436] on link "Volgende" at bounding box center [656, 419] width 736 height 33
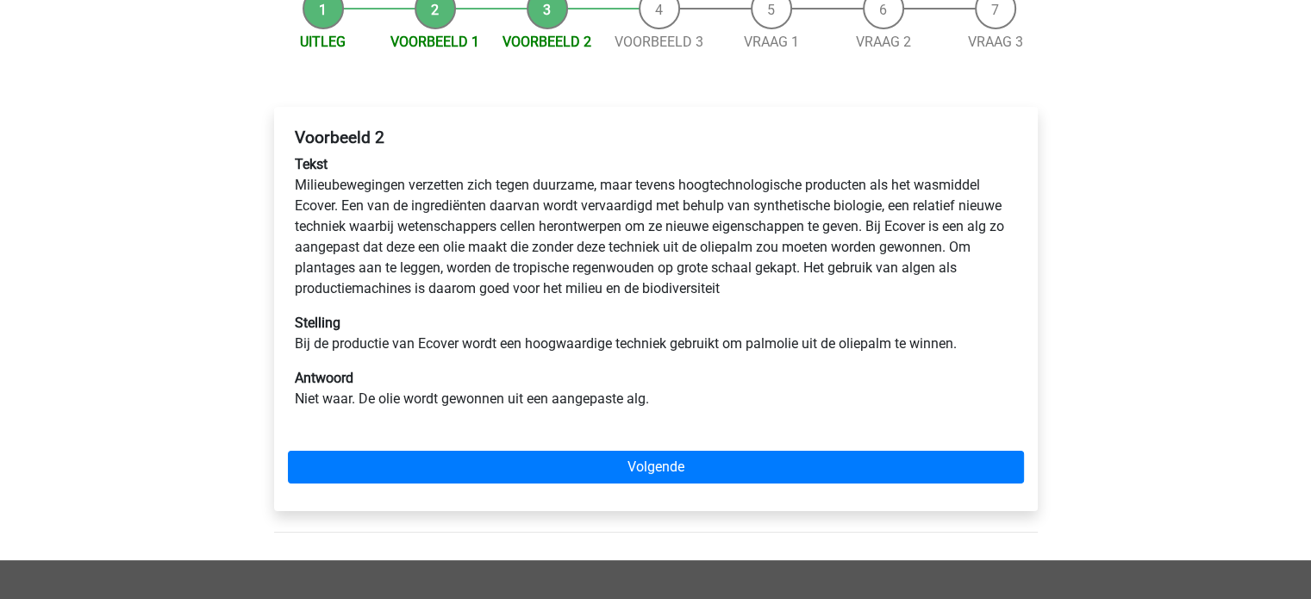
scroll to position [152, 0]
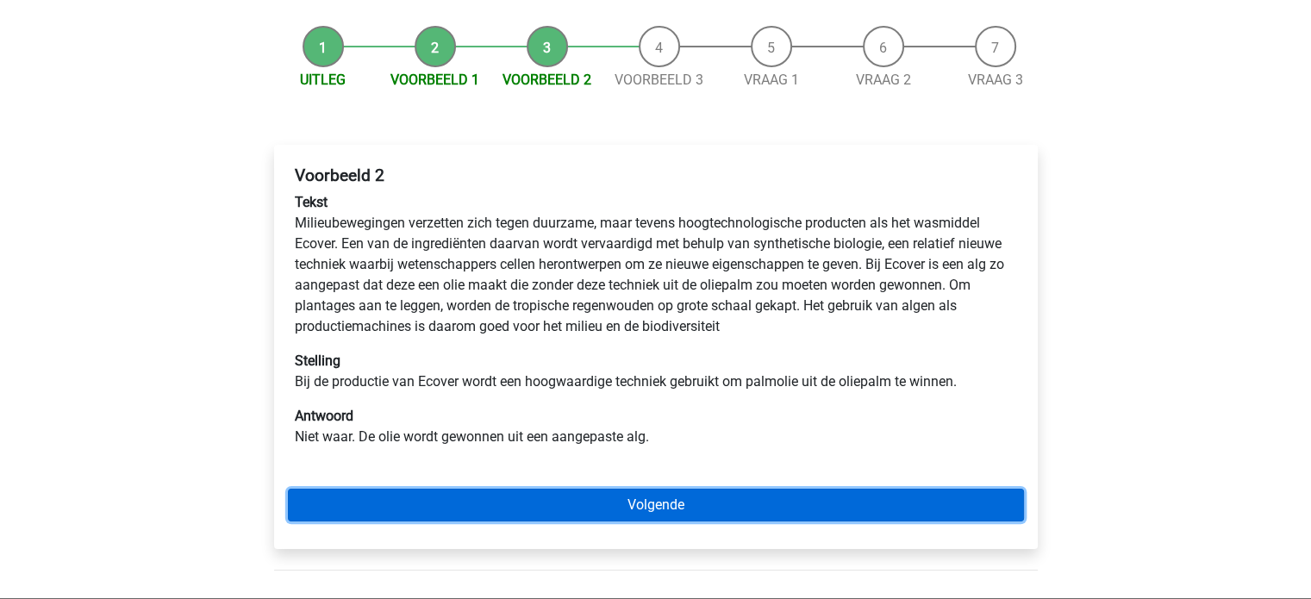
click at [579, 493] on link "Volgende" at bounding box center [656, 505] width 736 height 33
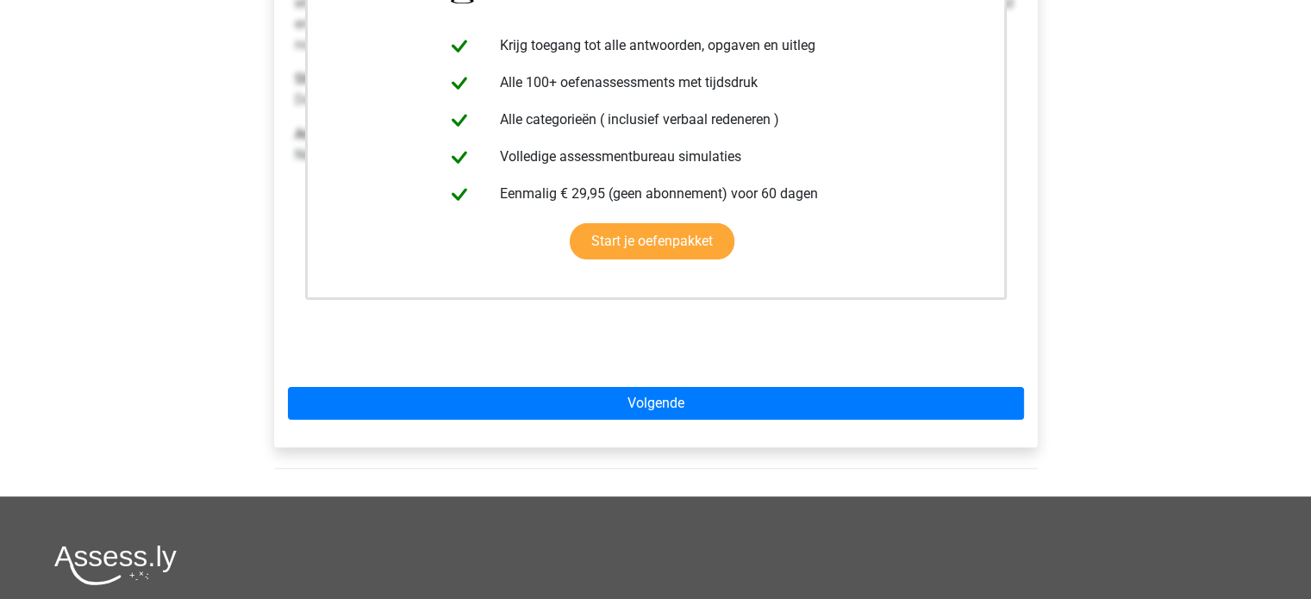
scroll to position [393, 0]
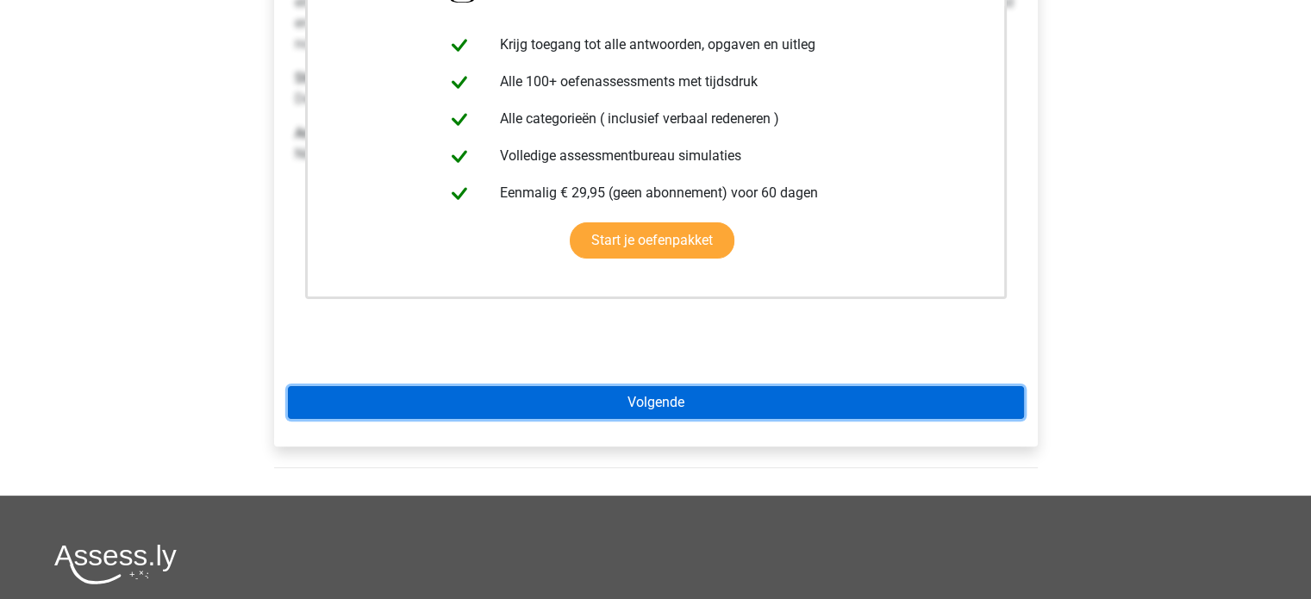
click at [762, 406] on link "Volgende" at bounding box center [656, 402] width 736 height 33
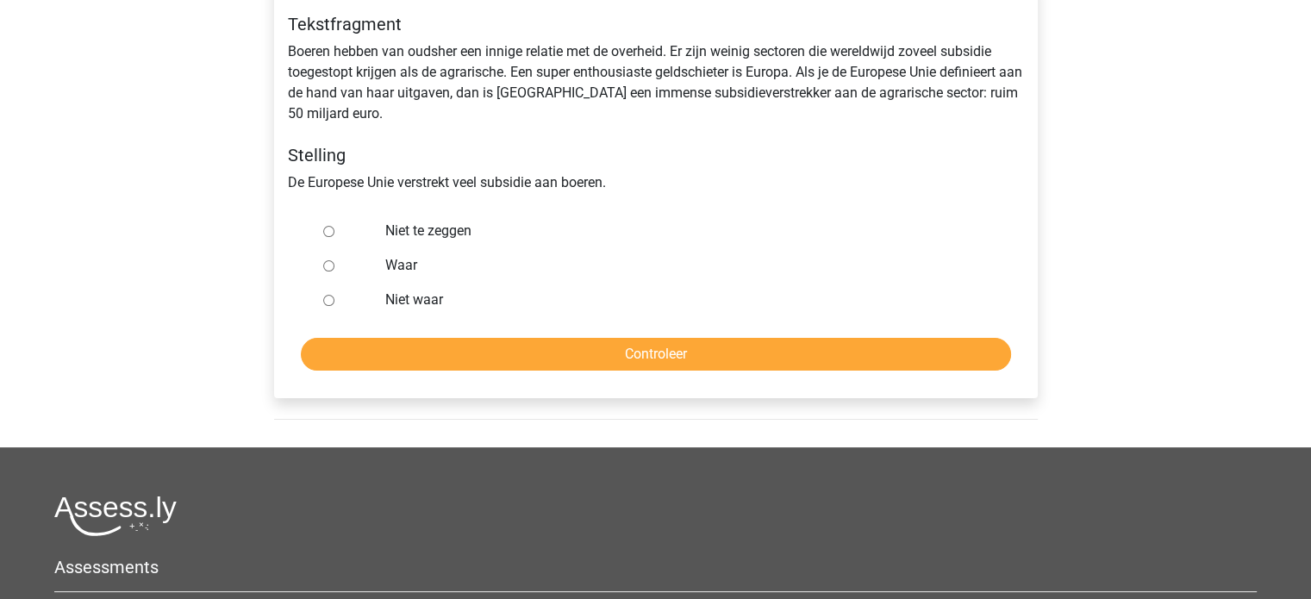
scroll to position [141, 0]
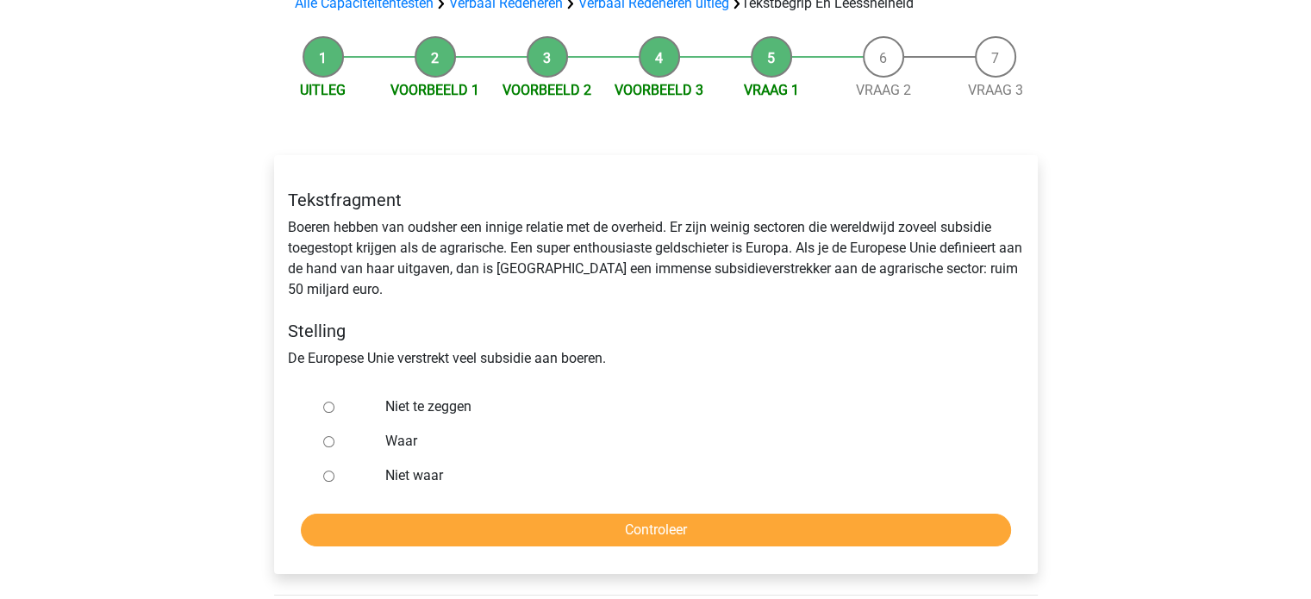
click at [393, 439] on label "Waar" at bounding box center [683, 441] width 596 height 21
click at [334, 439] on input "Waar" at bounding box center [328, 441] width 11 height 11
radio input "true"
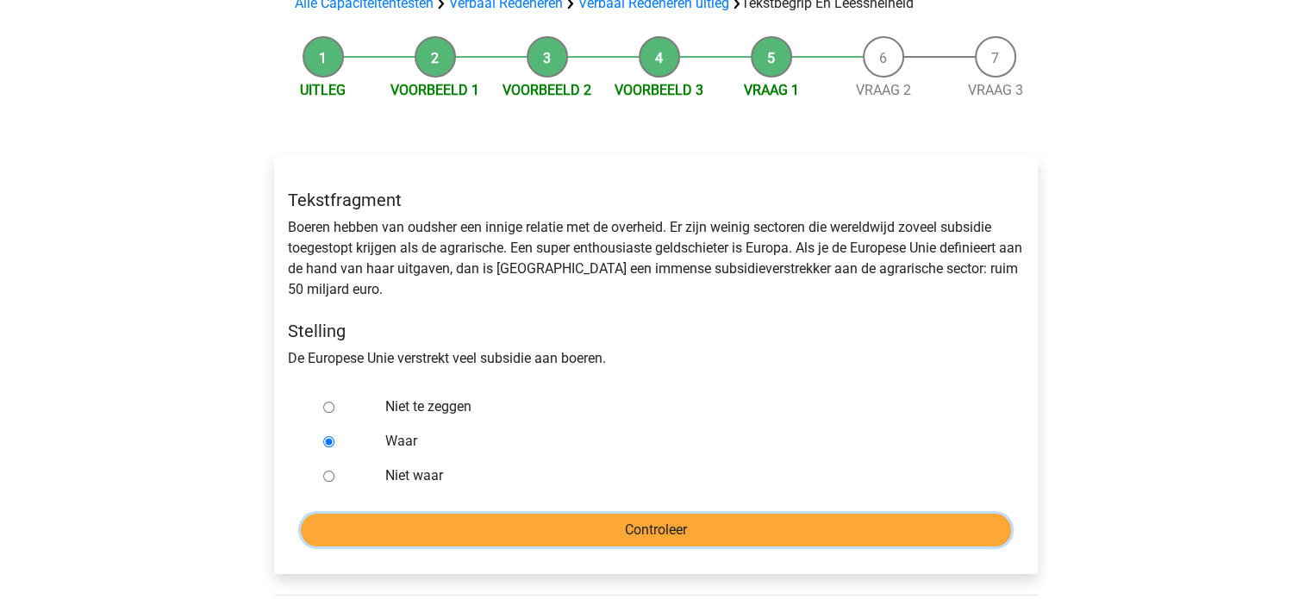
click at [395, 522] on input "Controleer" at bounding box center [656, 530] width 710 height 33
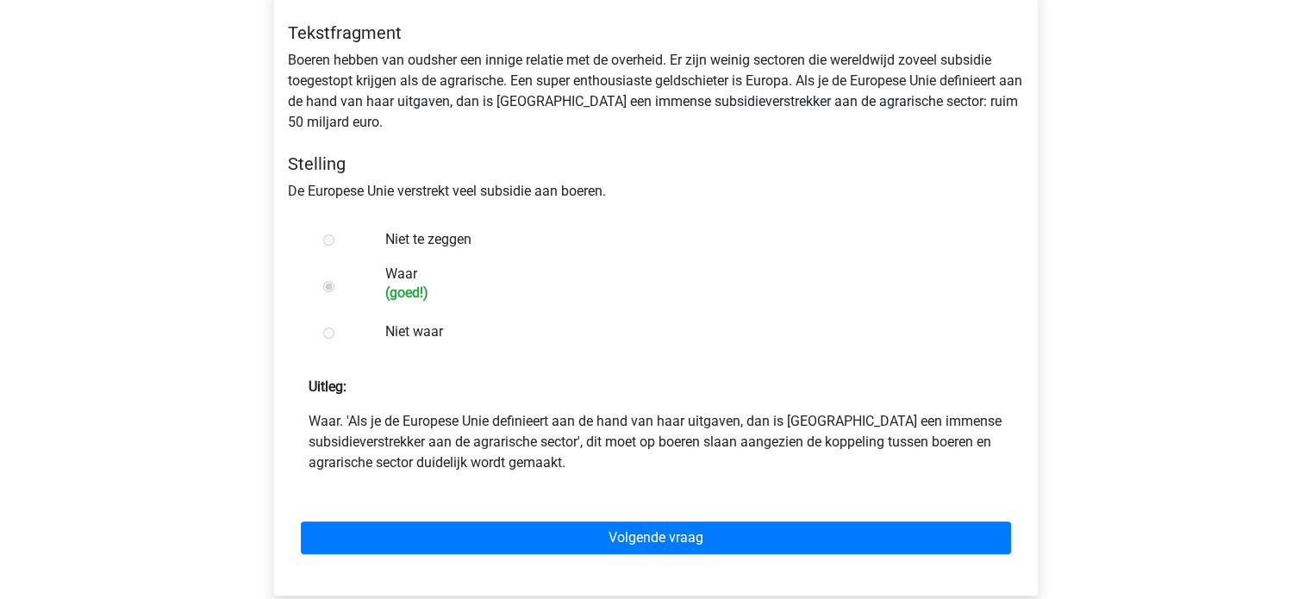
scroll to position [330, 0]
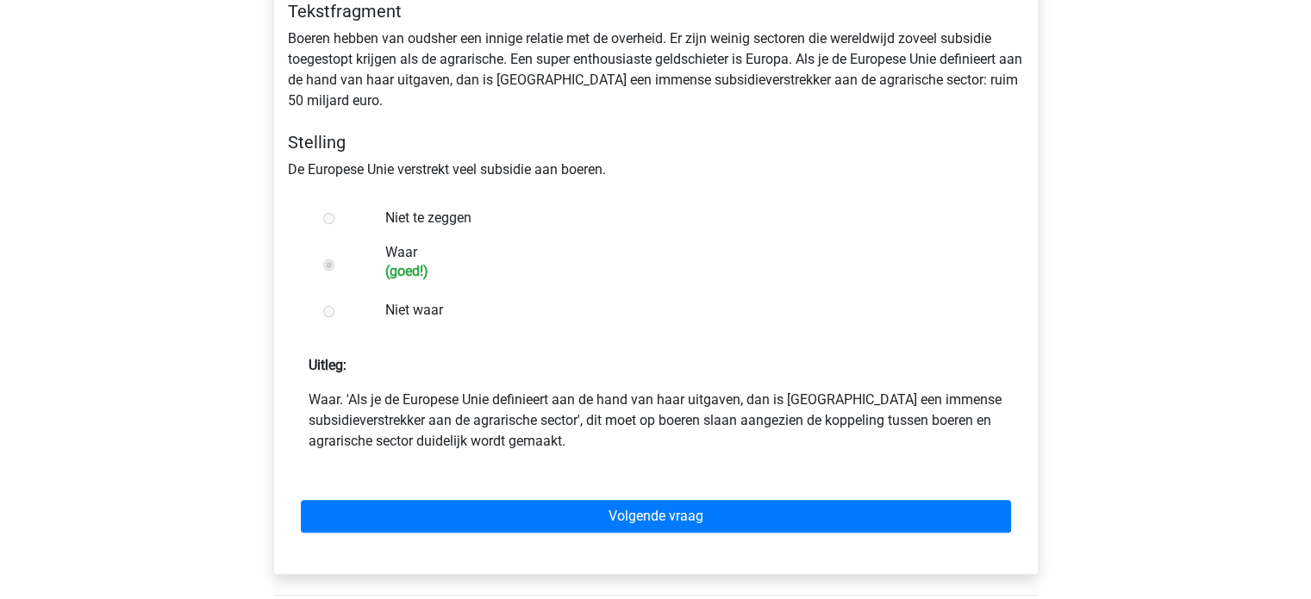
click at [492, 533] on div "Volgende vraag" at bounding box center [656, 512] width 736 height 95
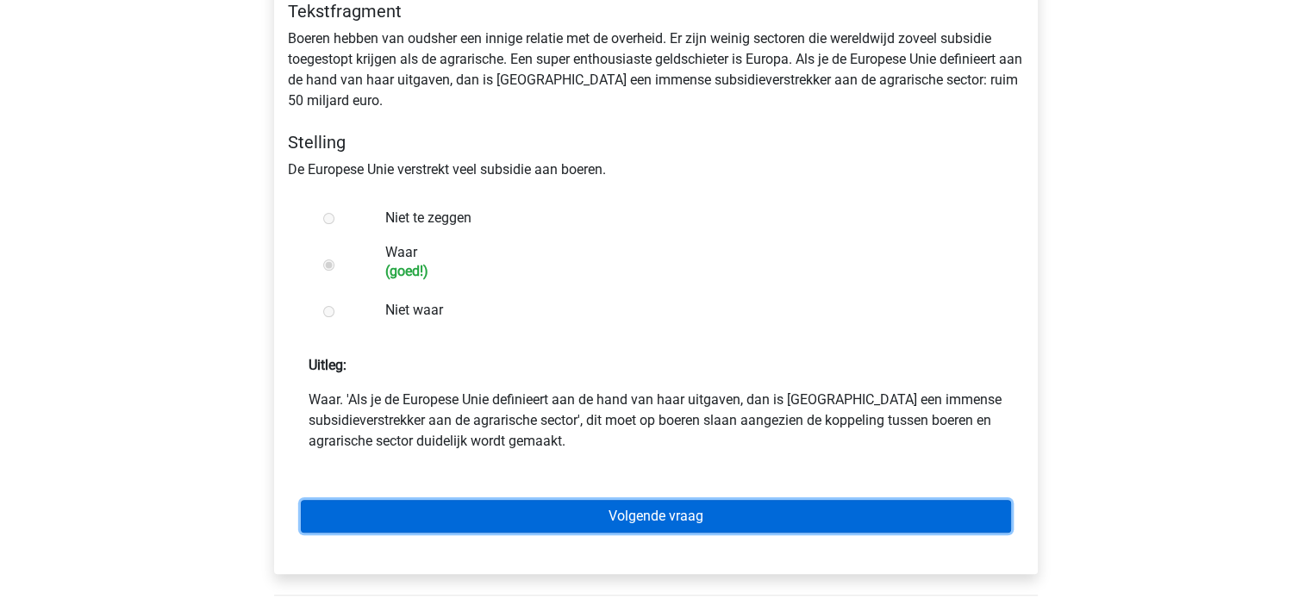
click at [476, 520] on link "Volgende vraag" at bounding box center [656, 516] width 710 height 33
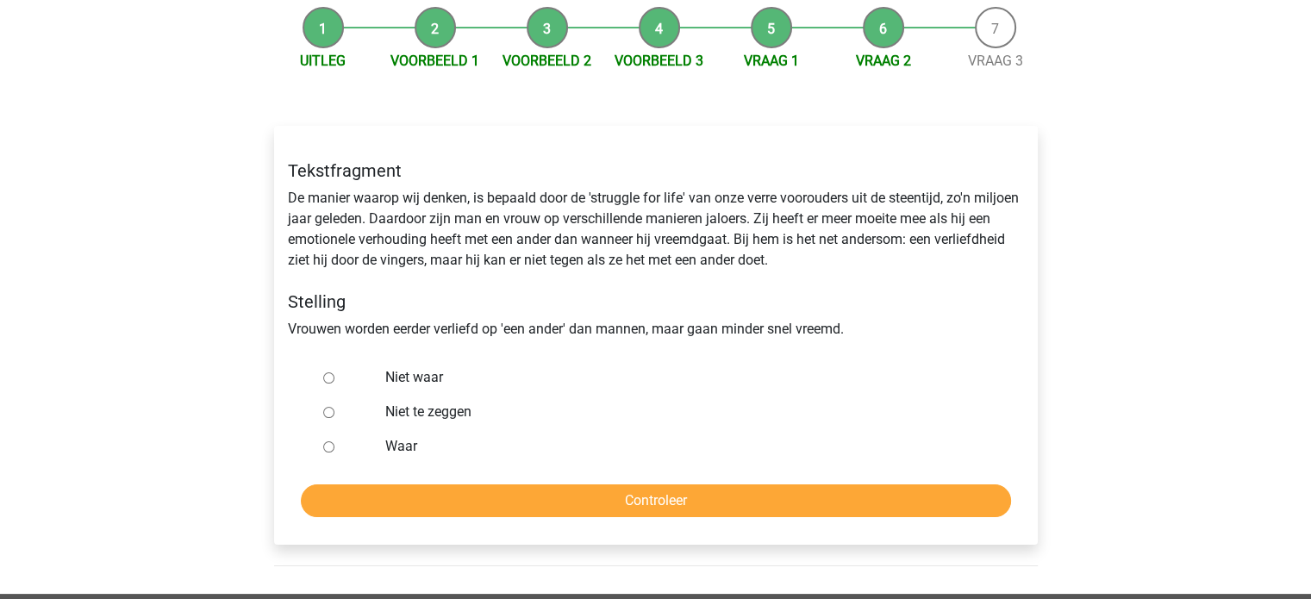
scroll to position [174, 0]
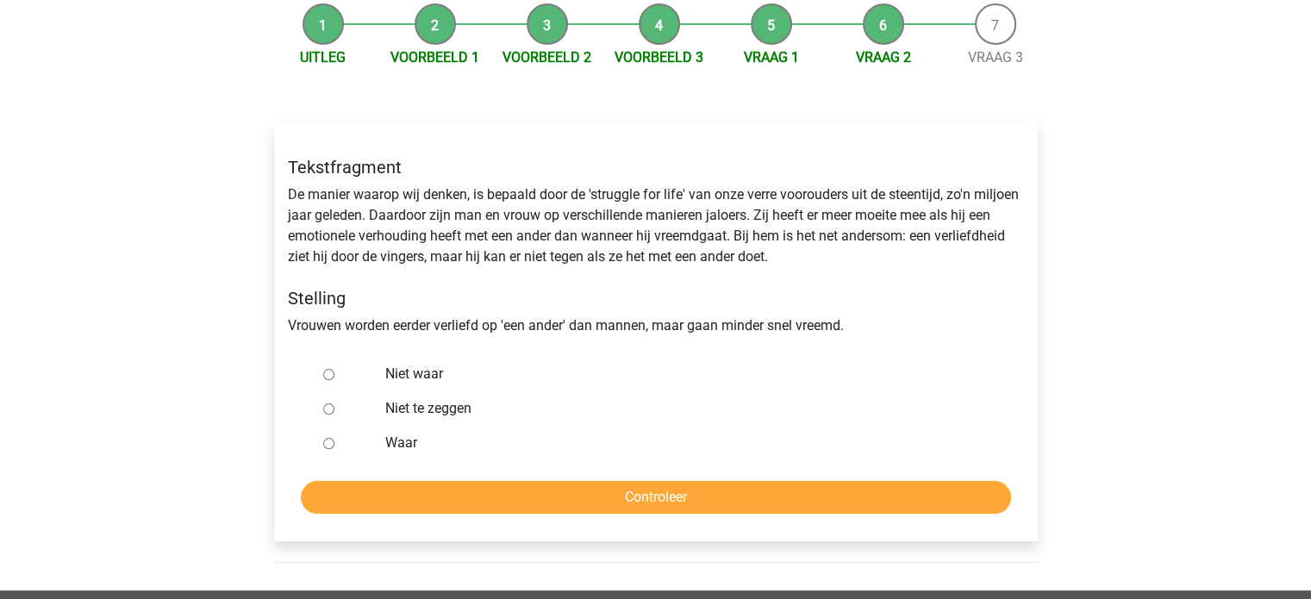
click at [385, 371] on label "Niet waar" at bounding box center [683, 374] width 596 height 21
click at [334, 371] on input "Niet waar" at bounding box center [328, 374] width 11 height 11
radio input "true"
click at [396, 408] on label "Niet te zeggen" at bounding box center [683, 408] width 596 height 21
click at [334, 408] on input "Niet te zeggen" at bounding box center [328, 408] width 11 height 11
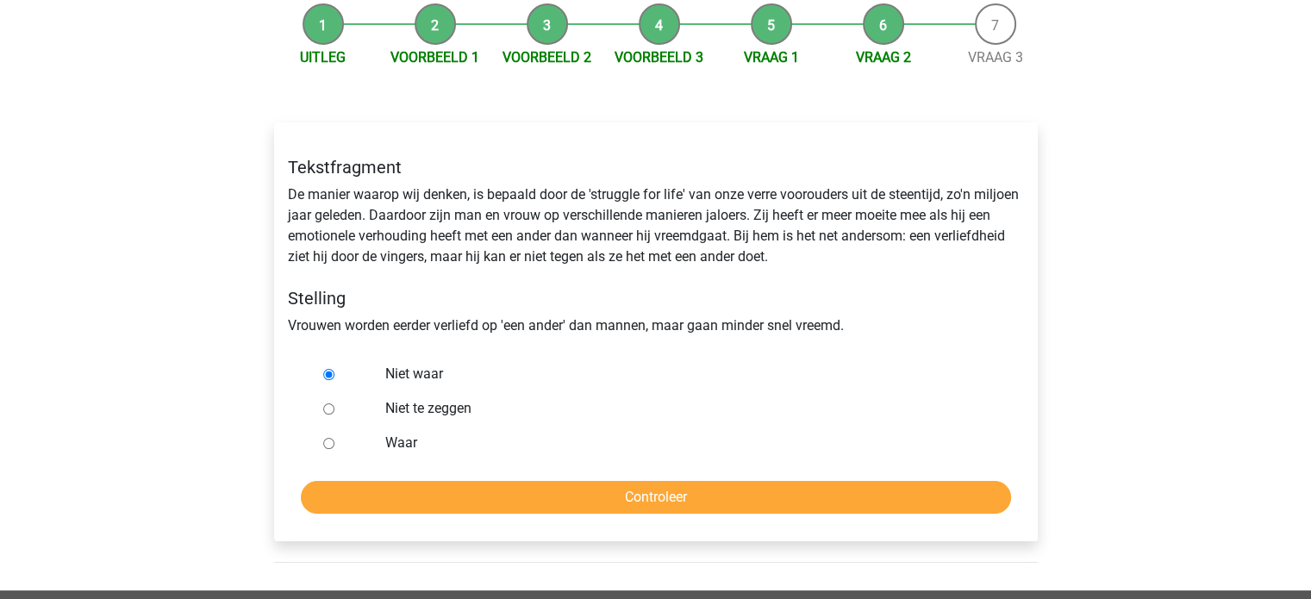
radio input "true"
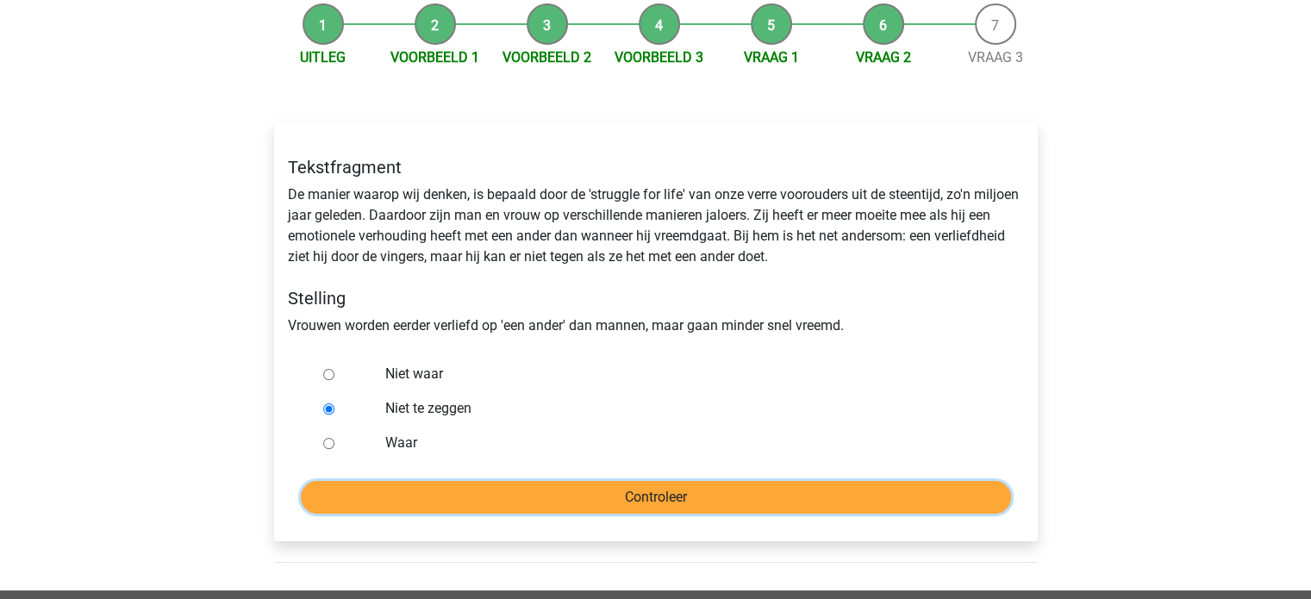
click at [408, 486] on input "Controleer" at bounding box center [656, 497] width 710 height 33
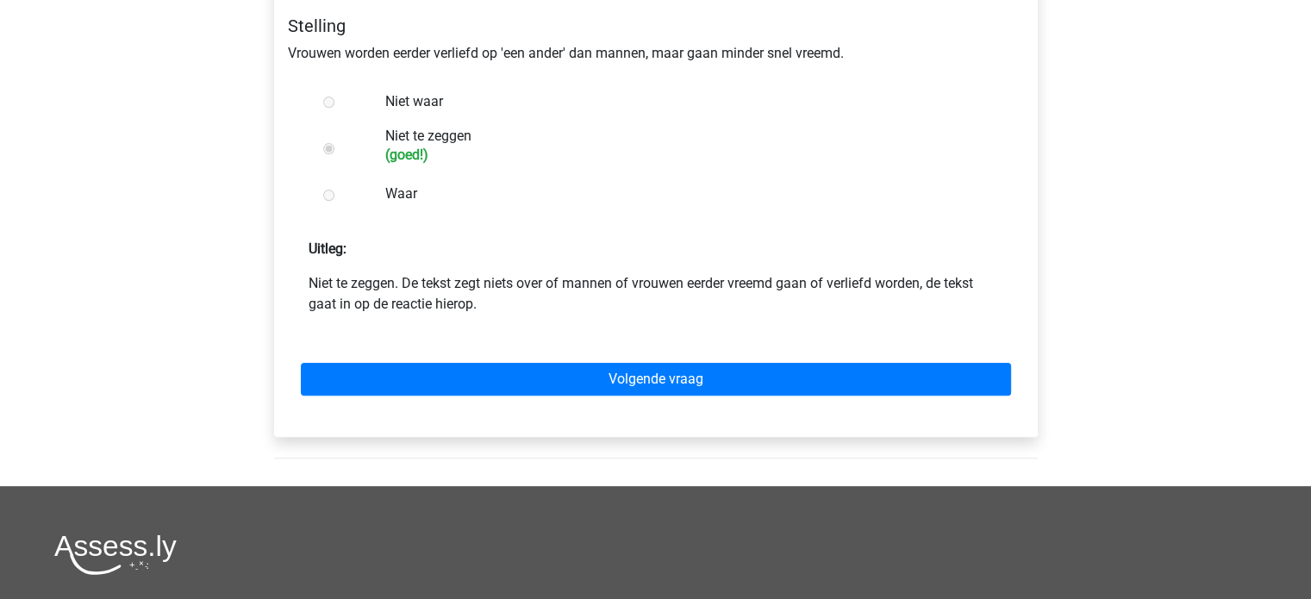
scroll to position [447, 0]
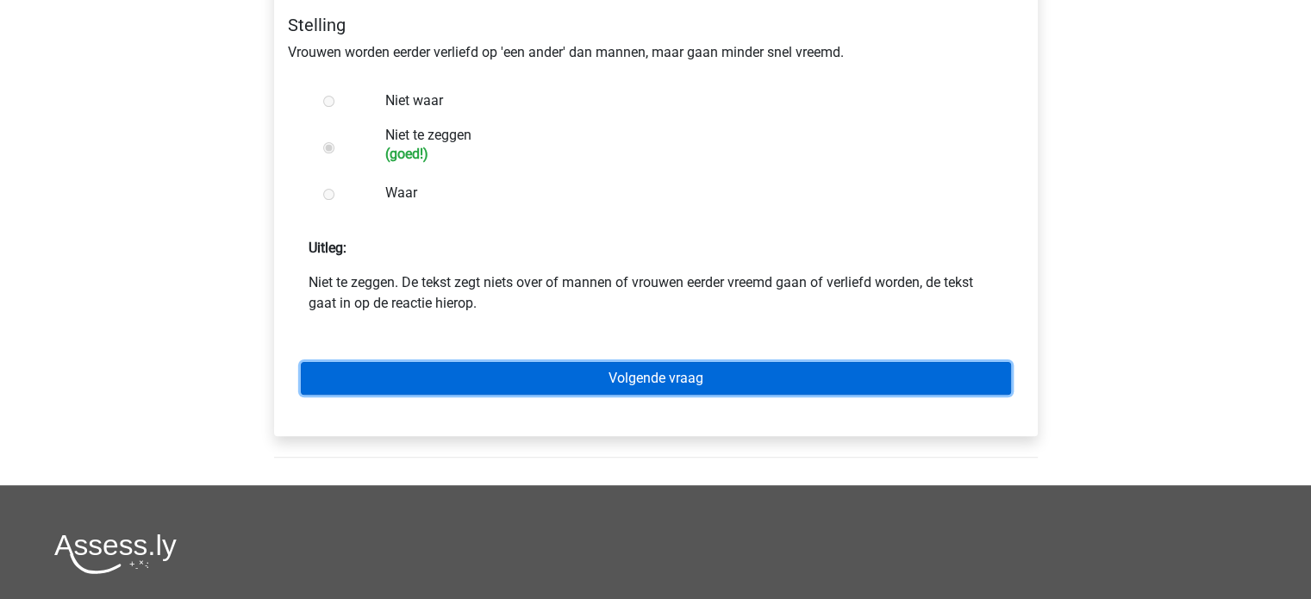
click at [640, 385] on link "Volgende vraag" at bounding box center [656, 378] width 710 height 33
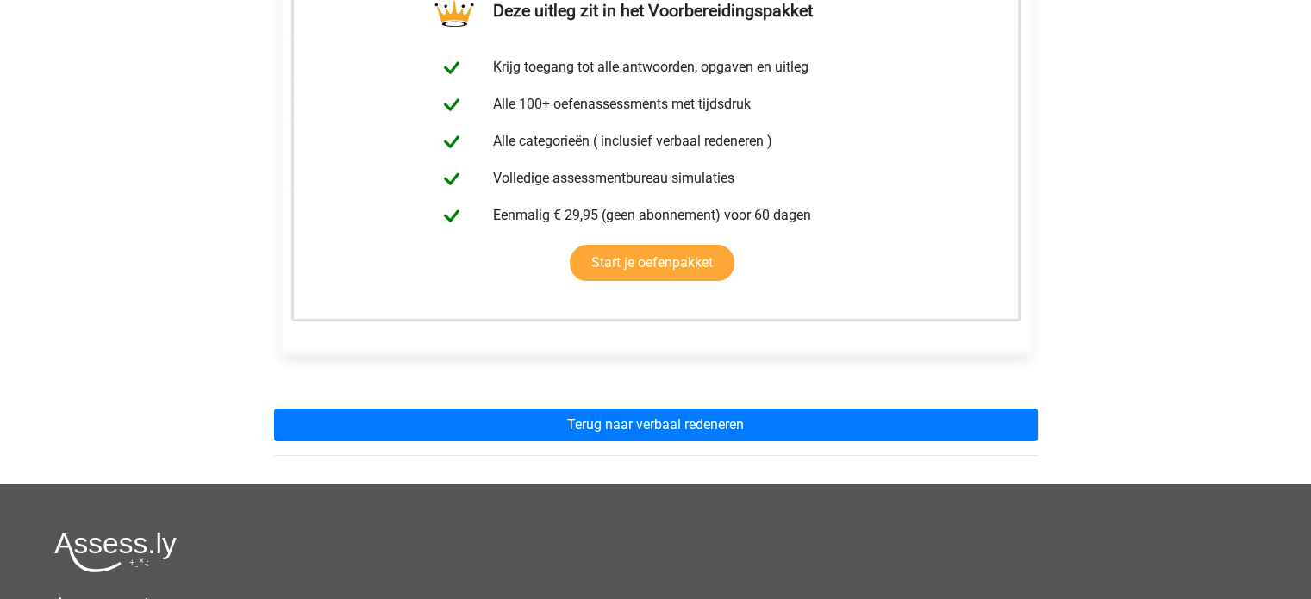
scroll to position [341, 0]
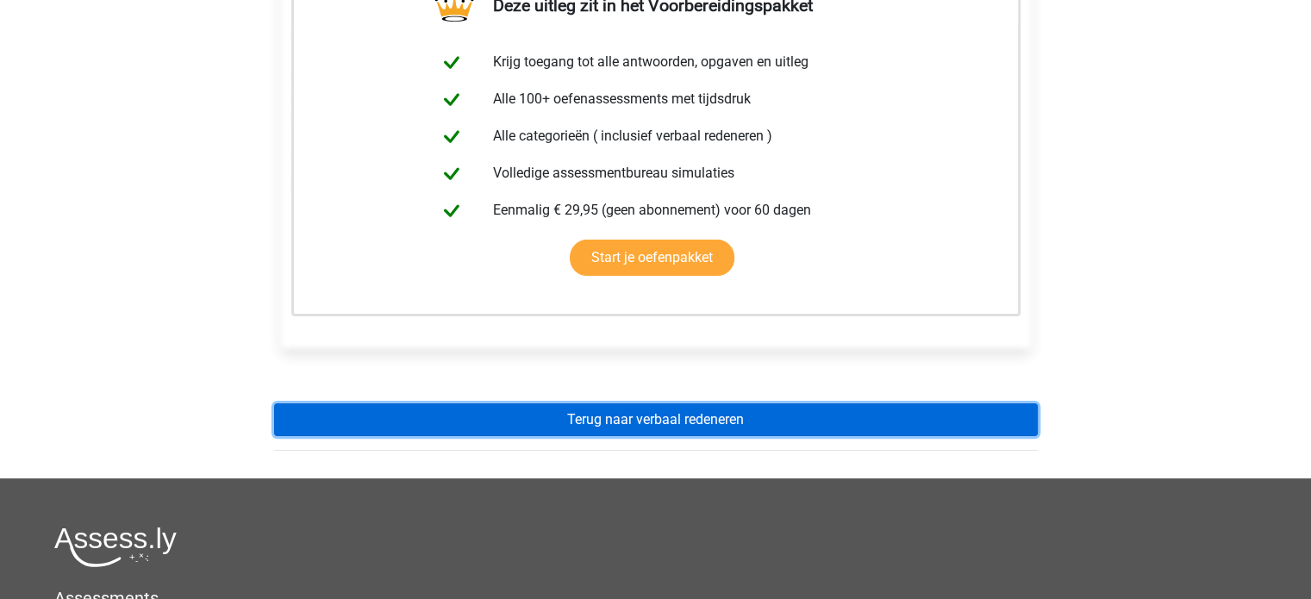
click at [647, 412] on link "Terug naar verbaal redeneren" at bounding box center [656, 419] width 764 height 33
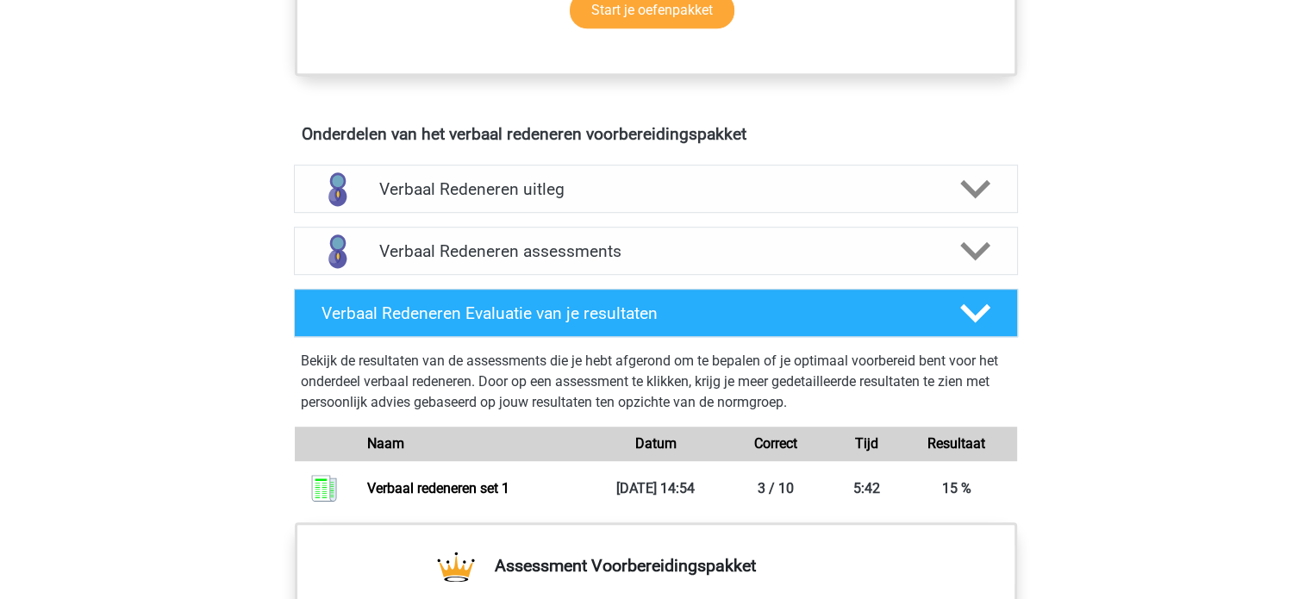
scroll to position [910, 0]
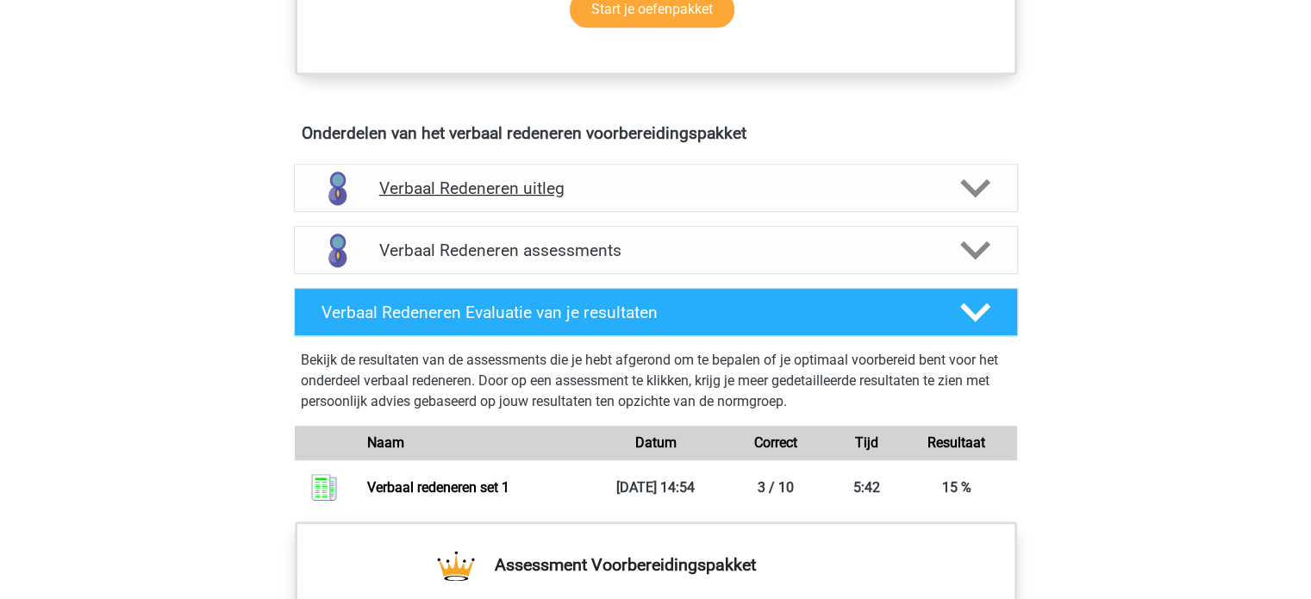
click at [670, 189] on h4 "Verbaal Redeneren uitleg" at bounding box center [655, 188] width 553 height 20
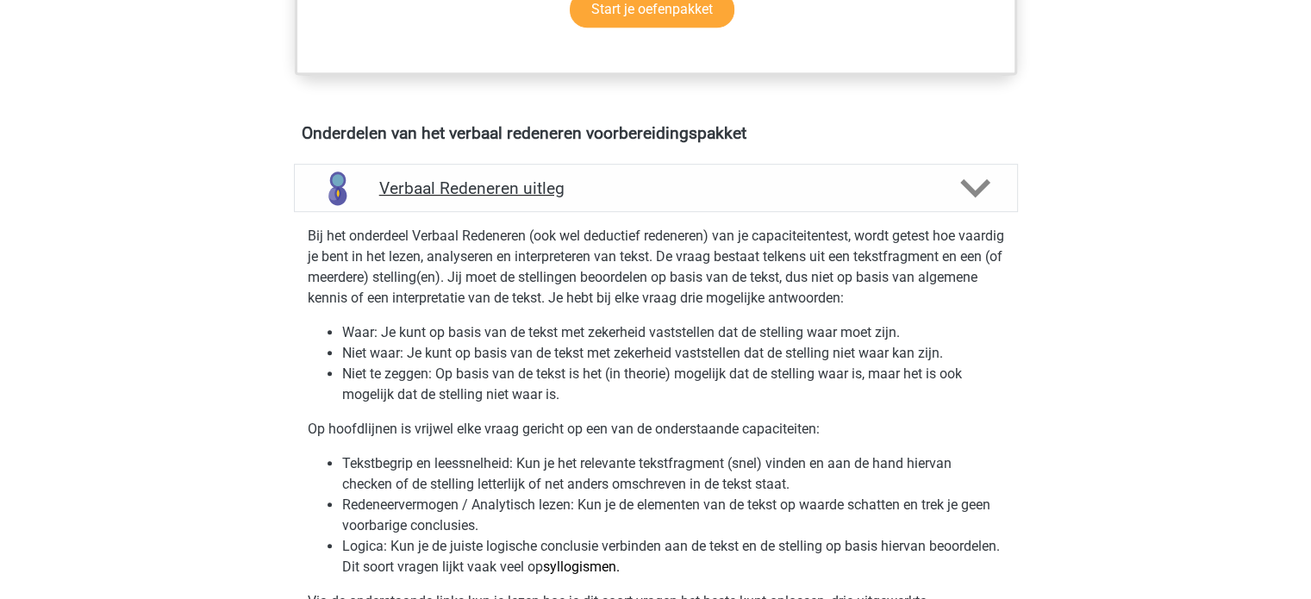
scroll to position [1308, 0]
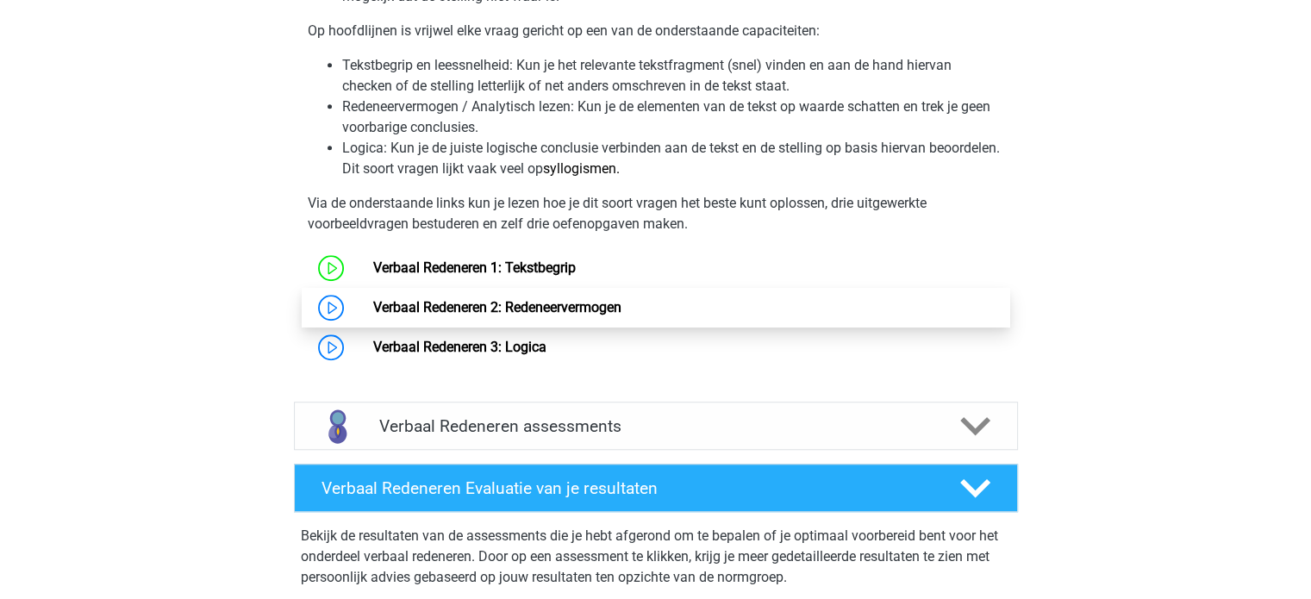
click at [561, 313] on link "Verbaal Redeneren 2: Redeneervermogen" at bounding box center [497, 307] width 248 height 16
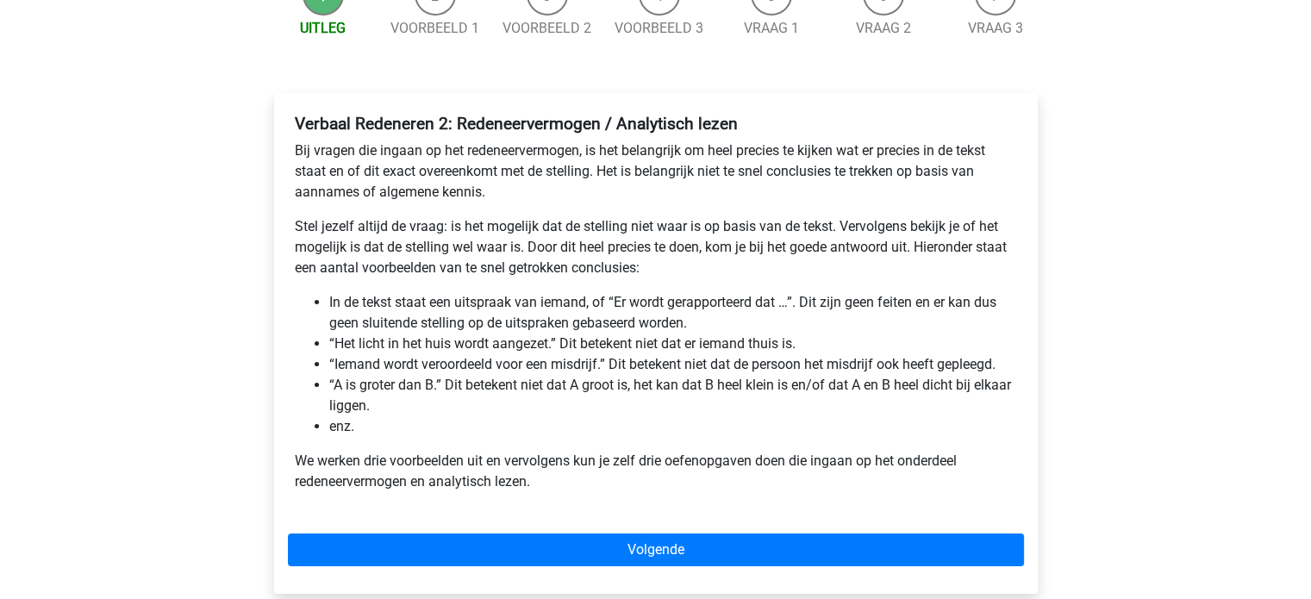
scroll to position [203, 0]
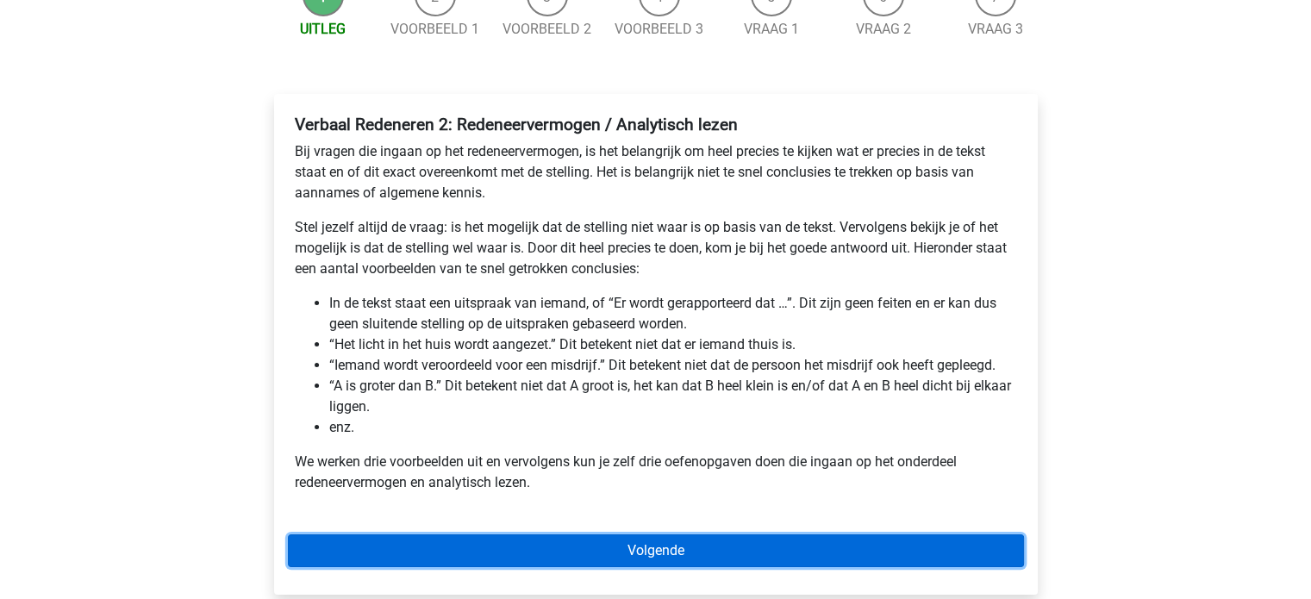
click at [532, 535] on link "Volgende" at bounding box center [656, 550] width 736 height 33
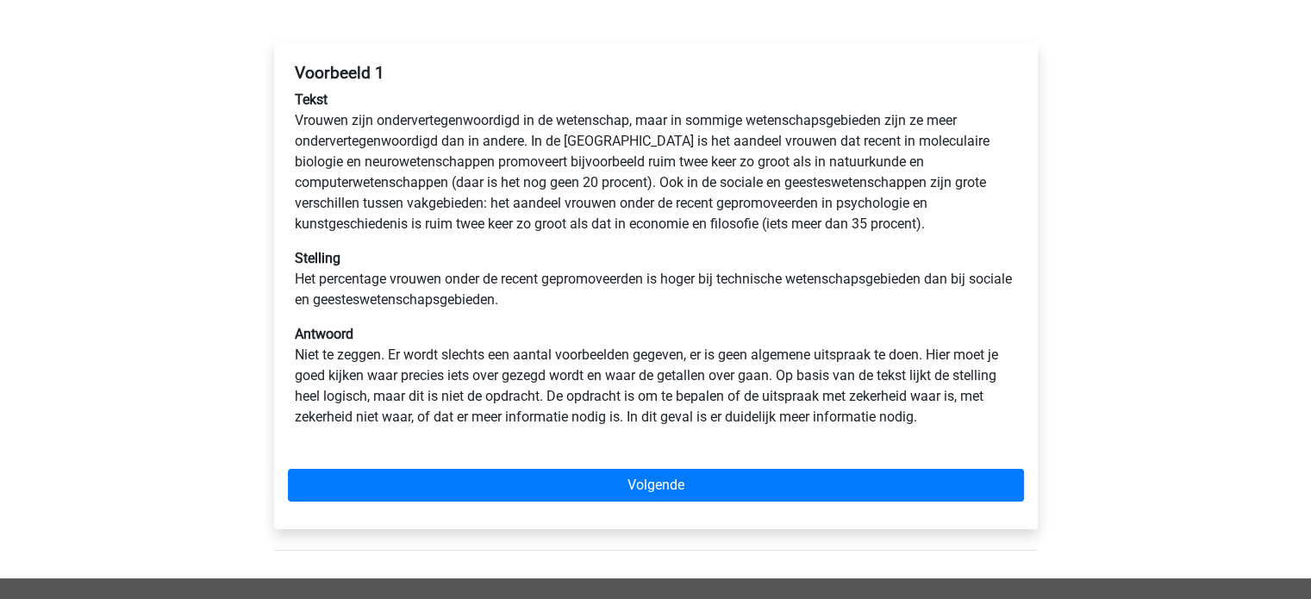
scroll to position [255, 0]
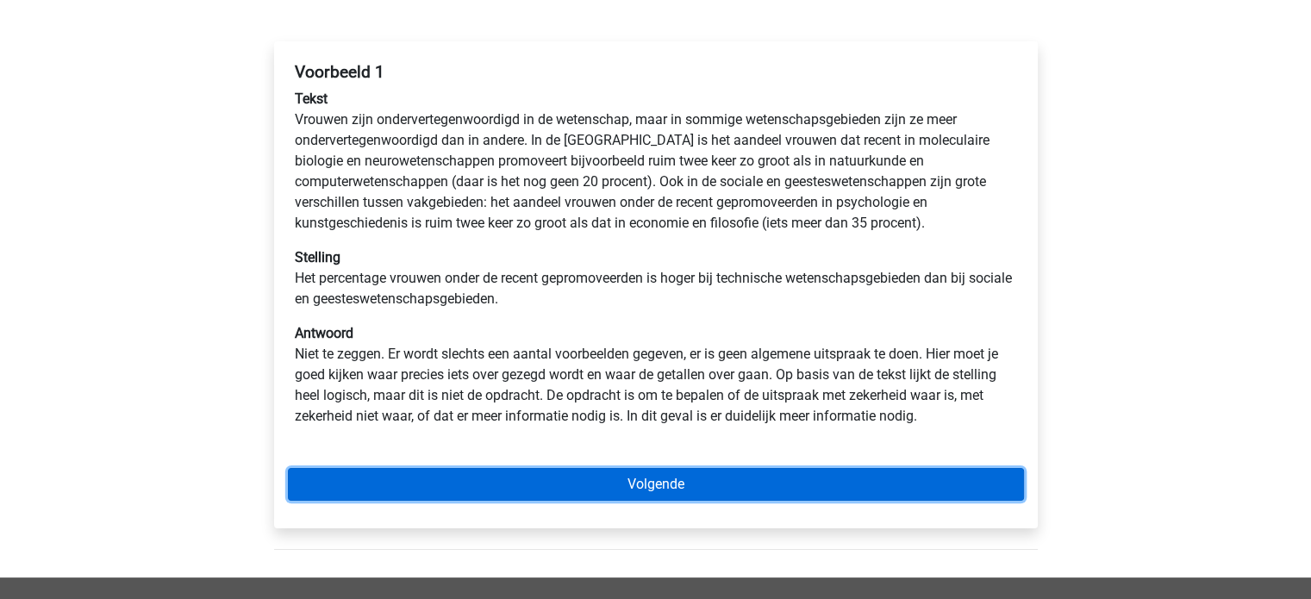
click at [612, 484] on link "Volgende" at bounding box center [656, 484] width 736 height 33
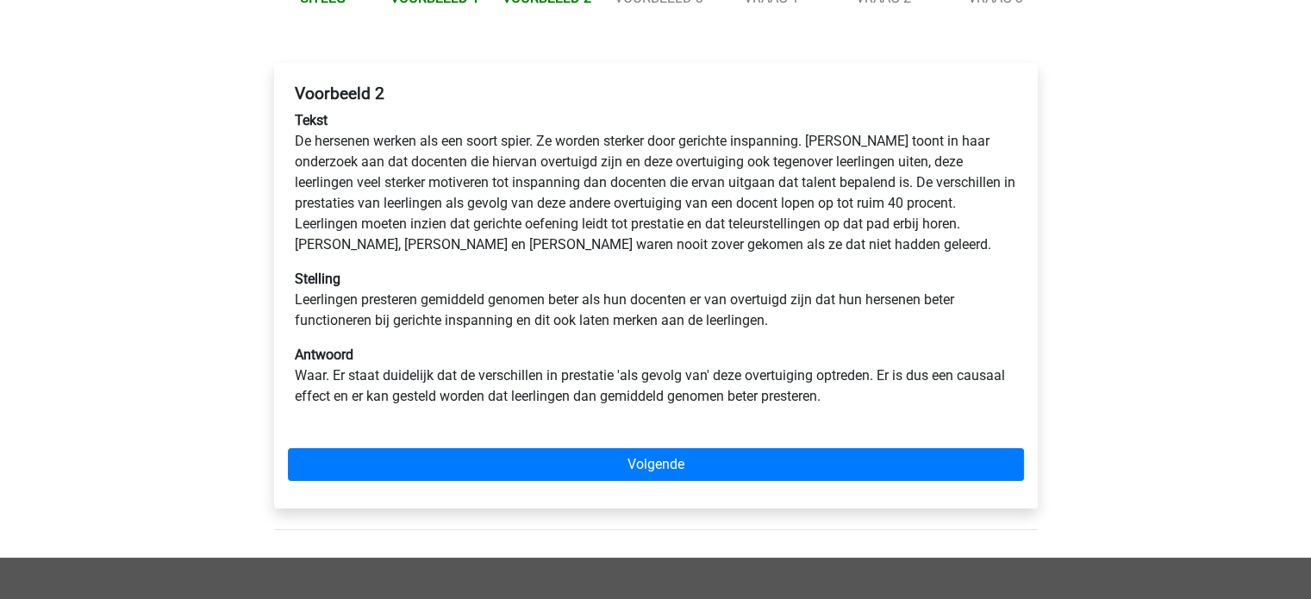
scroll to position [234, 0]
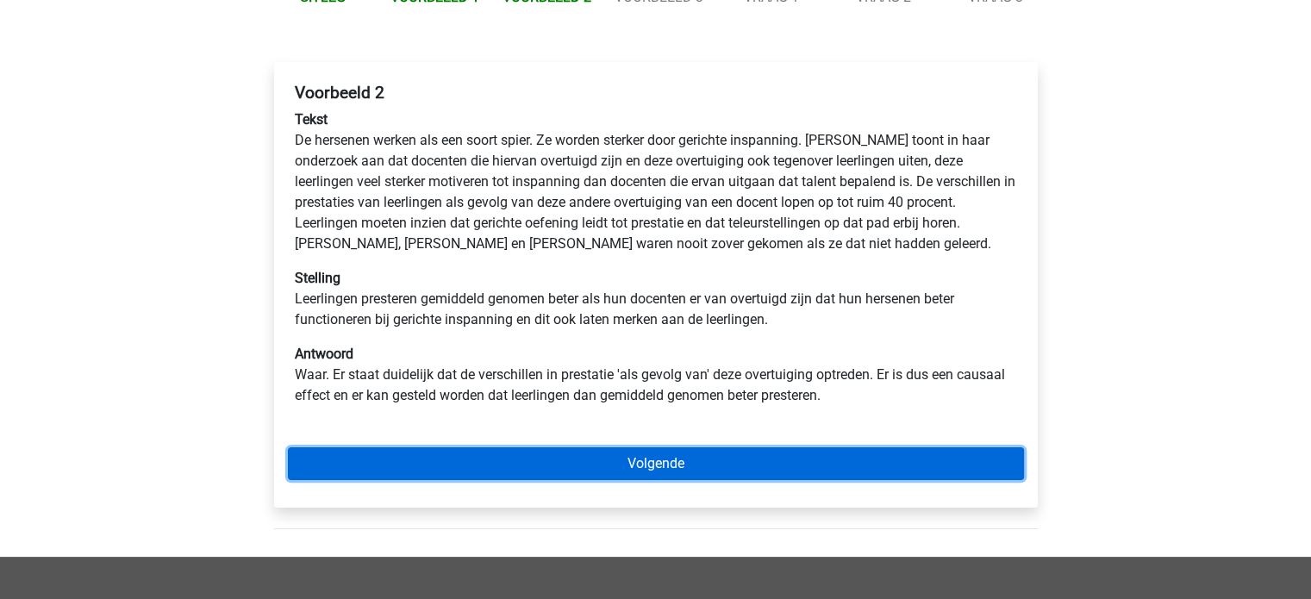
click at [603, 455] on link "Volgende" at bounding box center [656, 463] width 736 height 33
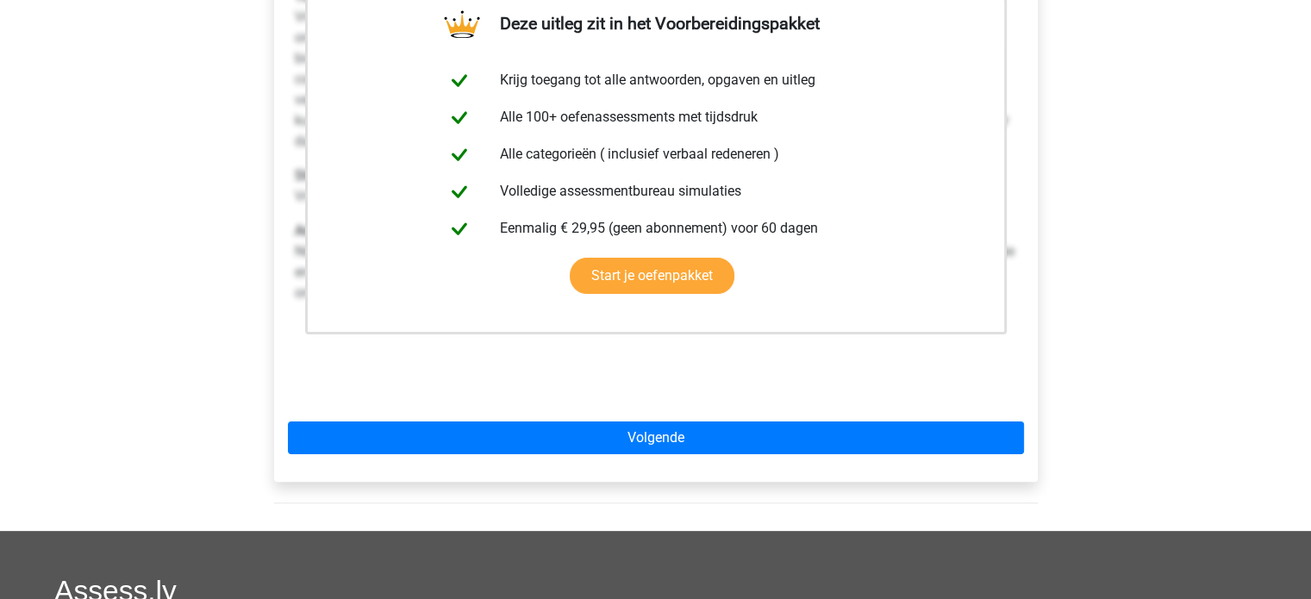
scroll to position [359, 0]
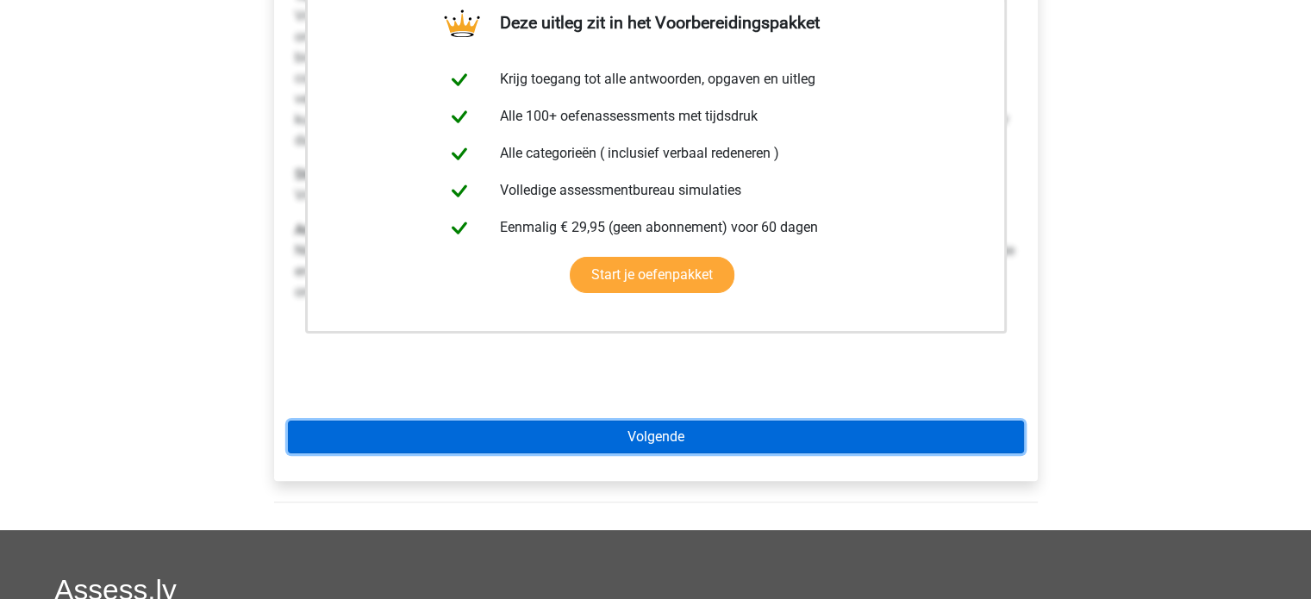
click at [658, 440] on link "Volgende" at bounding box center [656, 437] width 736 height 33
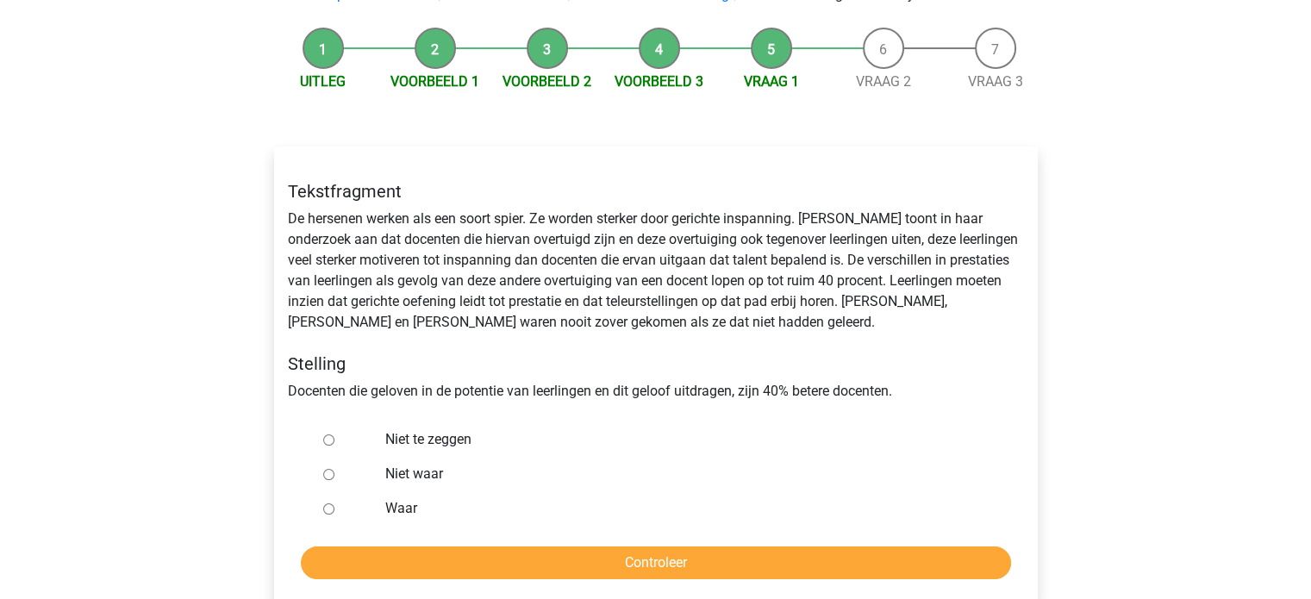
scroll to position [151, 0]
click at [452, 436] on label "Niet te zeggen" at bounding box center [683, 438] width 596 height 21
click at [334, 436] on input "Niet te zeggen" at bounding box center [328, 438] width 11 height 11
radio input "true"
click at [431, 539] on form "Niet te zeggen Niet waar Waar Controleer" at bounding box center [656, 499] width 736 height 157
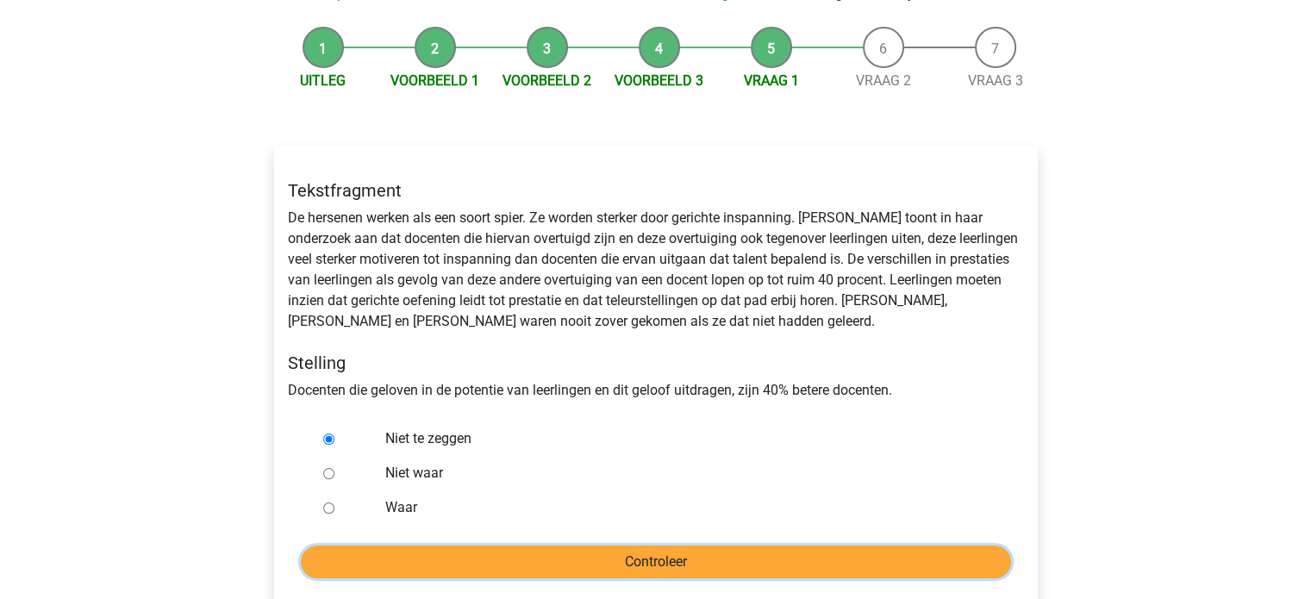
click at [425, 558] on input "Controleer" at bounding box center [656, 562] width 710 height 33
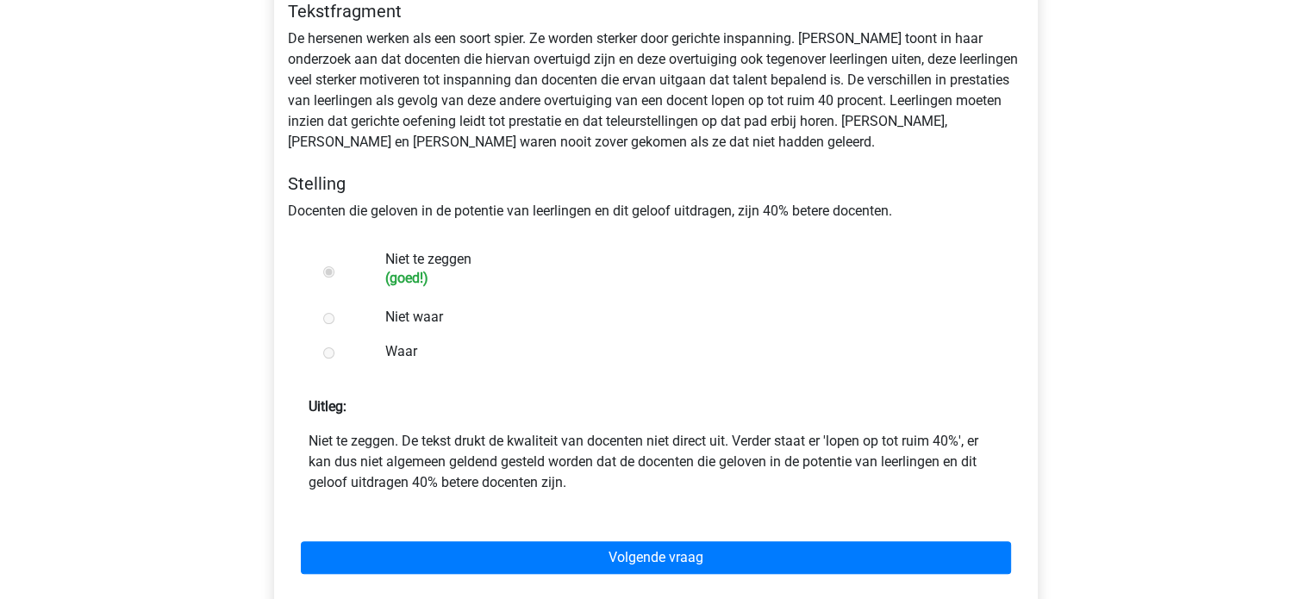
scroll to position [333, 0]
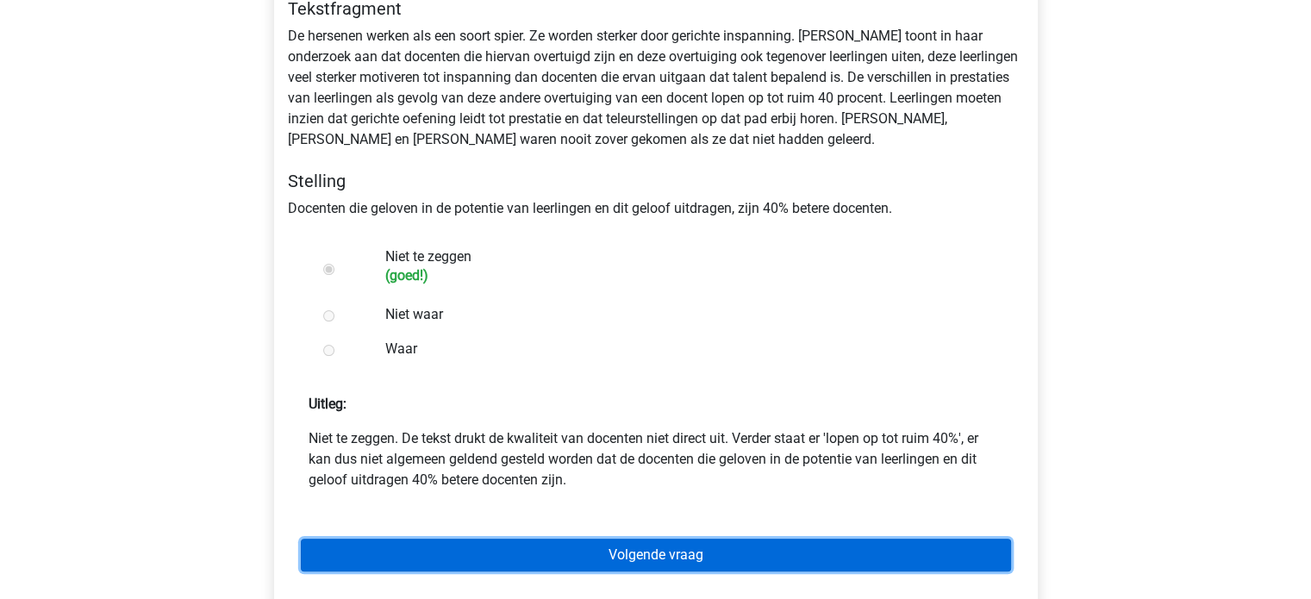
click at [448, 541] on link "Volgende vraag" at bounding box center [656, 555] width 710 height 33
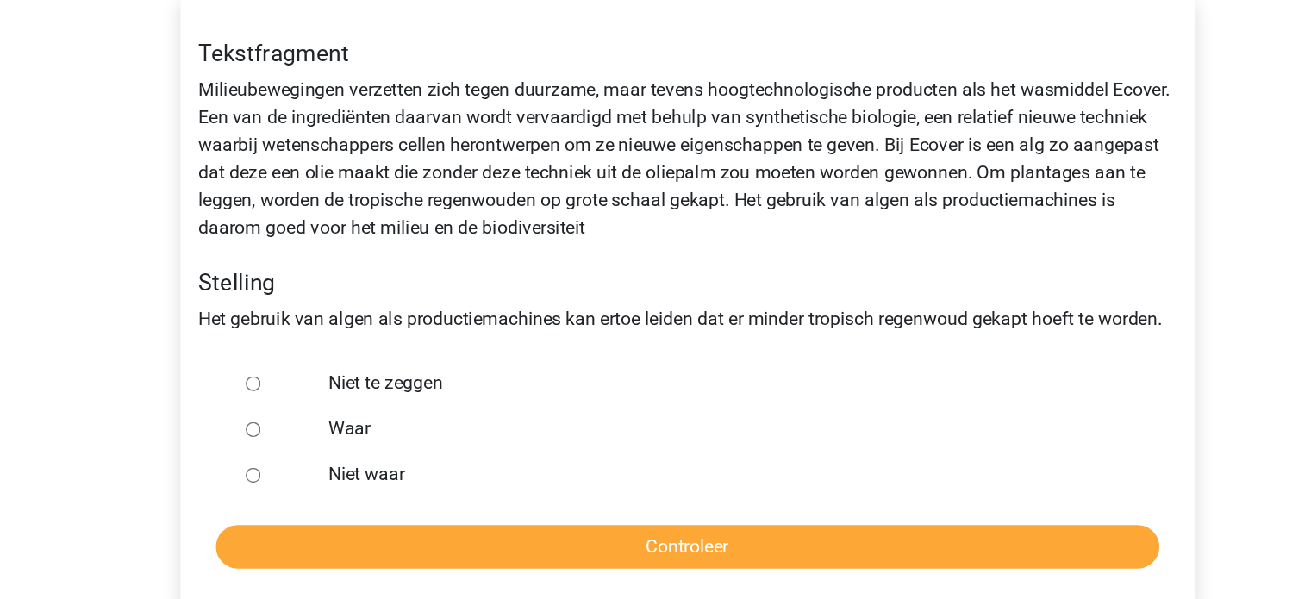
scroll to position [252, 0]
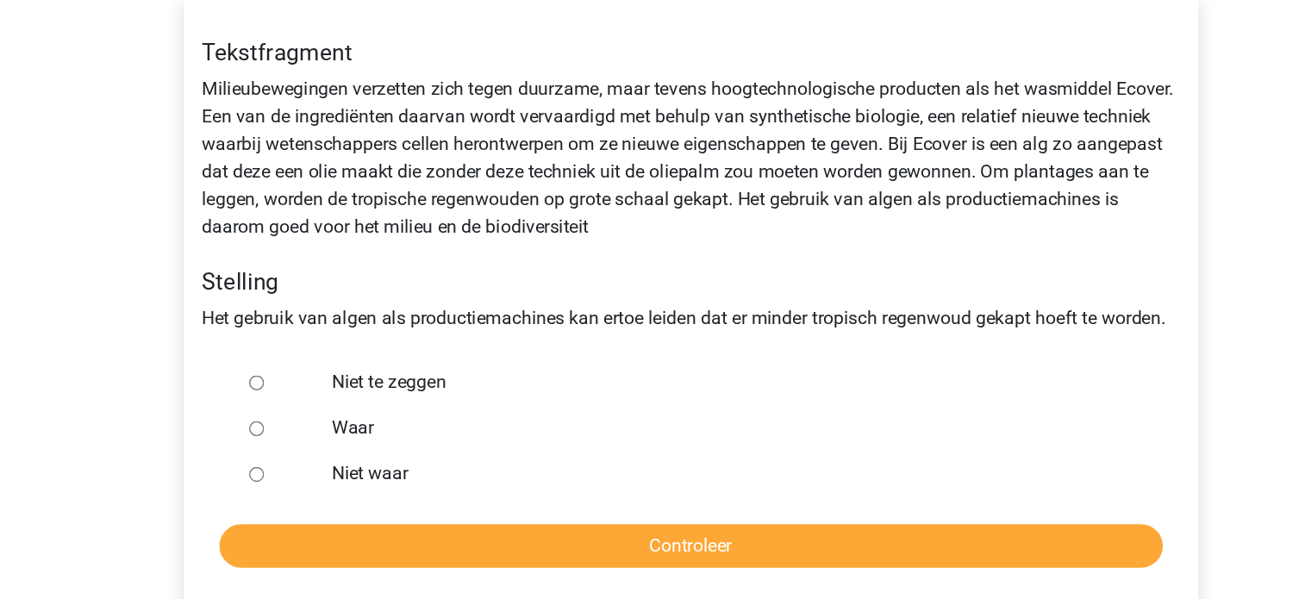
click at [403, 379] on label "Waar" at bounding box center [683, 372] width 596 height 21
click at [334, 378] on input "Waar" at bounding box center [328, 372] width 11 height 11
radio input "true"
click at [376, 478] on div "Tekstfragment Milieubewegingen verzetten zich tegen duurzame, maar tevens hoogt…" at bounding box center [656, 275] width 764 height 460
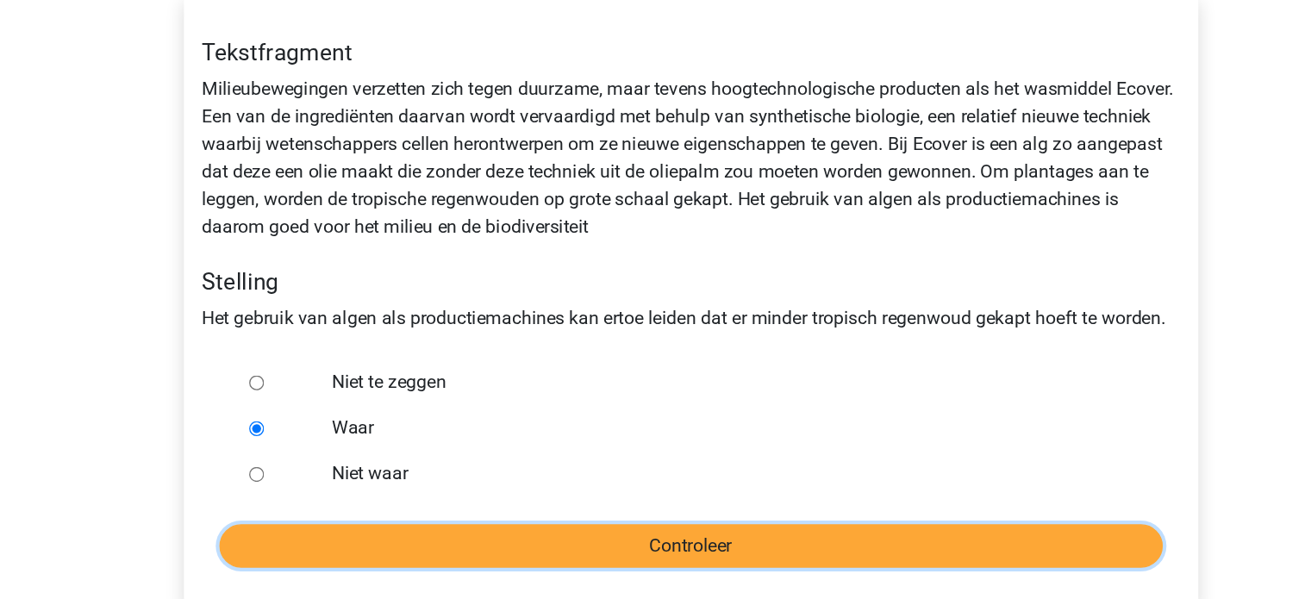
click at [391, 463] on input "Controleer" at bounding box center [656, 461] width 710 height 33
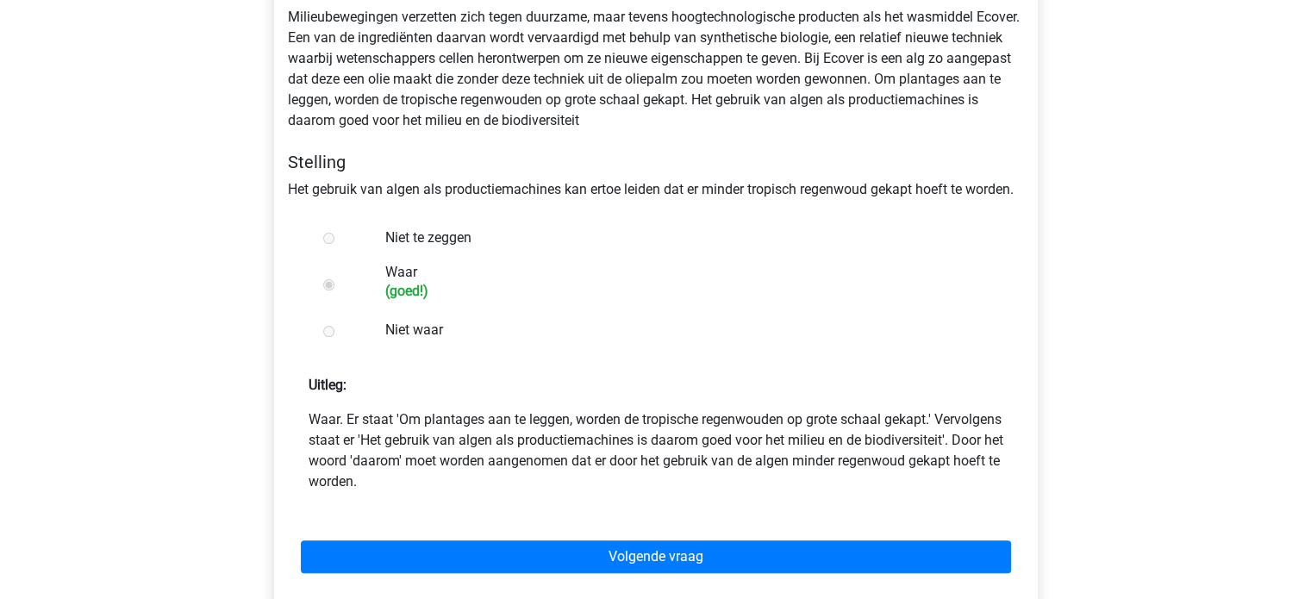
scroll to position [352, 0]
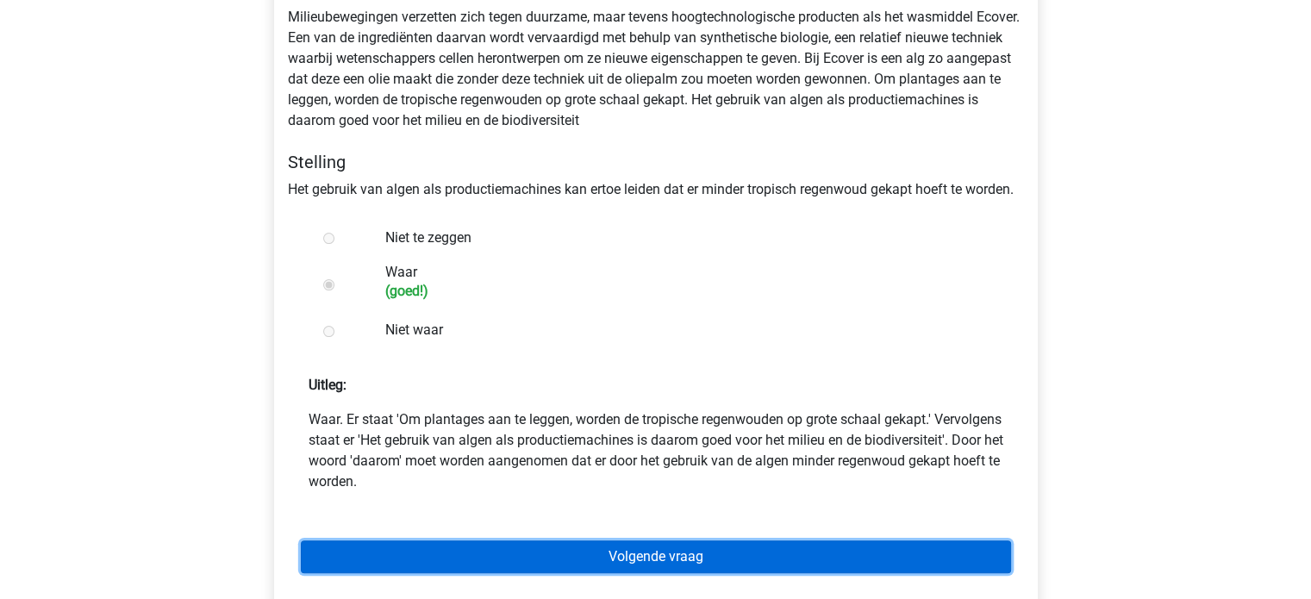
click at [362, 556] on link "Volgende vraag" at bounding box center [656, 556] width 710 height 33
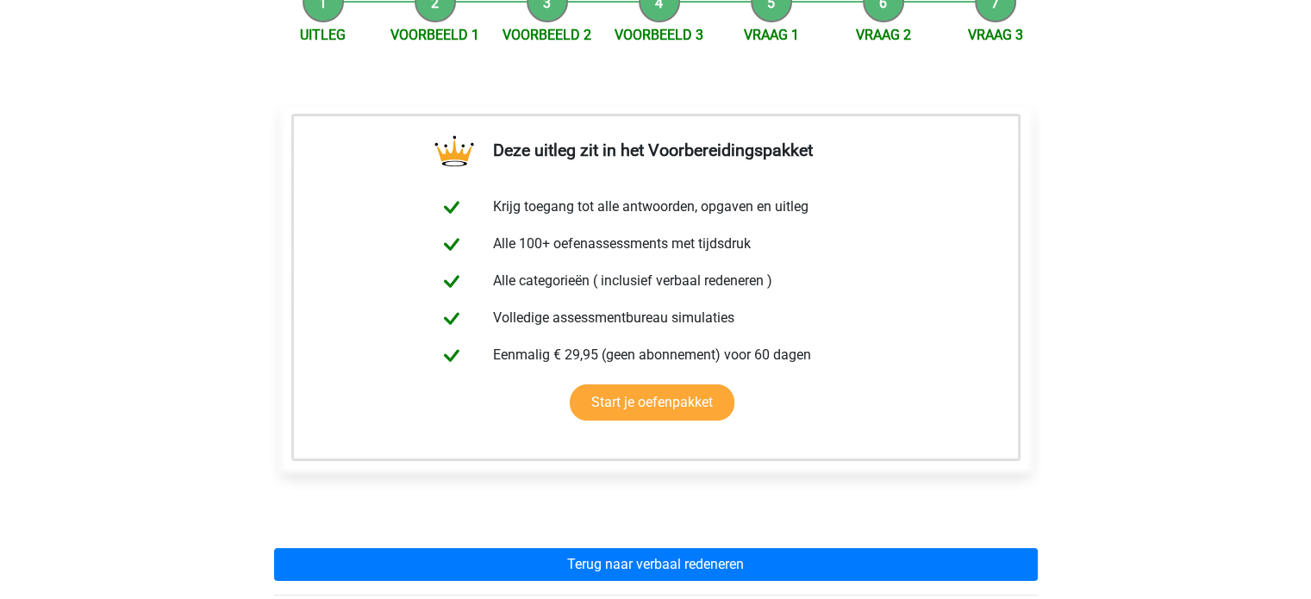
scroll to position [196, 0]
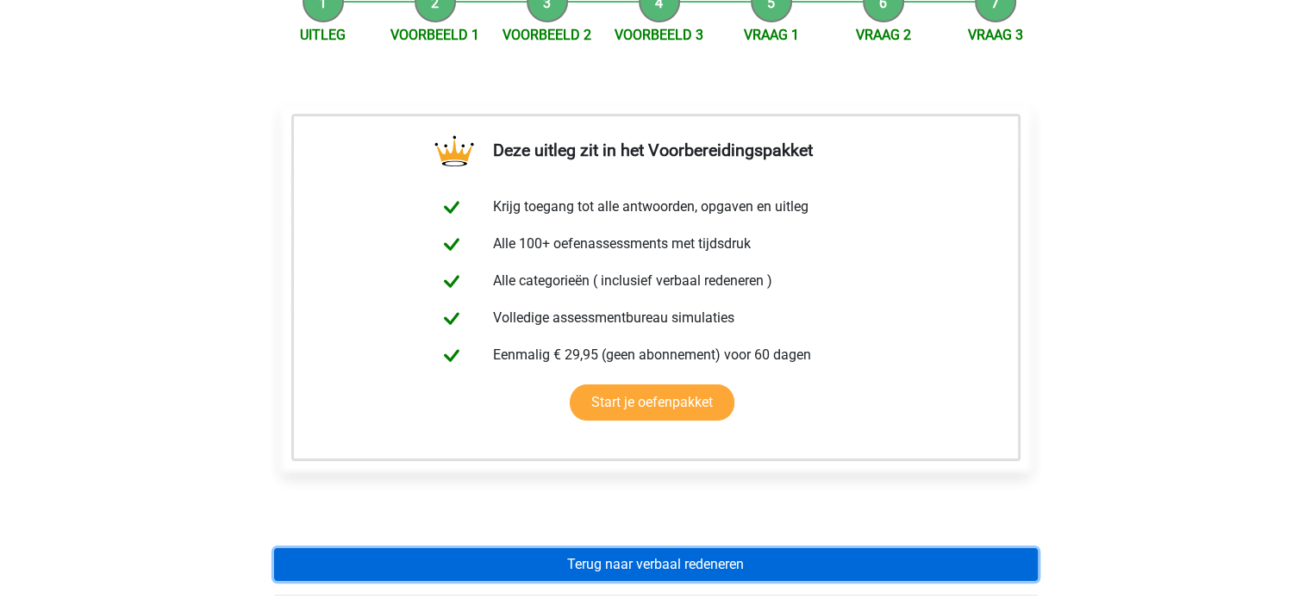
click at [455, 572] on link "Terug naar verbaal redeneren" at bounding box center [656, 564] width 764 height 33
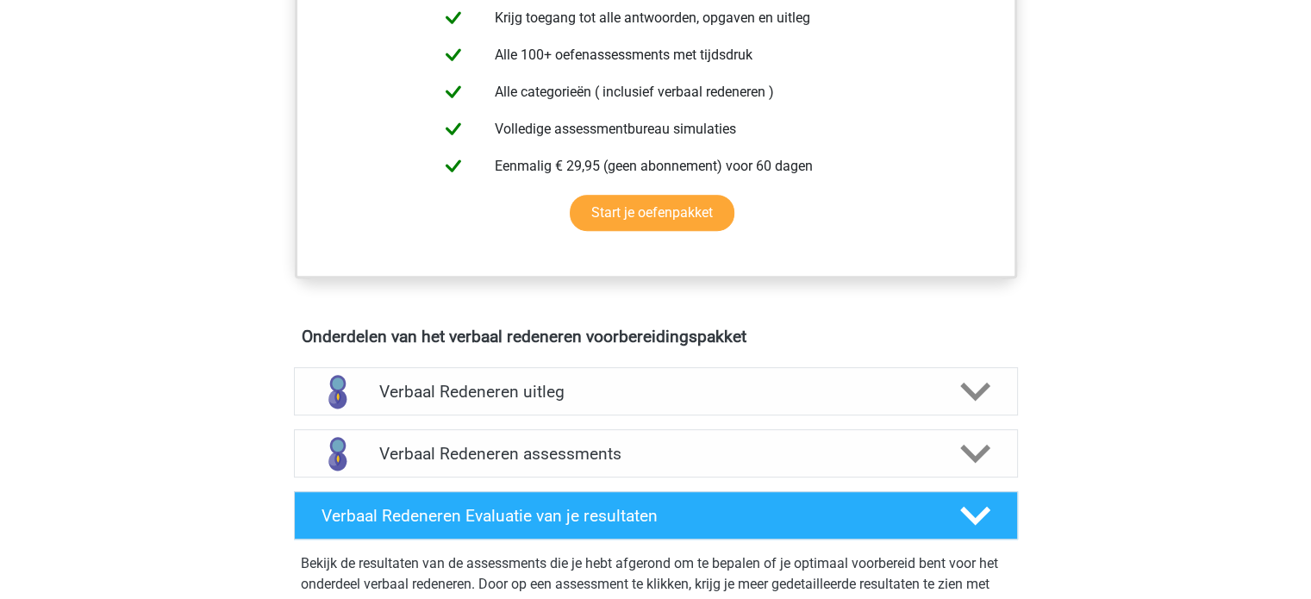
scroll to position [710, 0]
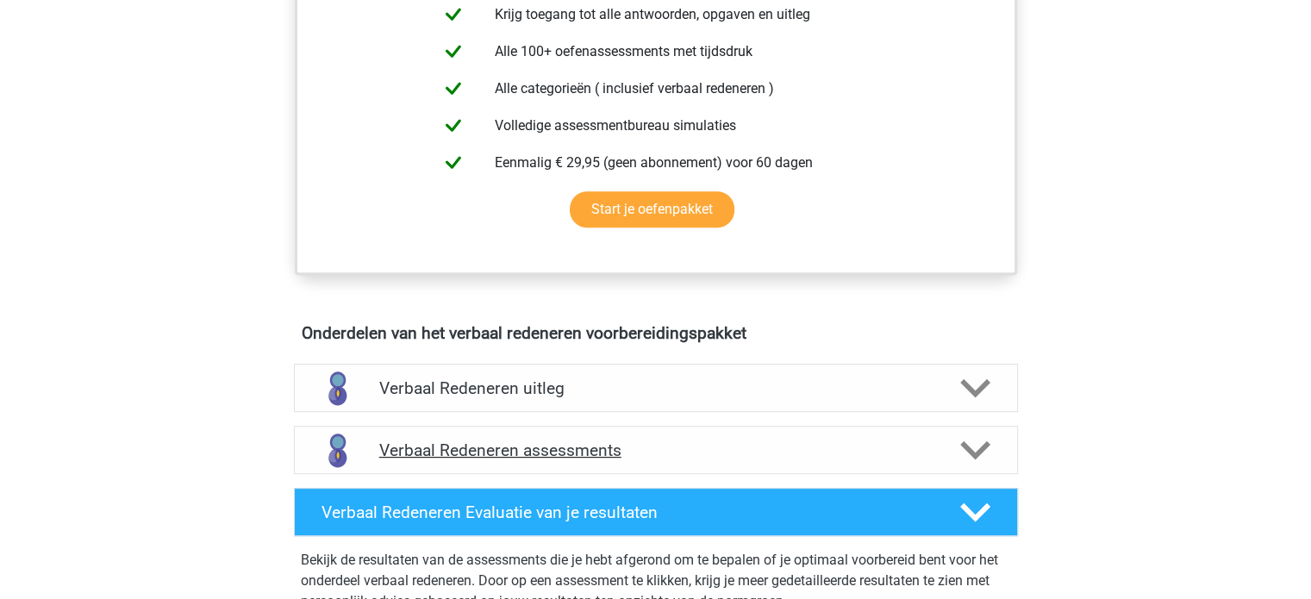
click at [535, 455] on h4 "Verbaal Redeneren assessments" at bounding box center [655, 450] width 553 height 20
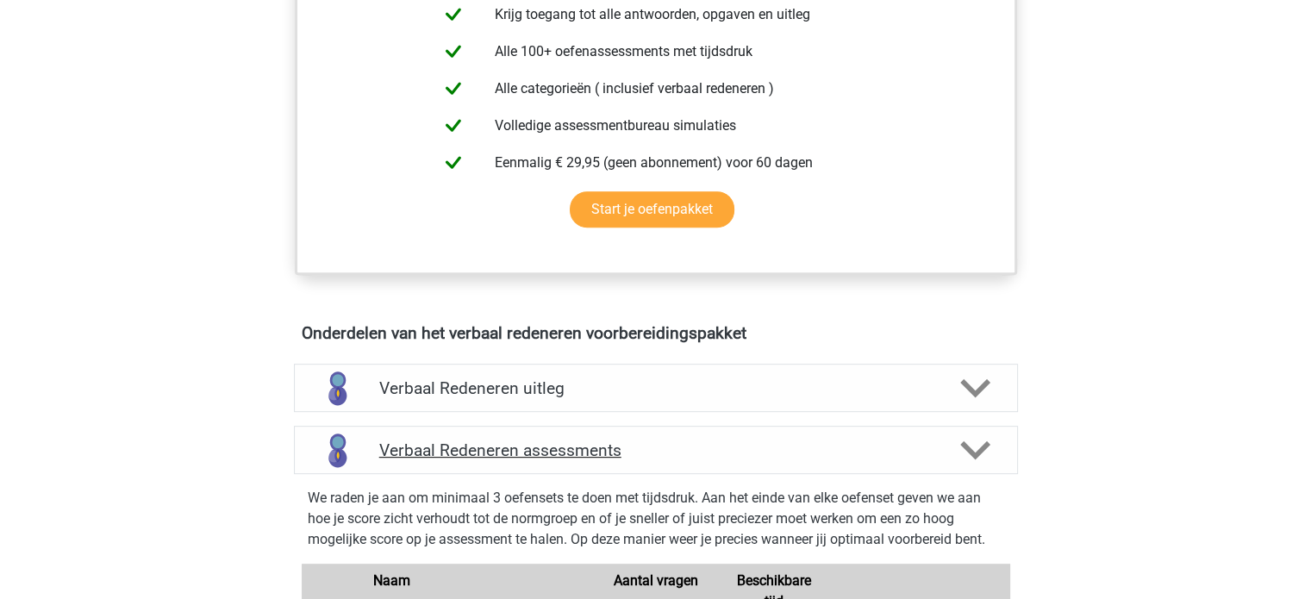
scroll to position [764, 0]
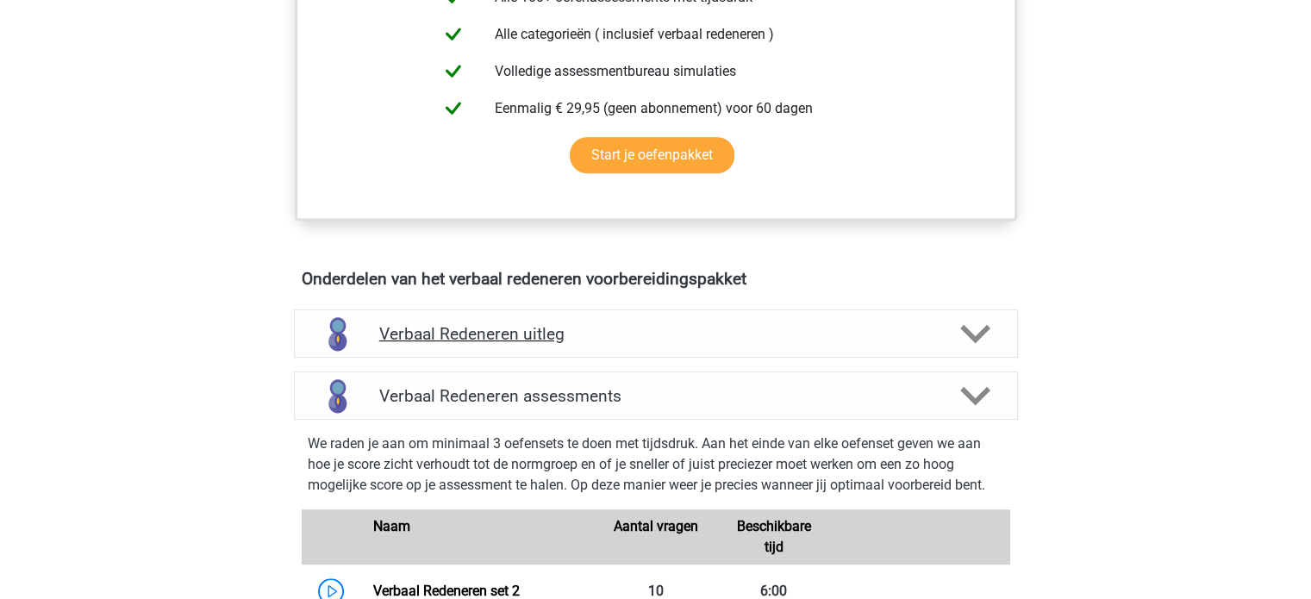
click at [535, 354] on div "Verbaal Redeneren uitleg" at bounding box center [656, 333] width 724 height 48
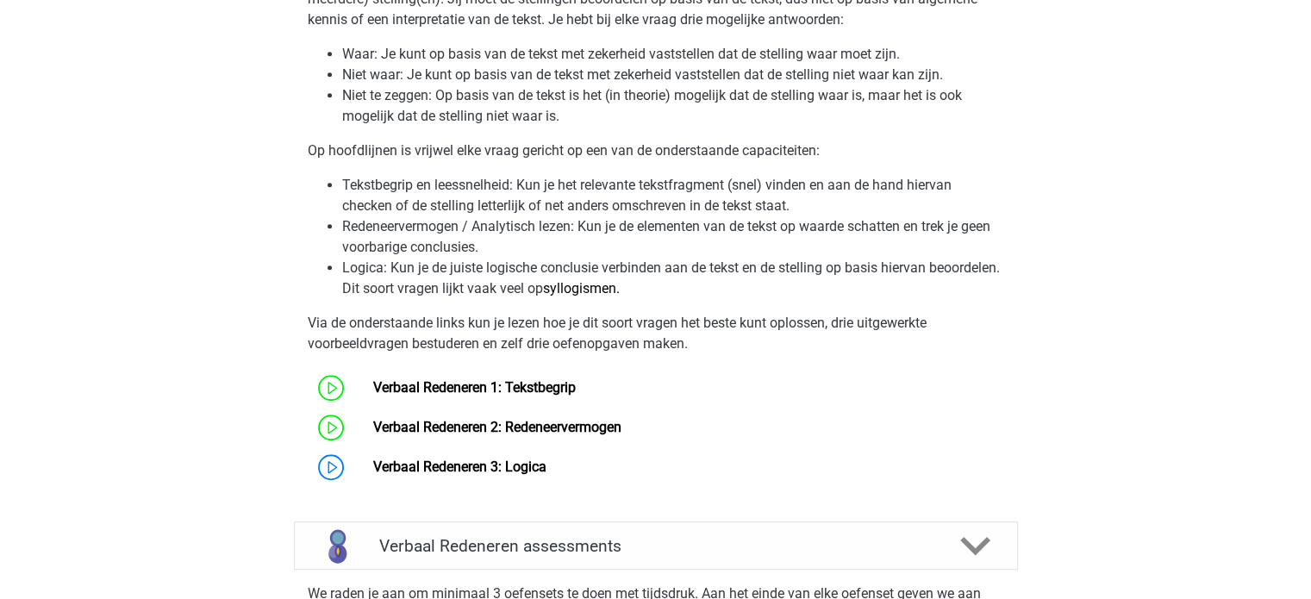
scroll to position [1189, 0]
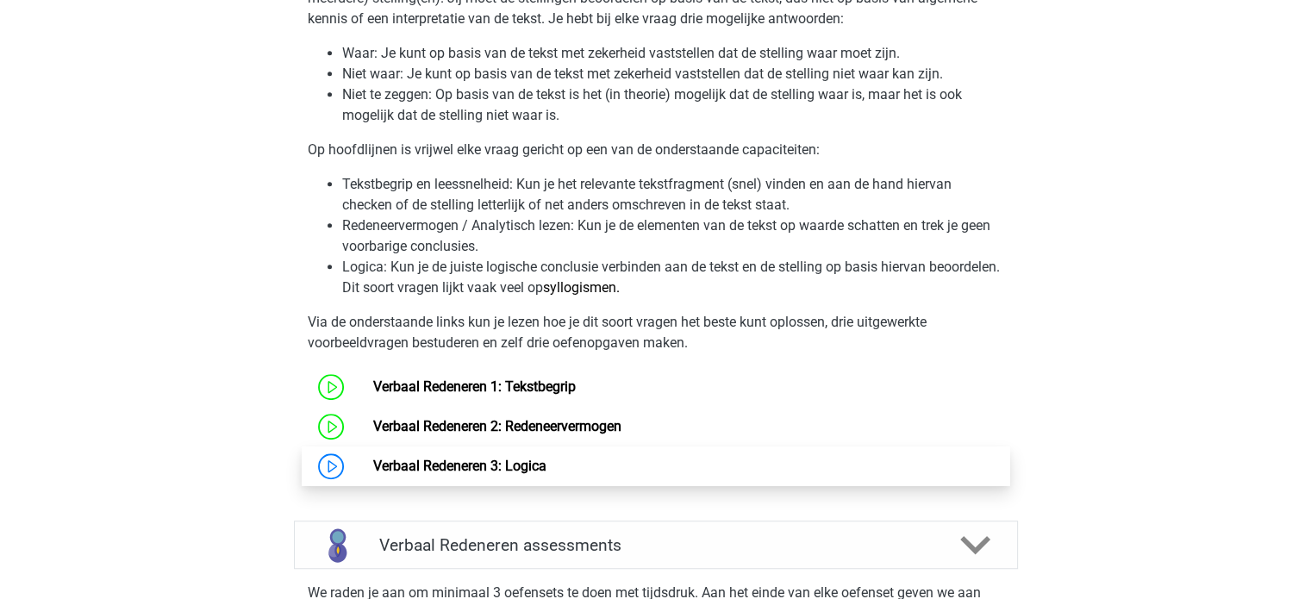
click at [483, 465] on link "Verbaal Redeneren 3: Logica" at bounding box center [459, 466] width 173 height 16
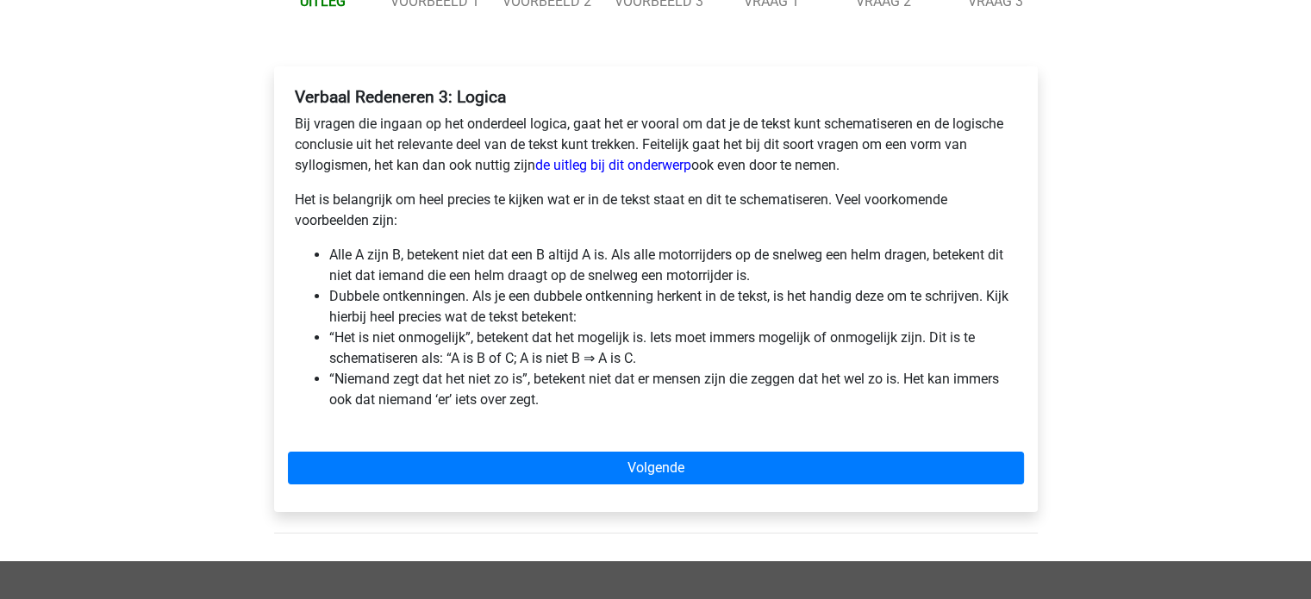
scroll to position [231, 0]
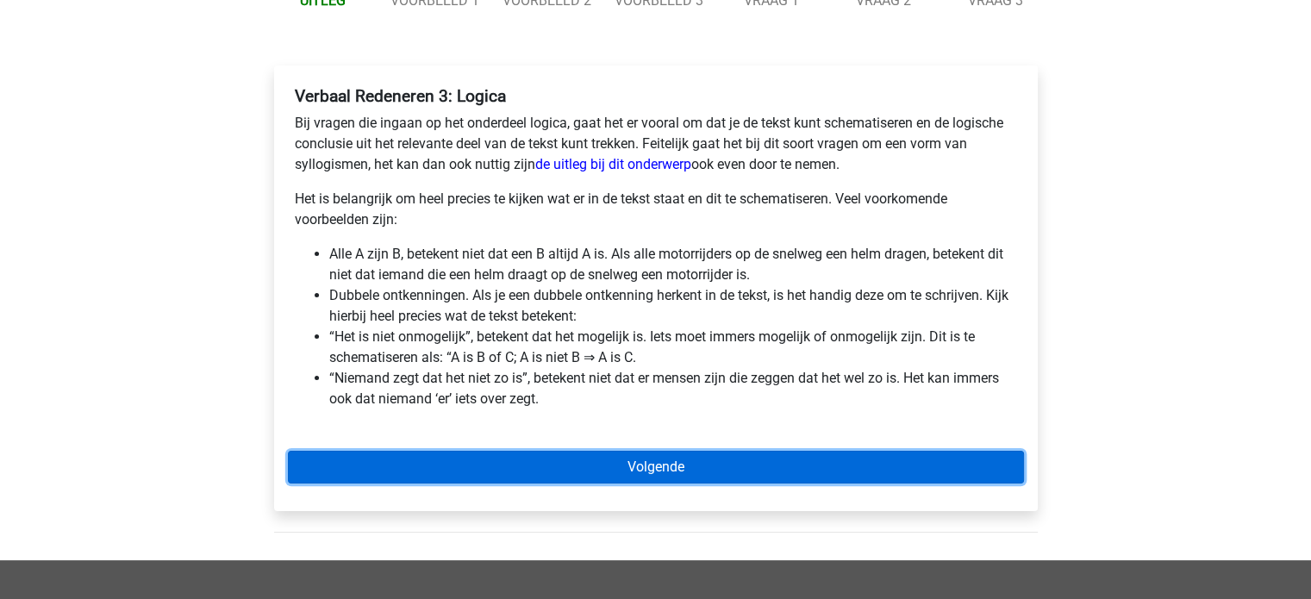
click at [533, 465] on link "Volgende" at bounding box center [656, 467] width 736 height 33
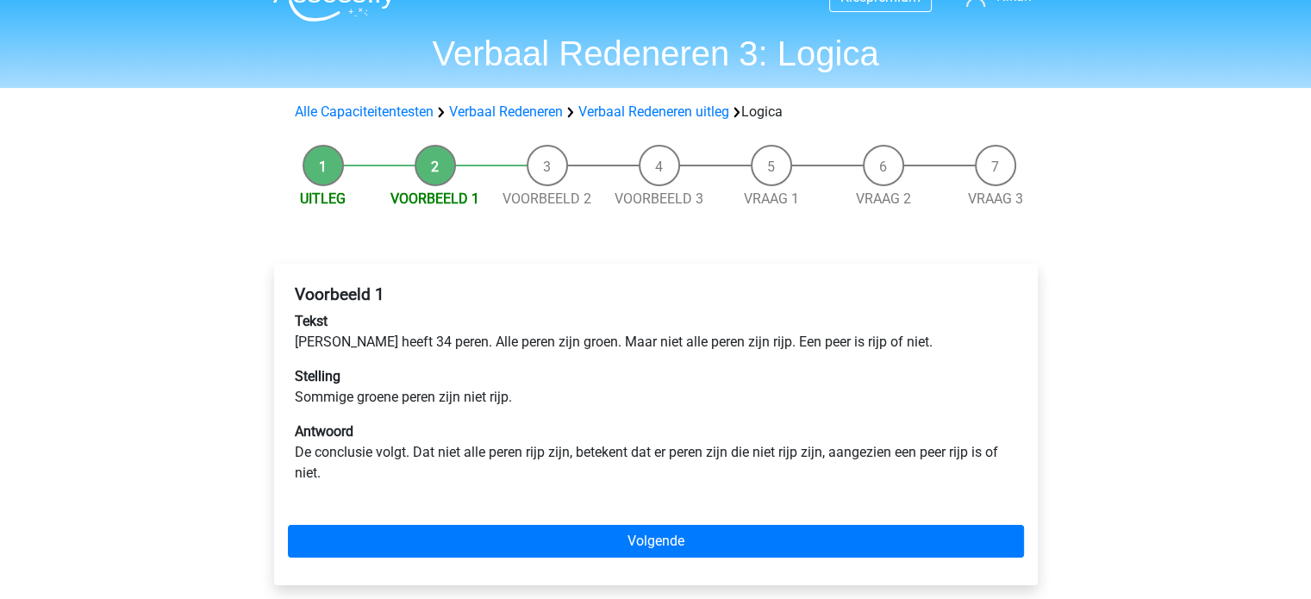
scroll to position [38, 0]
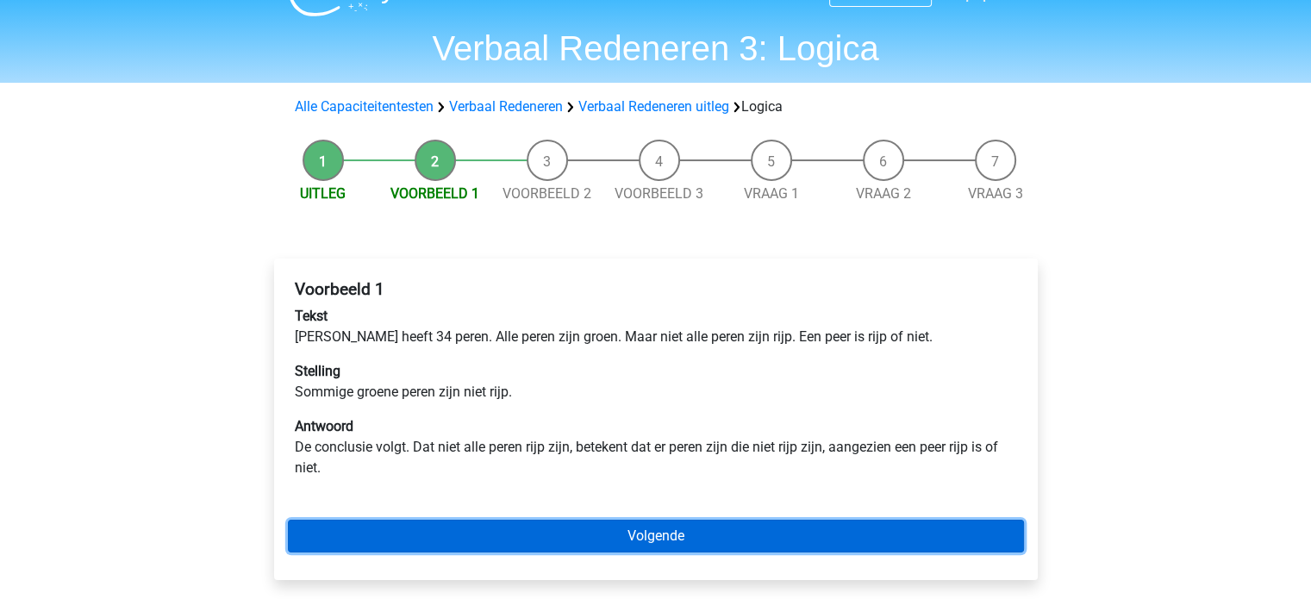
click at [526, 531] on link "Volgende" at bounding box center [656, 536] width 736 height 33
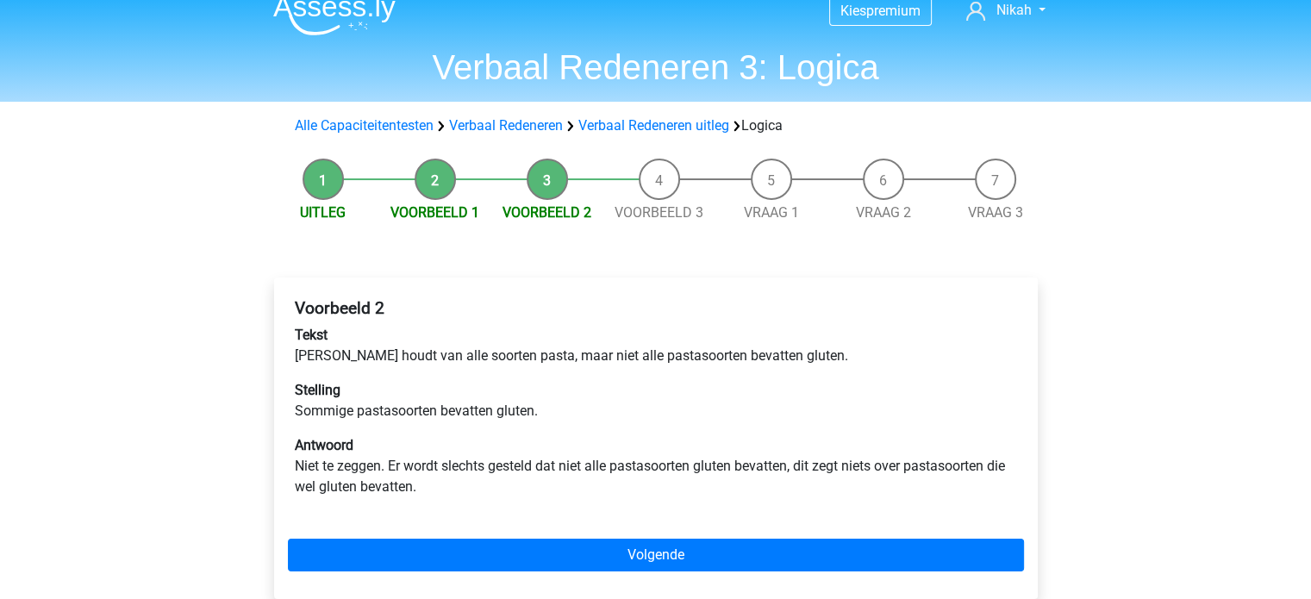
scroll to position [26, 0]
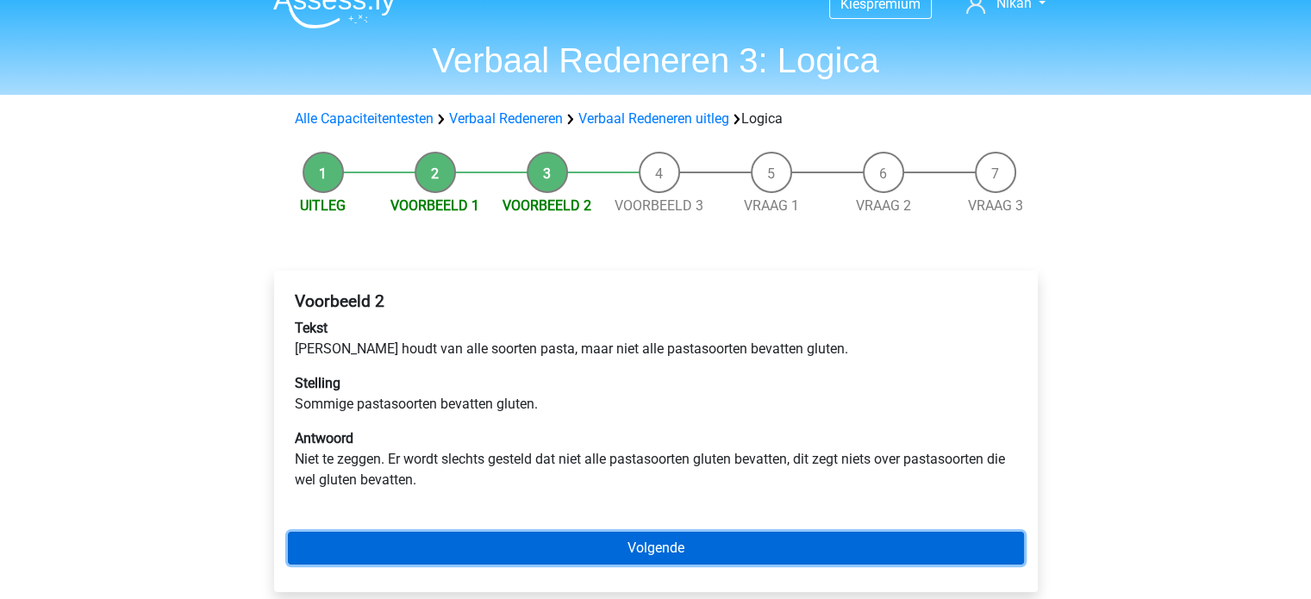
drag, startPoint x: 0, startPoint y: 0, endPoint x: 526, endPoint y: 531, distance: 747.1
click at [526, 532] on link "Volgende" at bounding box center [656, 548] width 736 height 33
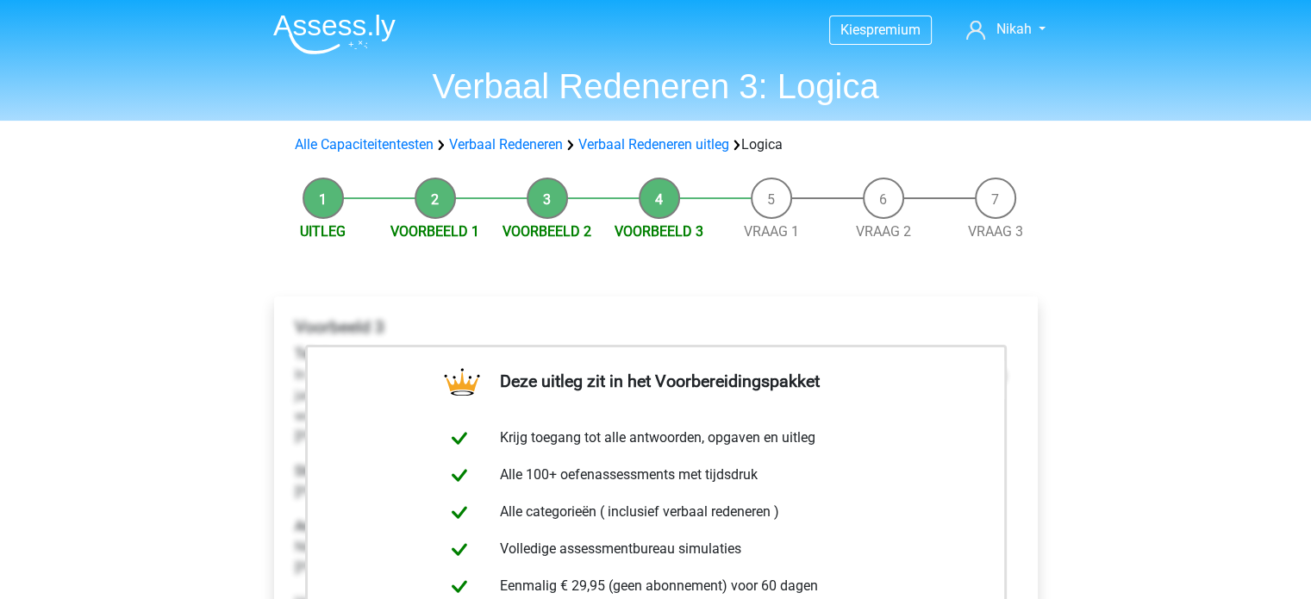
scroll to position [333, 0]
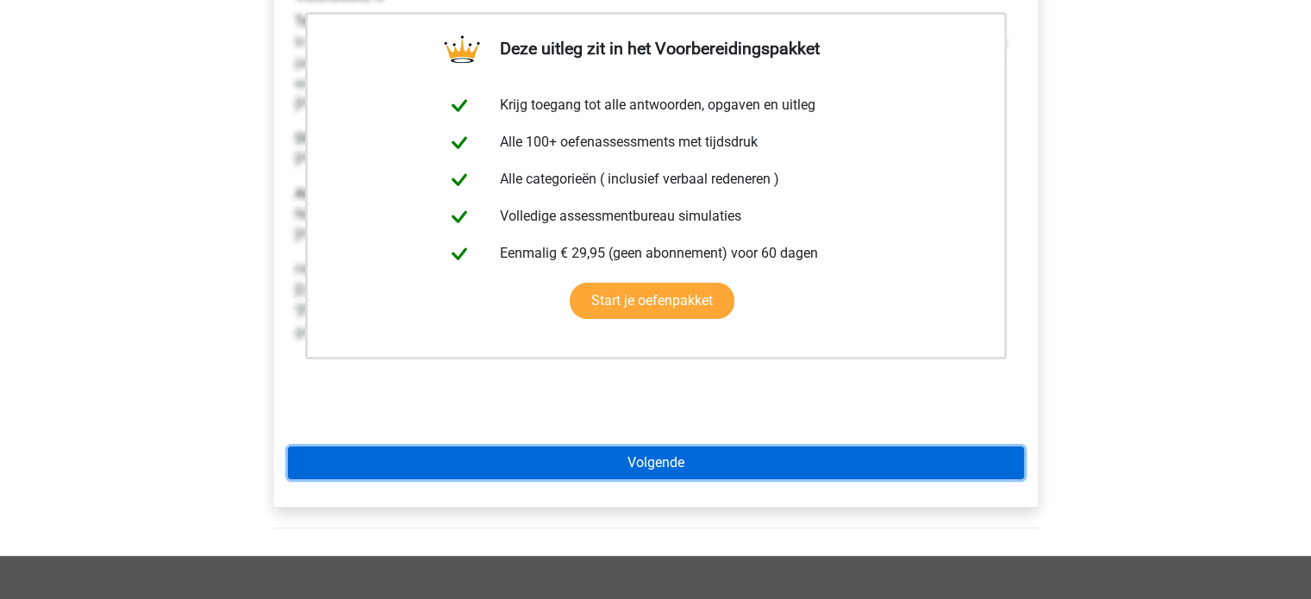
click at [613, 465] on link "Volgende" at bounding box center [656, 462] width 736 height 33
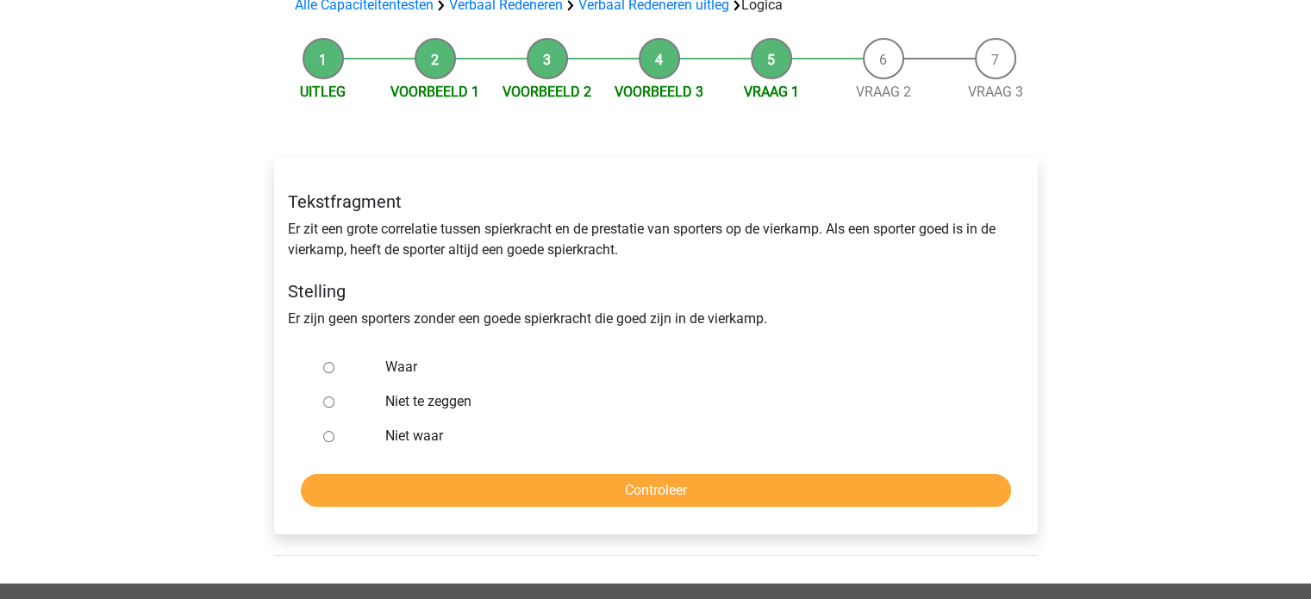
scroll to position [141, 0]
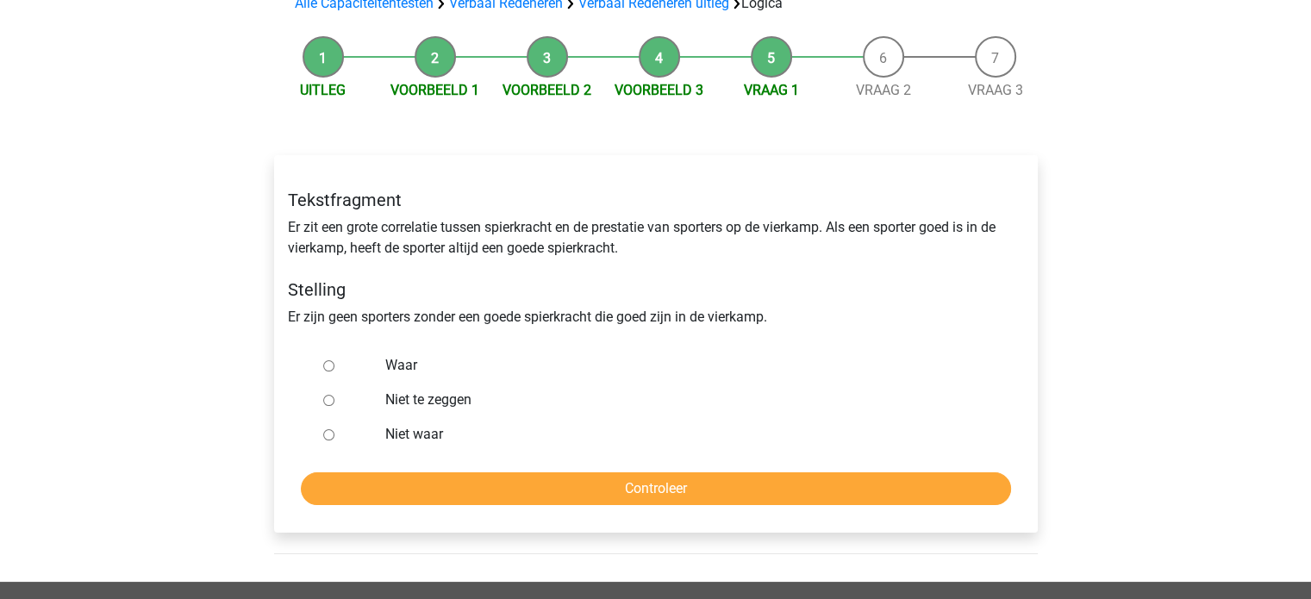
click at [400, 363] on label "Waar" at bounding box center [683, 365] width 596 height 21
click at [334, 363] on input "Waar" at bounding box center [328, 365] width 11 height 11
radio input "true"
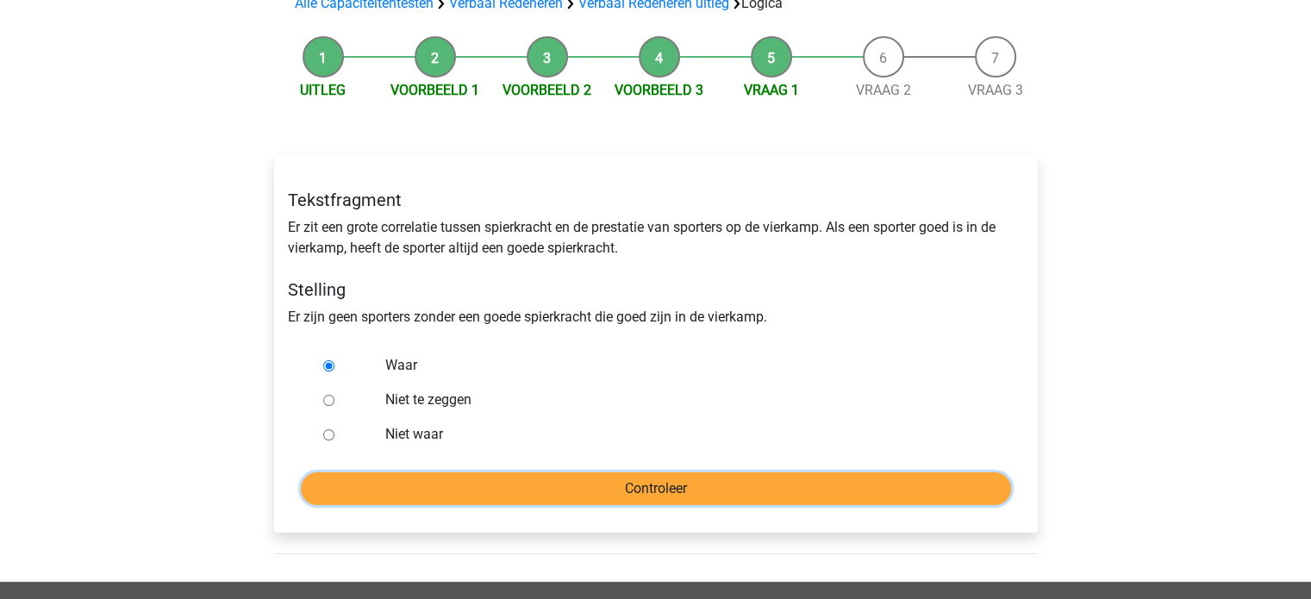
click at [376, 493] on input "Controleer" at bounding box center [656, 488] width 710 height 33
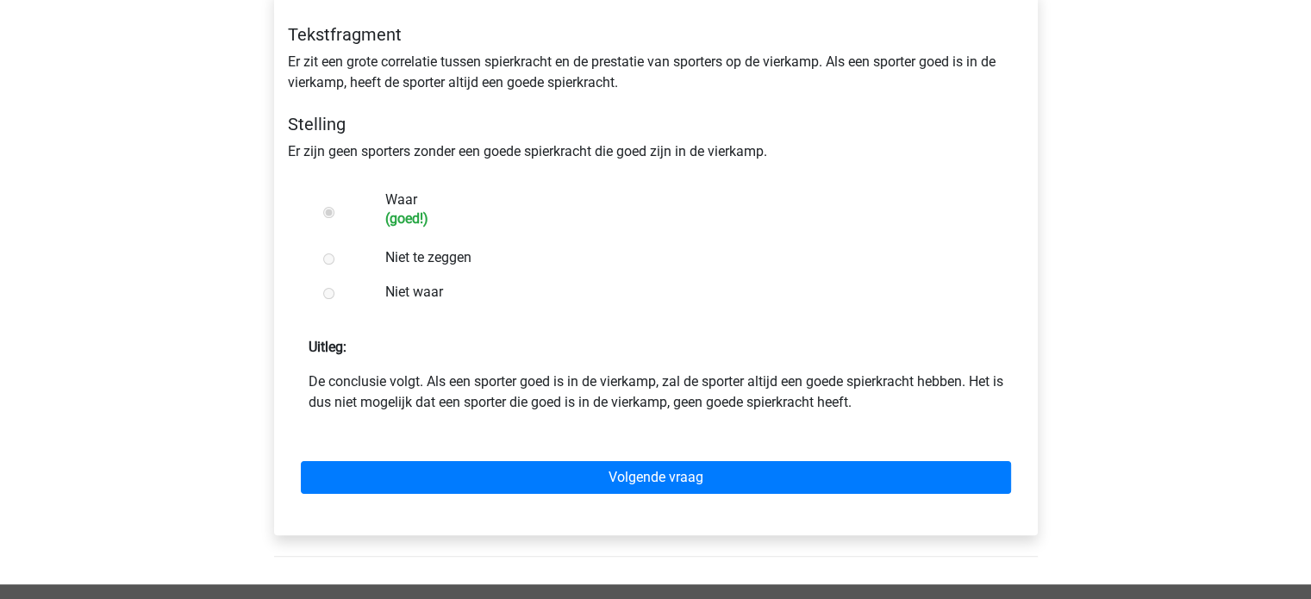
scroll to position [309, 0]
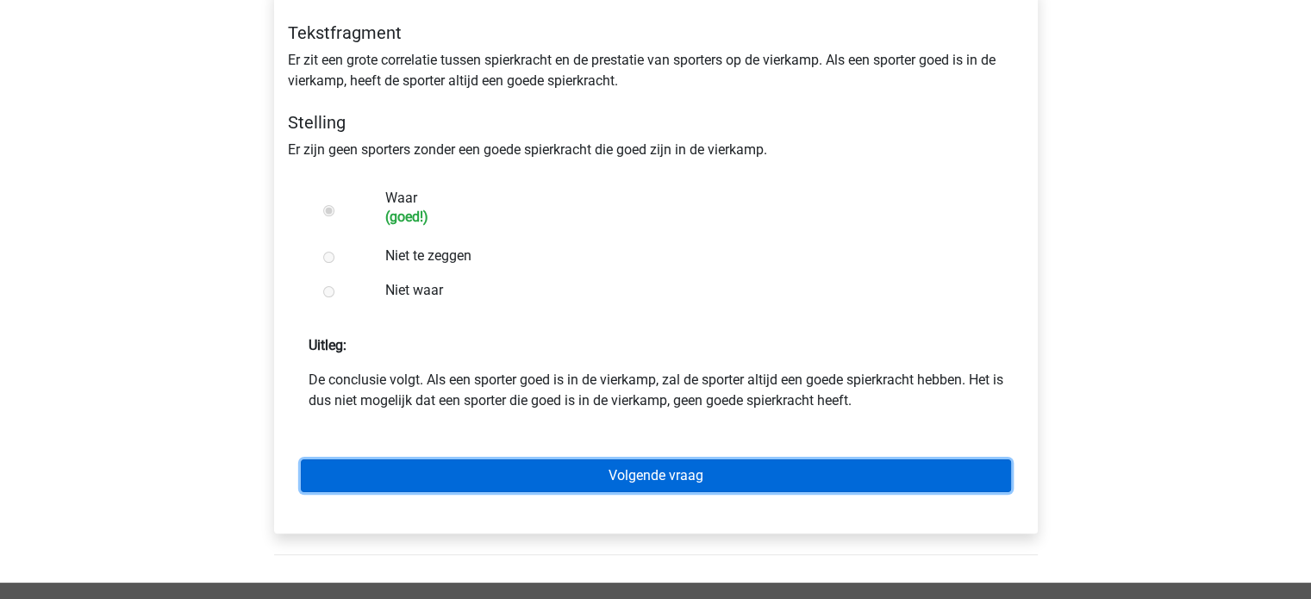
click at [453, 484] on link "Volgende vraag" at bounding box center [656, 475] width 710 height 33
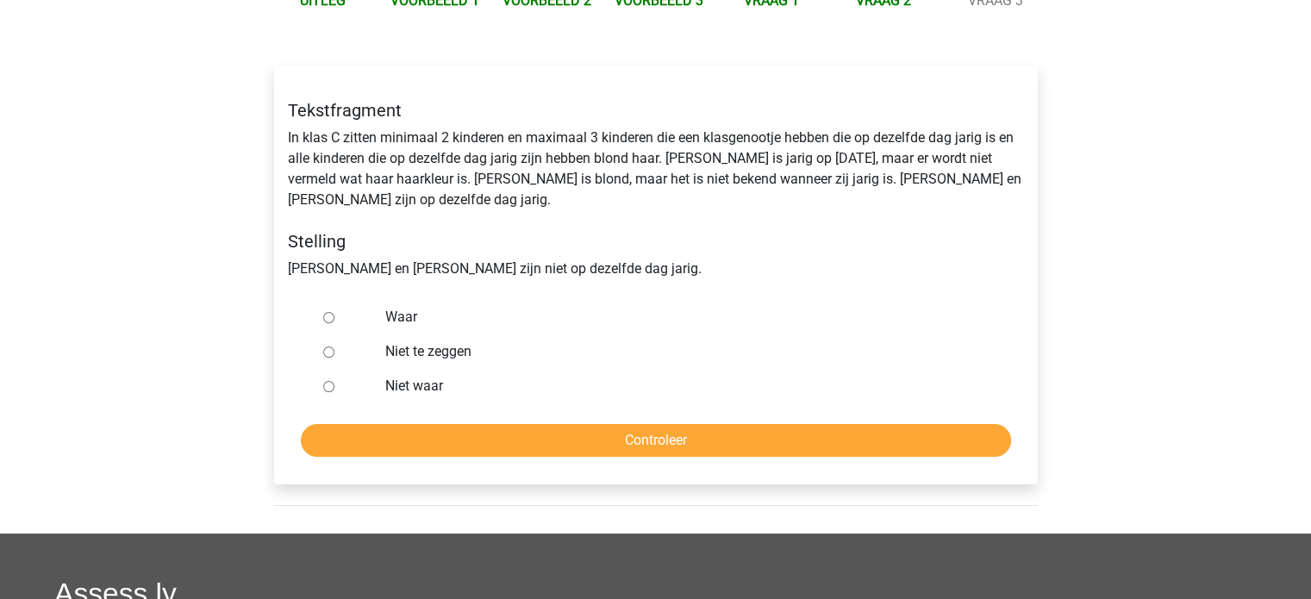
scroll to position [203, 0]
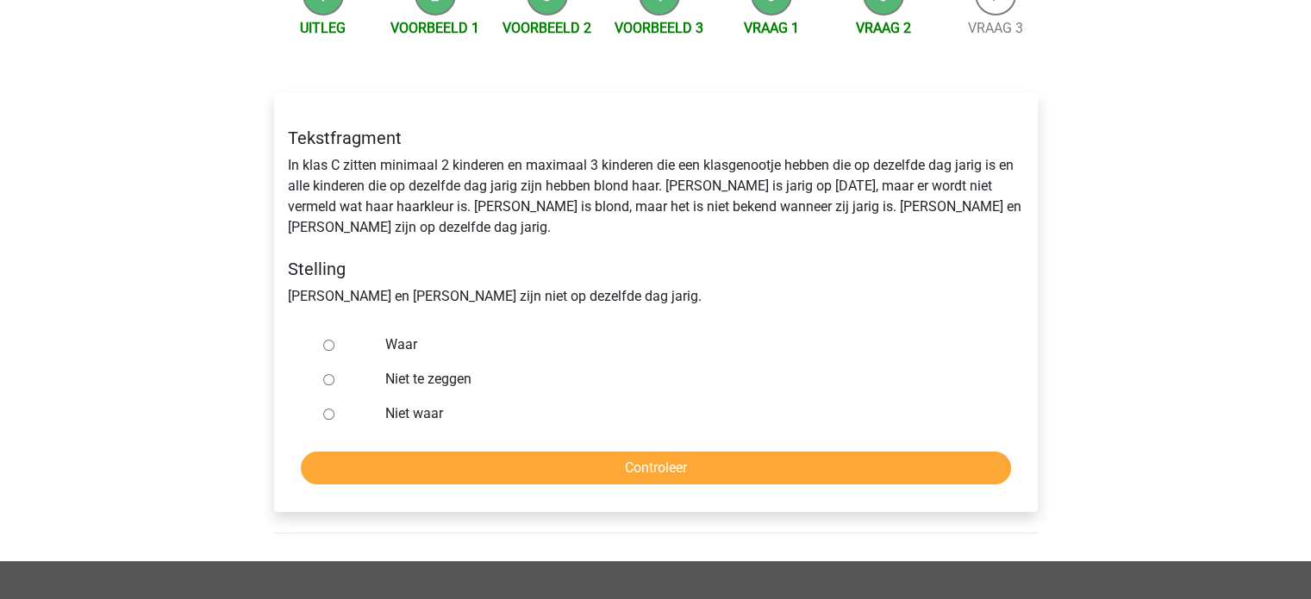
click at [398, 403] on label "Niet waar" at bounding box center [683, 413] width 596 height 21
click at [334, 408] on input "Niet waar" at bounding box center [328, 413] width 11 height 11
radio input "true"
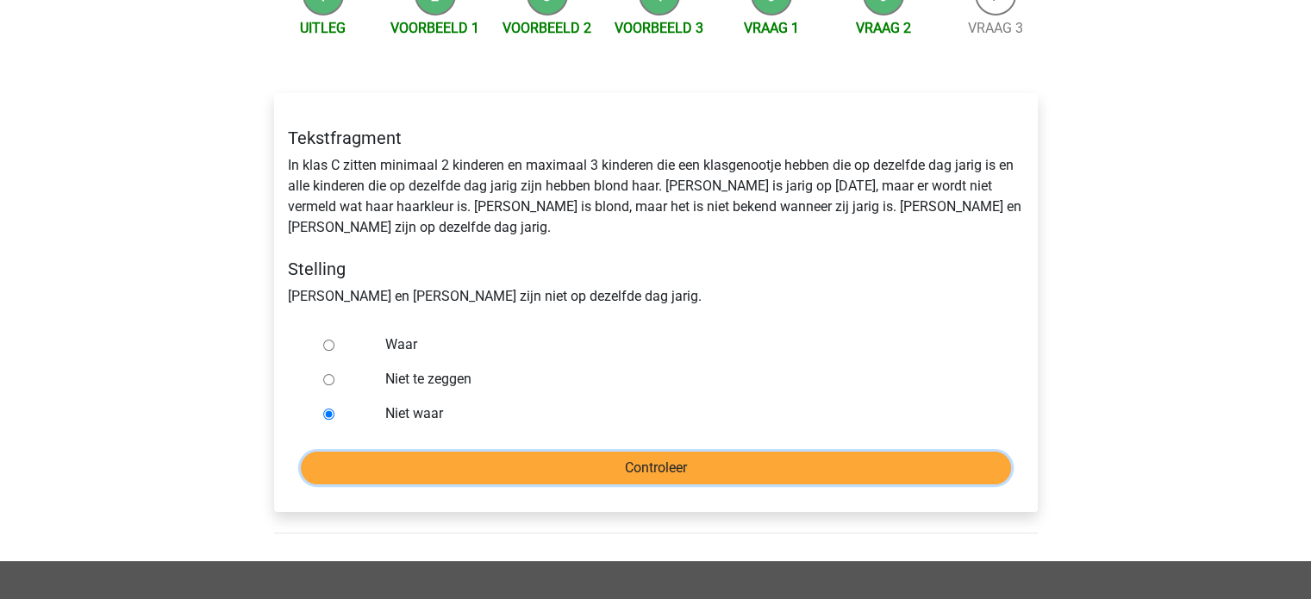
click at [386, 452] on input "Controleer" at bounding box center [656, 468] width 710 height 33
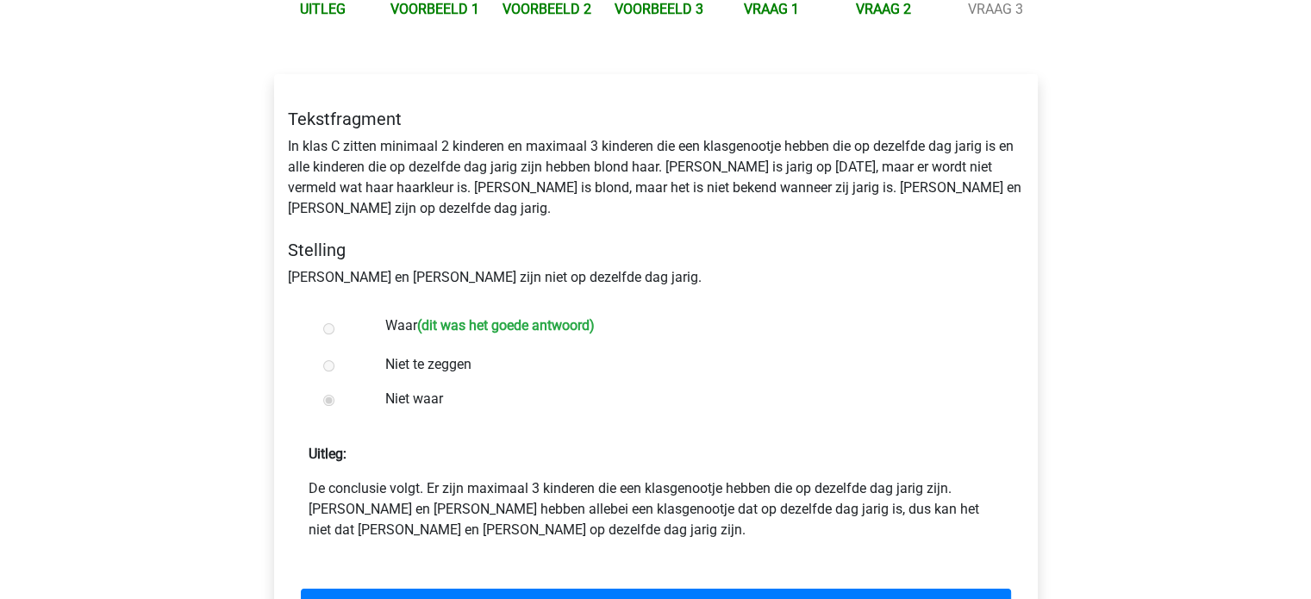
scroll to position [226, 0]
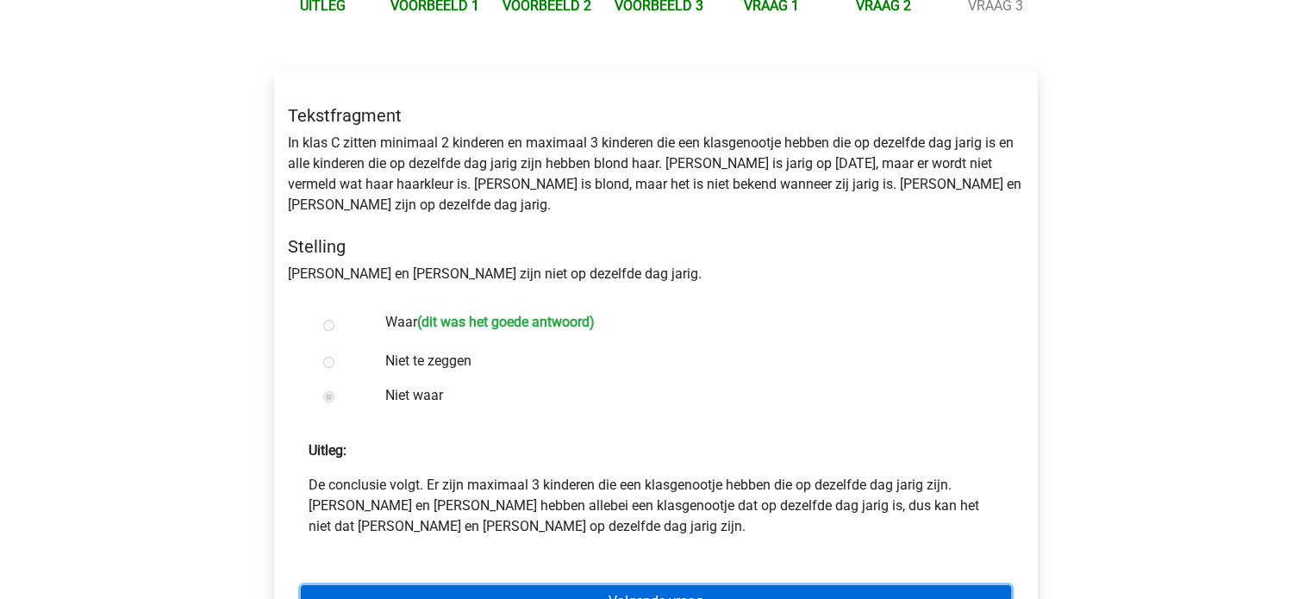
click at [554, 585] on link "Volgende vraag" at bounding box center [656, 601] width 710 height 33
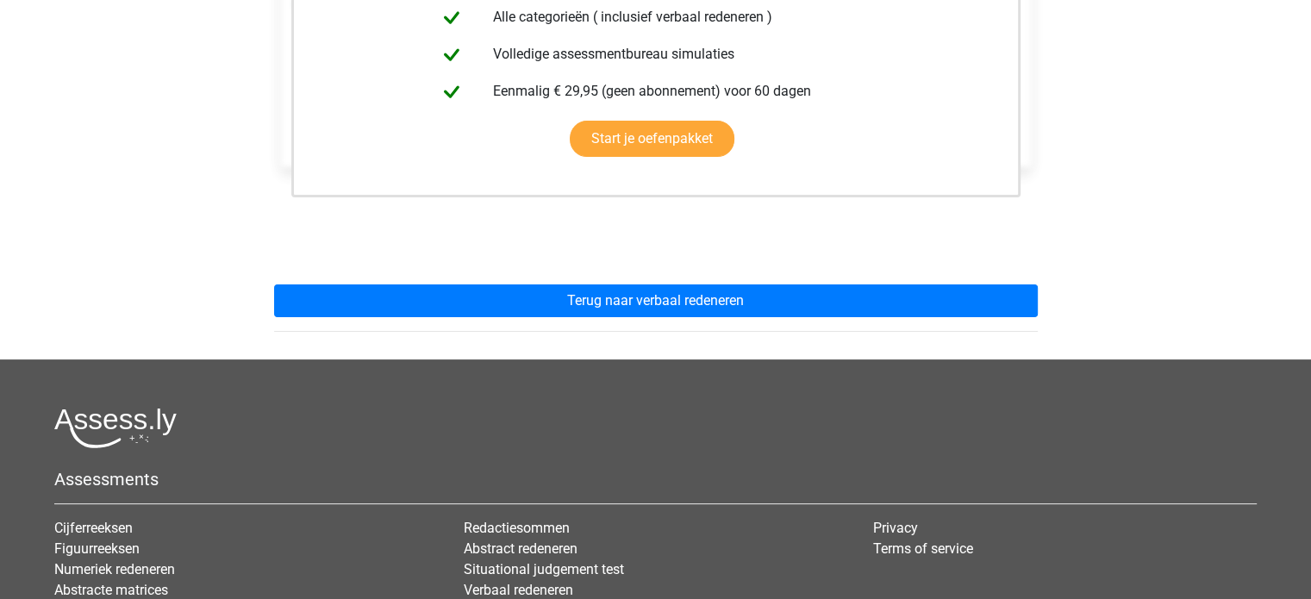
scroll to position [461, 0]
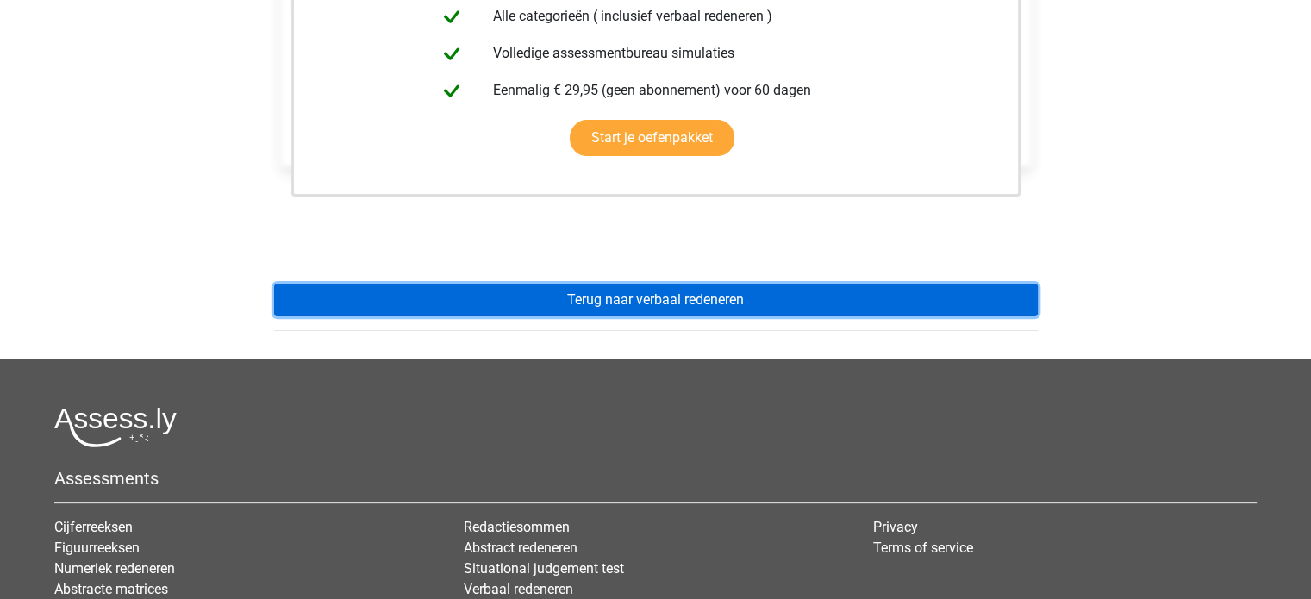
click at [792, 298] on link "Terug naar verbaal redeneren" at bounding box center [656, 300] width 764 height 33
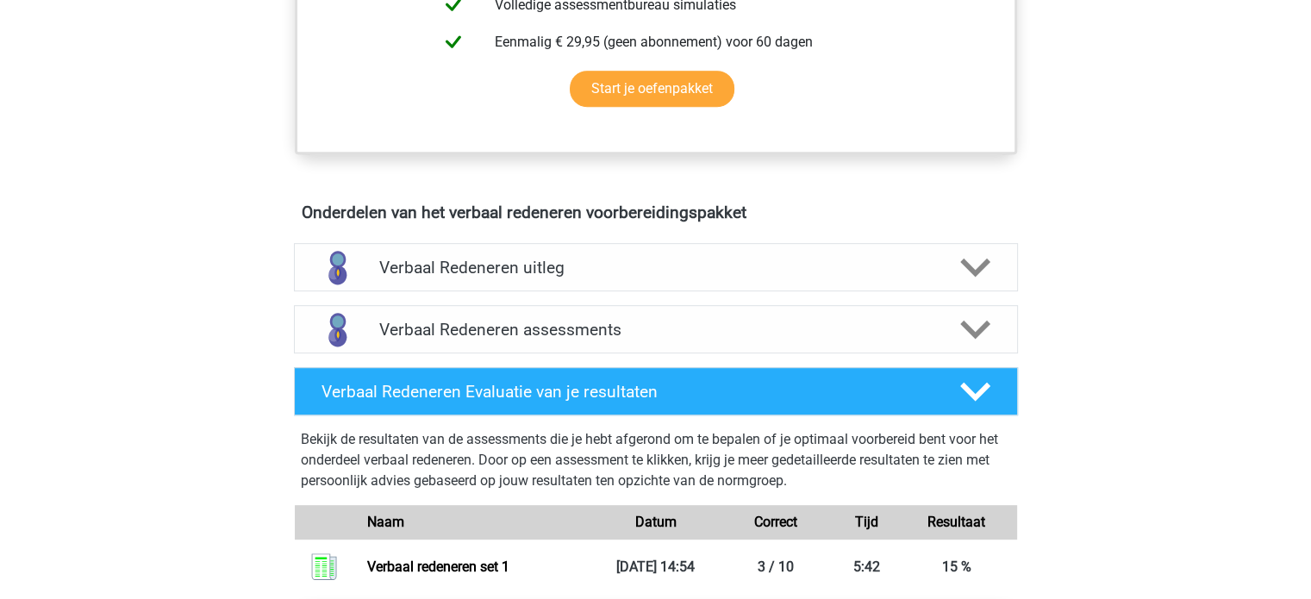
scroll to position [833, 0]
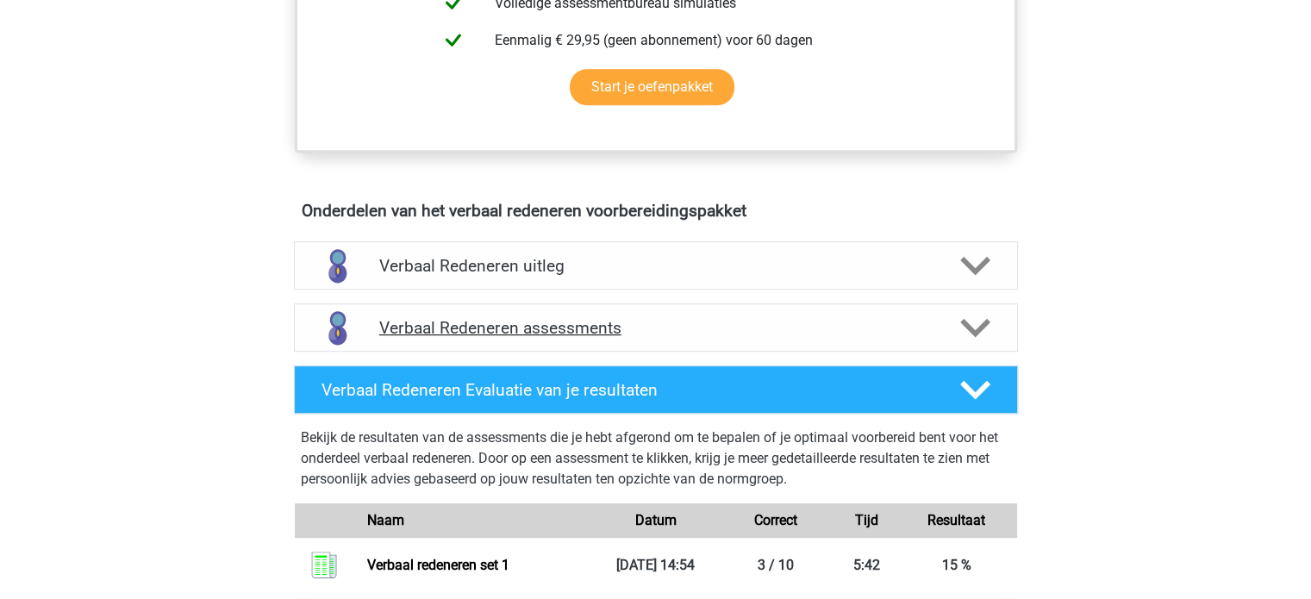
click at [719, 330] on h4 "Verbaal Redeneren assessments" at bounding box center [655, 328] width 553 height 20
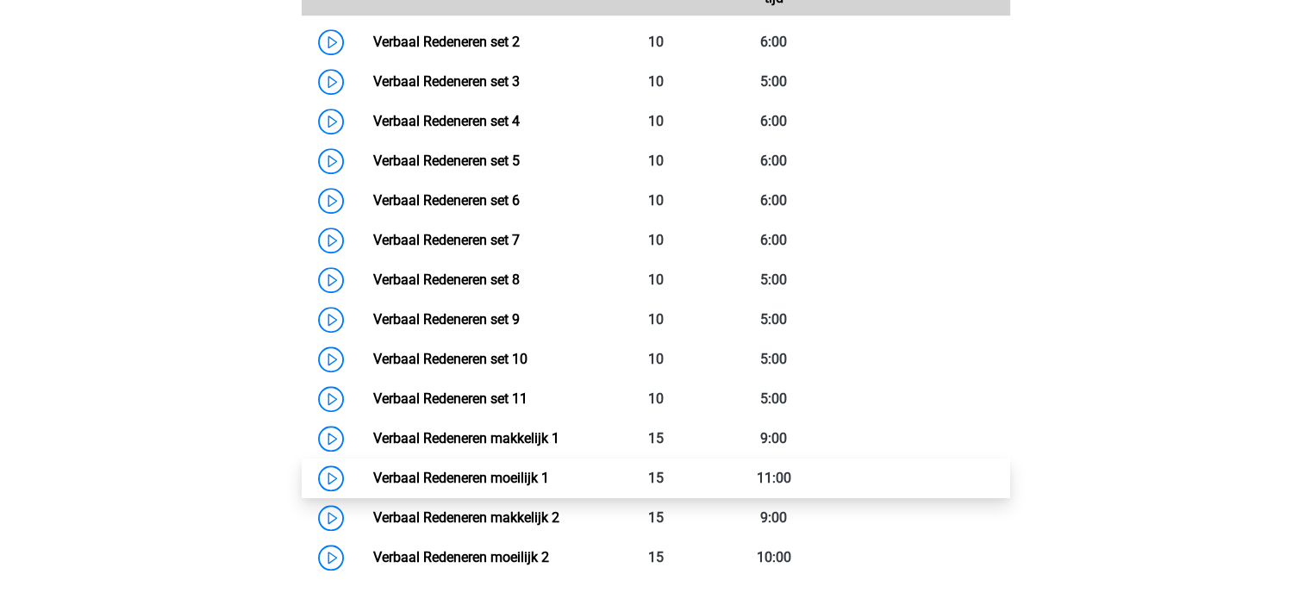
scroll to position [1313, 0]
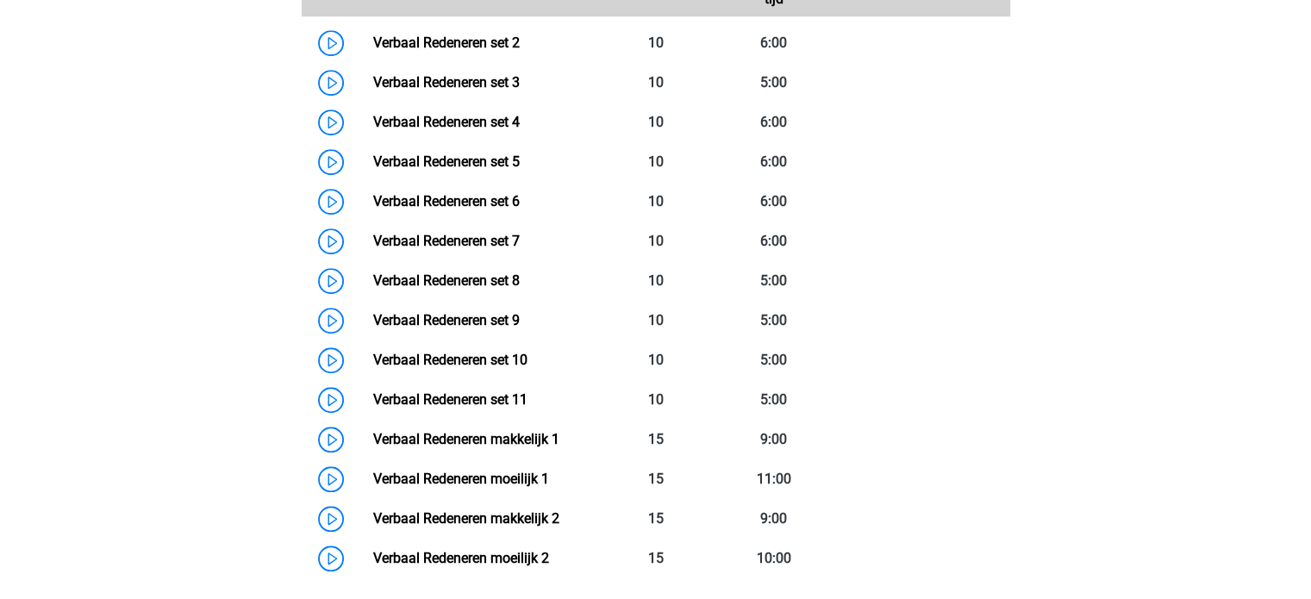
click at [1187, 207] on div "Kies premium [GEOGRAPHIC_DATA] [EMAIL_ADDRESS][DOMAIN_NAME]" at bounding box center [655, 191] width 1311 height 3009
